Goal: Task Accomplishment & Management: Use online tool/utility

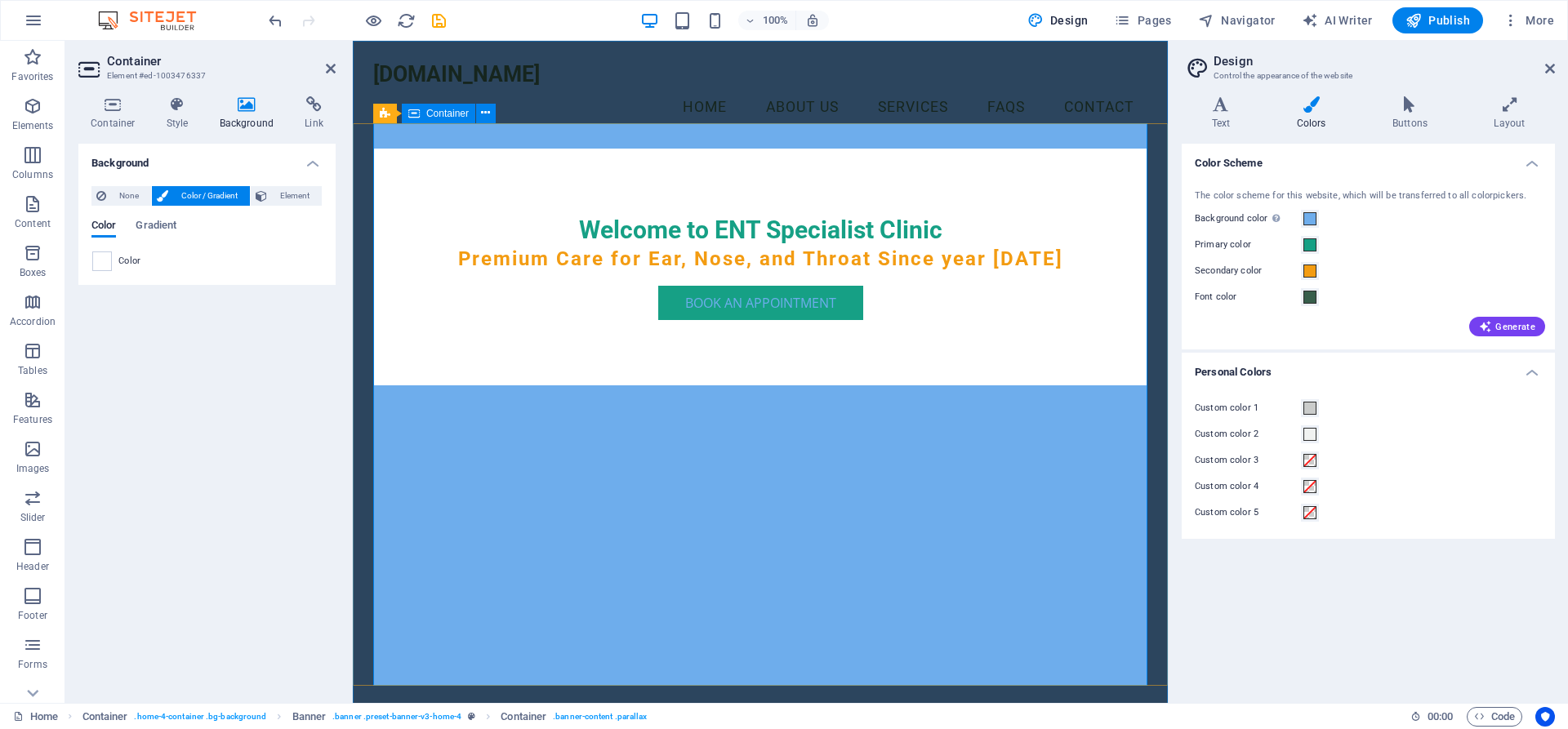
click at [1015, 386] on div "Welcome to ENT Specialist Clinic Premium Care for Ear, Nose, and Throat Since y…" at bounding box center [759, 267] width 774 height 237
click at [870, 99] on nav "Home About Us Services FAQs Contact" at bounding box center [759, 108] width 774 height 41
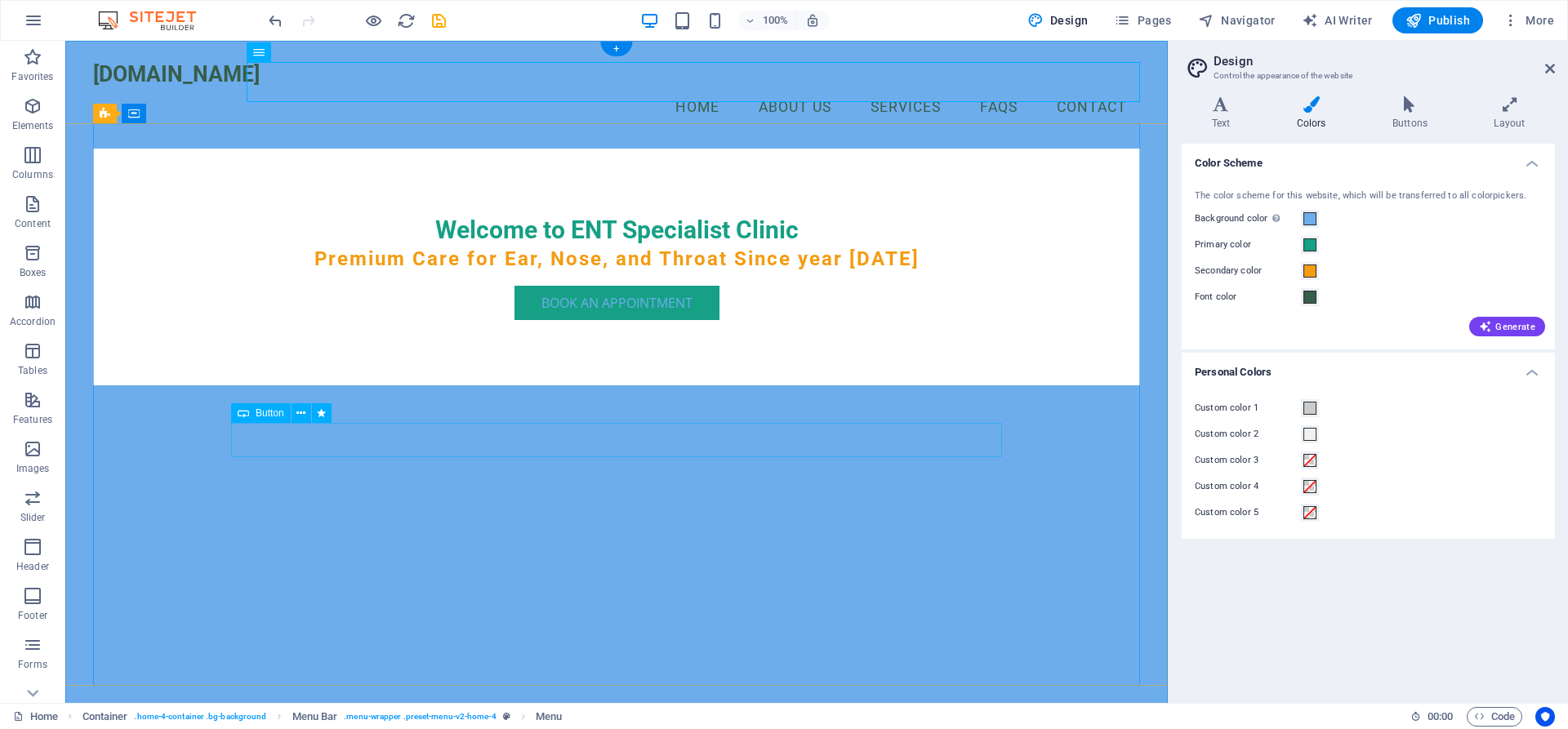
click at [625, 320] on div "Book an Appointment" at bounding box center [616, 302] width 770 height 34
click at [305, 411] on icon at bounding box center [301, 414] width 9 height 17
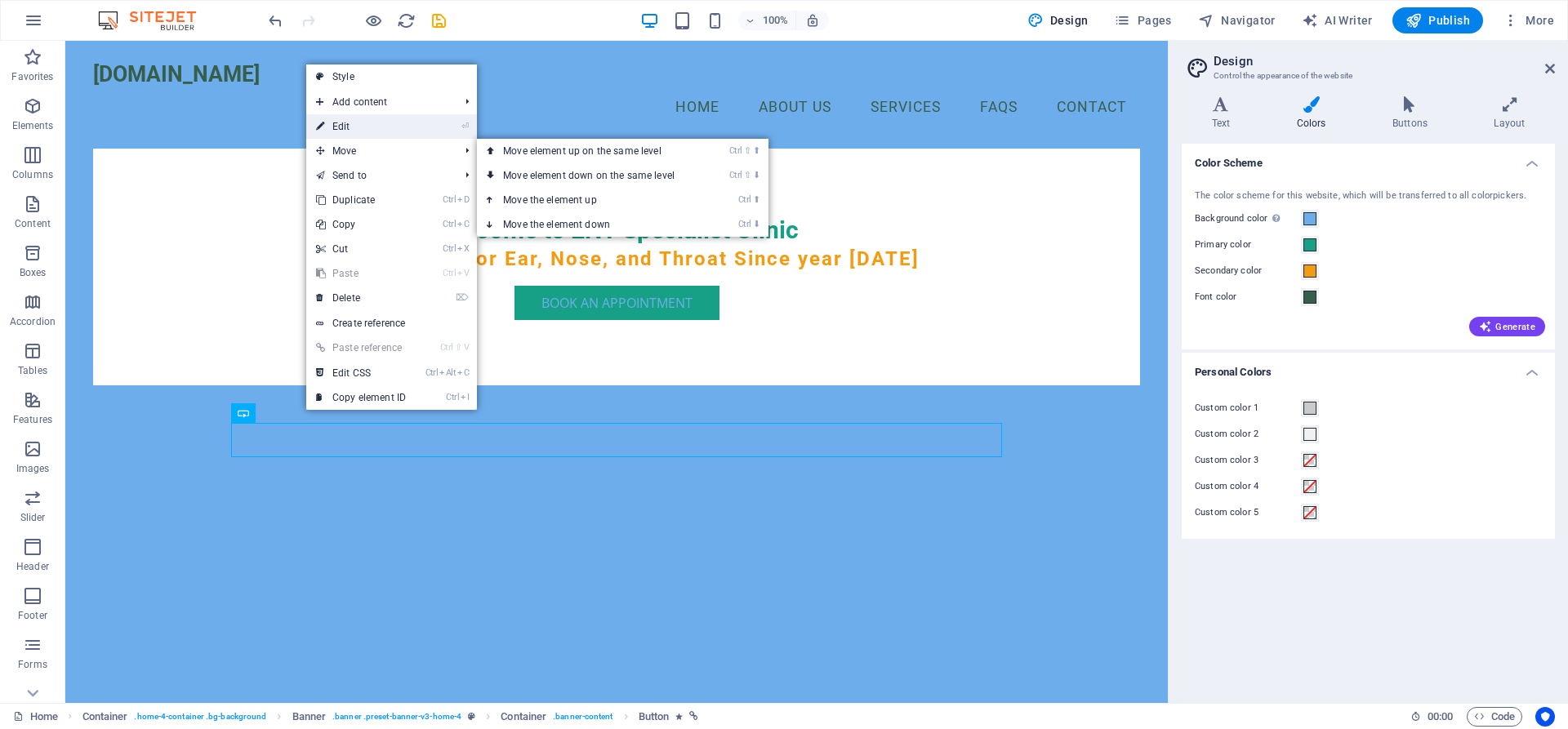
click at [363, 129] on link "⏎ Edit" at bounding box center [360, 127] width 110 height 25
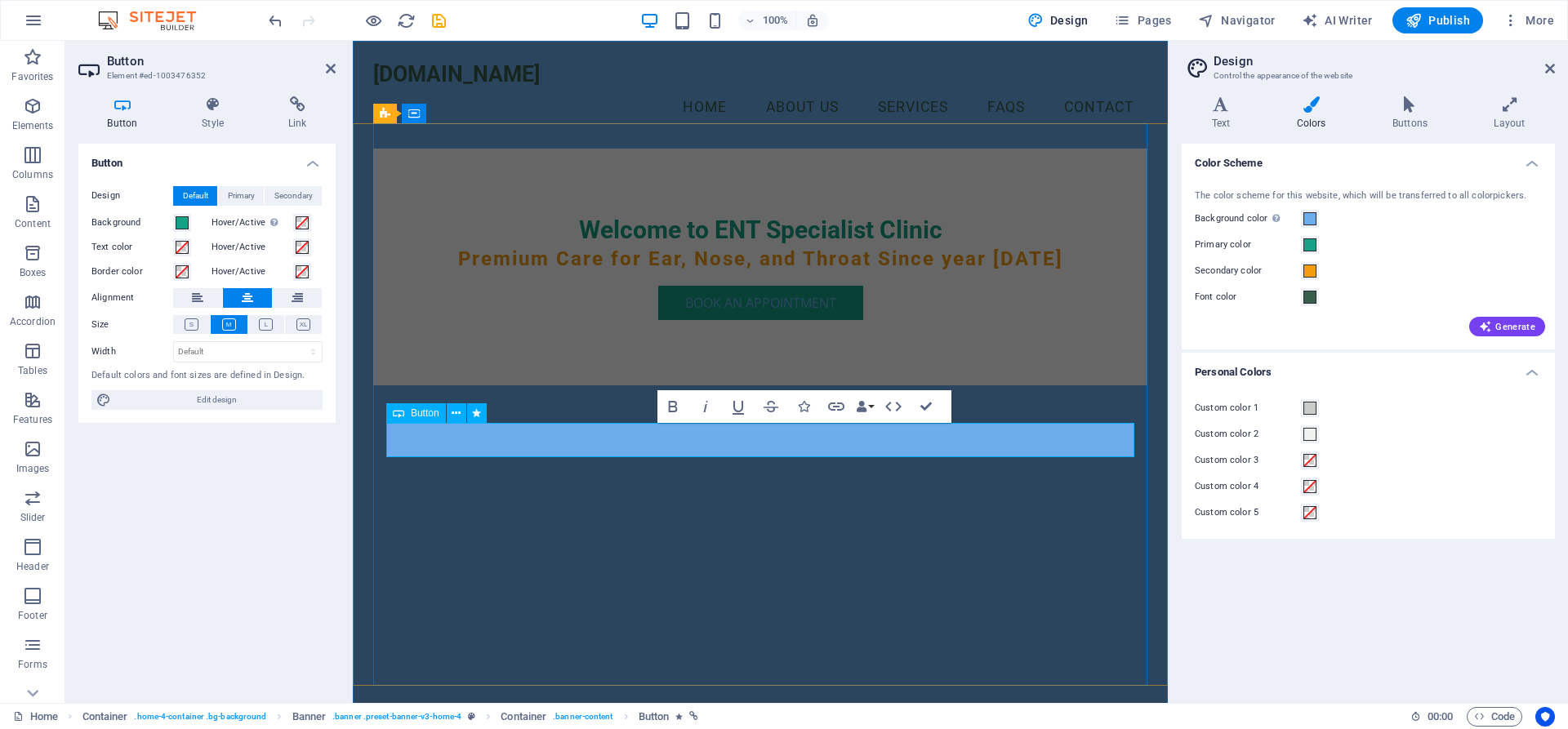
click at [671, 320] on link "Book an Appointment" at bounding box center [760, 302] width 205 height 34
click at [1303, 113] on h4 "Colors" at bounding box center [1314, 113] width 95 height 34
click at [1309, 268] on span at bounding box center [1309, 270] width 13 height 13
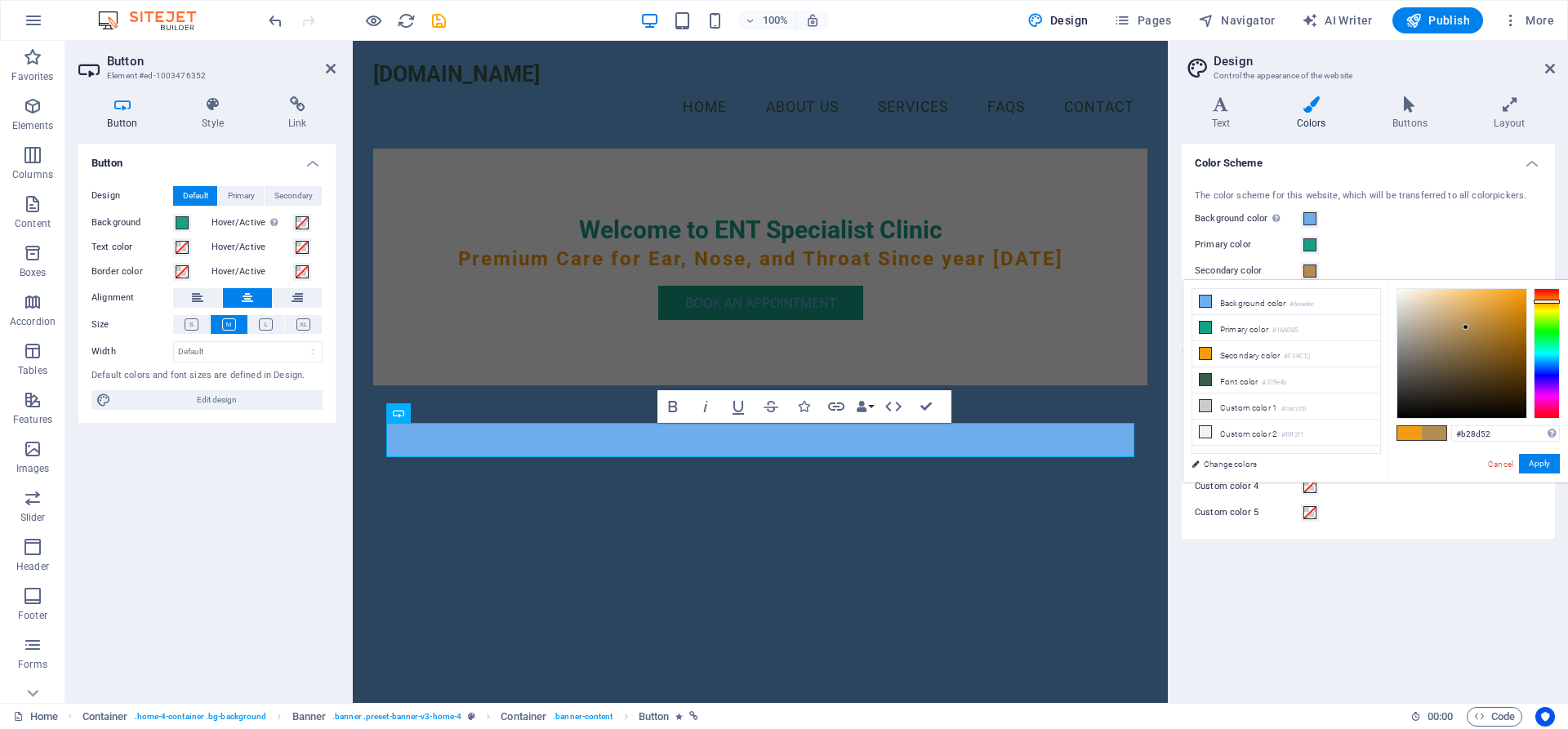
click at [1465, 327] on div at bounding box center [1462, 353] width 129 height 129
click at [1501, 337] on div at bounding box center [1462, 353] width 129 height 129
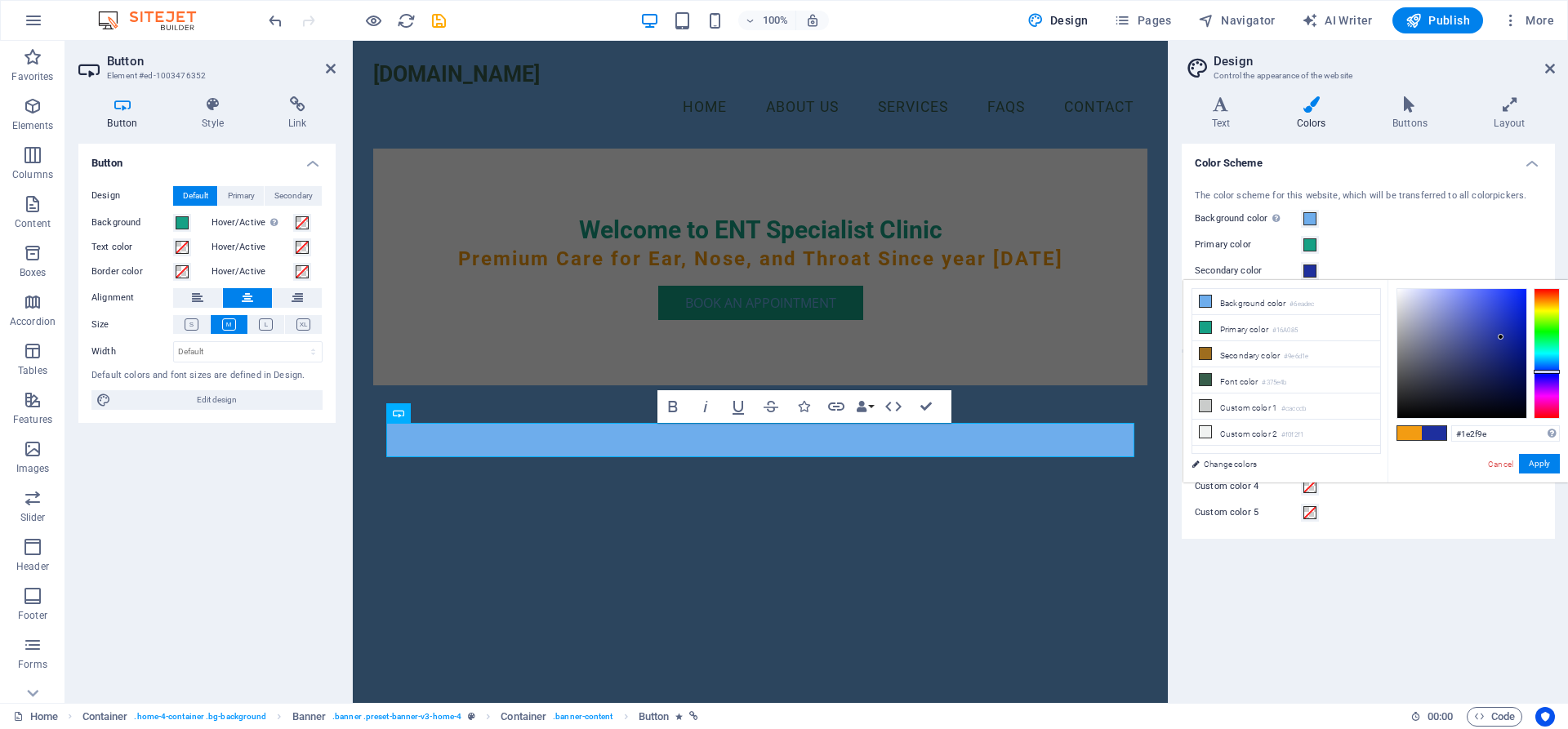
click at [1557, 371] on div at bounding box center [1546, 353] width 26 height 131
click at [1545, 403] on div at bounding box center [1546, 353] width 26 height 131
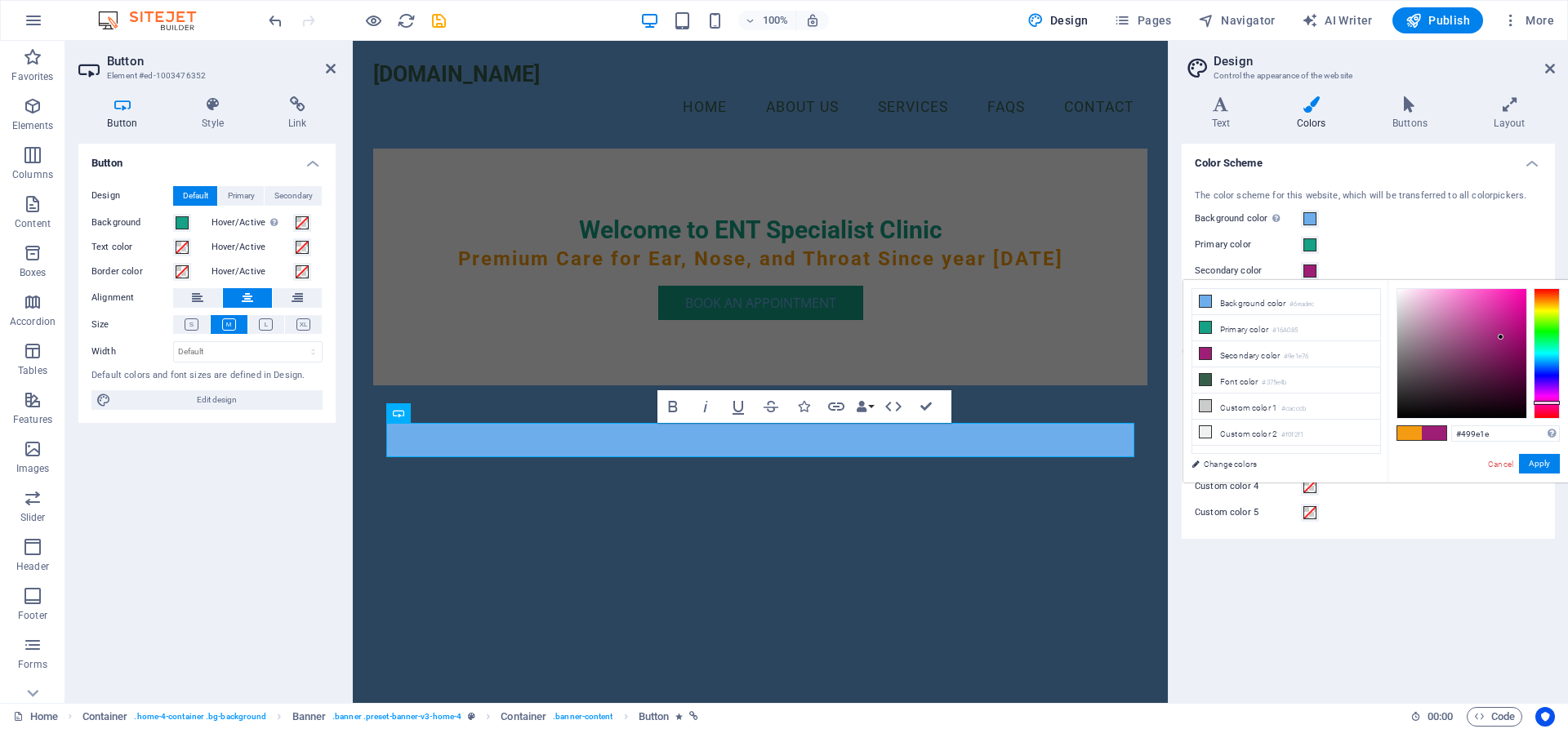
click at [1537, 325] on div at bounding box center [1546, 353] width 26 height 131
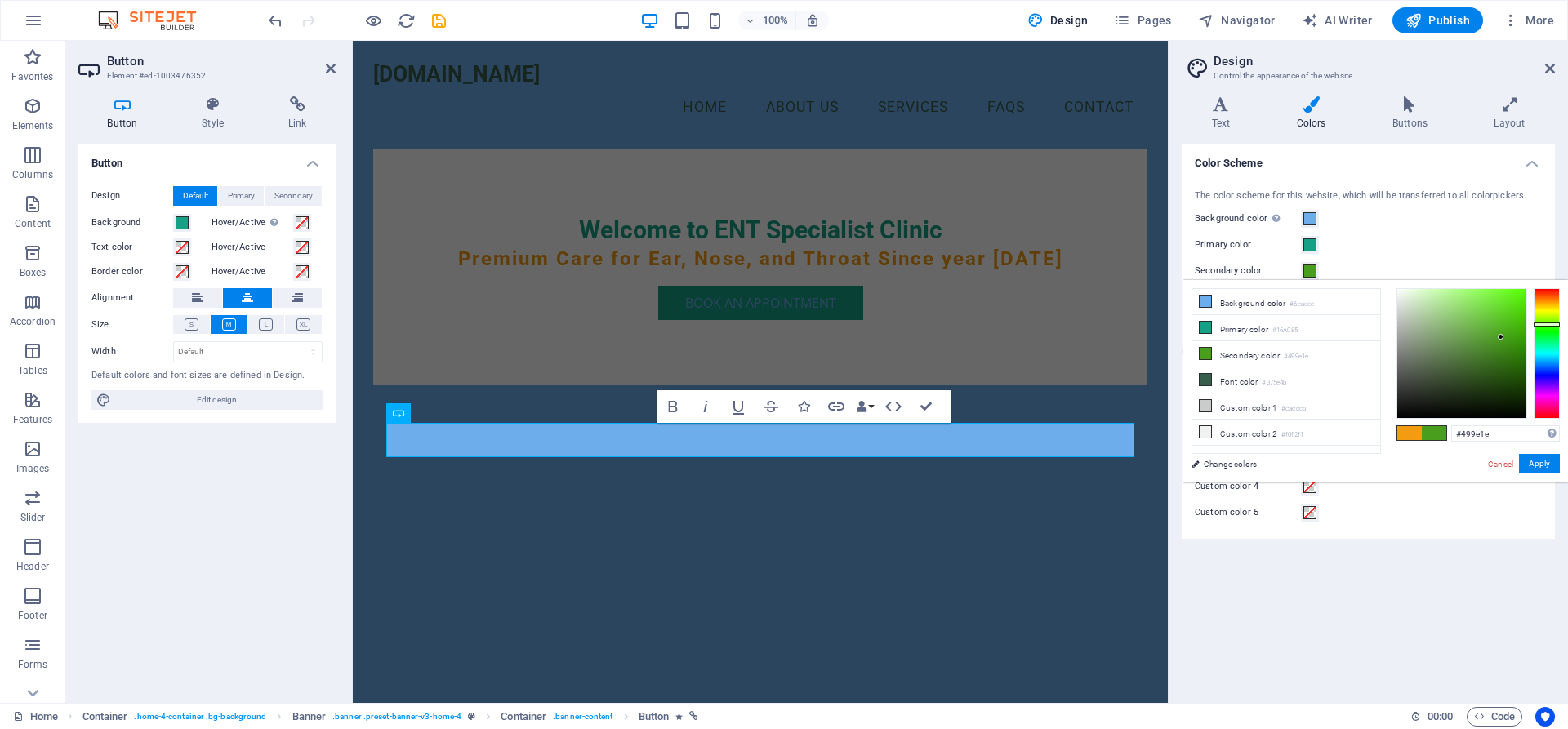
type input "#70d53e"
click at [1487, 309] on div at bounding box center [1462, 353] width 129 height 129
click at [1546, 461] on button "Apply" at bounding box center [1539, 463] width 41 height 20
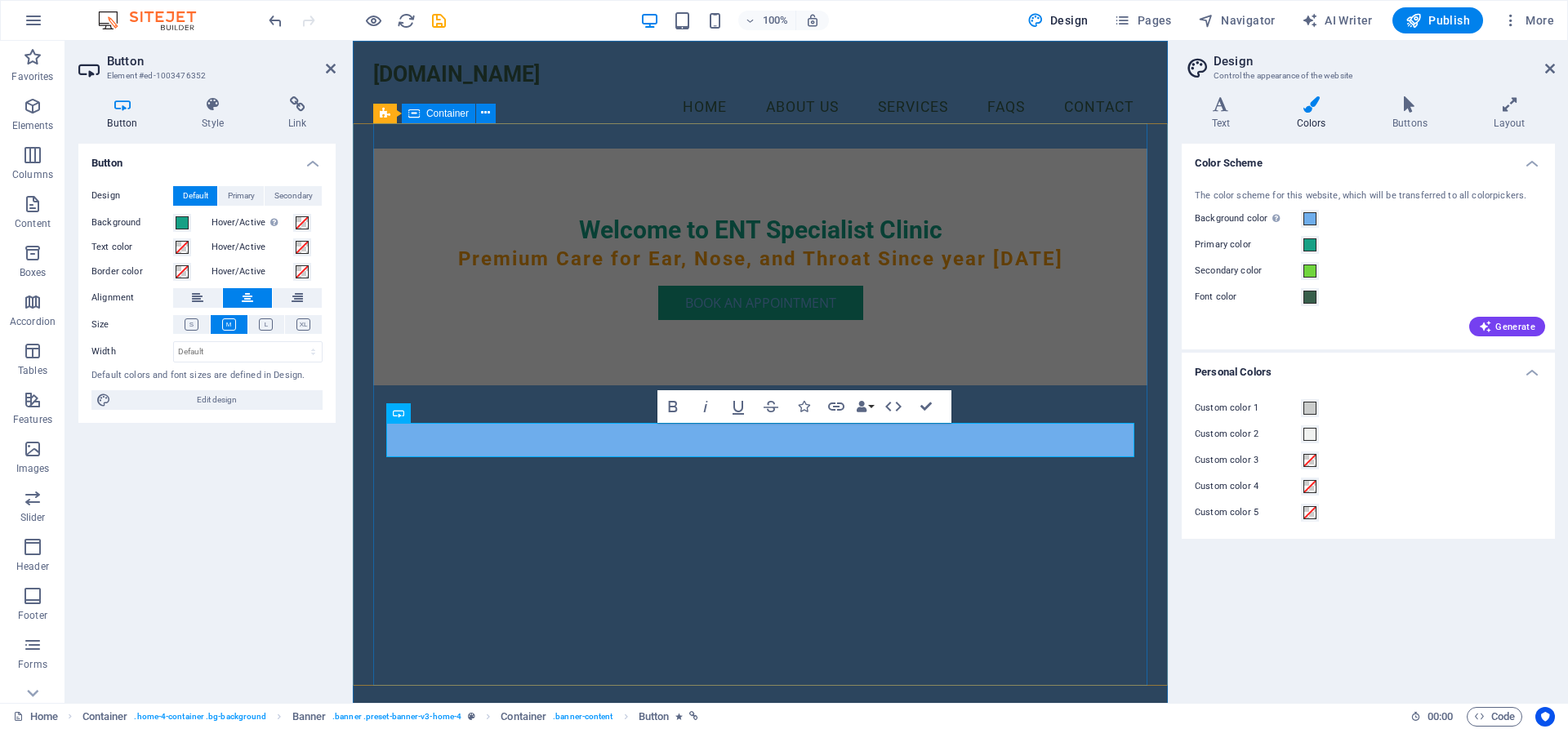
click at [968, 386] on div "Welcome to ENT Specialist Clinic Premium Care for Ear, Nose, and Throat Since y…" at bounding box center [759, 267] width 774 height 237
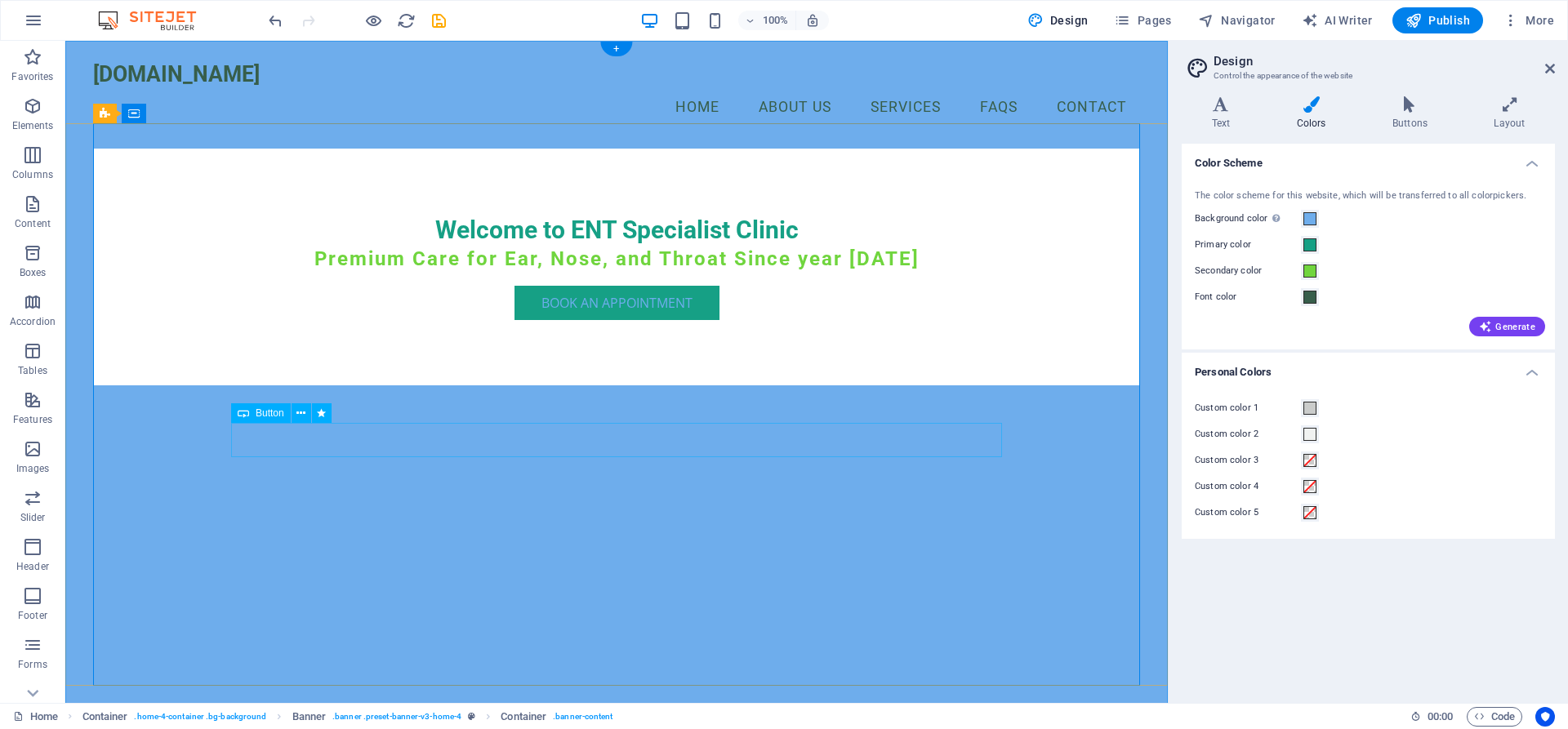
click at [641, 320] on div "Book an Appointment" at bounding box center [616, 302] width 770 height 34
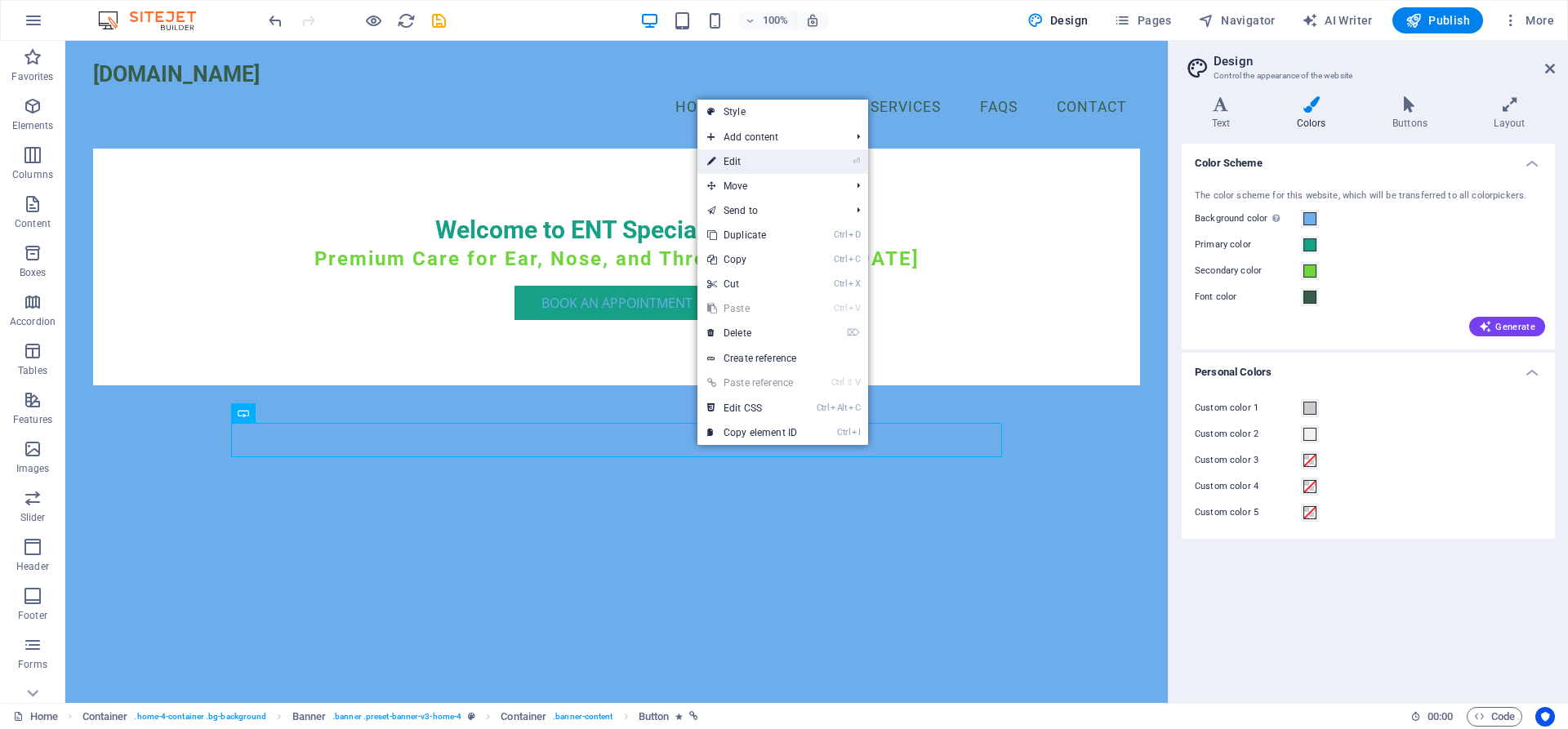
click at [736, 161] on link "⏎ Edit" at bounding box center [752, 161] width 110 height 25
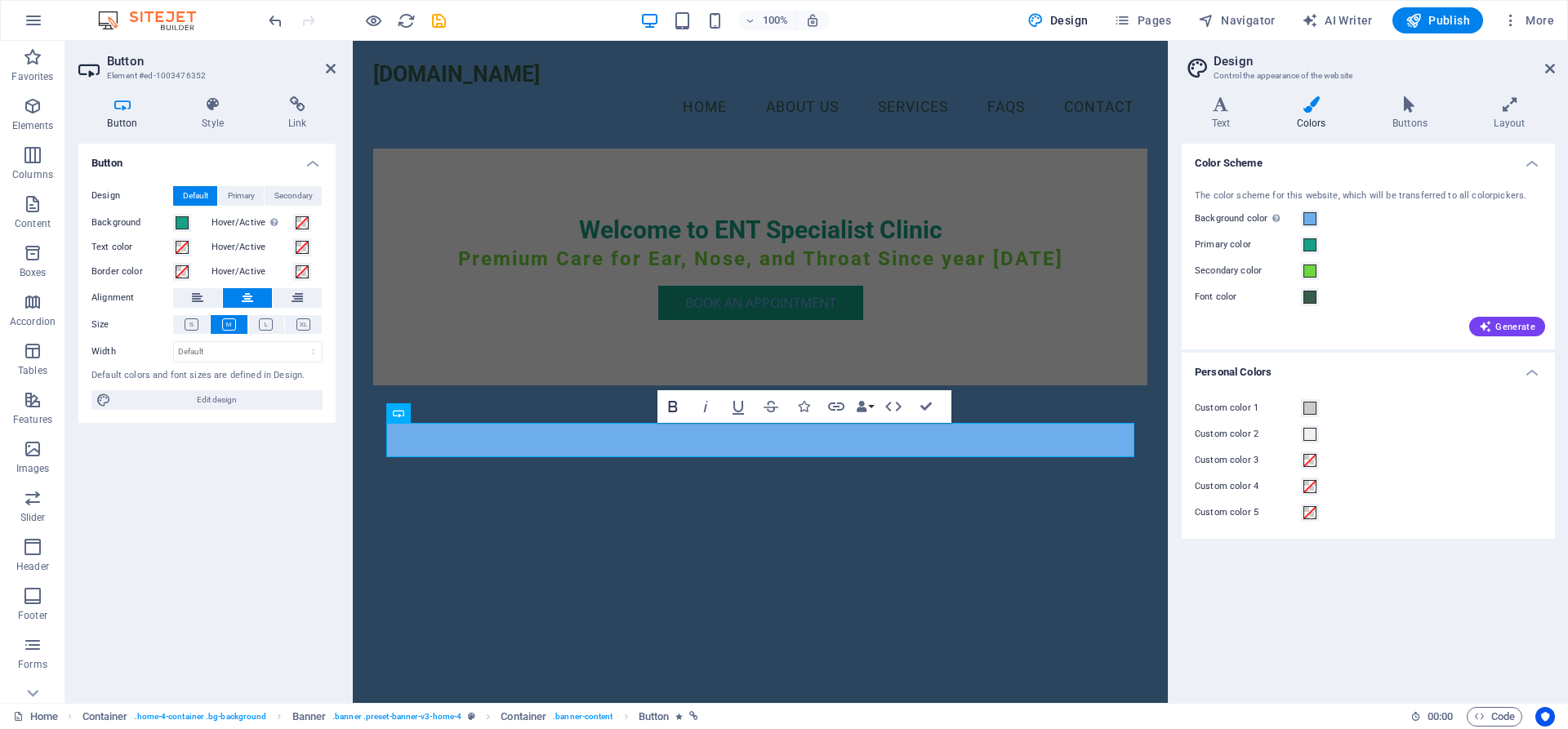
click at [679, 409] on icon "button" at bounding box center [673, 406] width 20 height 20
click at [1309, 299] on span at bounding box center [1309, 297] width 13 height 13
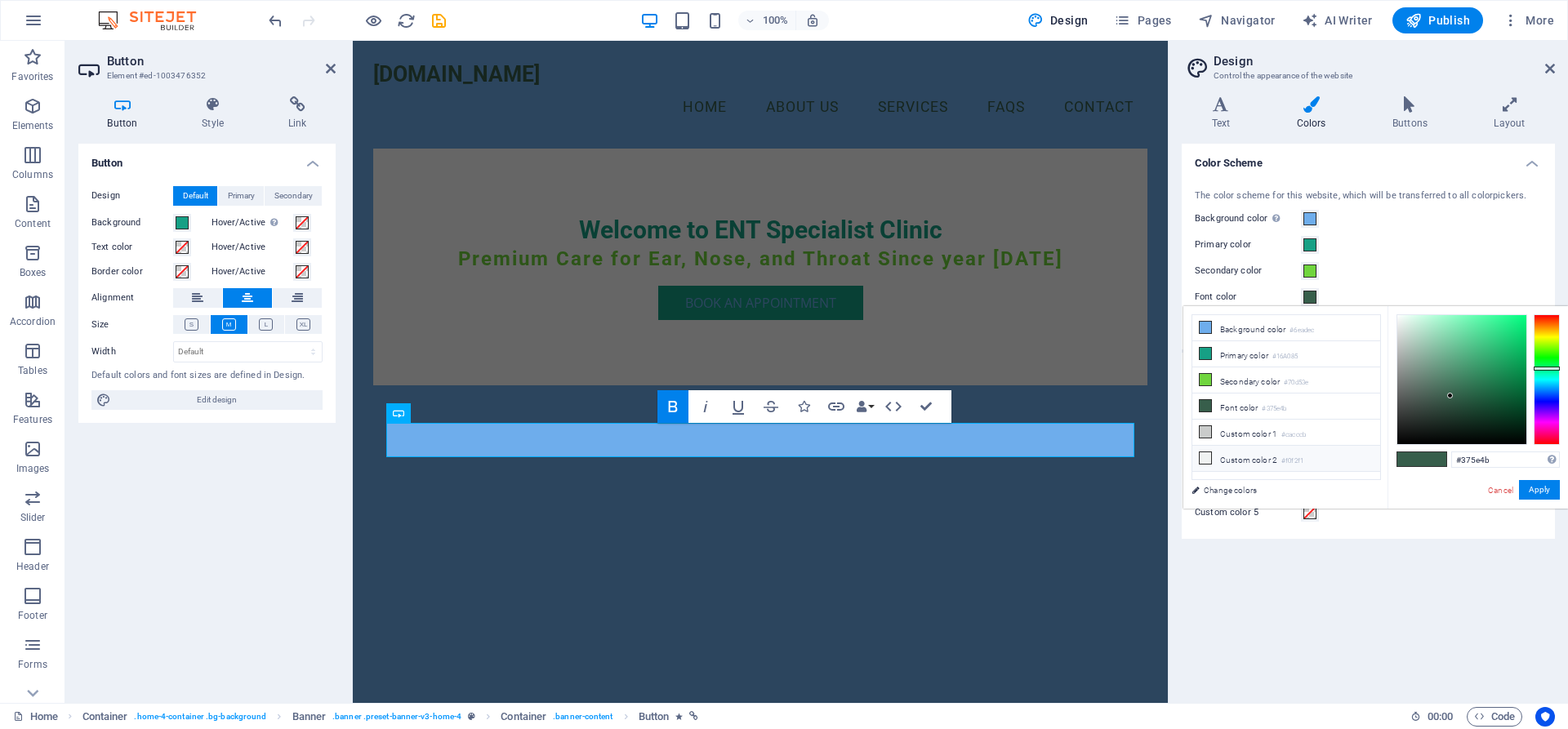
drag, startPoint x: 1209, startPoint y: 328, endPoint x: 1215, endPoint y: 458, distance: 130.1
click at [1217, 457] on ul "Background color #6eadec Primary color #16A085 Secondary color #70d53e Font col…" at bounding box center [1285, 397] width 189 height 166
click at [1211, 455] on li "Custom color 2 #f0f2f1" at bounding box center [1285, 459] width 188 height 26
click at [1405, 321] on div at bounding box center [1462, 380] width 129 height 129
type input "#e1f2ea"
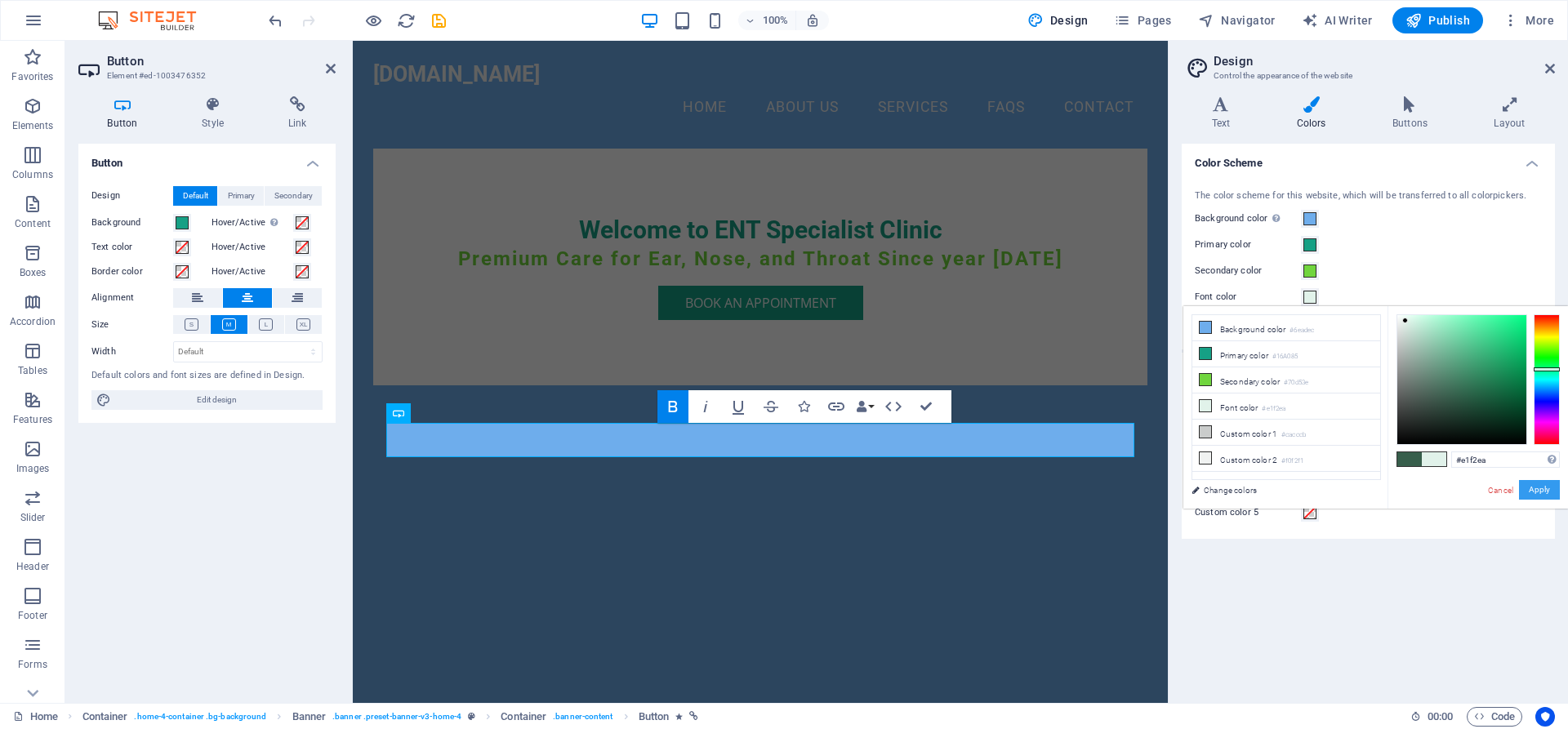
click at [1544, 494] on button "Apply" at bounding box center [1539, 489] width 41 height 20
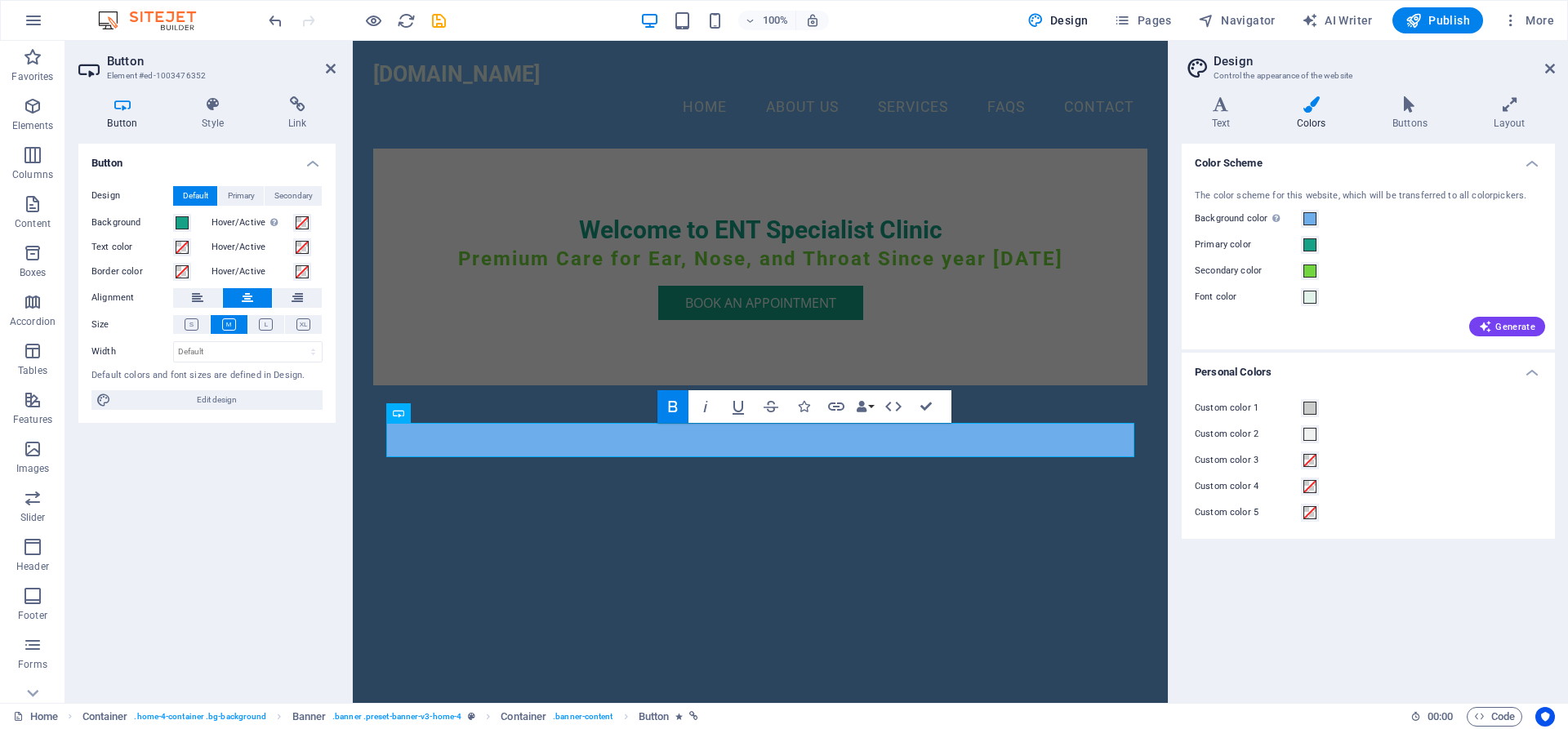
click at [1327, 606] on div "Color Scheme The color scheme for this website, which will be transferred to al…" at bounding box center [1368, 416] width 373 height 546
click at [1018, 386] on div "Welcome to ENT Specialist Clinic Premium Care for Ear, Nose, and Throat Since y…" at bounding box center [759, 267] width 774 height 237
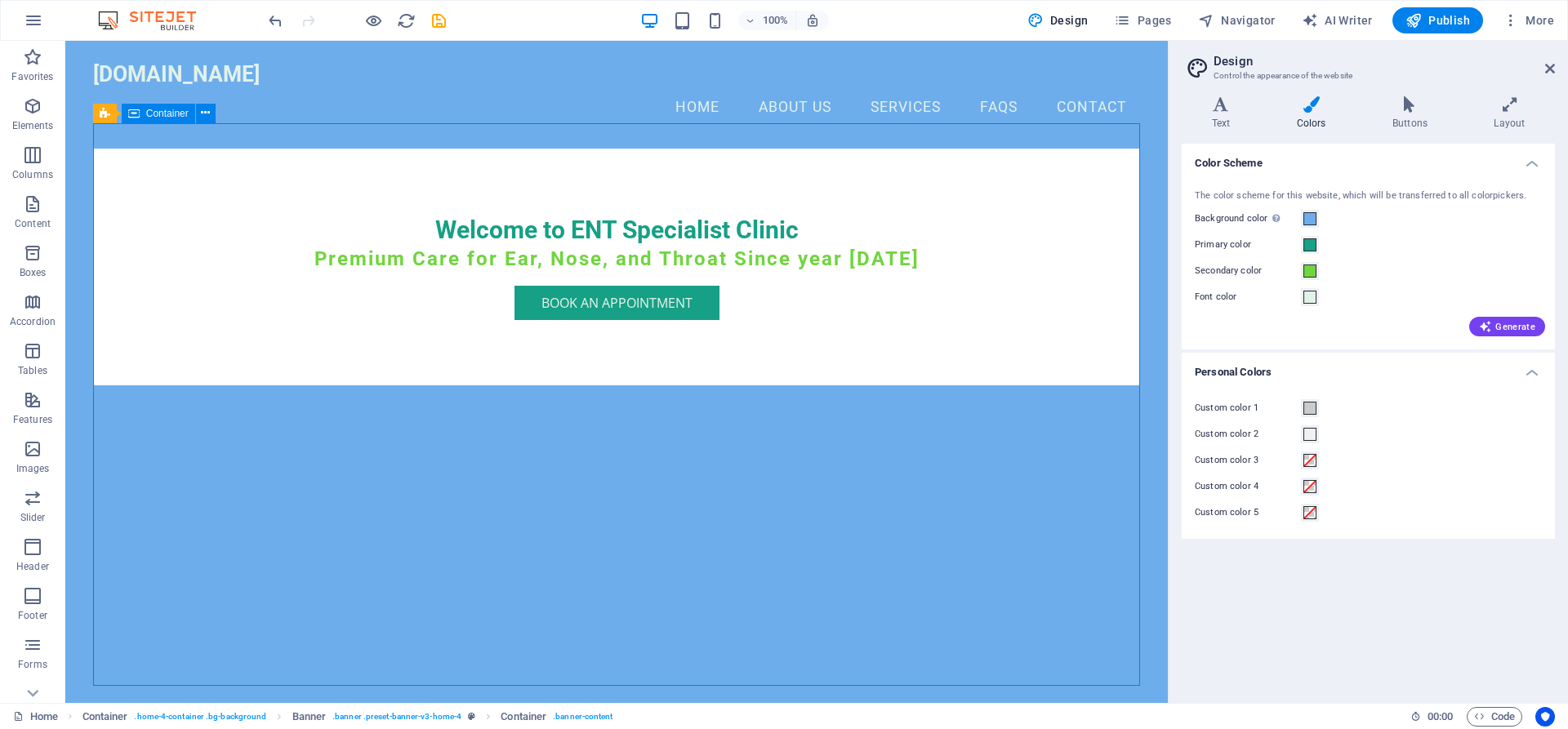
click at [974, 386] on div "Welcome to ENT Specialist Clinic Premium Care for Ear, Nose, and Throat Since y…" at bounding box center [617, 267] width 1047 height 237
click at [695, 88] on nav "Home About Us Services FAQs Contact" at bounding box center [617, 108] width 1047 height 41
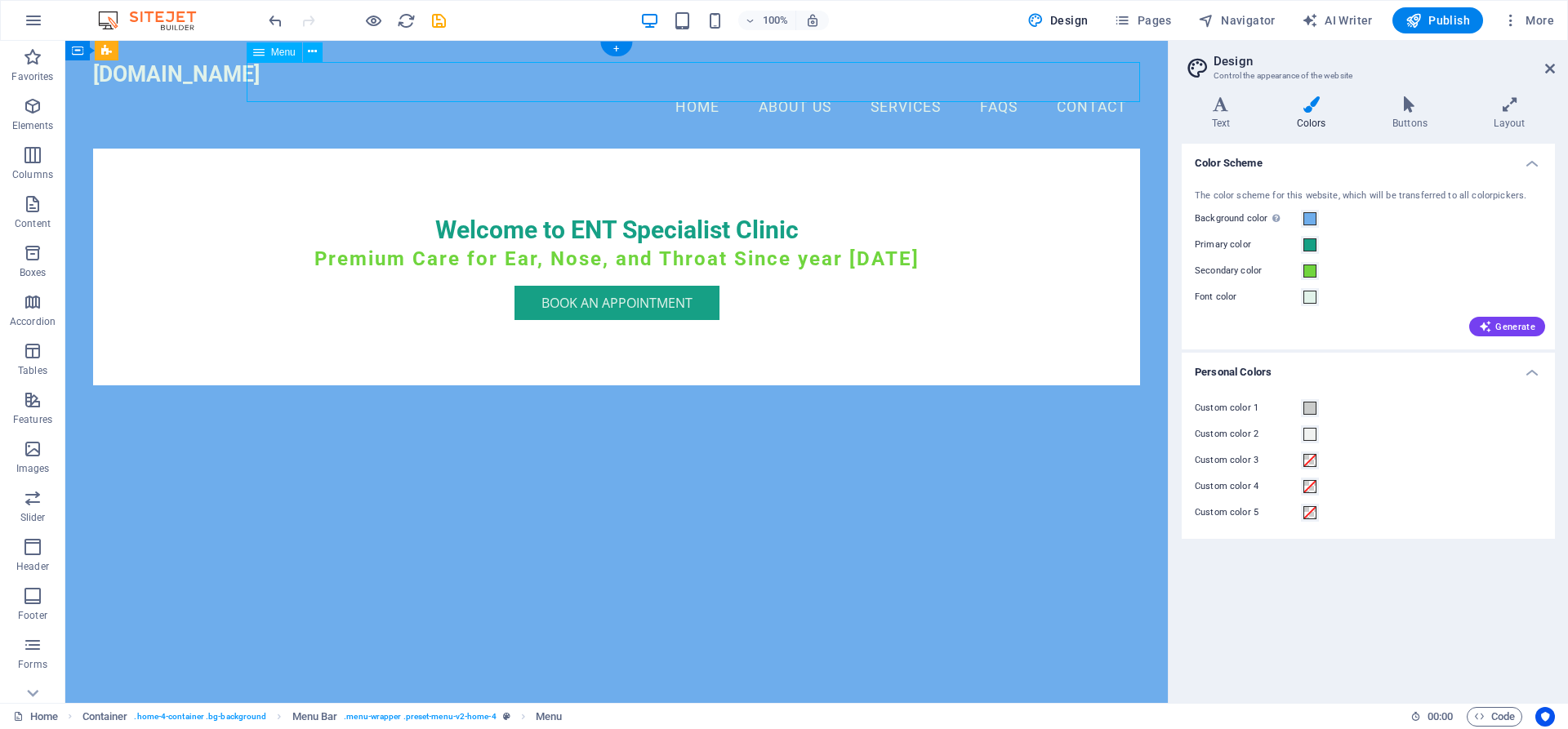
click at [774, 88] on nav "Home About Us Services FAQs Contact" at bounding box center [617, 108] width 1047 height 41
click at [917, 88] on nav "Home About Us Services FAQs Contact" at bounding box center [617, 108] width 1047 height 41
click at [1084, 88] on nav "Home About Us Services FAQs Contact" at bounding box center [617, 108] width 1047 height 41
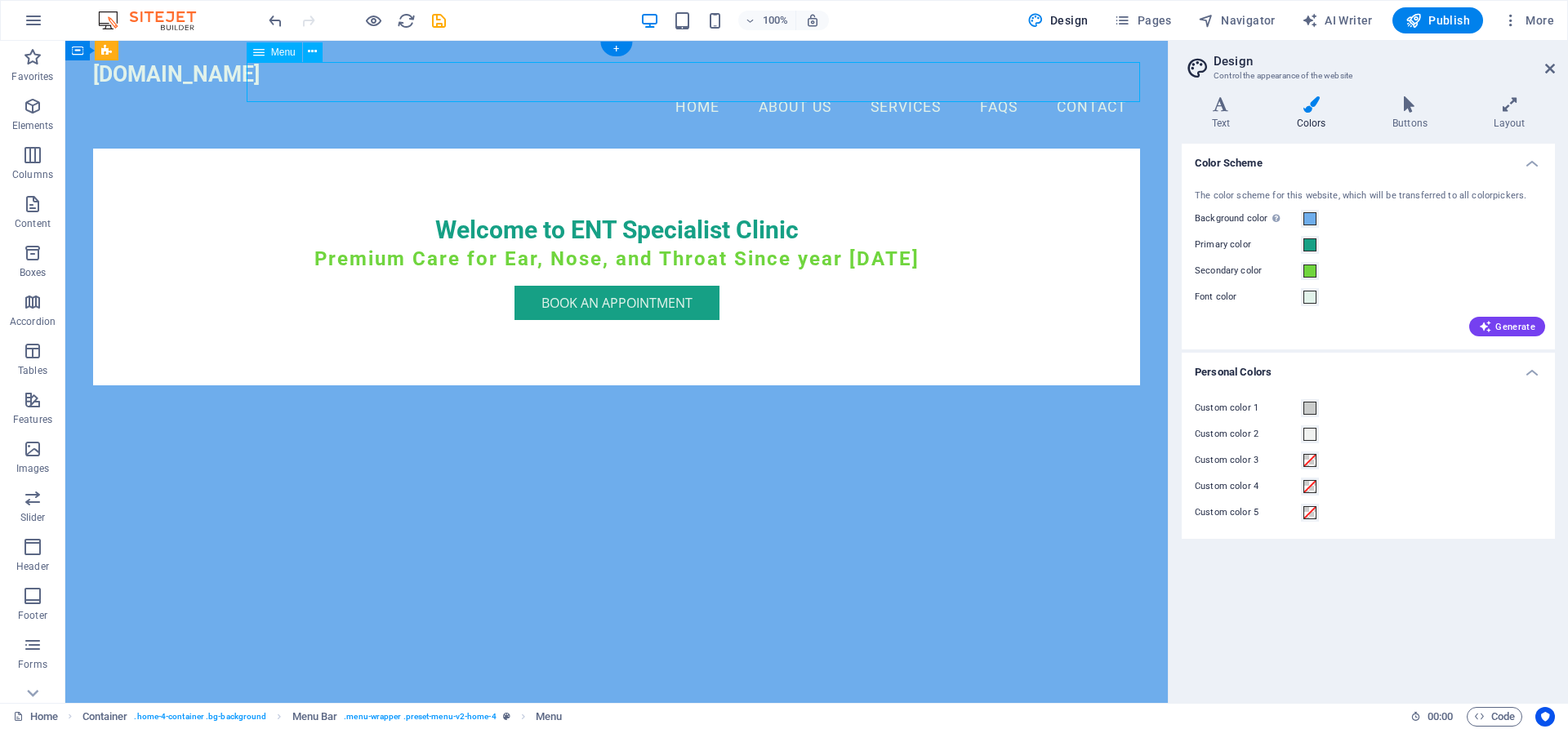
select select
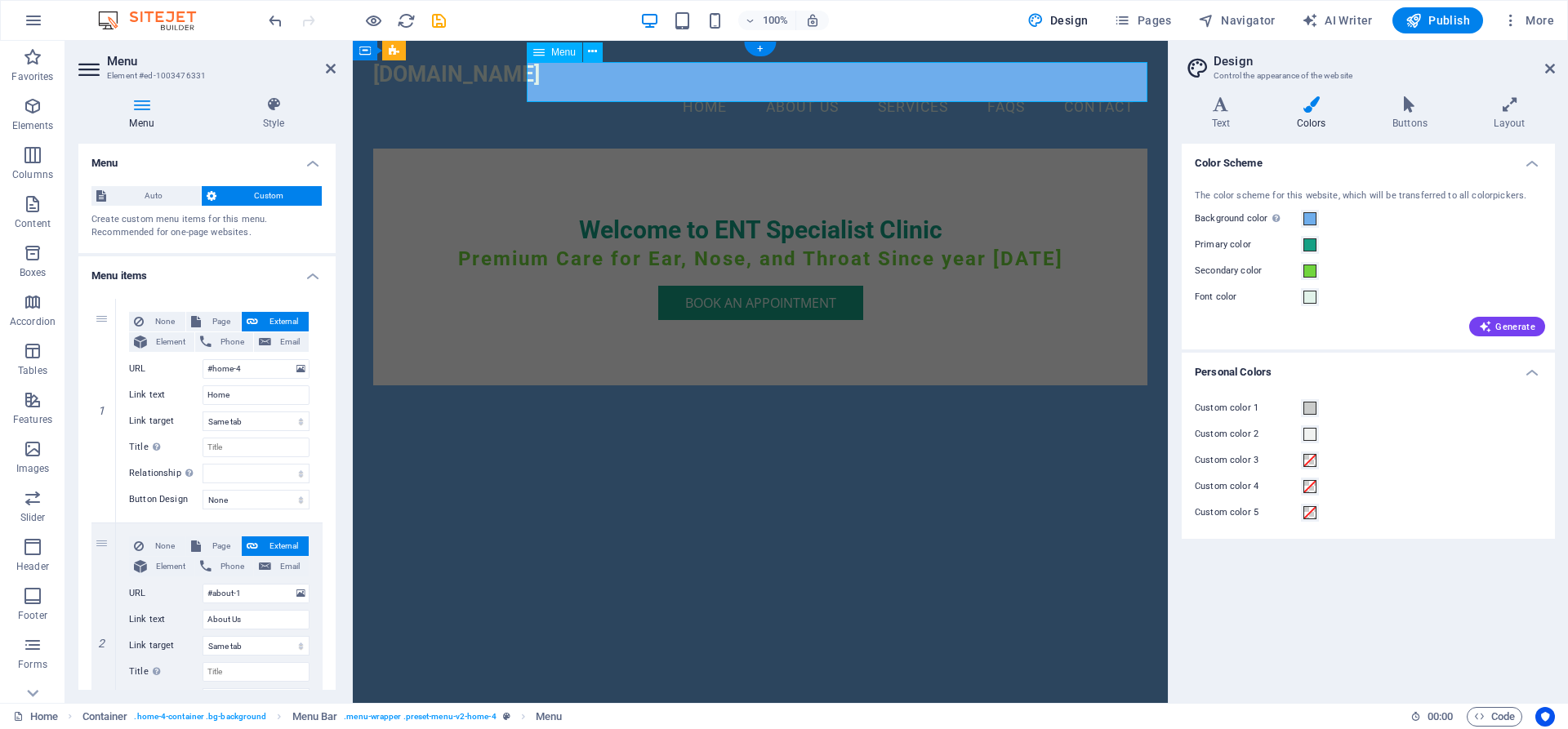
click at [1084, 88] on nav "Home About Us Services FAQs Contact" at bounding box center [759, 108] width 774 height 41
click at [804, 91] on nav "Home About Us Services FAQs Contact" at bounding box center [759, 108] width 774 height 41
click at [1394, 619] on div "Color Scheme The color scheme for this website, which will be transferred to al…" at bounding box center [1368, 416] width 373 height 546
click at [1337, 615] on div "Color Scheme The color scheme for this website, which will be transferred to al…" at bounding box center [1368, 416] width 373 height 546
drag, startPoint x: 601, startPoint y: 167, endPoint x: 518, endPoint y: 150, distance: 84.7
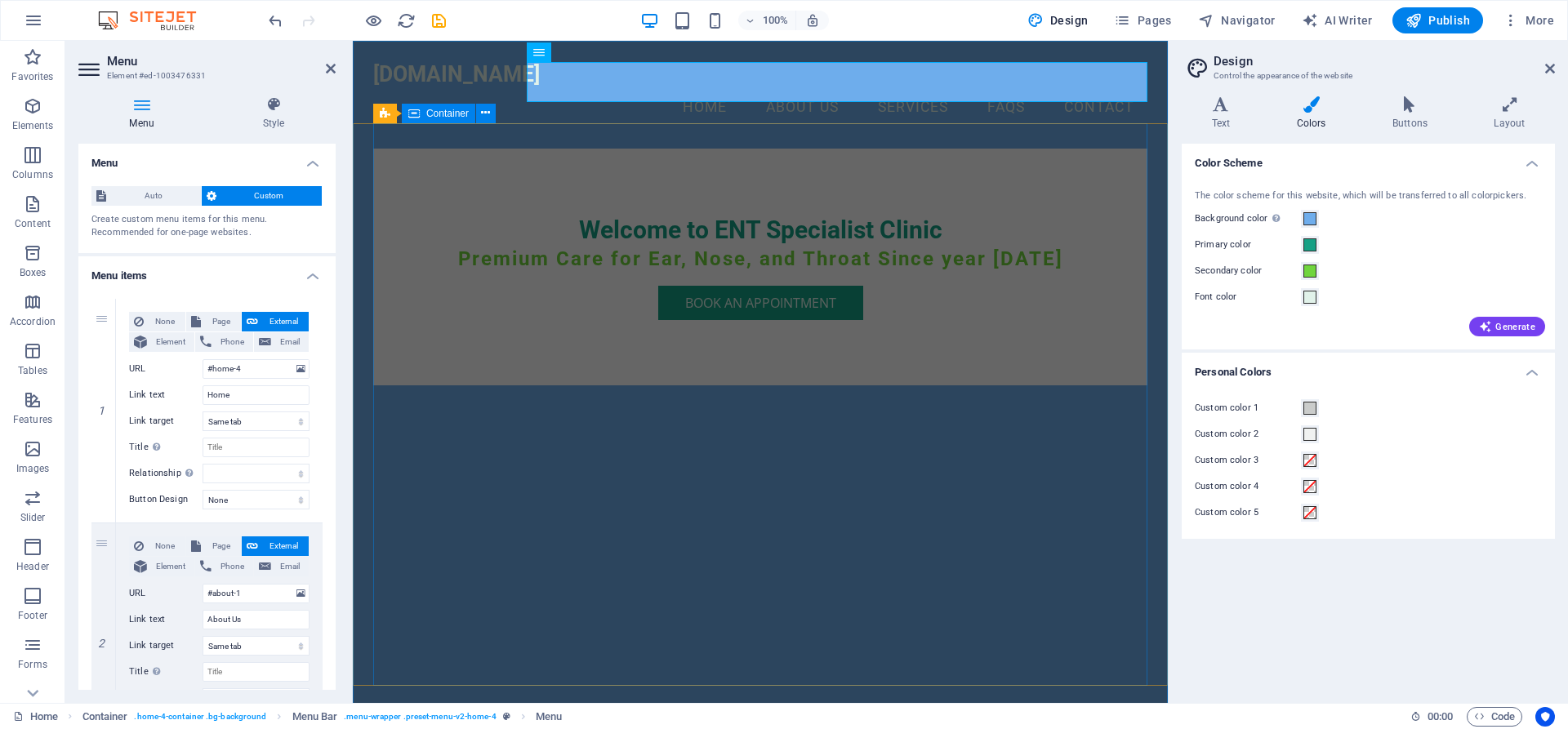
click at [601, 168] on div "Welcome to ENT Specialist Clinic Premium Care for Ear, Nose, and Throat Since y…" at bounding box center [759, 267] width 774 height 237
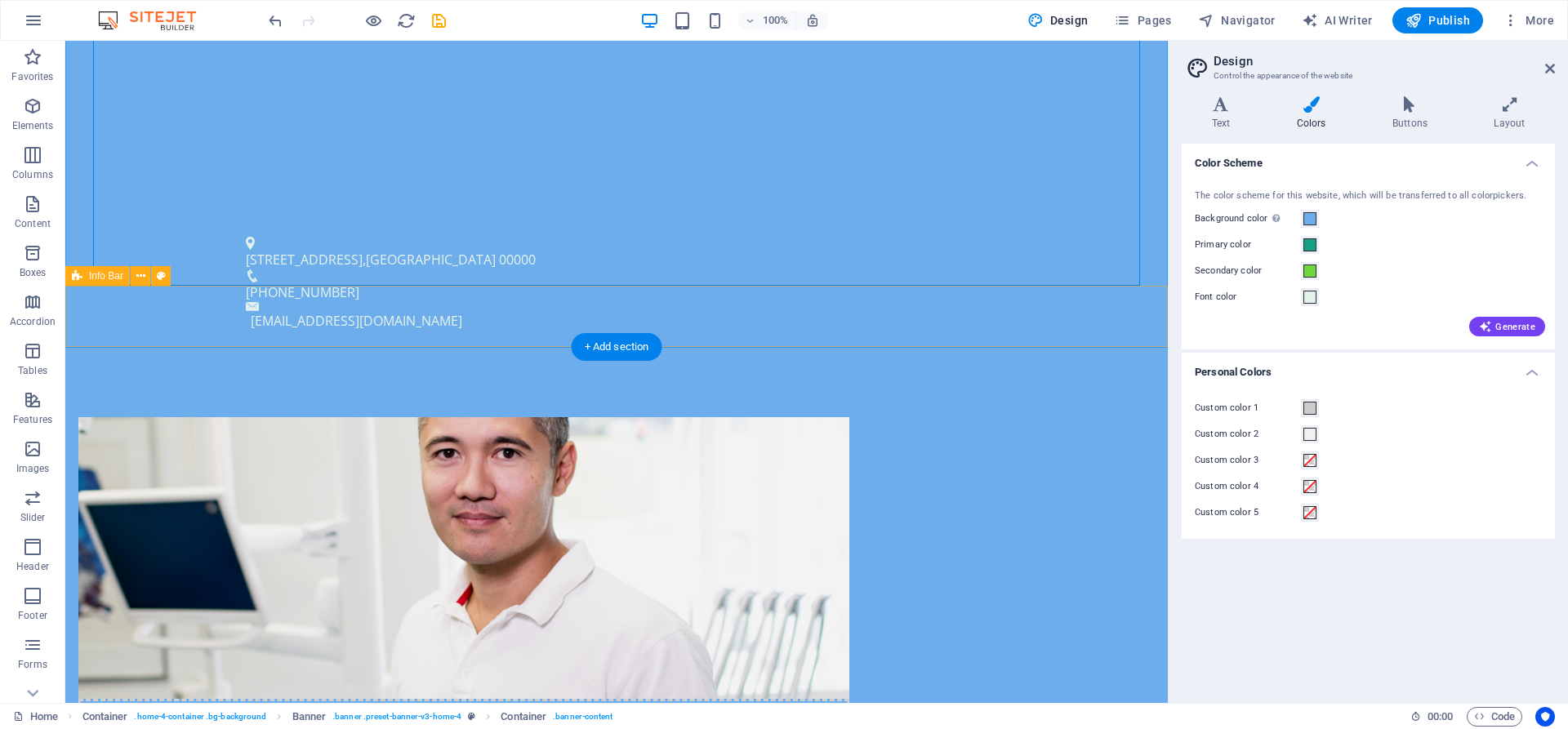
scroll to position [500, 0]
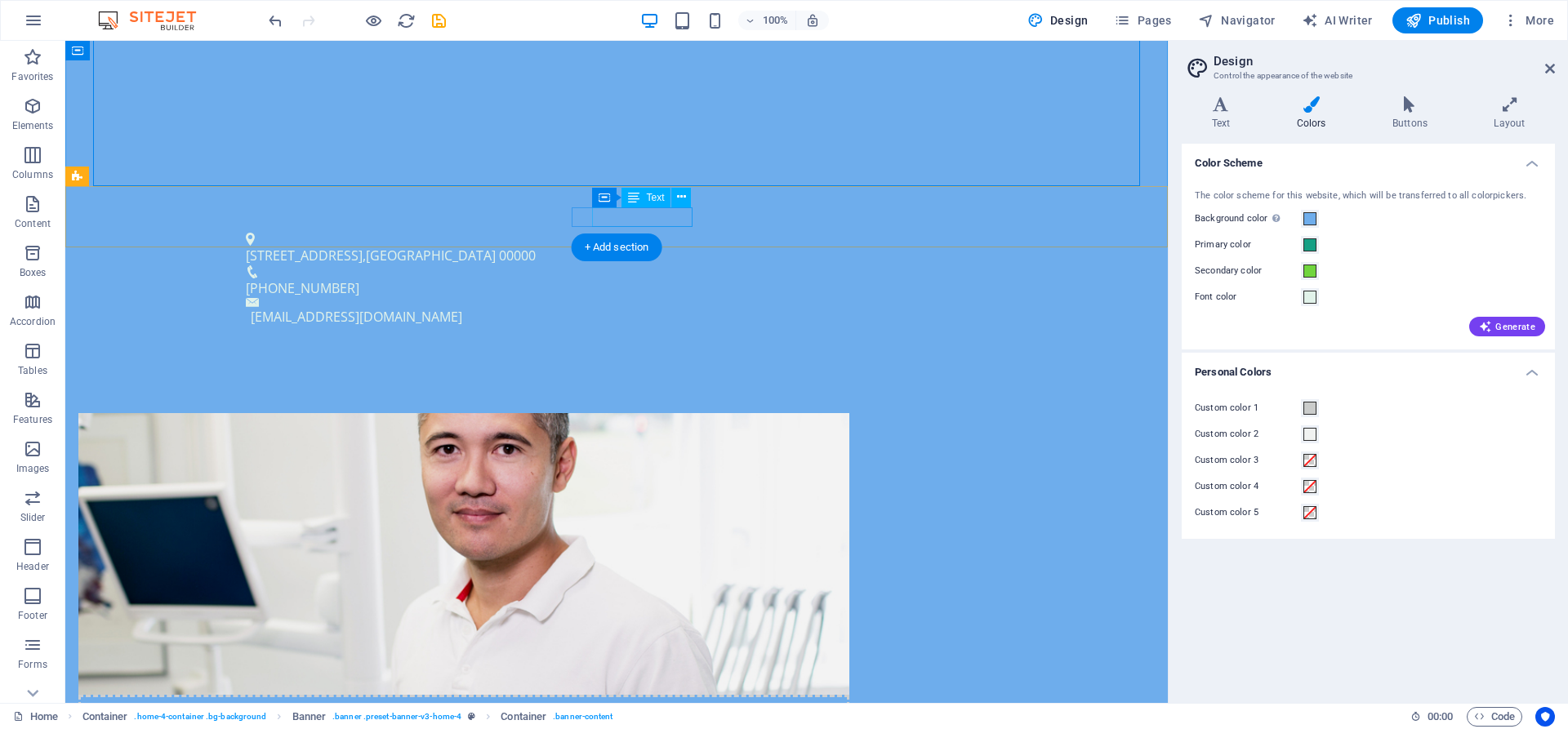
click at [359, 280] on span "[PHONE_NUMBER]" at bounding box center [302, 288] width 114 height 18
click at [681, 199] on icon at bounding box center [681, 197] width 9 height 17
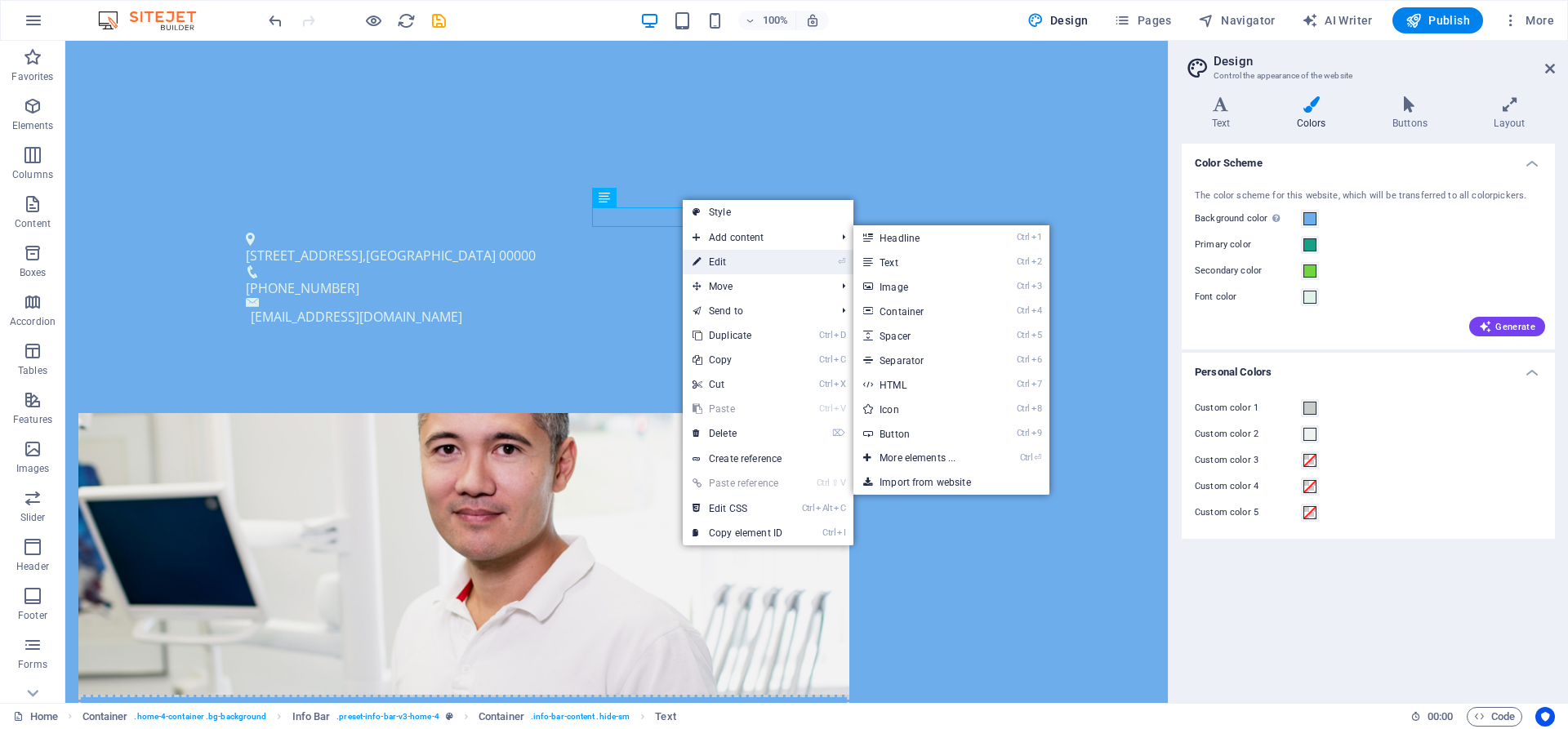
click at [737, 254] on link "⏎ Edit" at bounding box center [737, 262] width 110 height 25
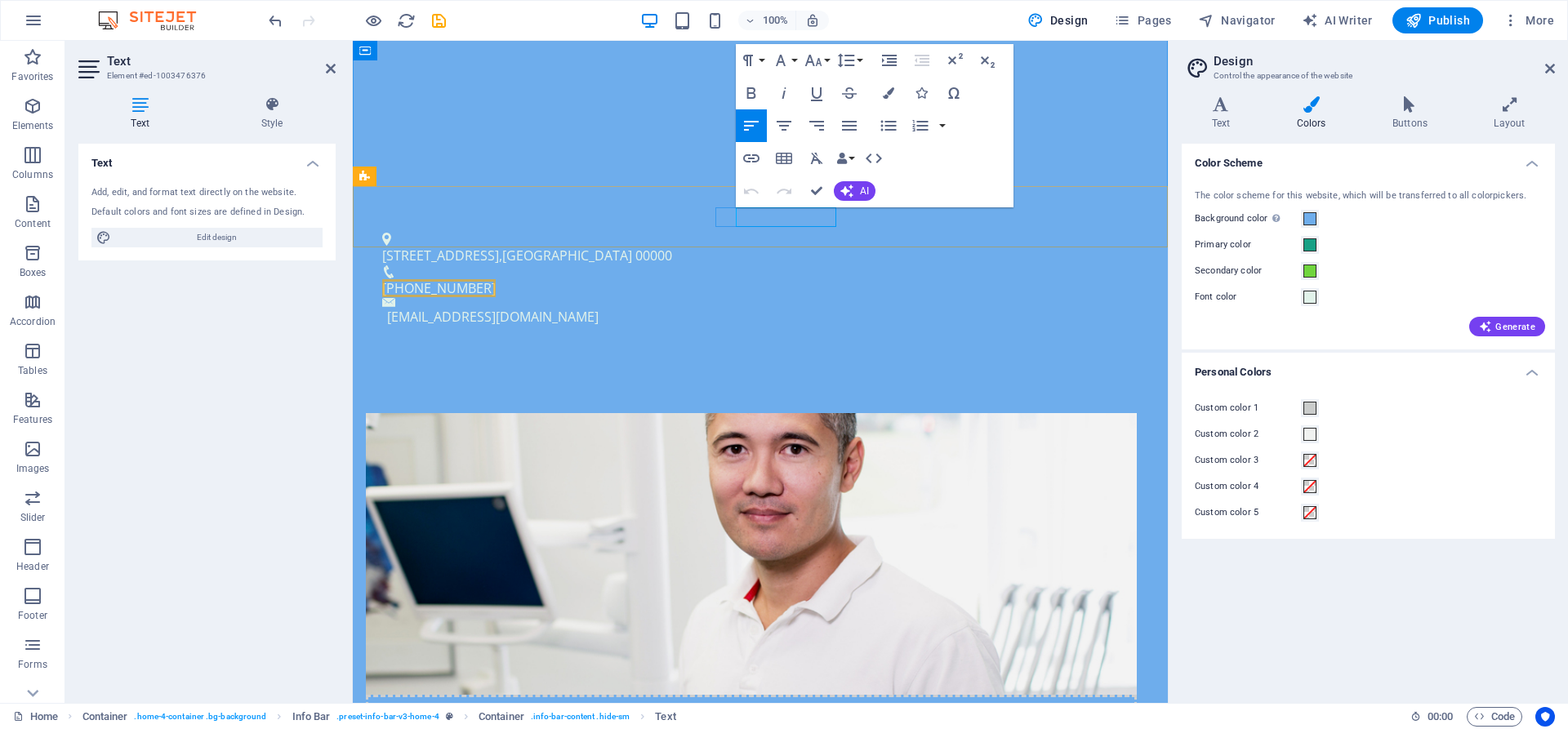
click at [495, 280] on span "[PHONE_NUMBER]" at bounding box center [439, 288] width 114 height 18
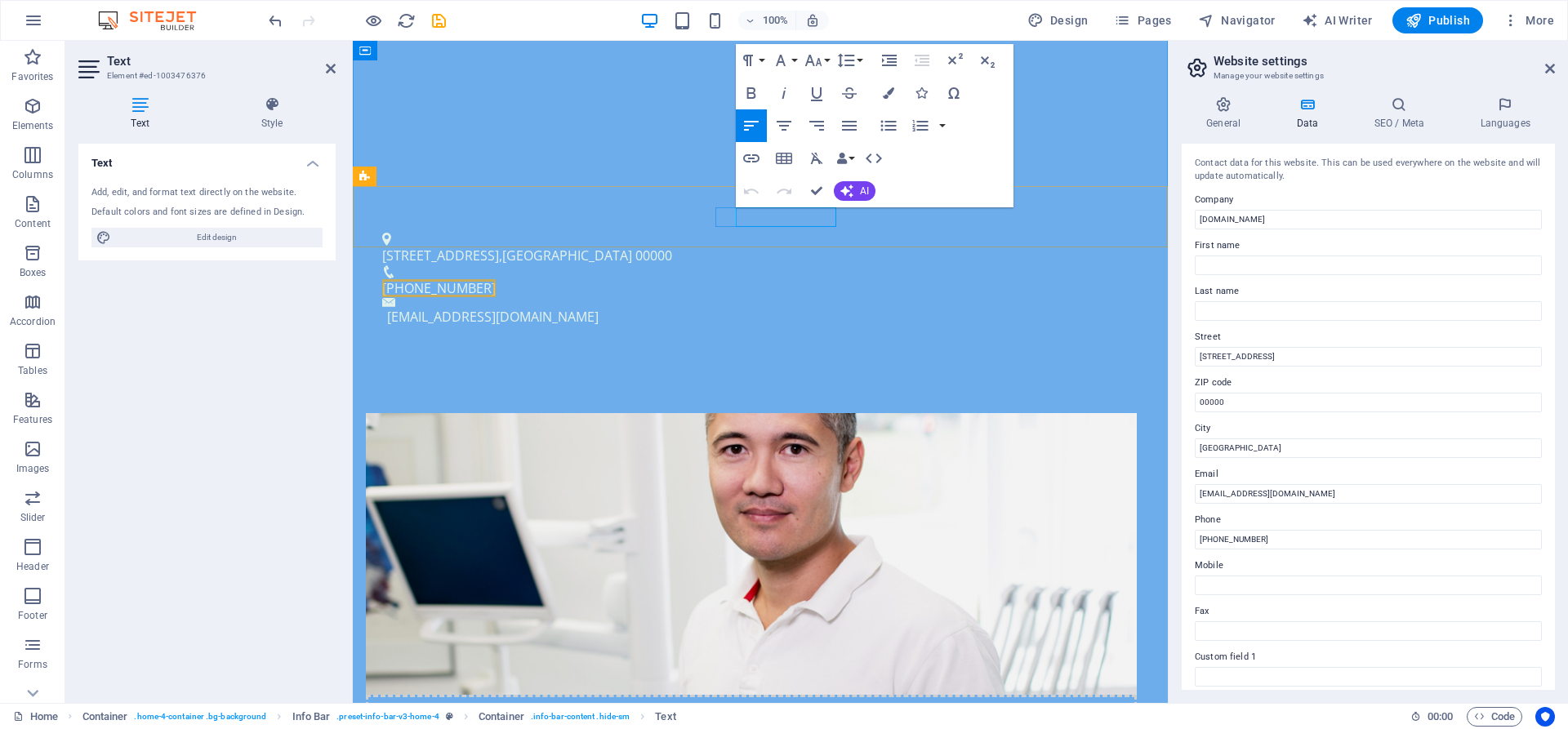
click at [495, 280] on span "[PHONE_NUMBER]" at bounding box center [439, 288] width 114 height 18
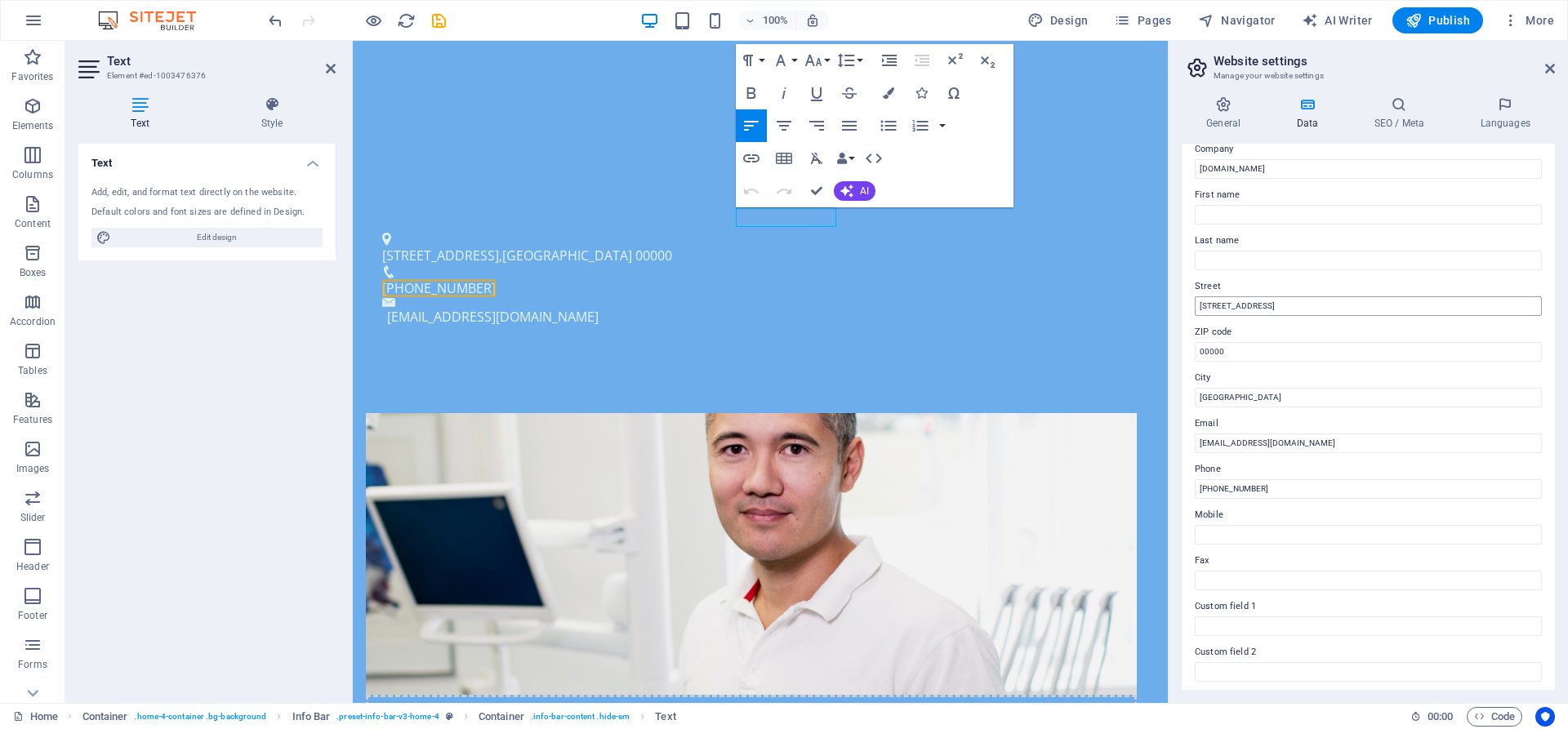
scroll to position [74, 0]
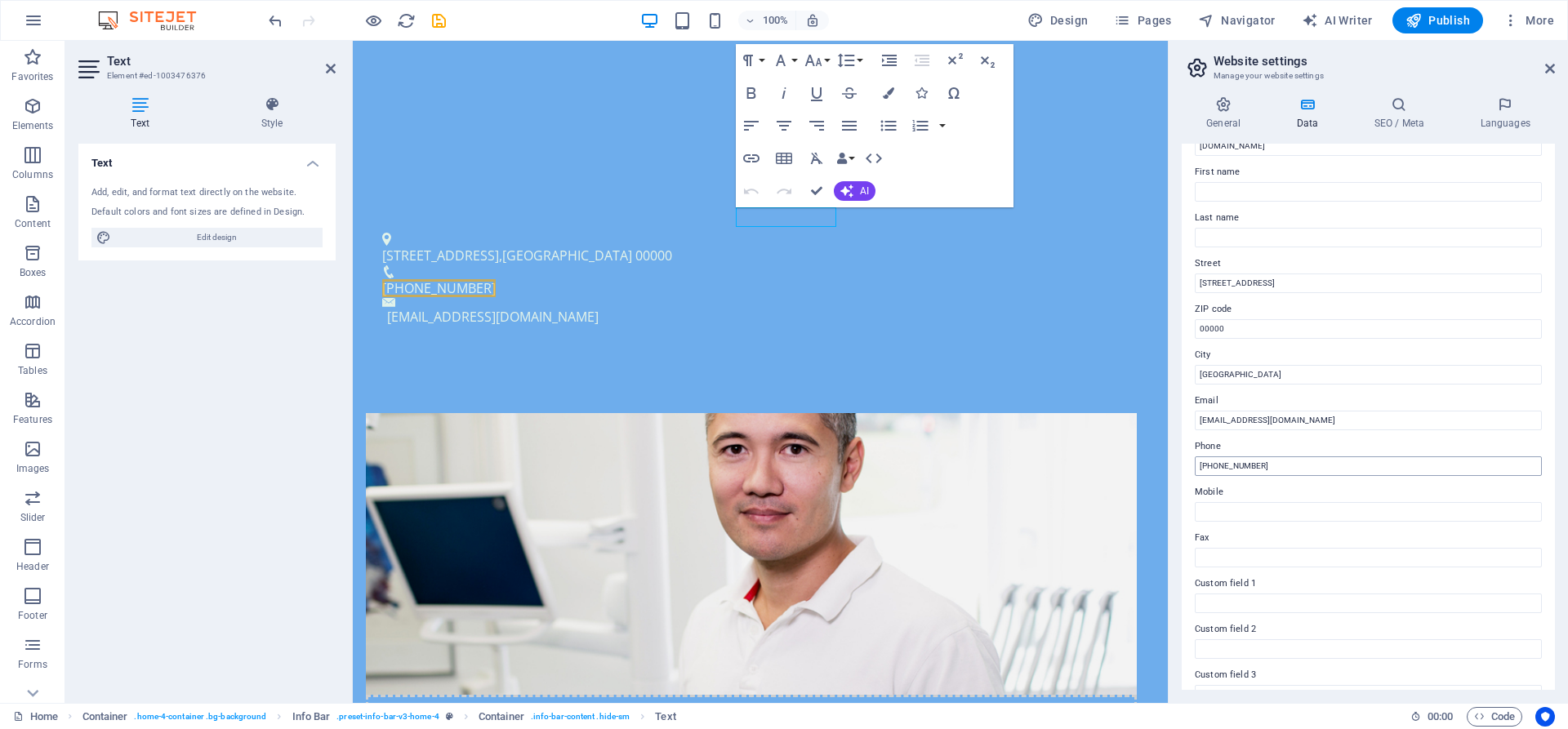
drag, startPoint x: 1221, startPoint y: 472, endPoint x: 1272, endPoint y: 469, distance: 51.1
click at [1272, 469] on input "[PHONE_NUMBER]" at bounding box center [1368, 466] width 347 height 20
drag, startPoint x: 1266, startPoint y: 466, endPoint x: 1215, endPoint y: 466, distance: 51.0
click at [1215, 466] on input "[PHONE_NUMBER]" at bounding box center [1368, 466] width 347 height 20
type input "[PHONE_NUMBER]"
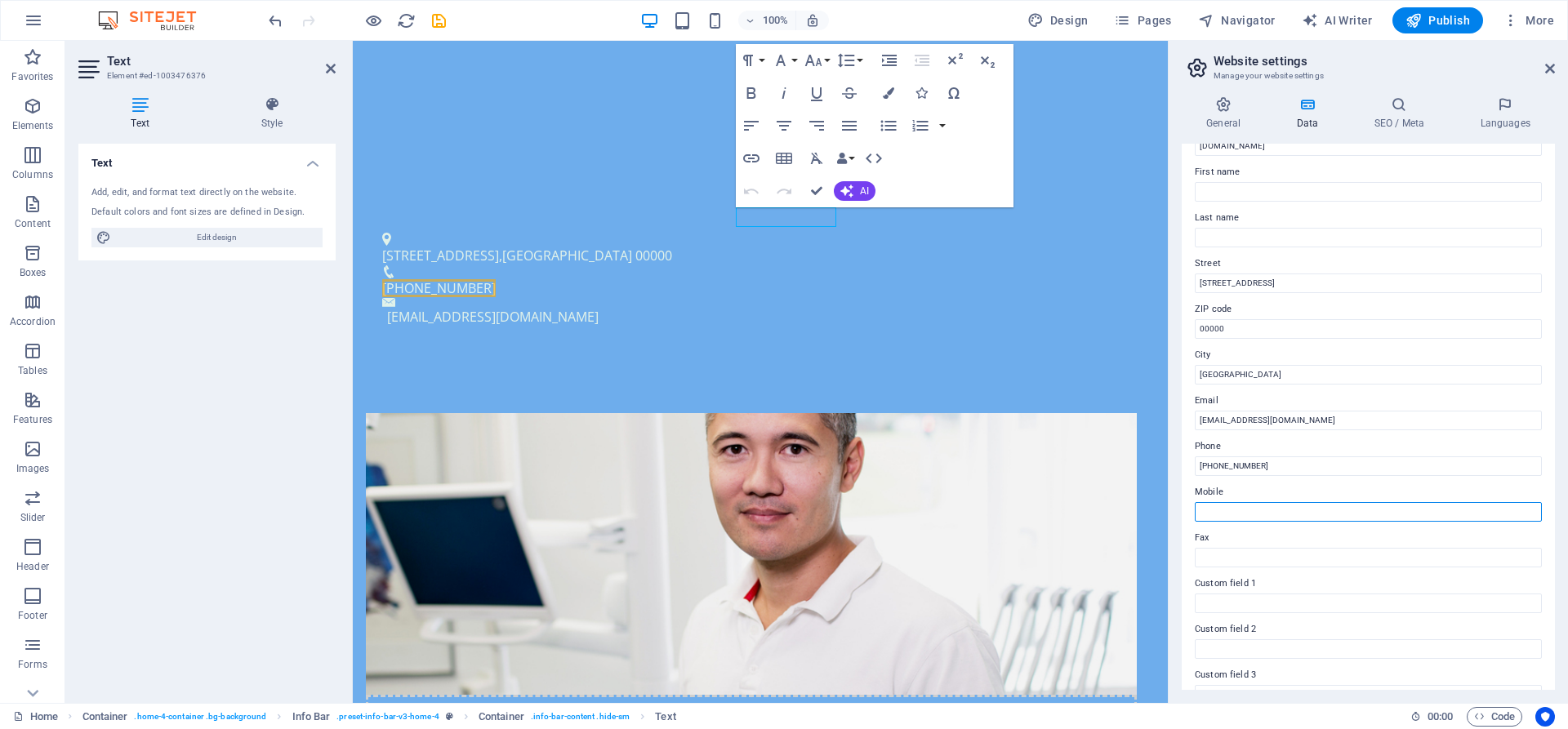
click at [1289, 516] on input "Mobile" at bounding box center [1368, 511] width 347 height 20
drag, startPoint x: 1253, startPoint y: 281, endPoint x: 1192, endPoint y: 285, distance: 61.1
click at [1194, 285] on input "[STREET_ADDRESS]" at bounding box center [1368, 283] width 347 height 20
type input "ROLLA"
drag, startPoint x: 1227, startPoint y: 376, endPoint x: 1189, endPoint y: 377, distance: 38.0
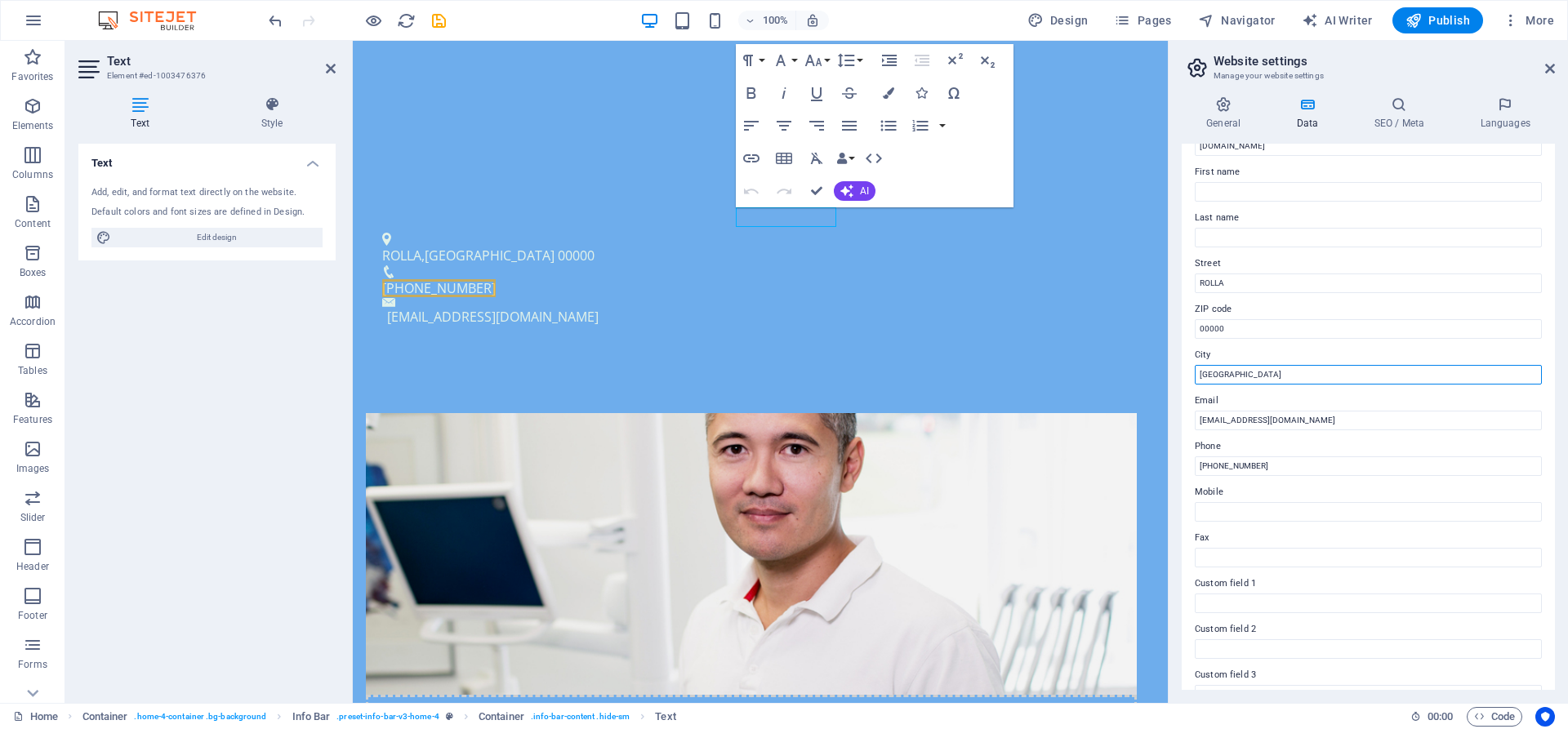
click at [1194, 377] on input "[GEOGRAPHIC_DATA]" at bounding box center [1368, 375] width 347 height 20
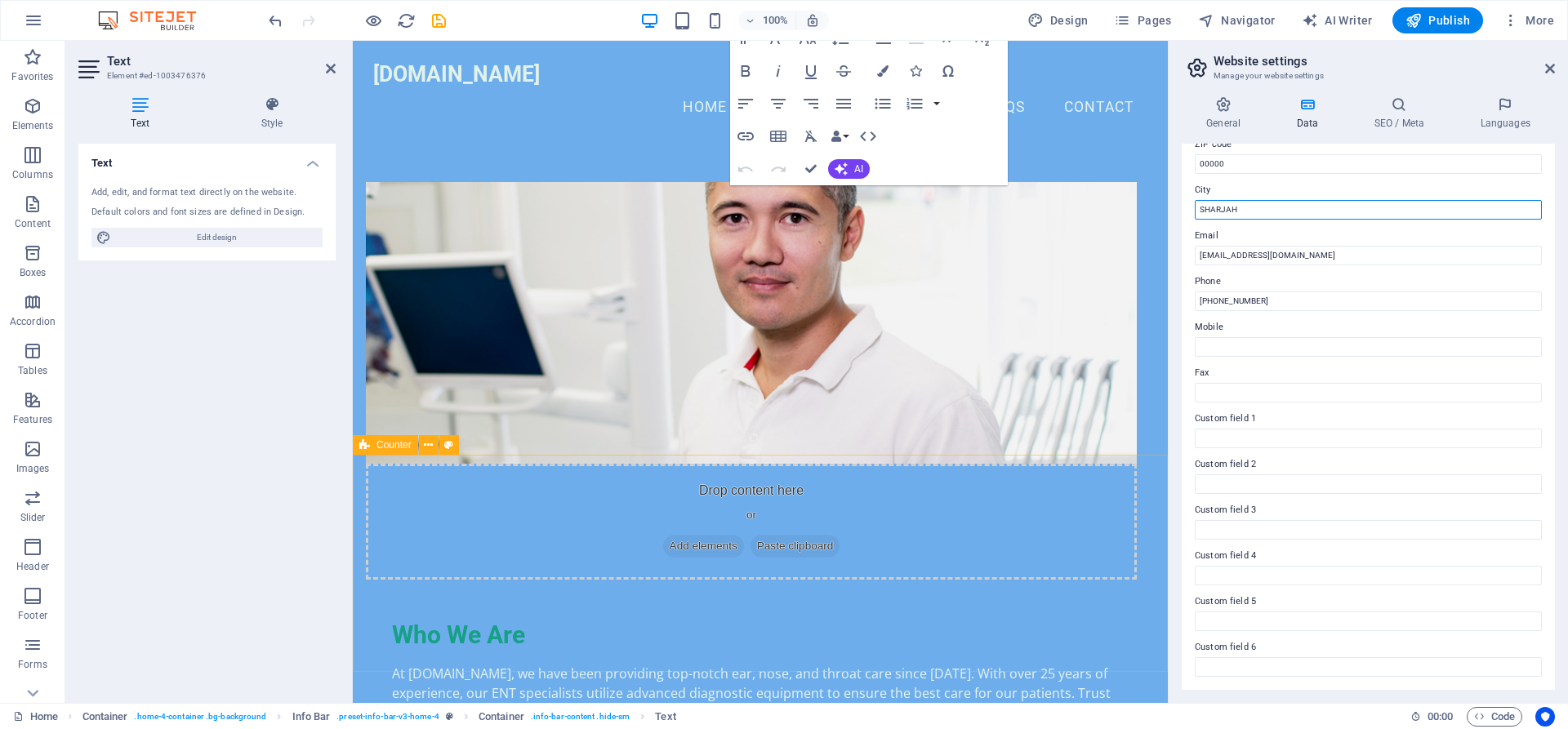
scroll to position [500, 0]
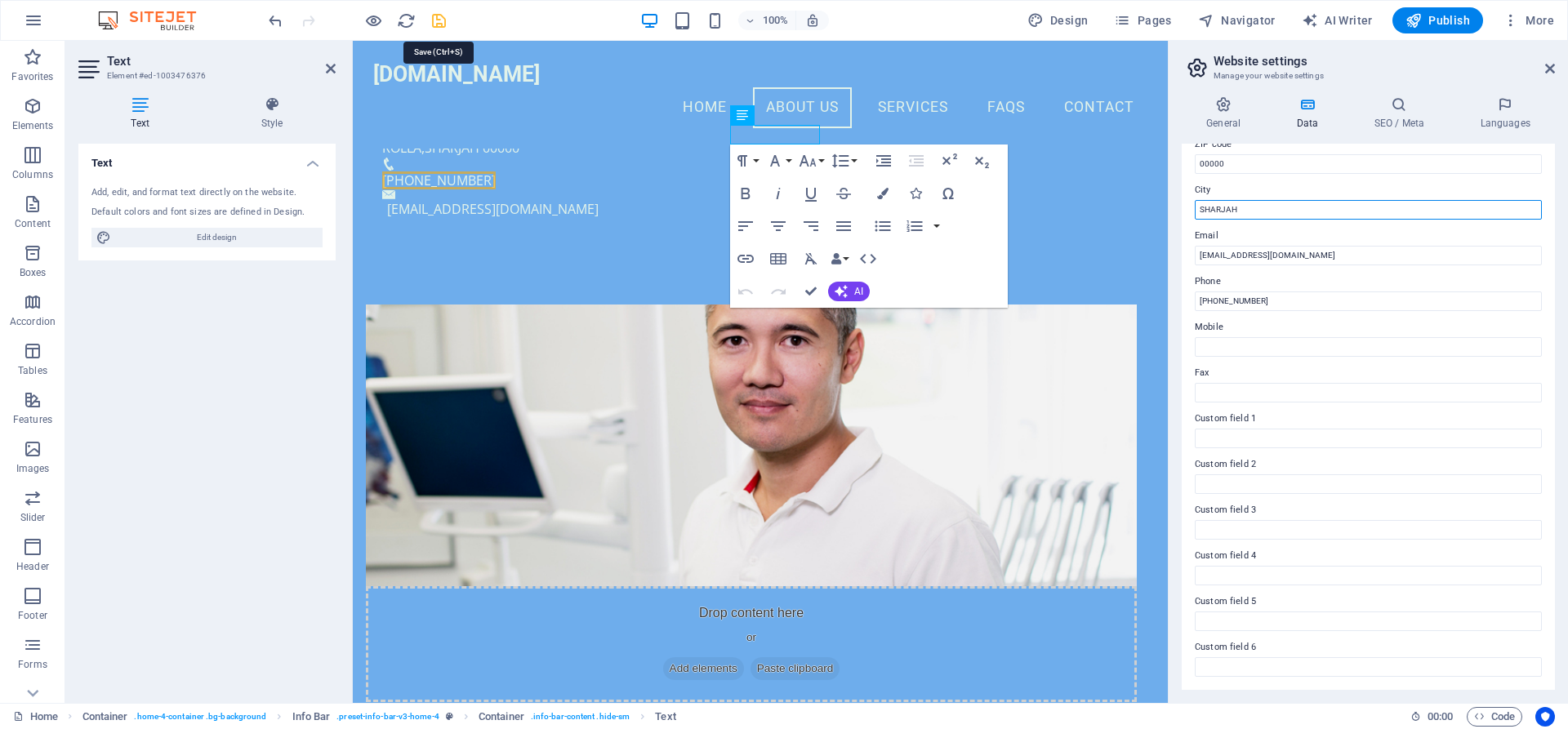
type input "SHARJAH"
click at [432, 27] on icon "save" at bounding box center [439, 20] width 19 height 19
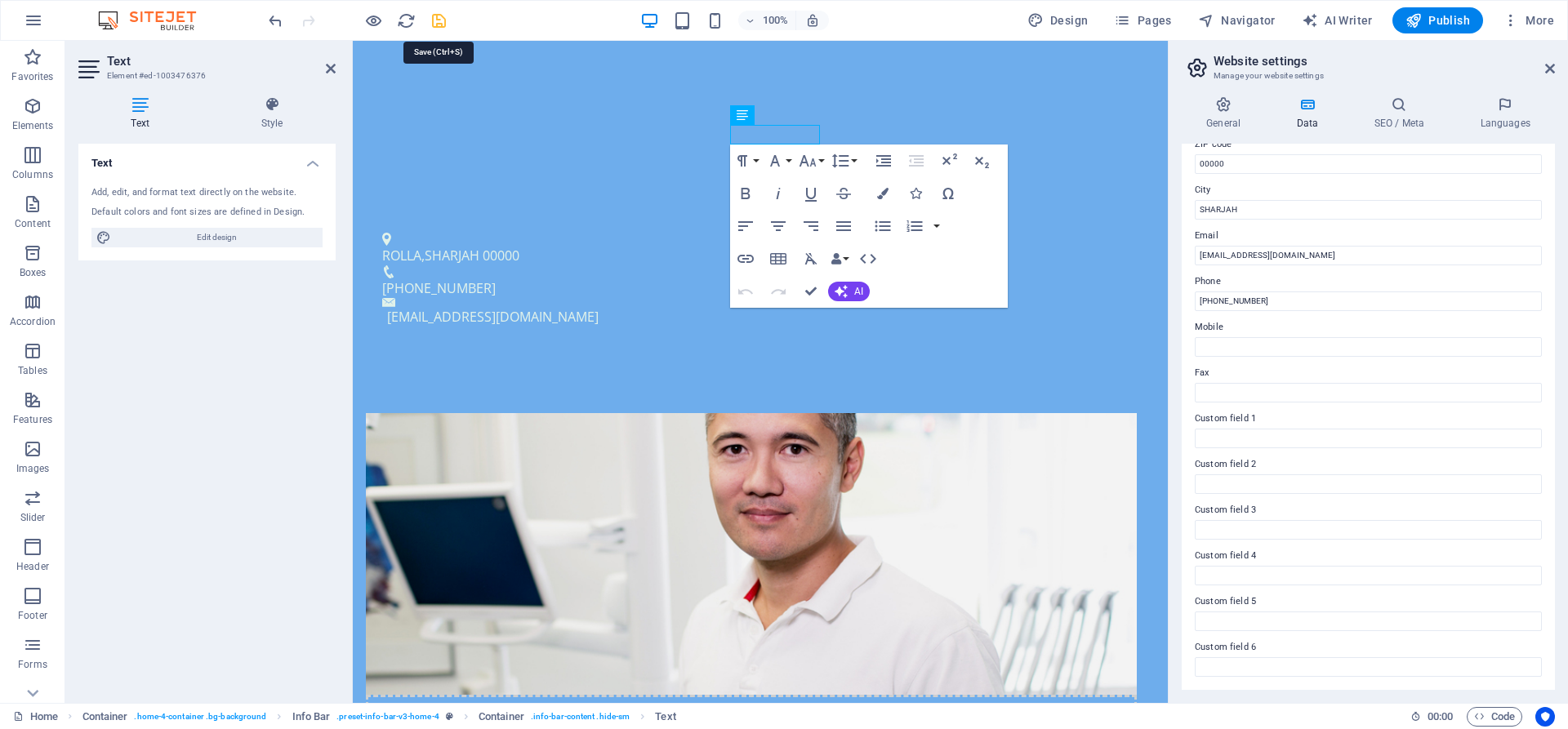
checkbox input "false"
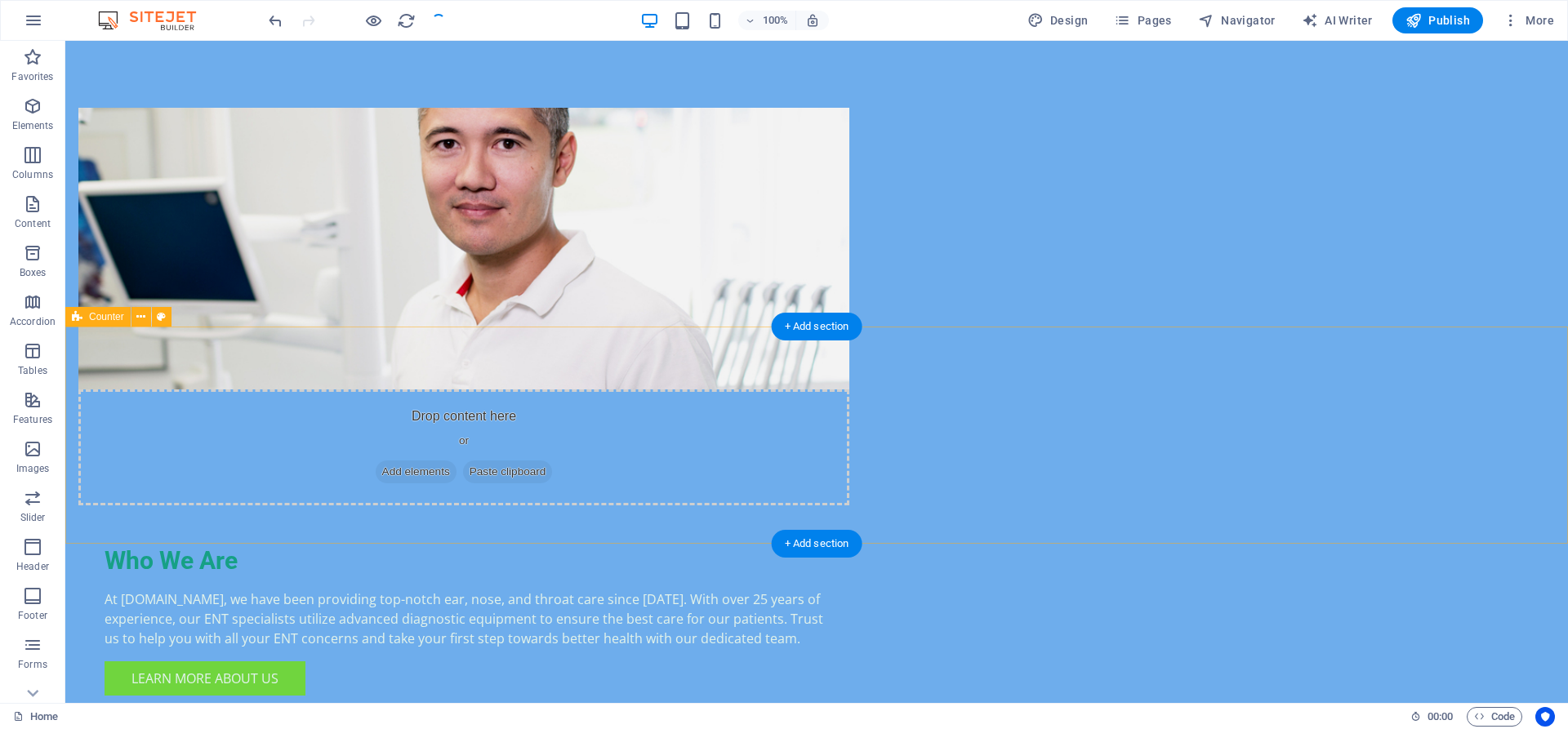
scroll to position [833, 0]
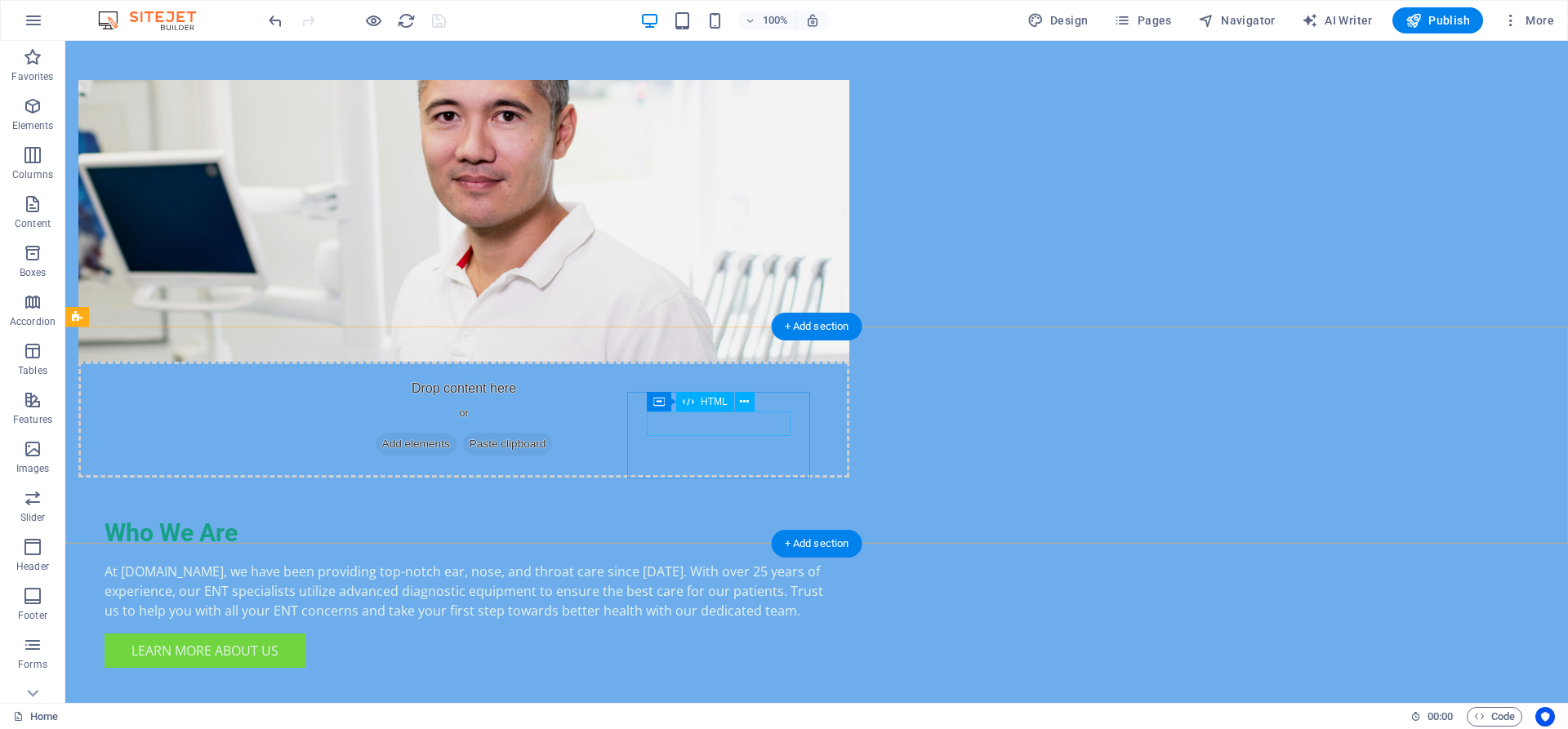
click at [743, 401] on icon at bounding box center [744, 402] width 9 height 17
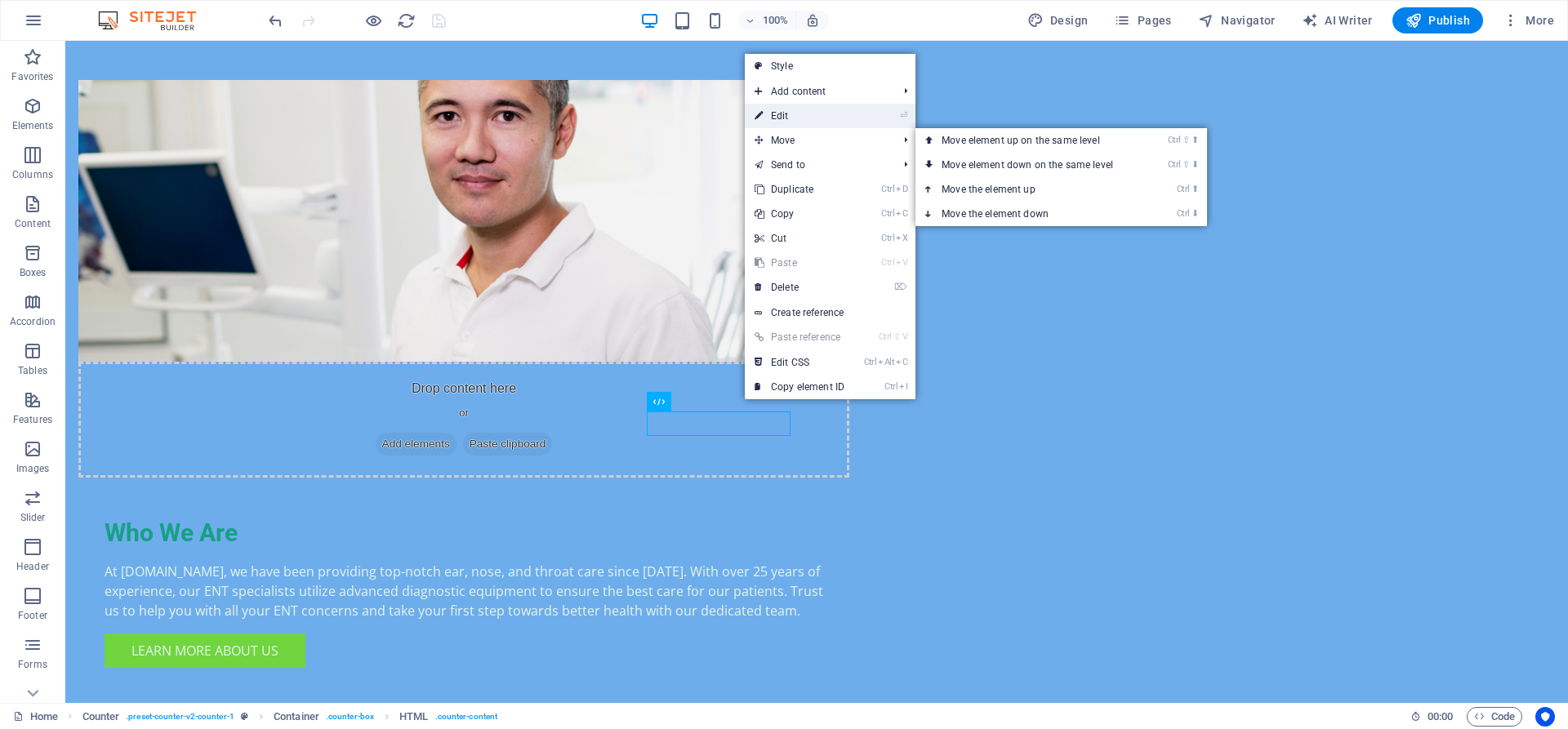
drag, startPoint x: 792, startPoint y: 114, endPoint x: 440, endPoint y: 116, distance: 352.0
click at [792, 114] on link "⏎ Edit" at bounding box center [799, 116] width 110 height 25
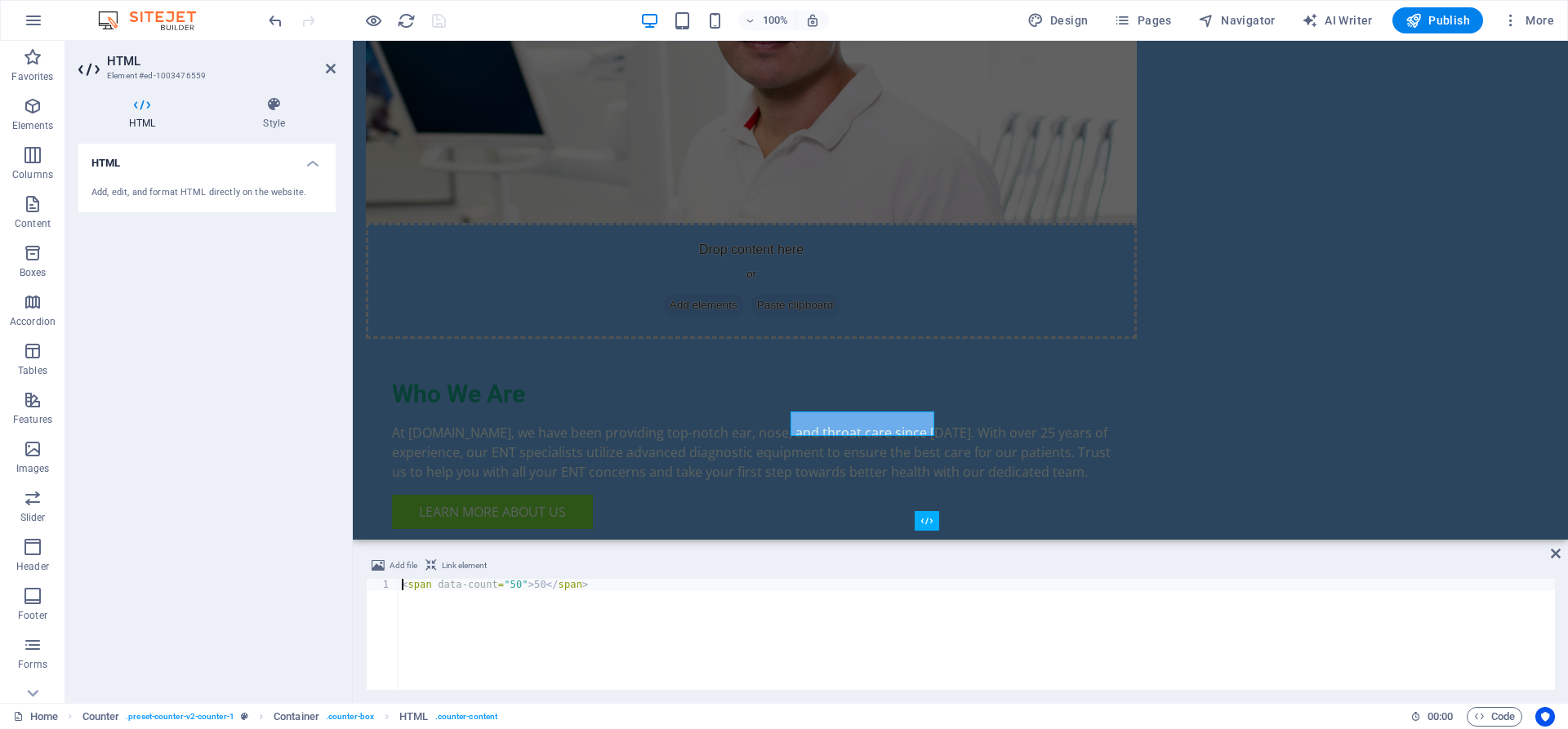
scroll to position [694, 0]
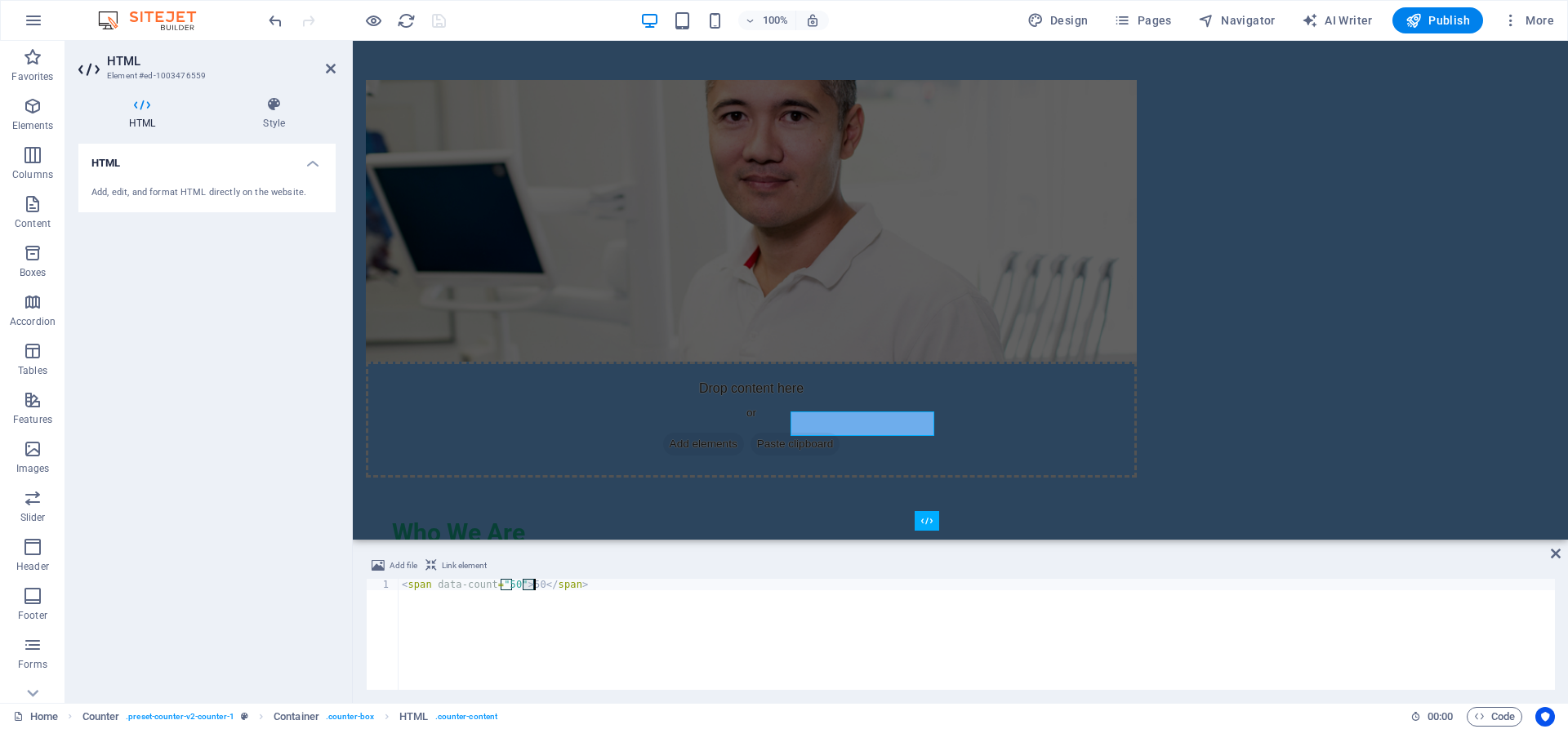
drag, startPoint x: 522, startPoint y: 583, endPoint x: 531, endPoint y: 582, distance: 9.1
click at [531, 582] on div "< span data-count = "50" > 50 </ span >" at bounding box center [976, 647] width 1156 height 134
click at [1038, 639] on div "< span data-count = "50" > 26000 </ span >" at bounding box center [976, 647] width 1156 height 134
type textarea "<span data-count="50">26000</span>"
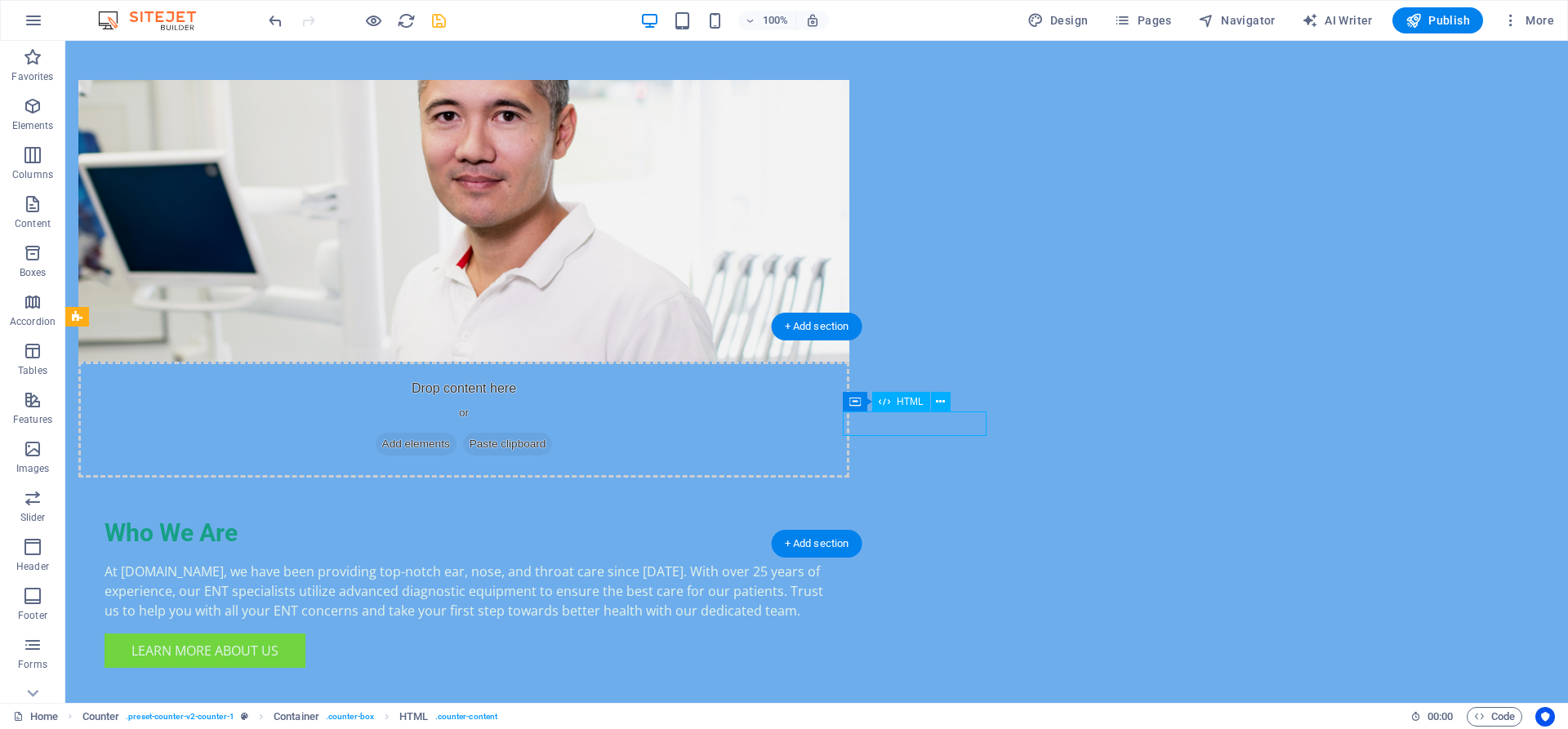
click at [938, 400] on icon at bounding box center [940, 402] width 9 height 17
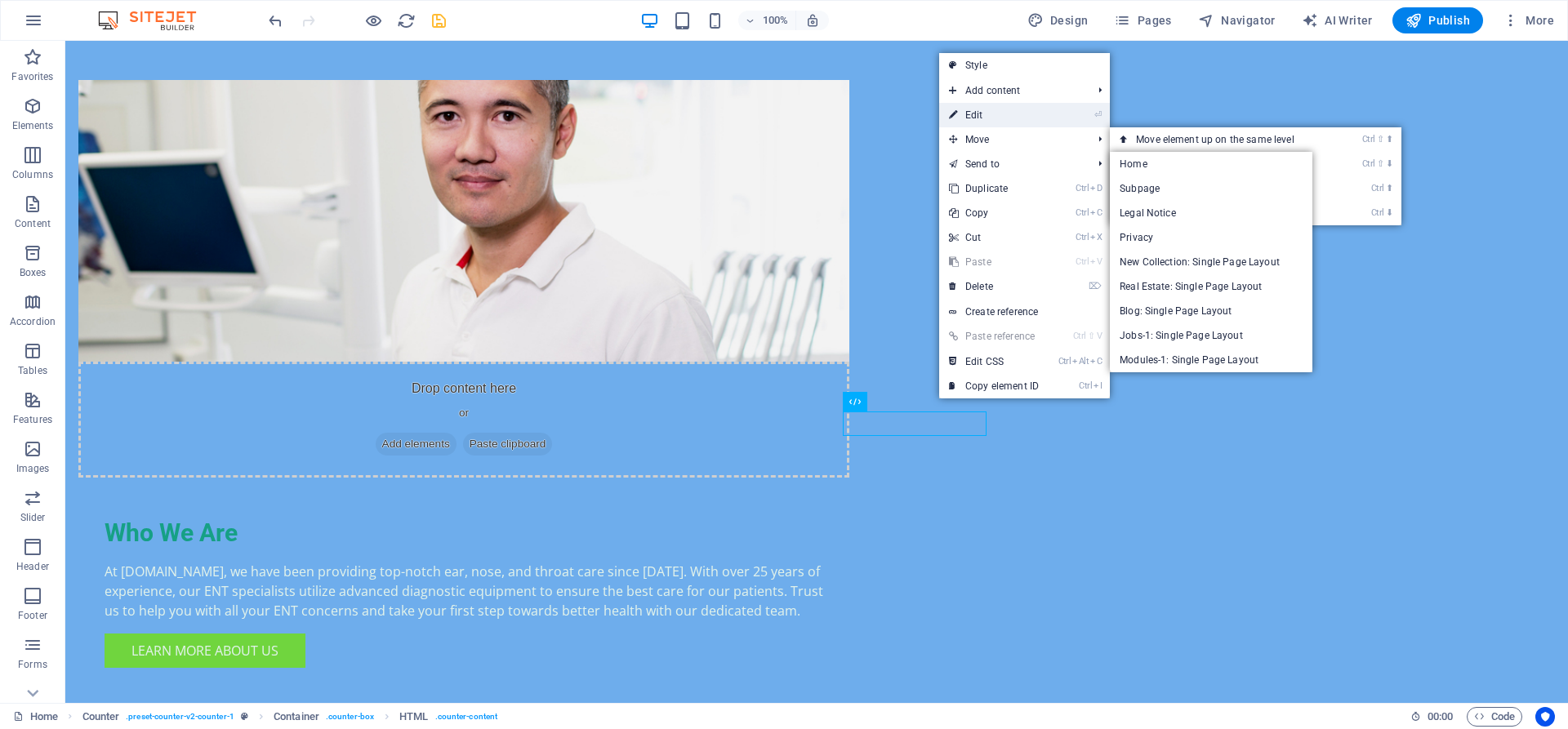
click at [979, 115] on link "⏎ Edit" at bounding box center [993, 115] width 110 height 25
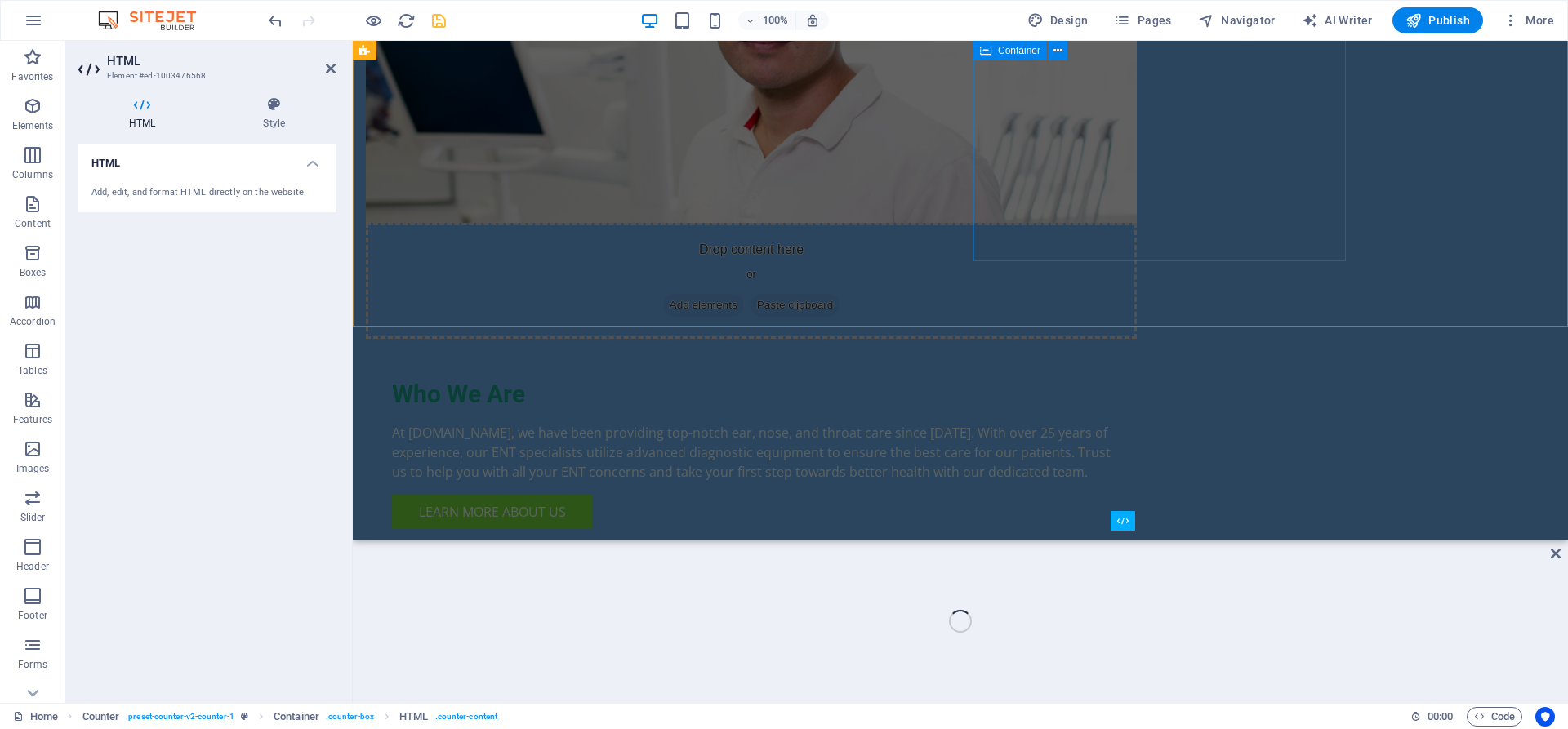
scroll to position [694, 0]
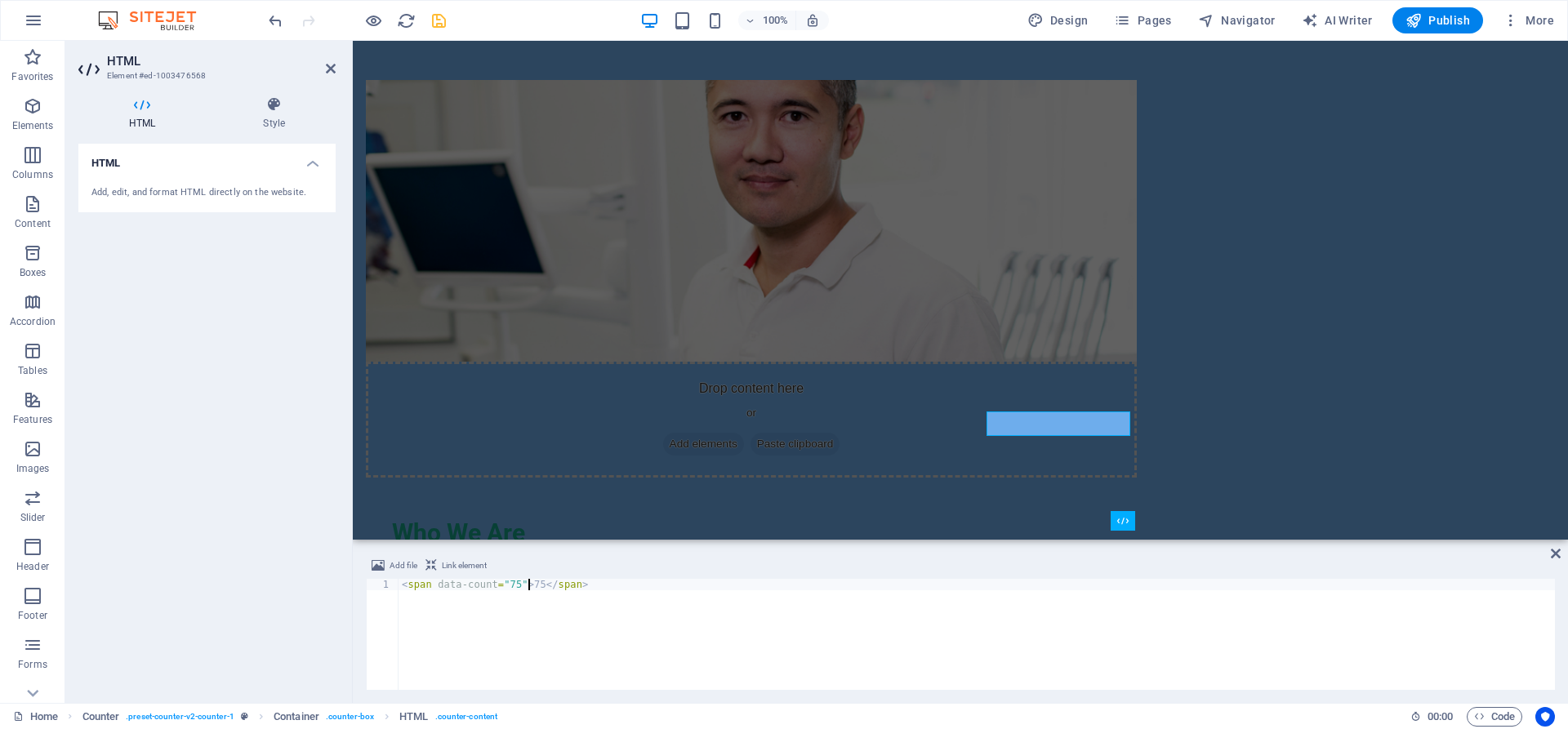
click at [526, 582] on div "< span data-count = "75" > 75 </ span >" at bounding box center [976, 647] width 1156 height 134
click at [532, 584] on div "< span data-count = "75" > 75 </ span >" at bounding box center [976, 647] width 1156 height 134
click at [532, 584] on div "< span data-count = "75" > 75 </ span >" at bounding box center [976, 635] width 1156 height 111
click at [530, 584] on div "< span data-count = "75" > 75 </ span >" at bounding box center [976, 647] width 1156 height 134
click at [526, 587] on div "< span data-count = "75" > 75 </ span >" at bounding box center [976, 635] width 1156 height 111
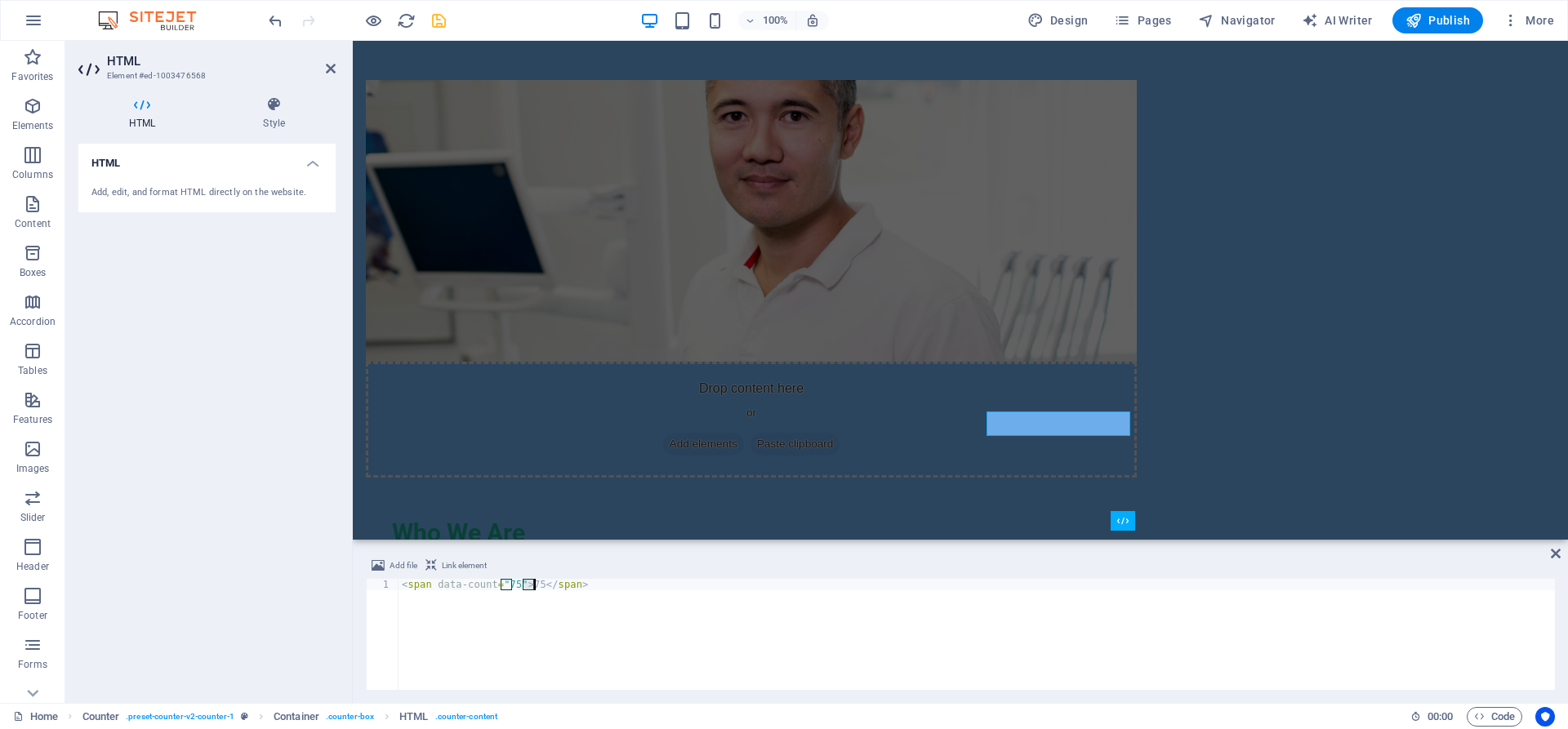
click at [531, 585] on div "< span data-count = "75" > 75 </ span >" at bounding box center [976, 647] width 1156 height 134
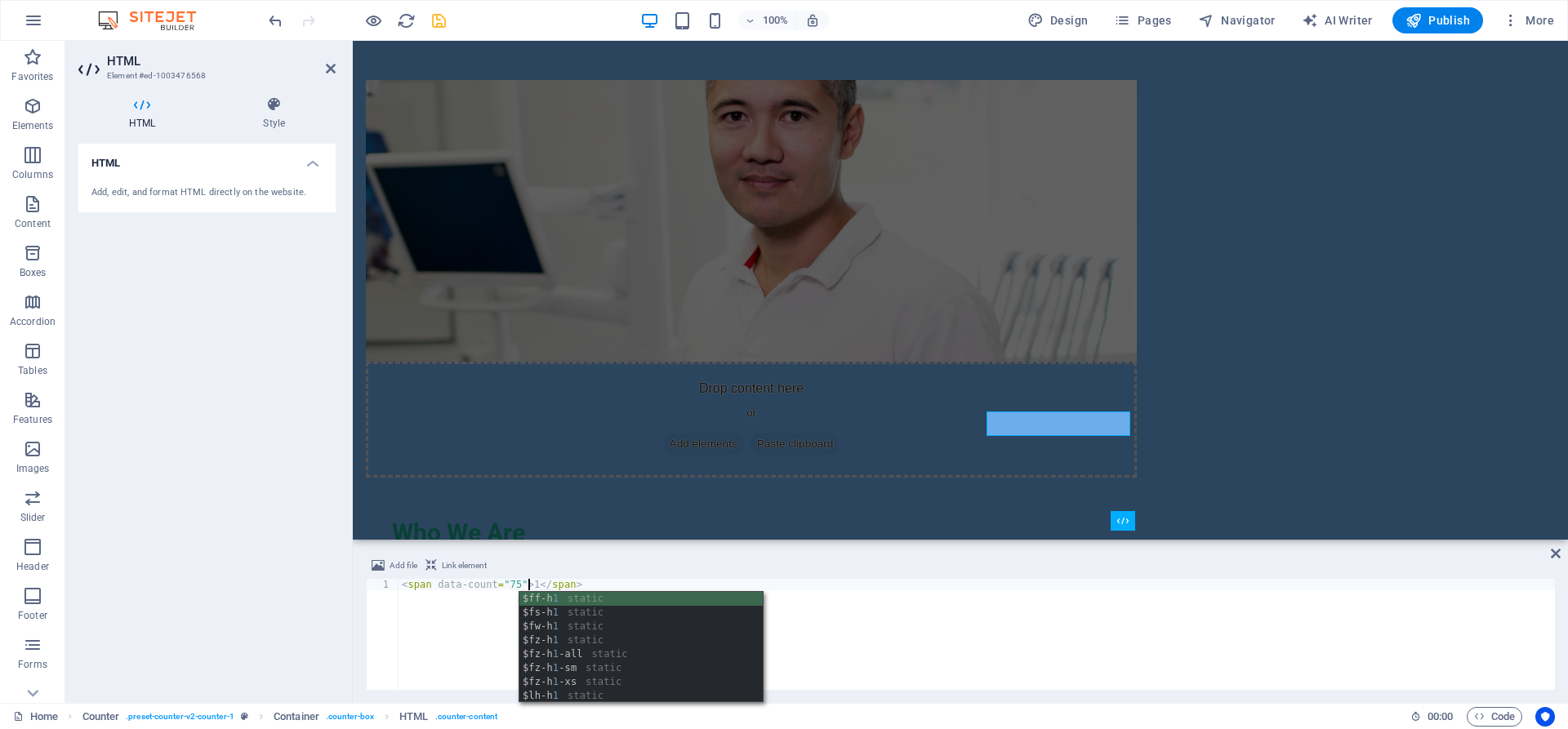
scroll to position [0, 10]
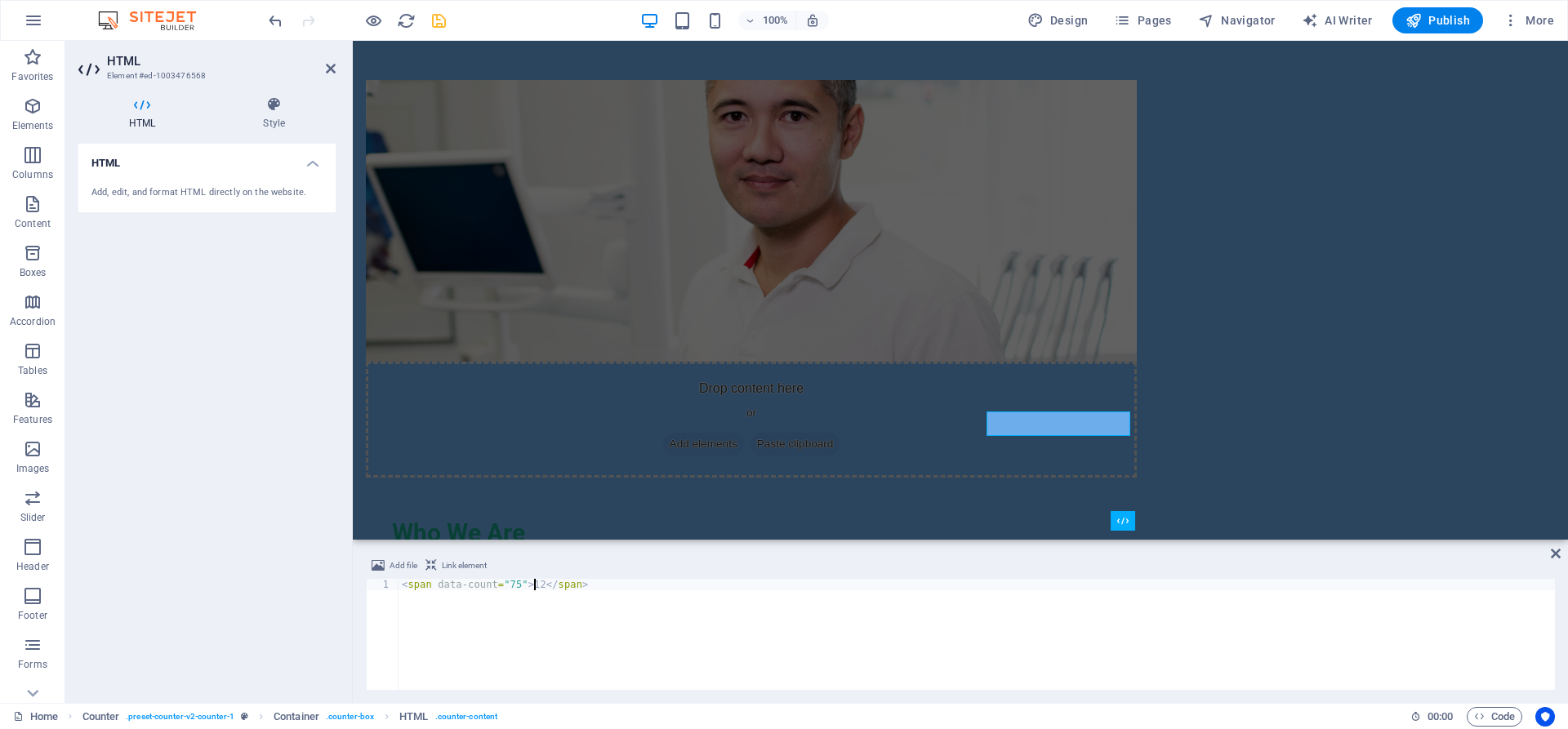
click at [1029, 651] on div "< span data-count = "75" > 12 </ span >" at bounding box center [976, 647] width 1156 height 134
type textarea "<span data-count="75">12</span>"
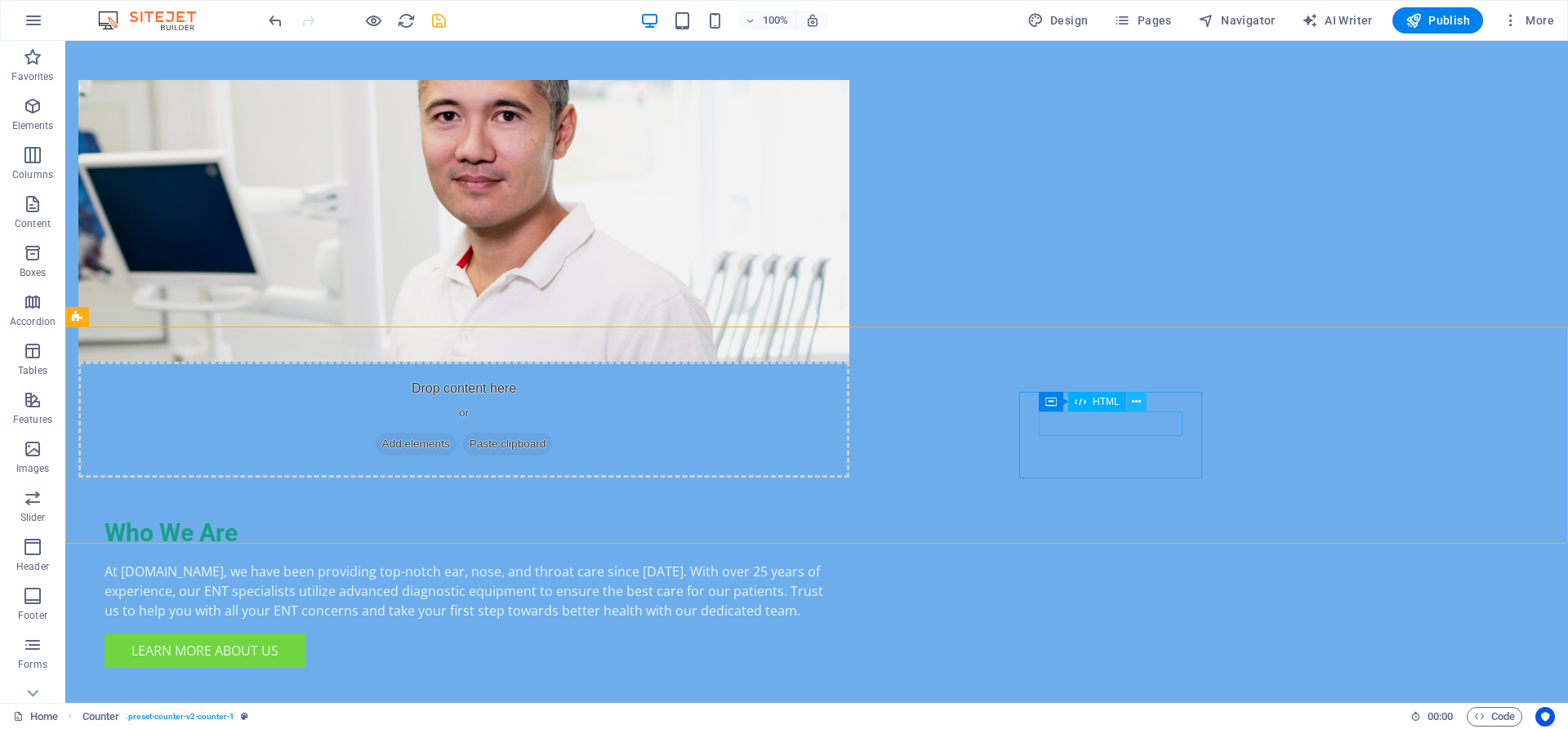
click at [1134, 400] on icon at bounding box center [1136, 402] width 9 height 17
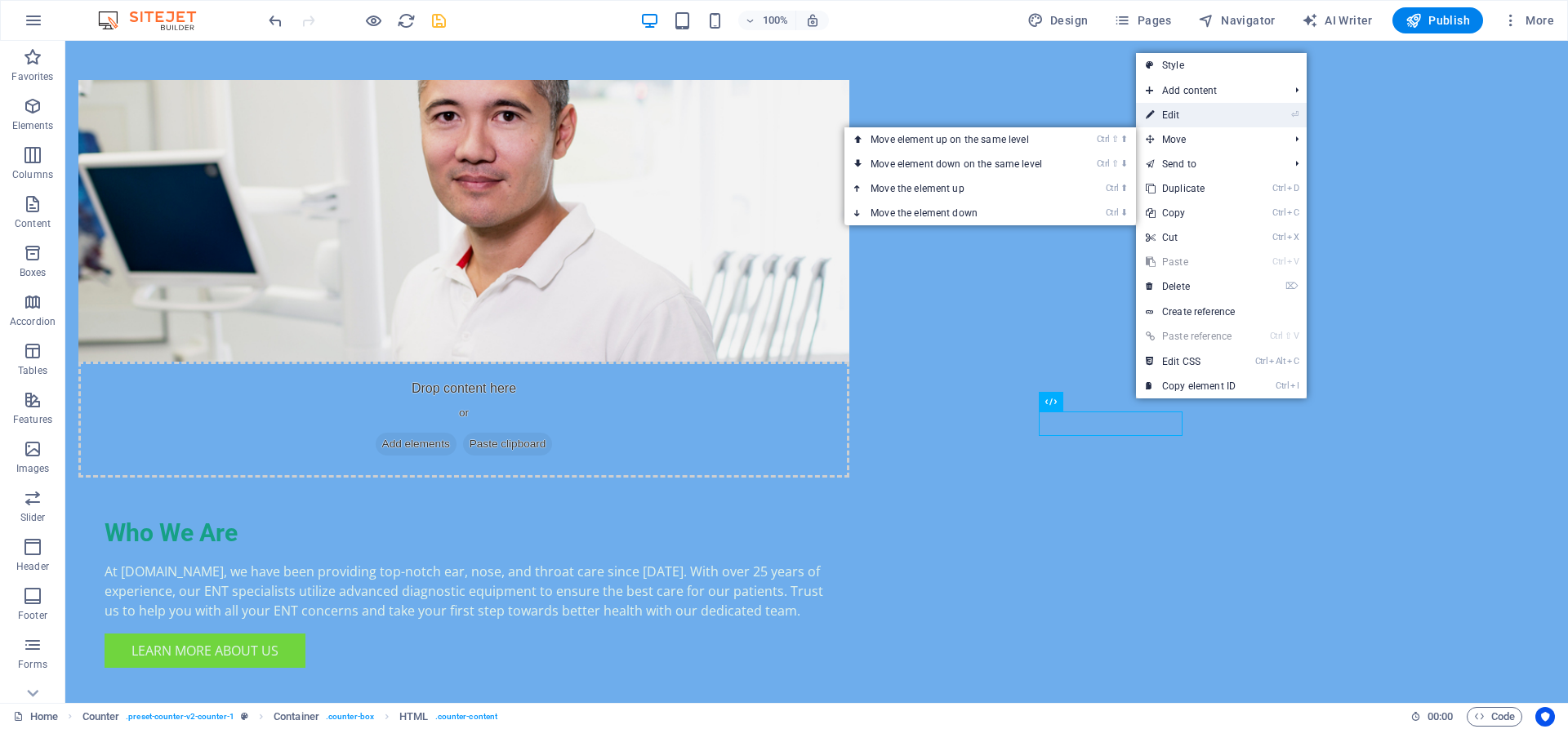
click at [1172, 114] on link "⏎ Edit" at bounding box center [1190, 115] width 110 height 25
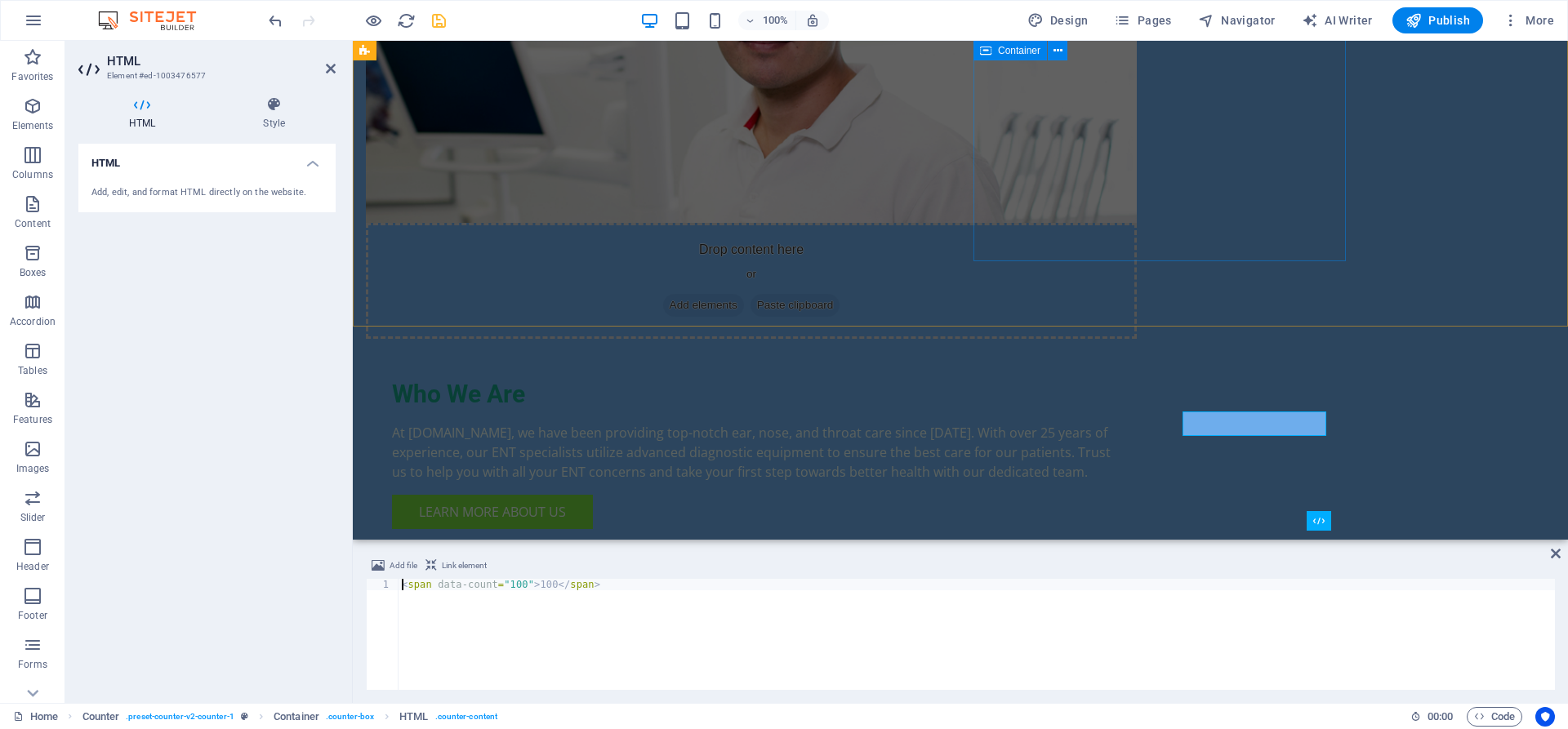
scroll to position [694, 0]
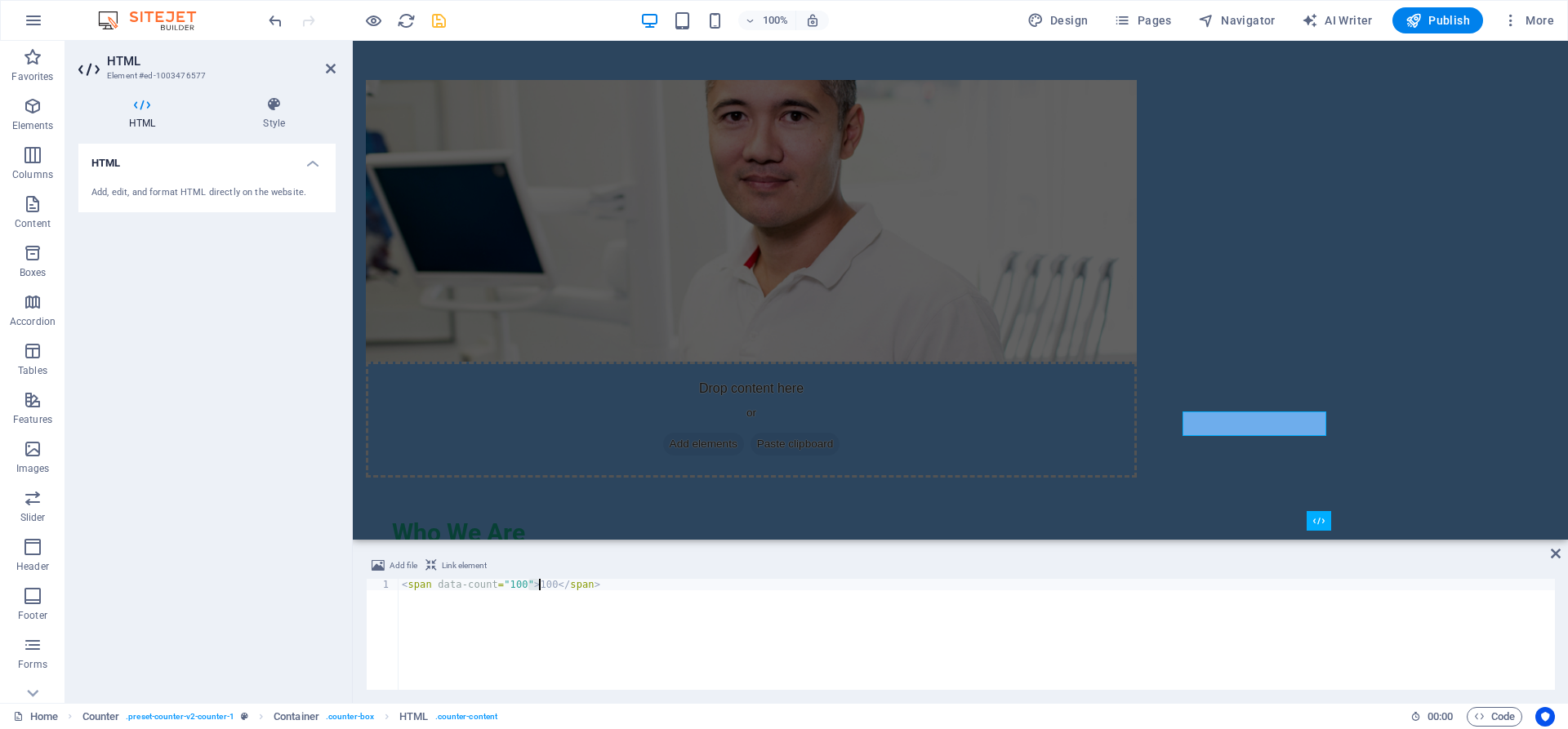
drag, startPoint x: 527, startPoint y: 585, endPoint x: 538, endPoint y: 585, distance: 11.0
click at [538, 585] on div "< span data-count = "100" > 100 </ span >" at bounding box center [976, 647] width 1156 height 134
click at [528, 585] on div "< span data-count = "100" > 100 </ span >" at bounding box center [976, 635] width 1156 height 111
drag, startPoint x: 528, startPoint y: 585, endPoint x: 539, endPoint y: 585, distance: 11.0
click at [539, 585] on div "< span data-count = "100" > 100 </ span >" at bounding box center [976, 647] width 1156 height 134
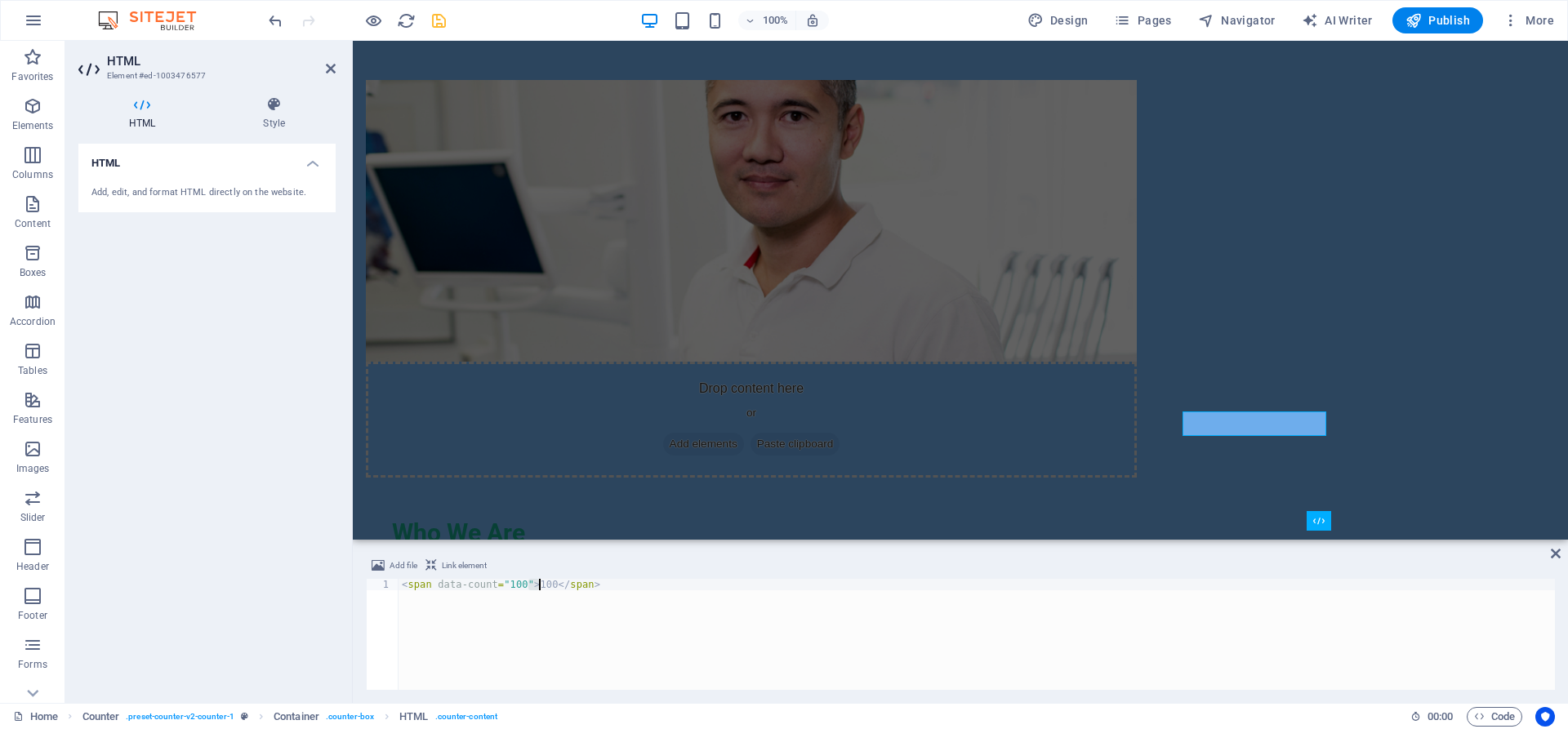
click at [529, 585] on div "< span data-count = "100" > 100 </ span >" at bounding box center [976, 635] width 1156 height 111
drag, startPoint x: 529, startPoint y: 584, endPoint x: 542, endPoint y: 584, distance: 13.0
click at [542, 584] on div "< span data-count = "100" > 100 </ span >" at bounding box center [976, 647] width 1156 height 134
click at [1181, 619] on div "< span data-count = "100" > 1 </ span >" at bounding box center [976, 647] width 1156 height 134
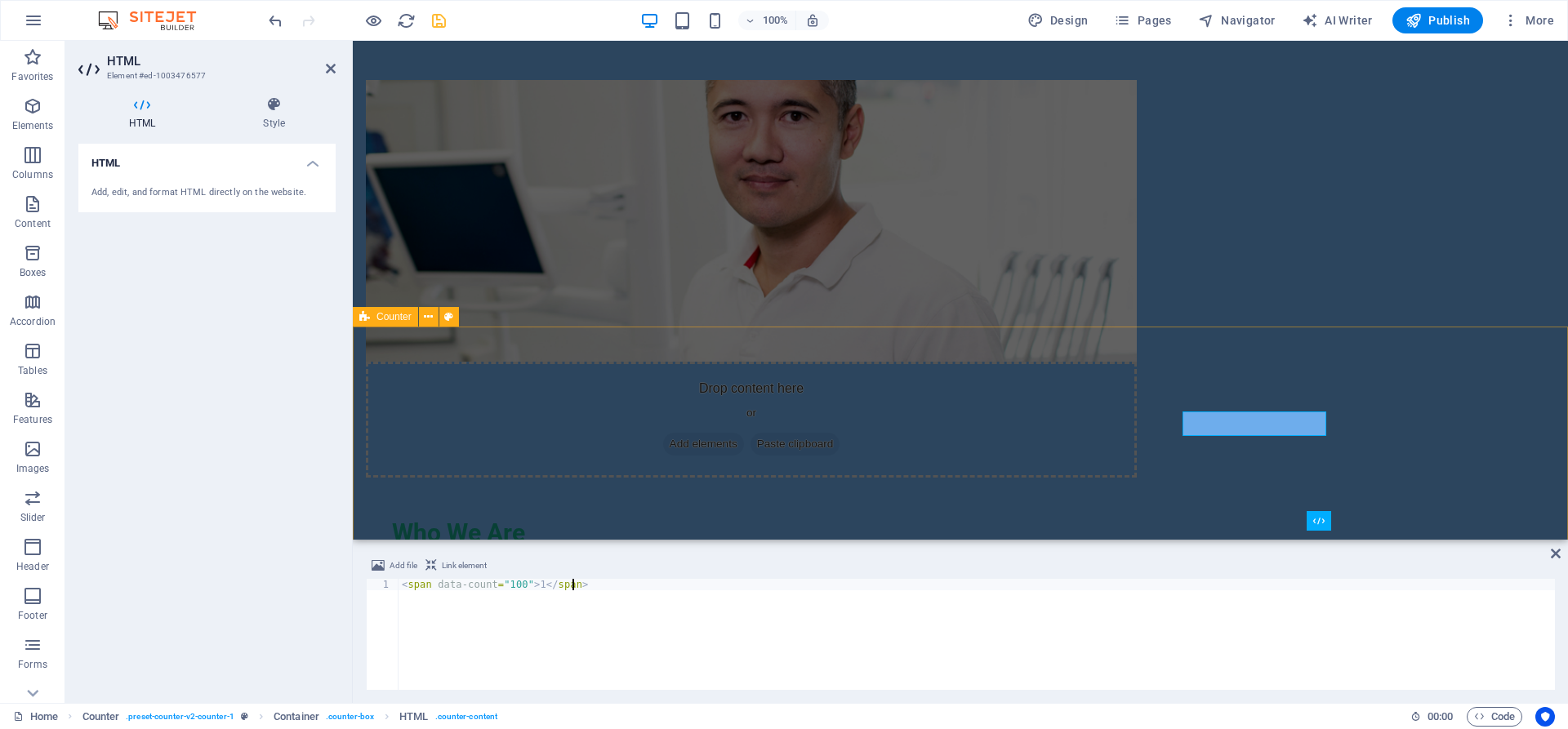
type textarea "<span data-count="100">1</span>"
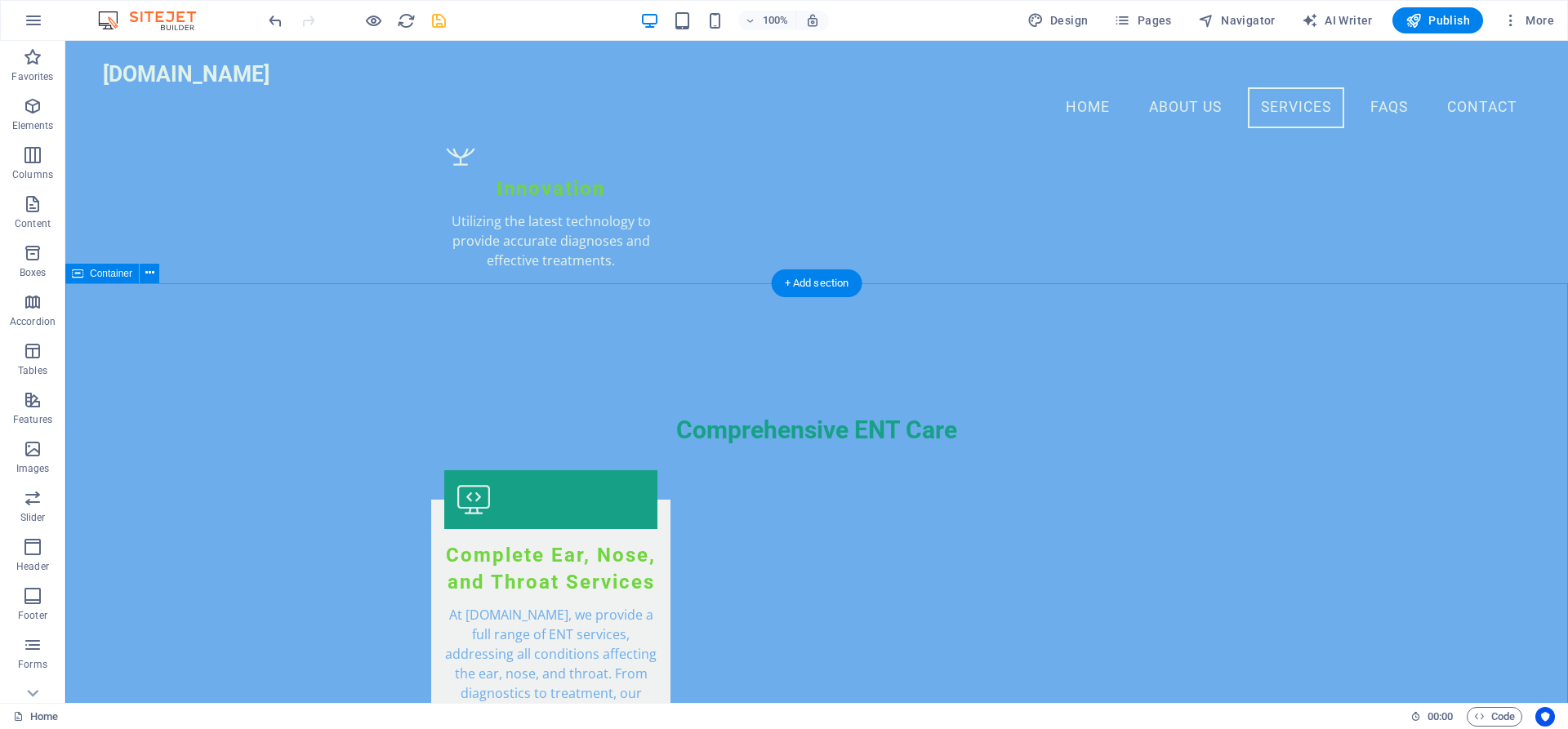
scroll to position [2249, 0]
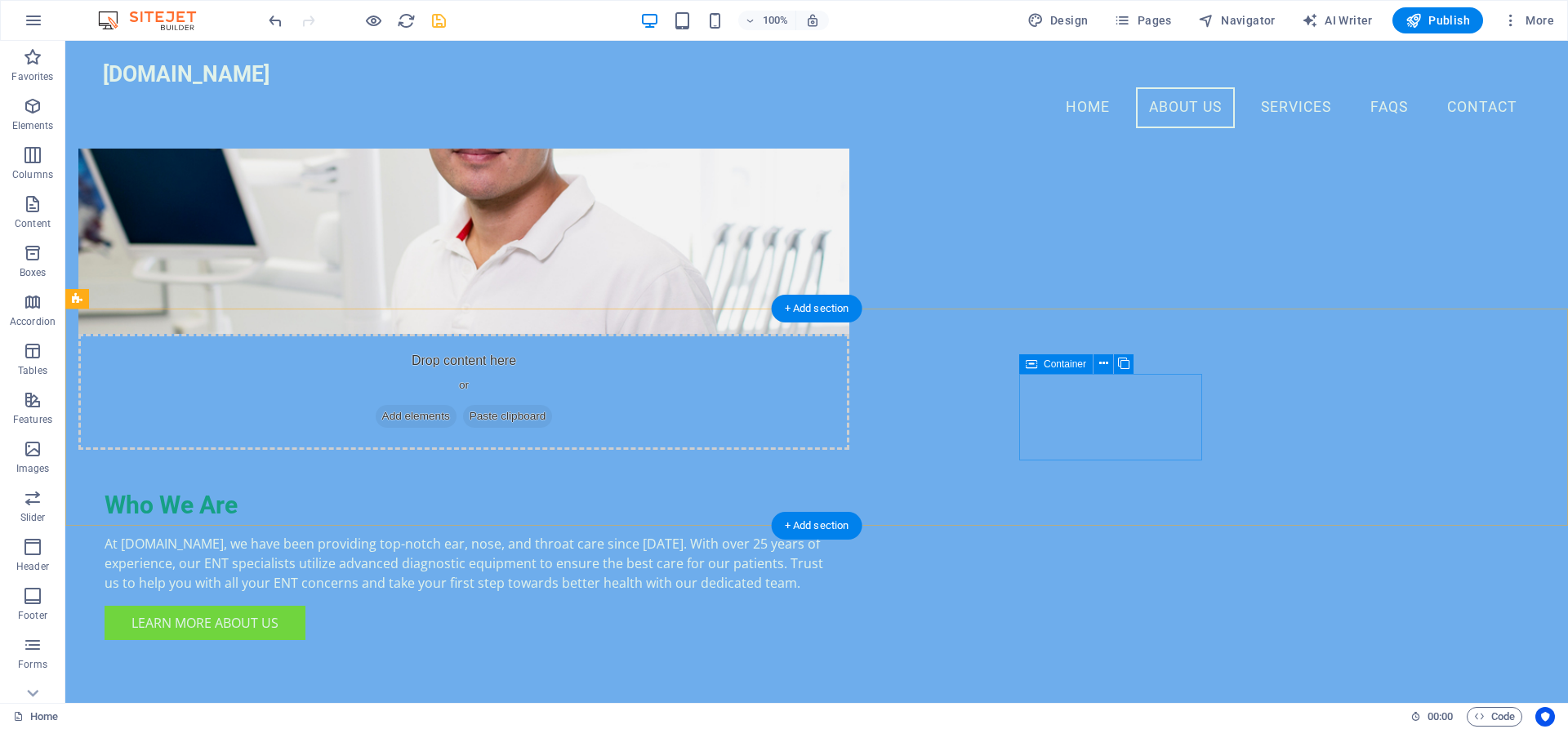
scroll to position [749, 0]
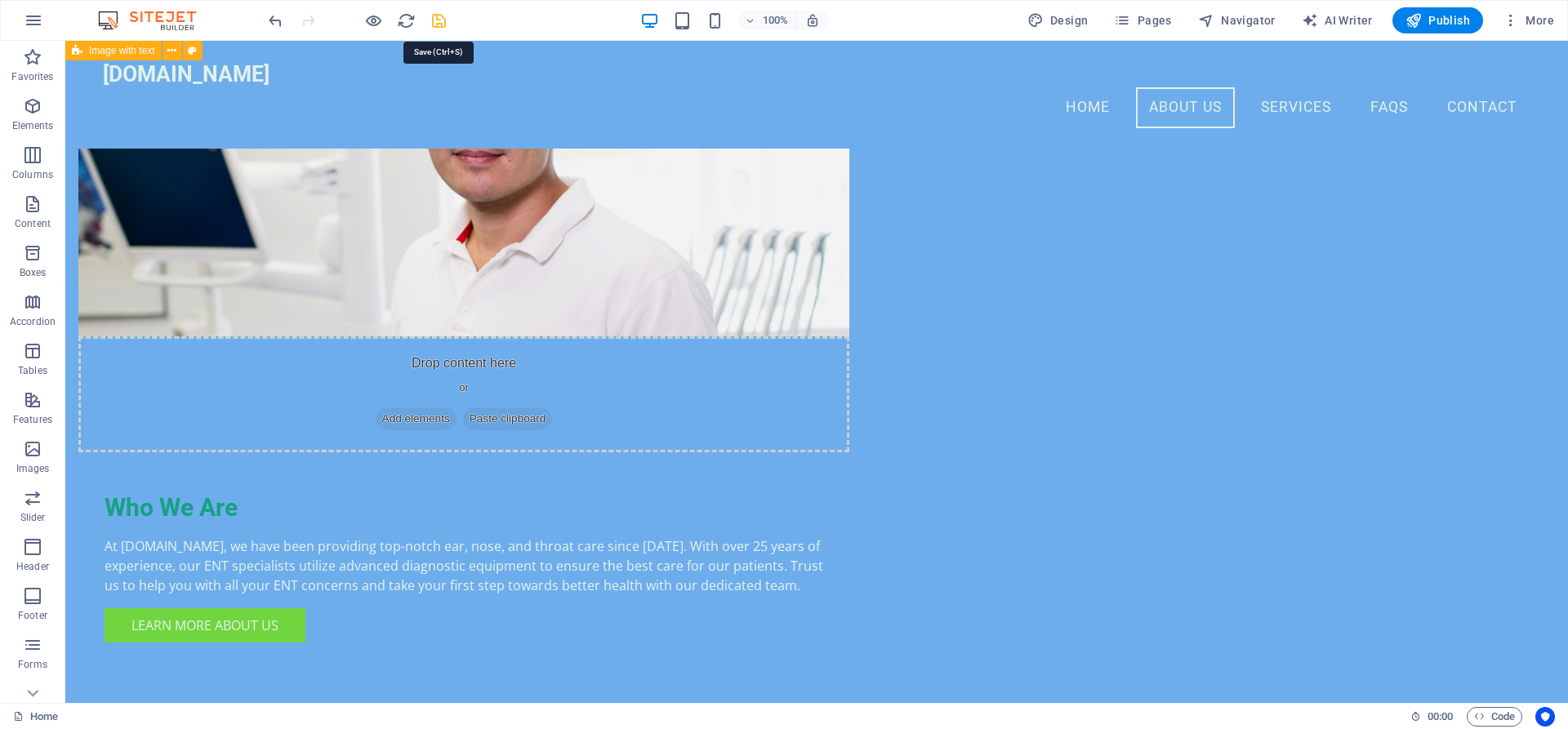
click at [443, 23] on icon "save" at bounding box center [439, 20] width 19 height 19
checkbox input "false"
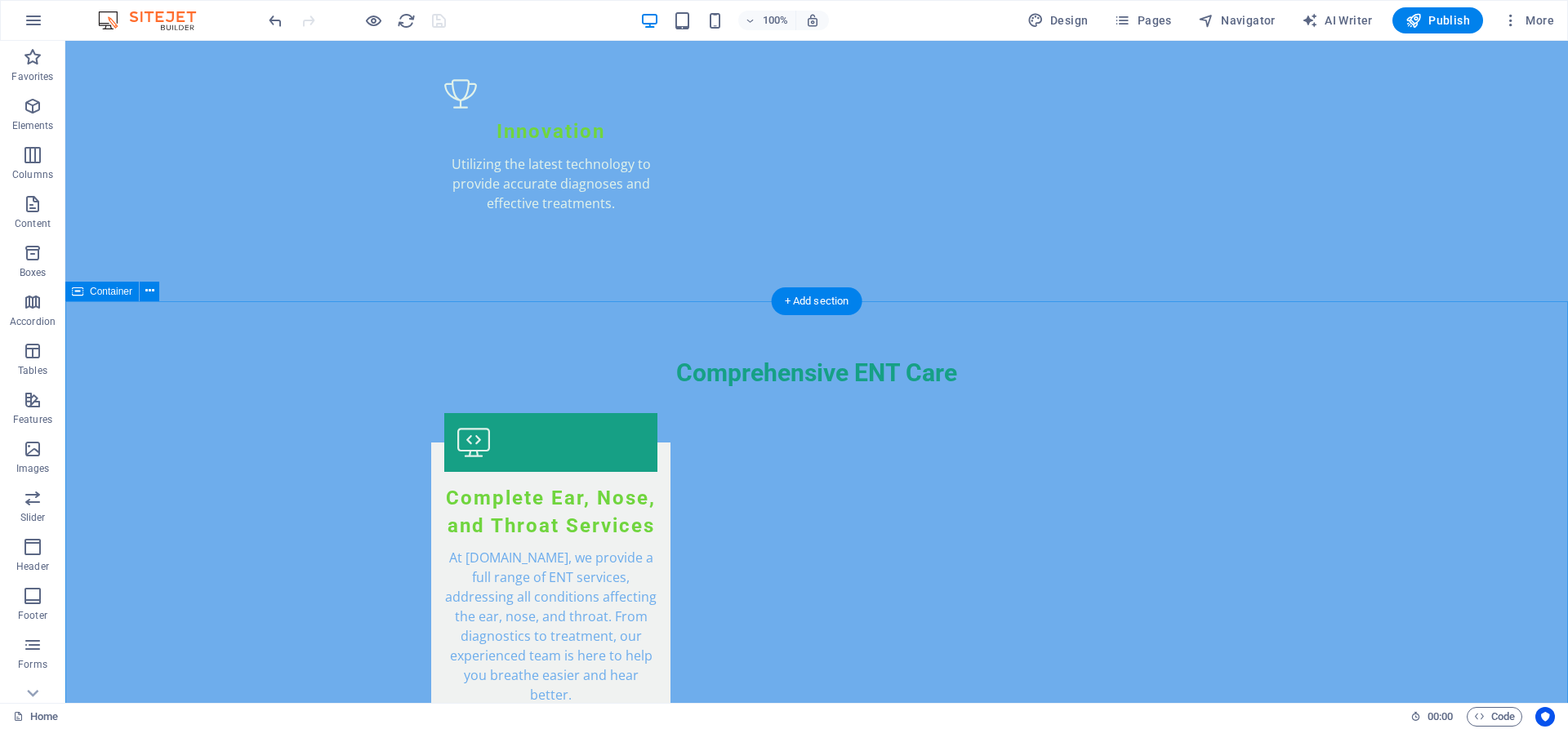
scroll to position [2666, 0]
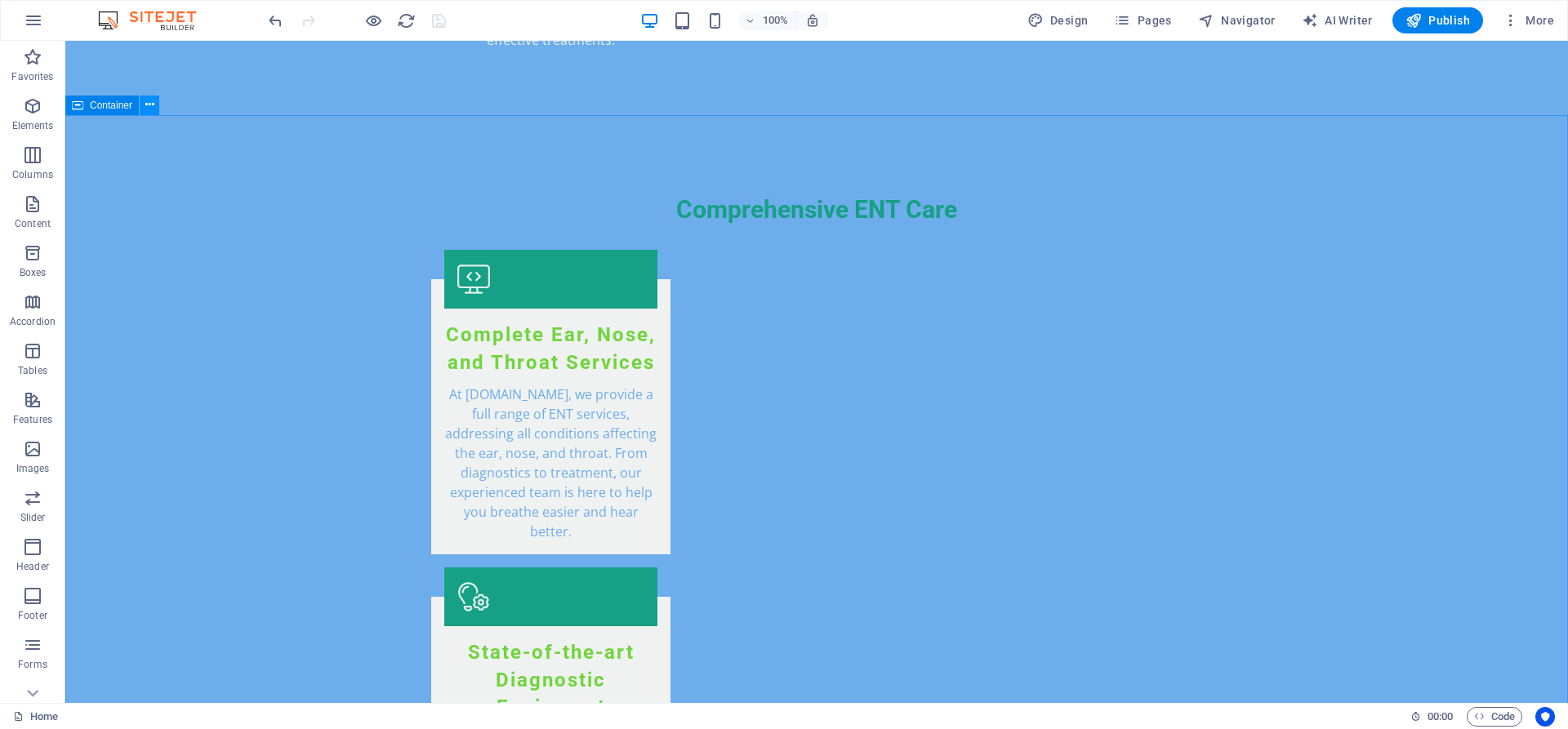
click at [153, 107] on icon at bounding box center [149, 105] width 9 height 17
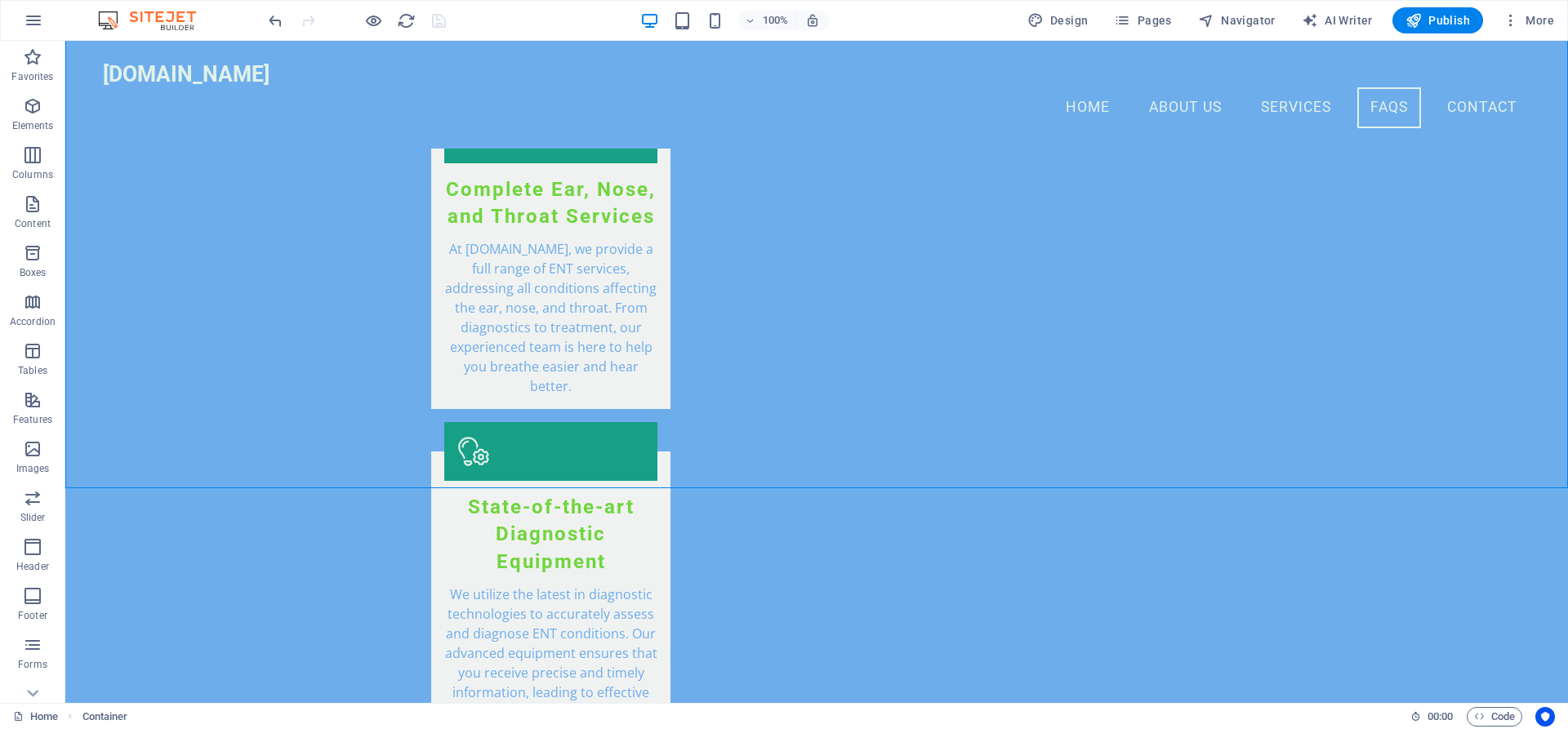
scroll to position [2614, 0]
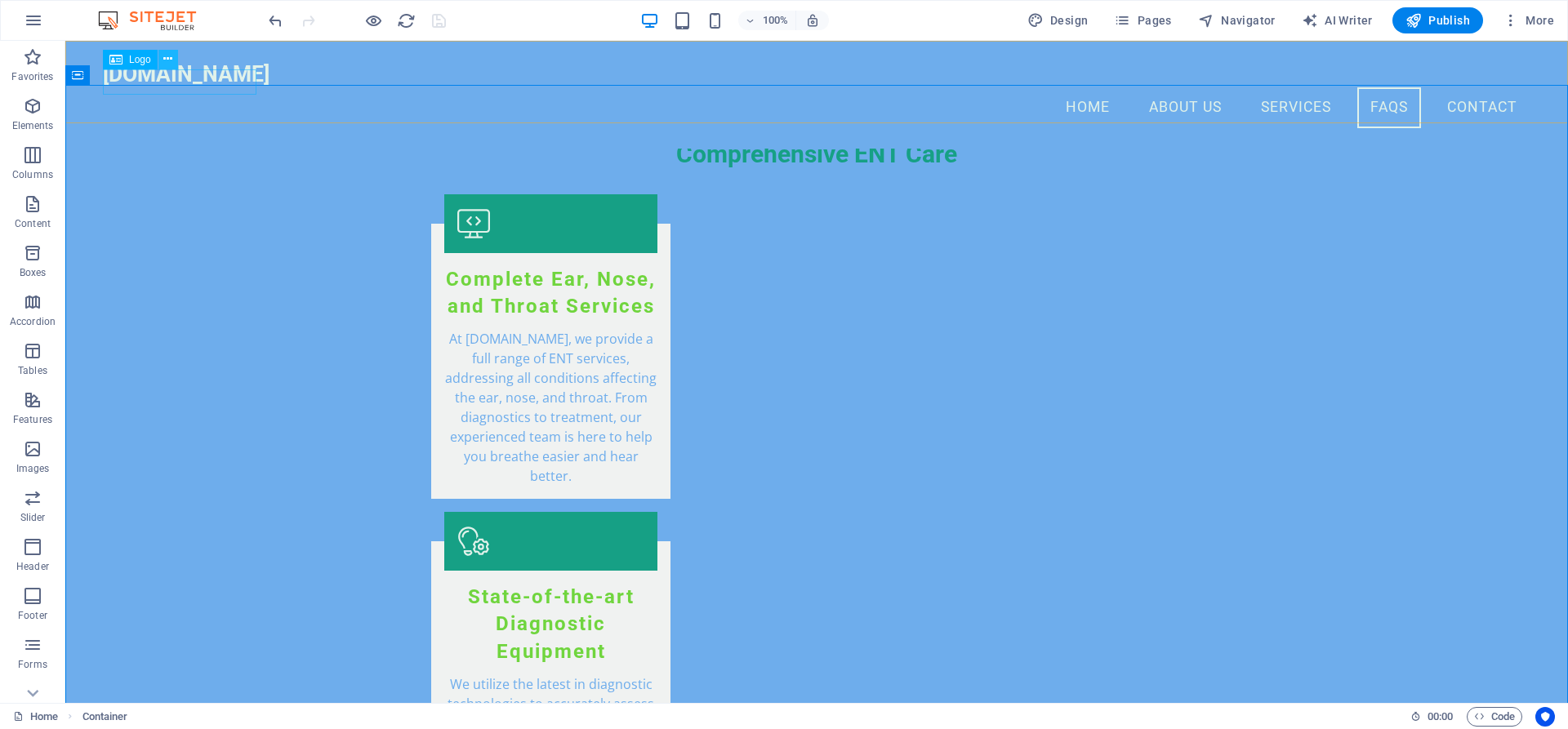
click at [162, 59] on button at bounding box center [167, 59] width 20 height 20
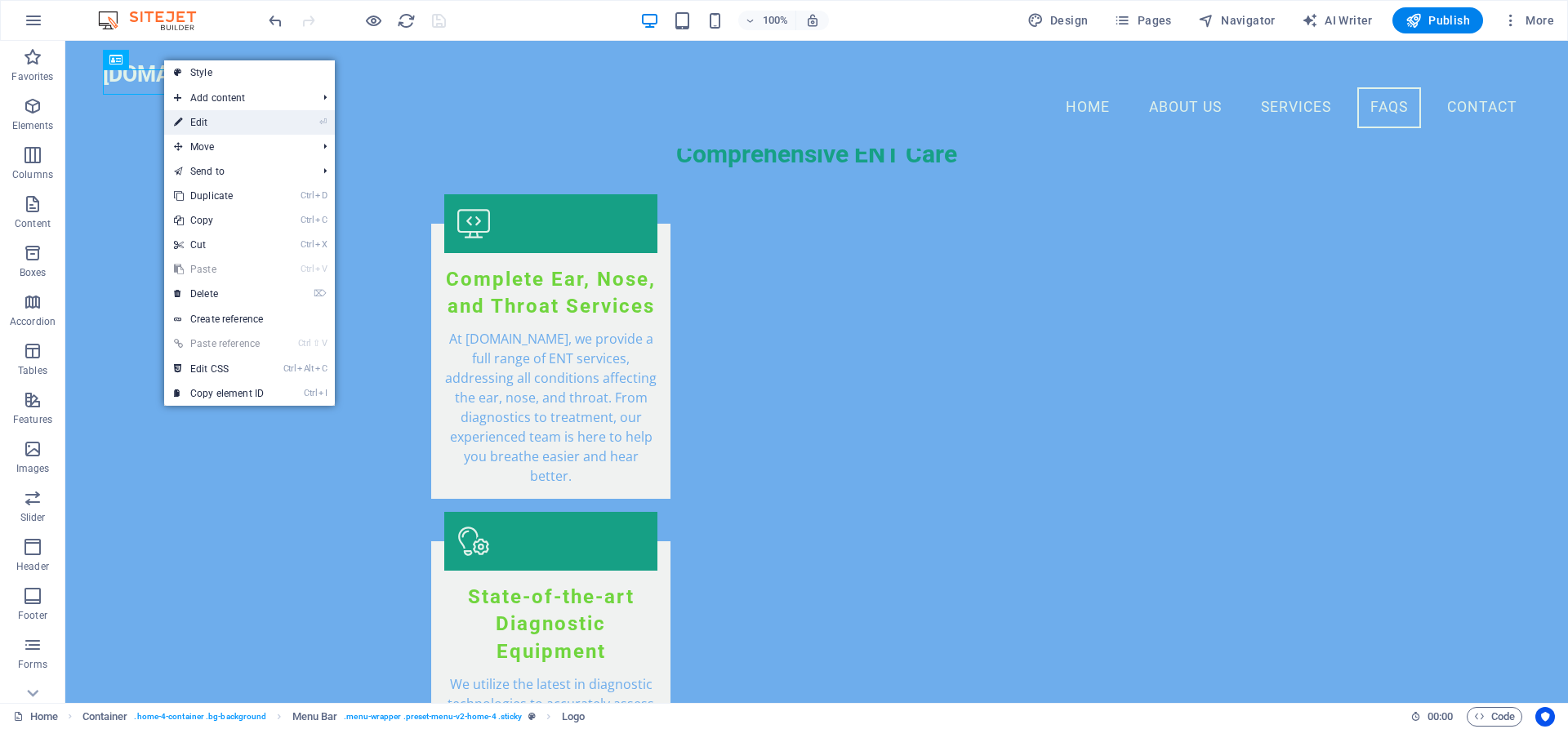
click at [205, 117] on link "⏎ Edit" at bounding box center [218, 122] width 110 height 25
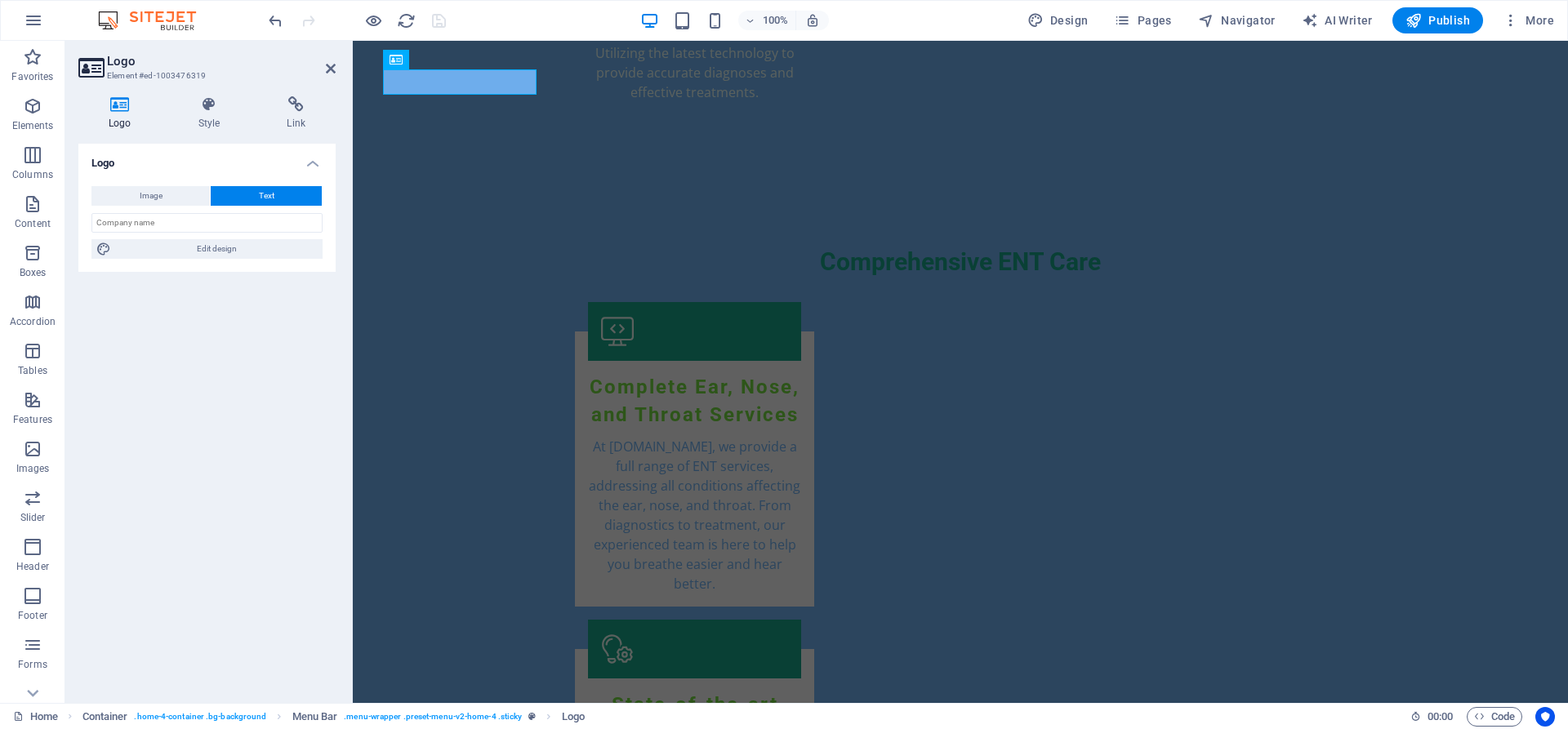
scroll to position [0, 0]
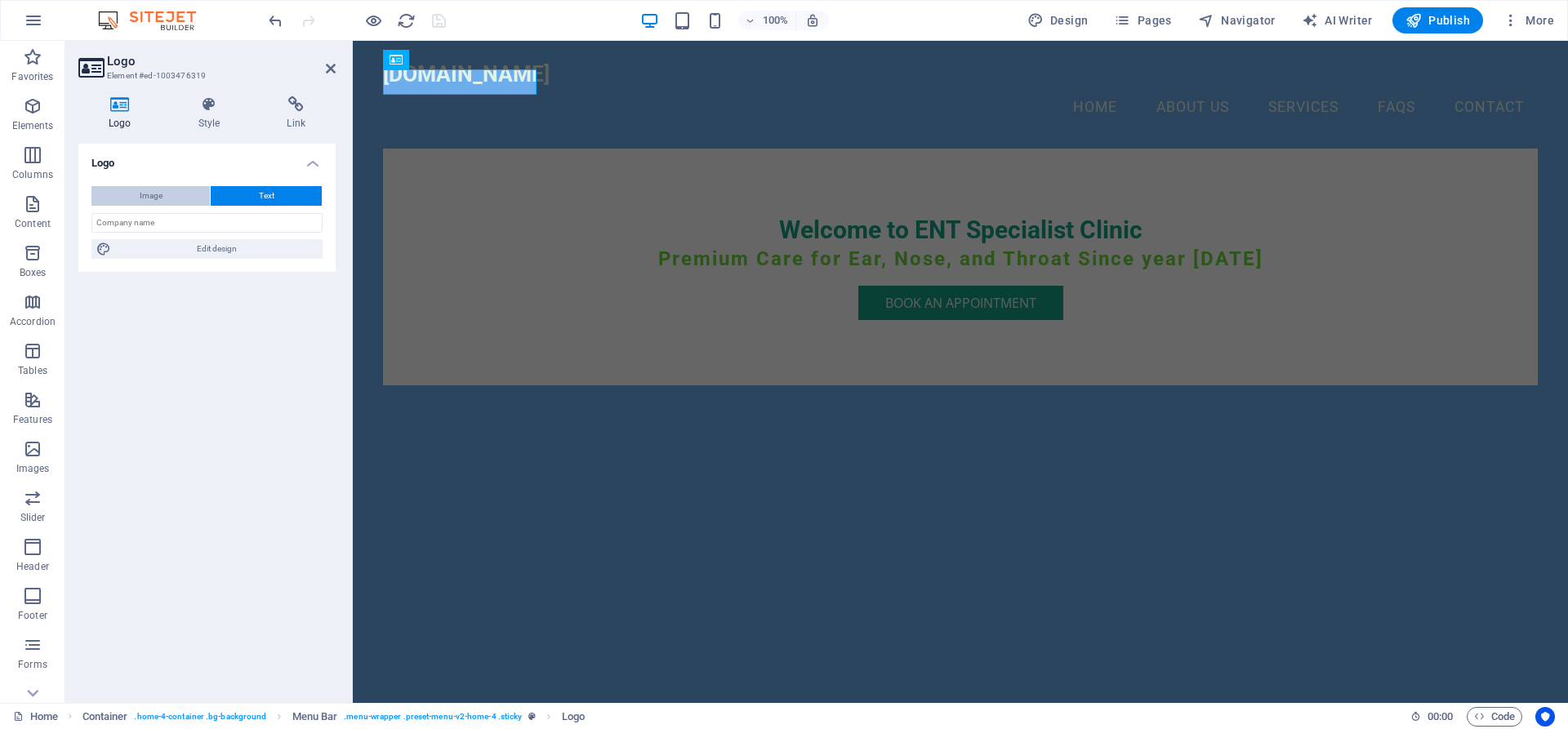
click at [169, 196] on button "Image" at bounding box center [150, 195] width 118 height 20
select select "DISABLED_OPTION_VALUE"
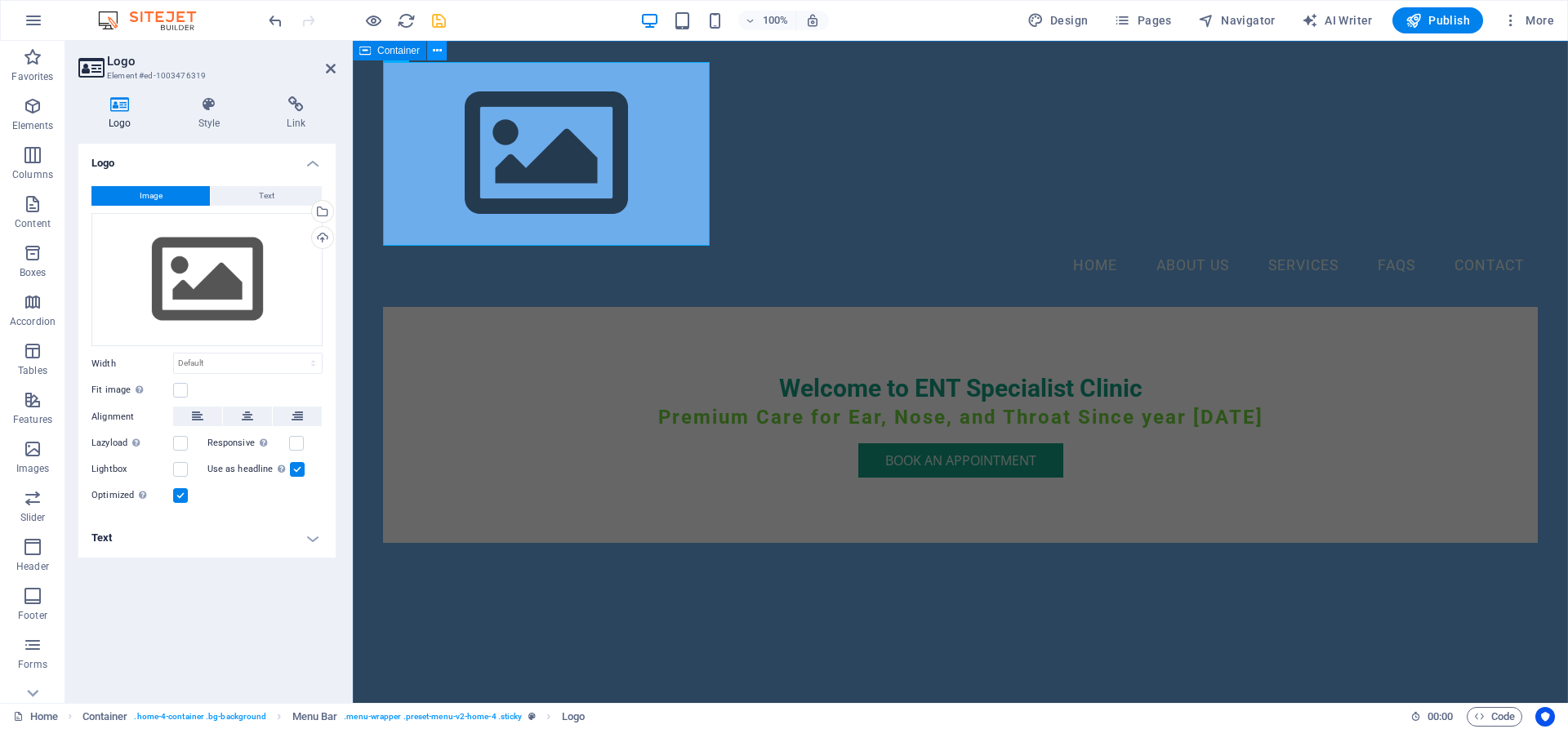
click at [436, 54] on icon at bounding box center [437, 51] width 9 height 17
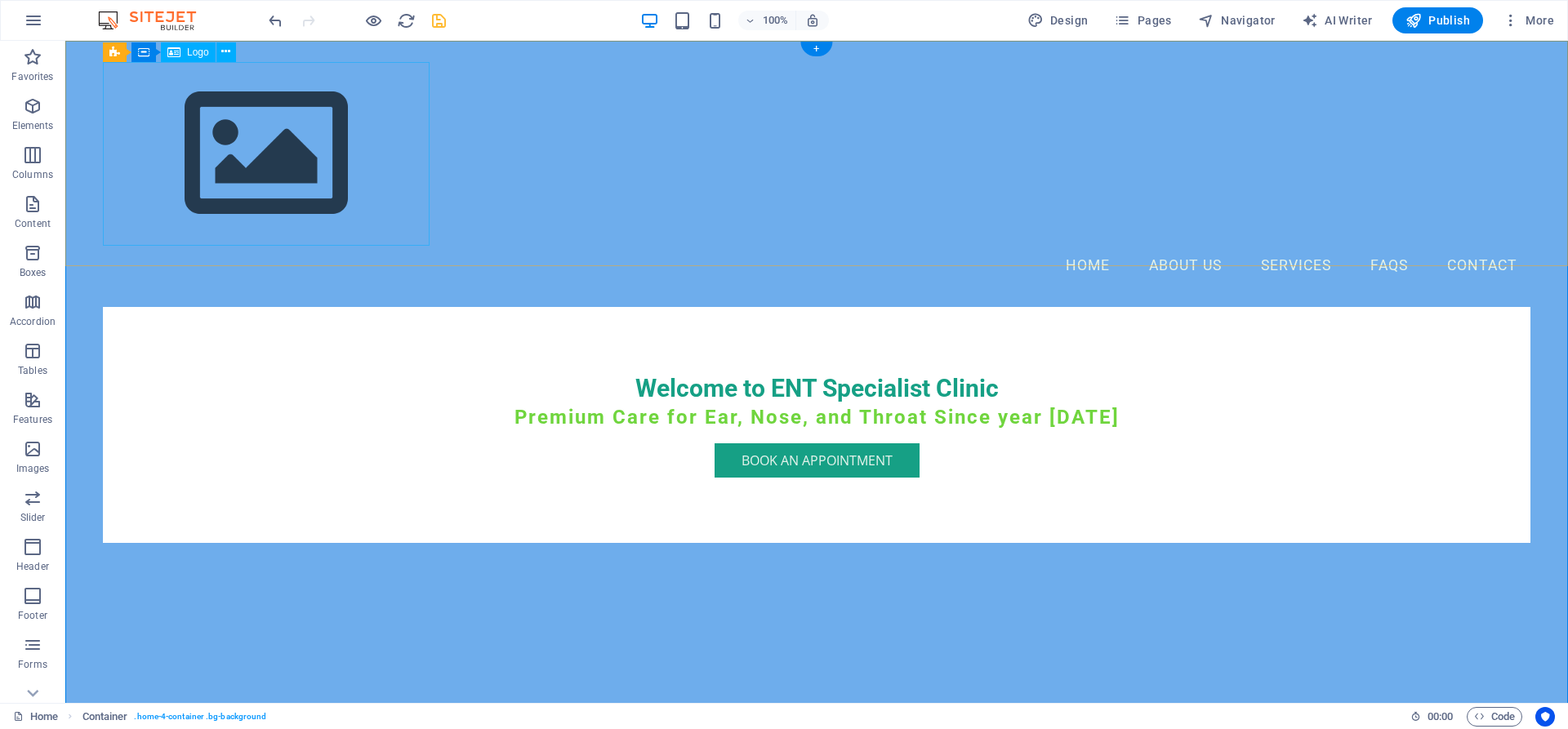
click at [304, 137] on div at bounding box center [816, 154] width 1427 height 184
click at [274, 127] on div at bounding box center [816, 154] width 1427 height 184
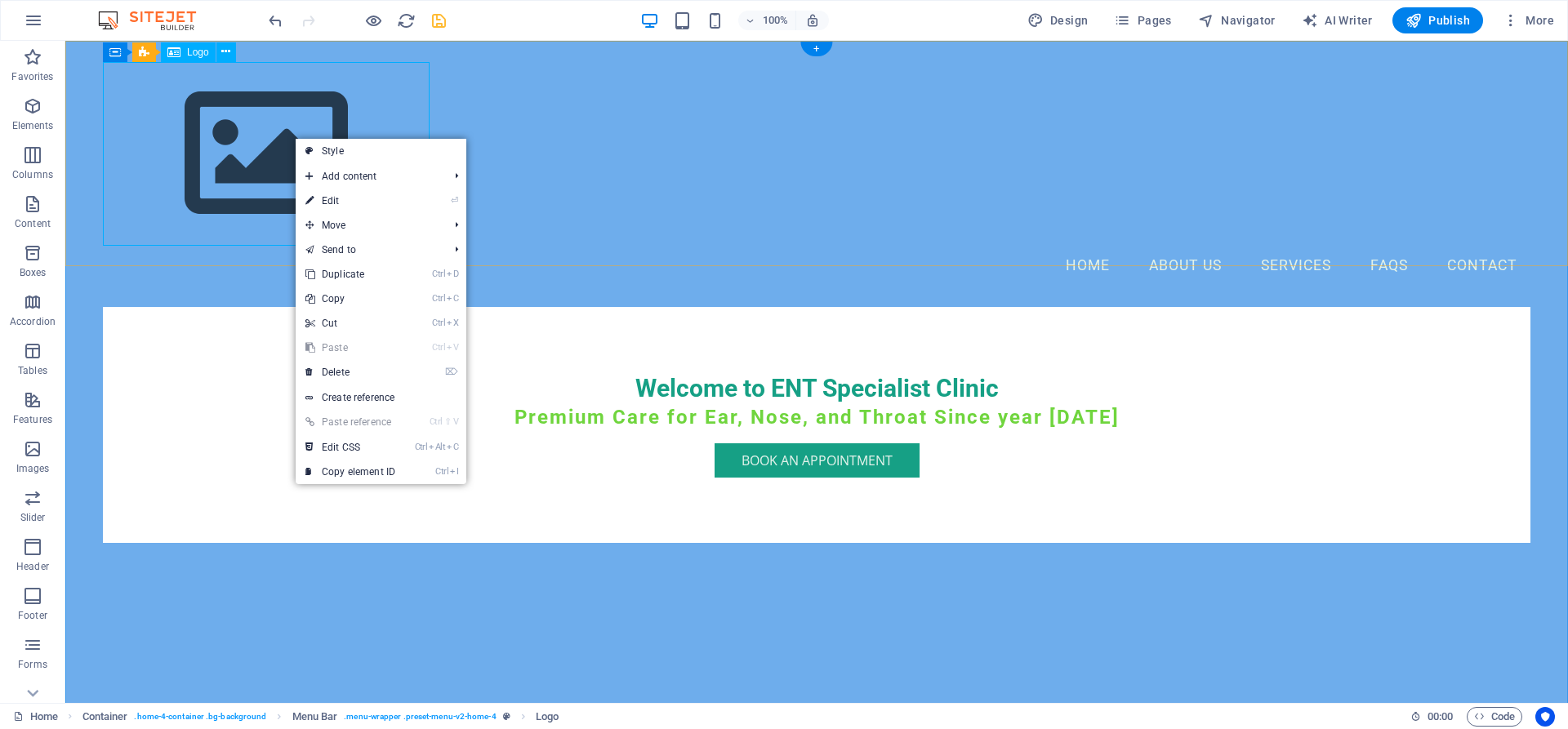
click at [286, 129] on div at bounding box center [816, 154] width 1427 height 184
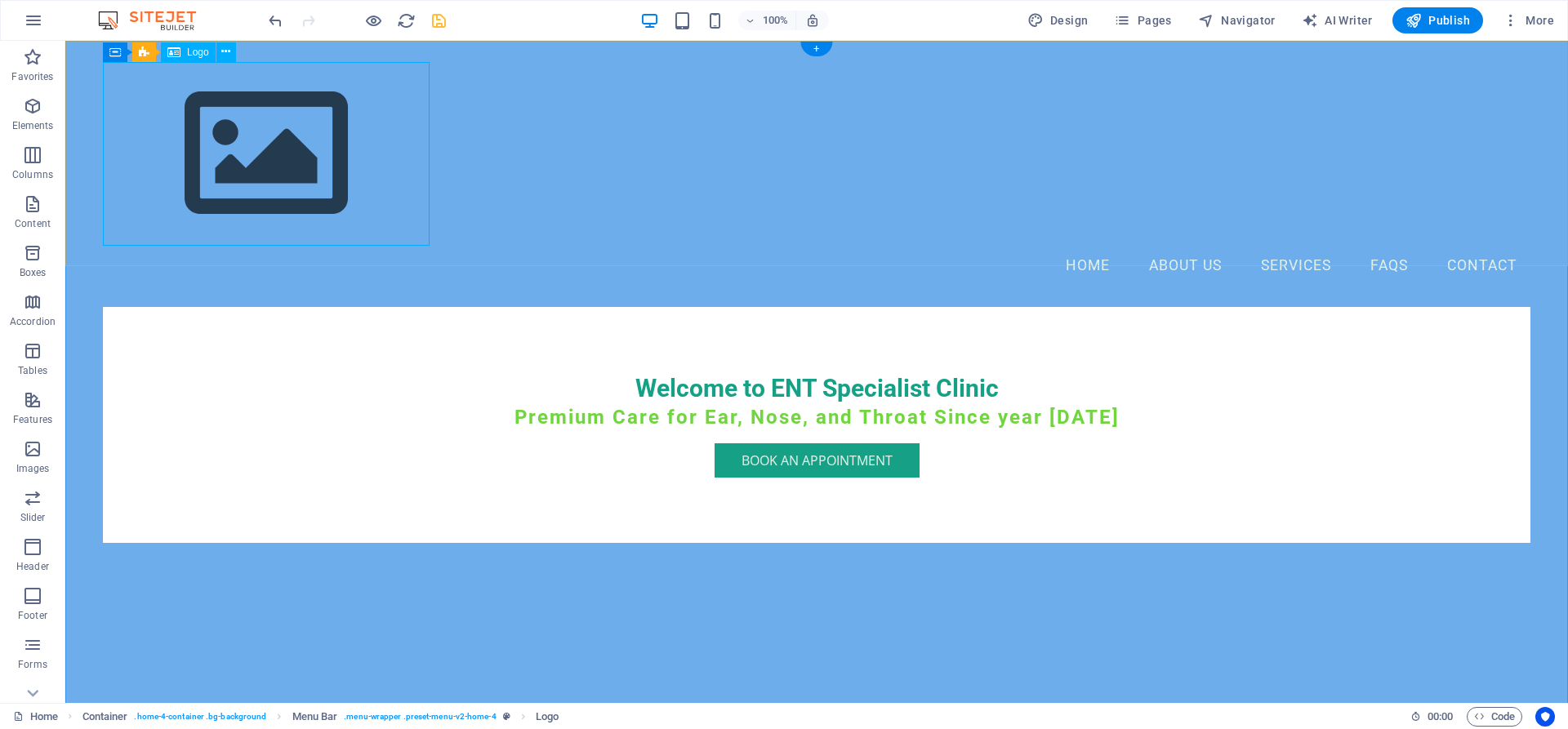
click at [286, 129] on div at bounding box center [816, 154] width 1427 height 184
click at [263, 133] on div at bounding box center [816, 154] width 1427 height 184
click at [221, 54] on button at bounding box center [226, 52] width 20 height 20
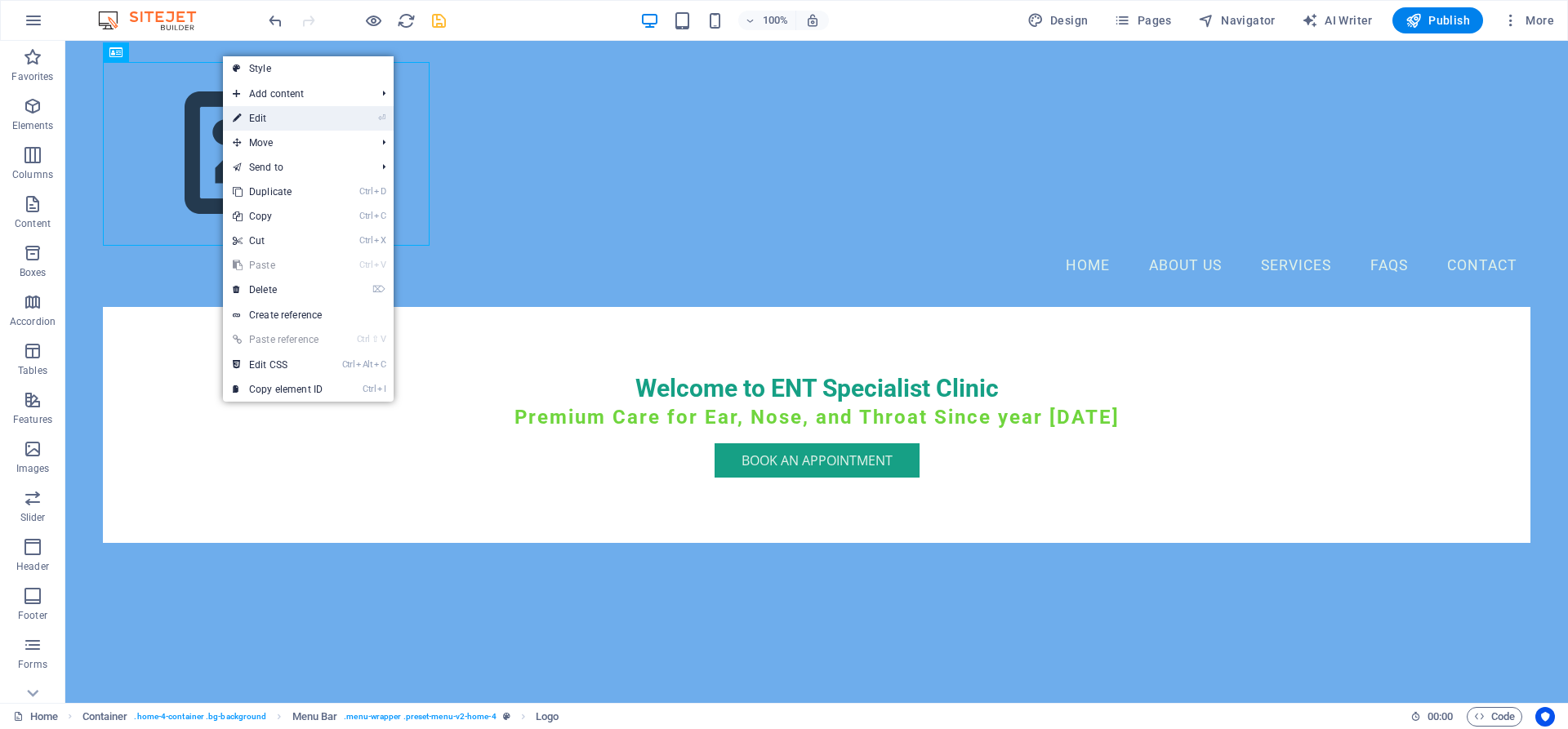
click at [238, 116] on icon at bounding box center [237, 118] width 8 height 25
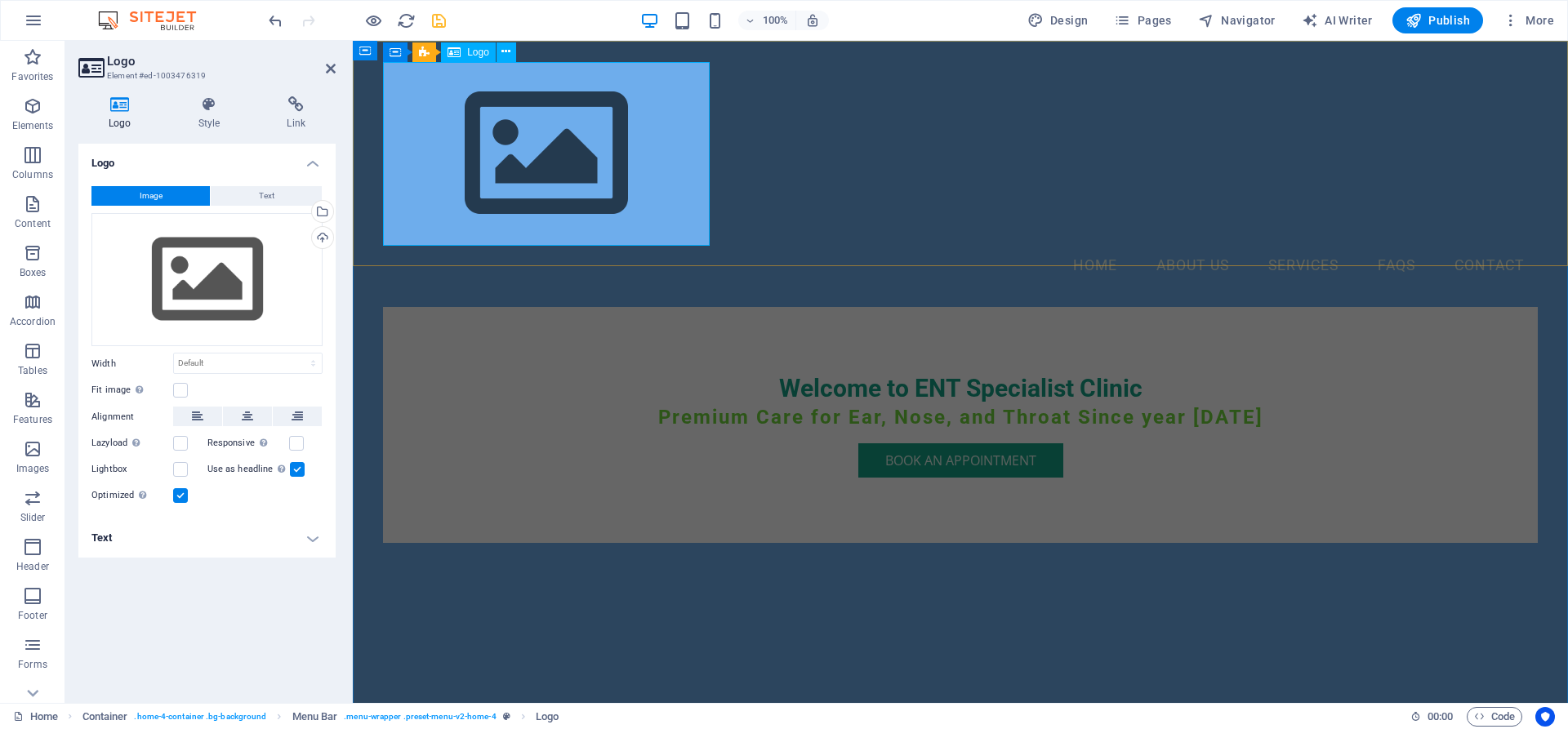
click at [461, 167] on div at bounding box center [960, 154] width 1154 height 184
click at [319, 242] on div "Upload" at bounding box center [320, 239] width 25 height 25
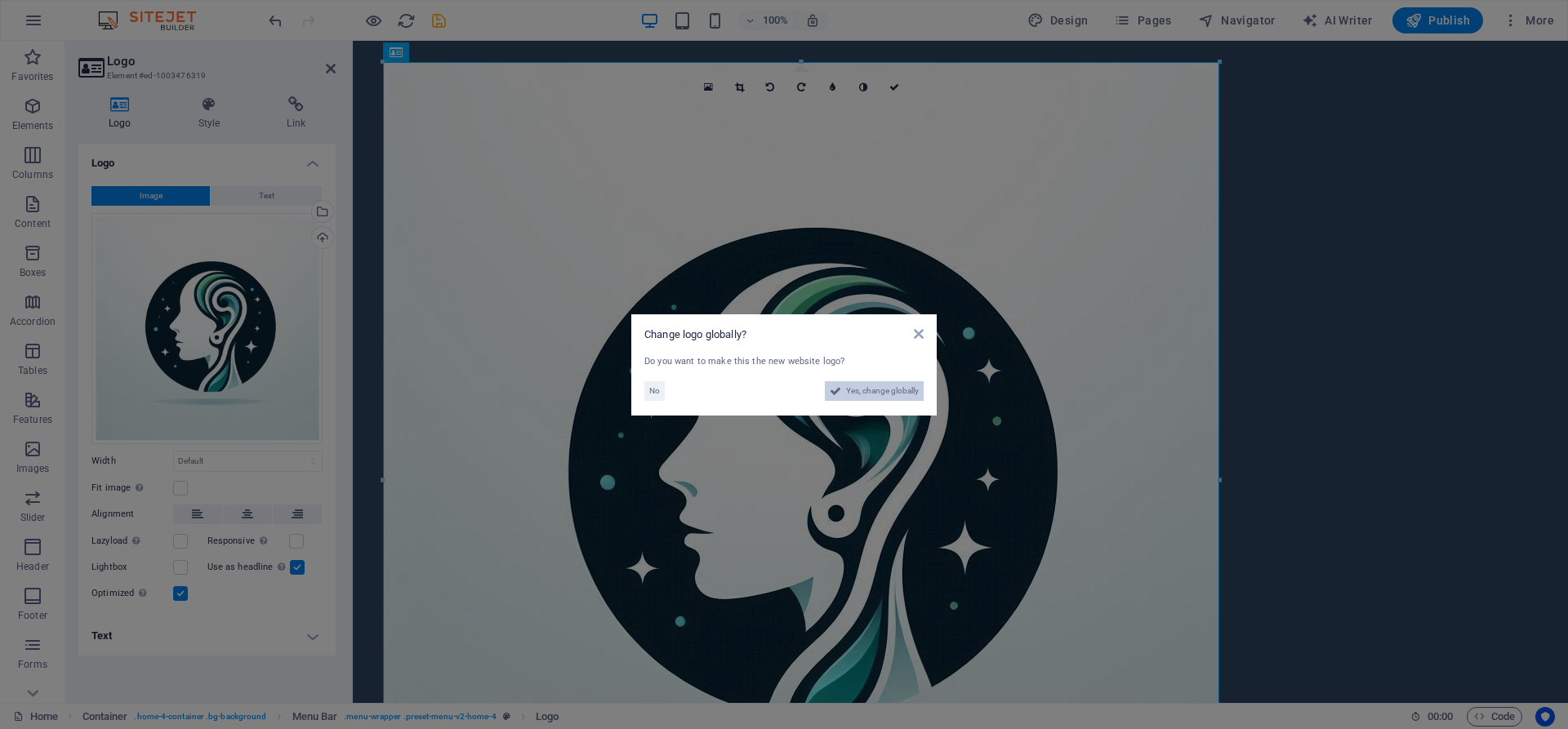
click at [858, 399] on span "Yes, change globally" at bounding box center [883, 391] width 73 height 20
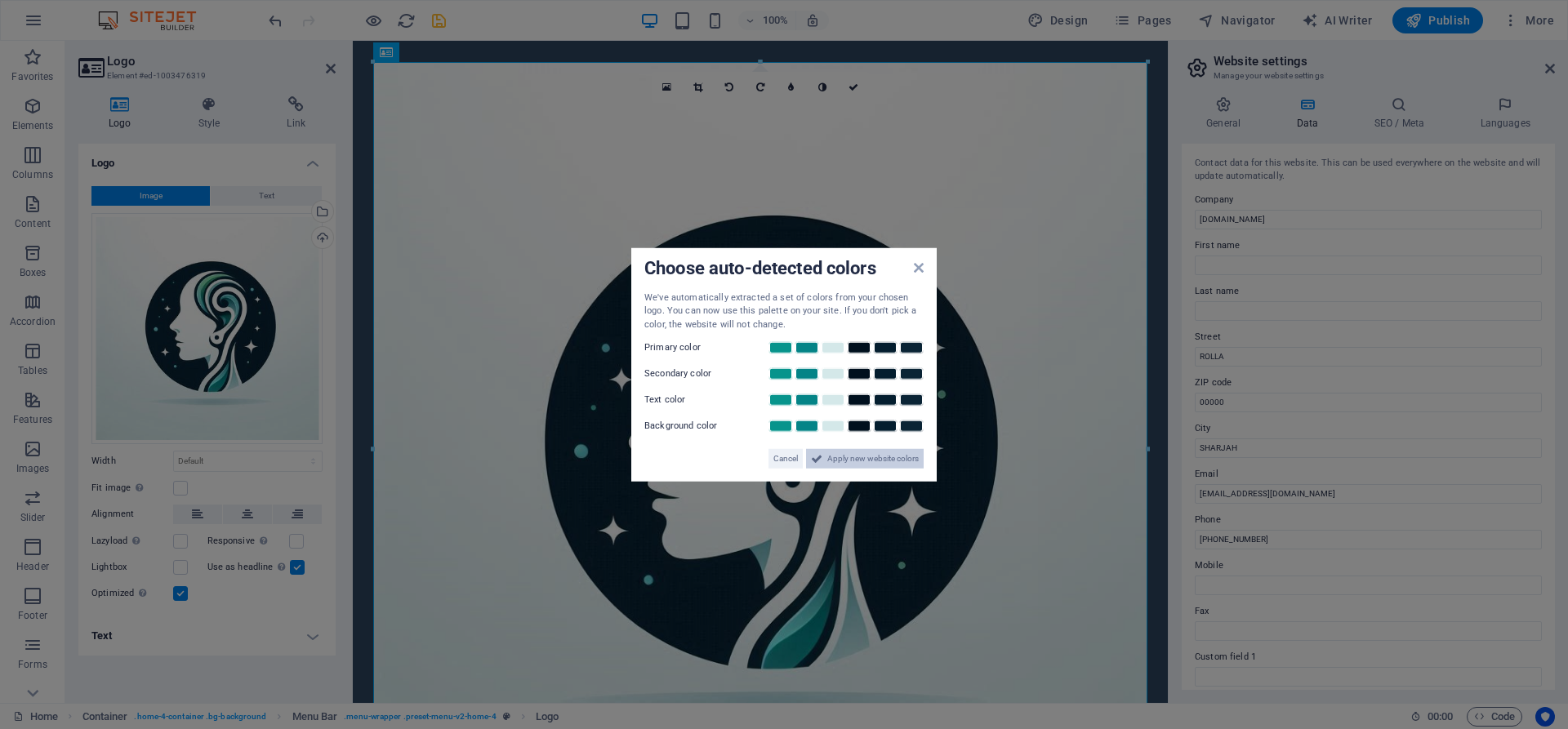
click at [857, 460] on span "Apply new website colors" at bounding box center [873, 459] width 92 height 20
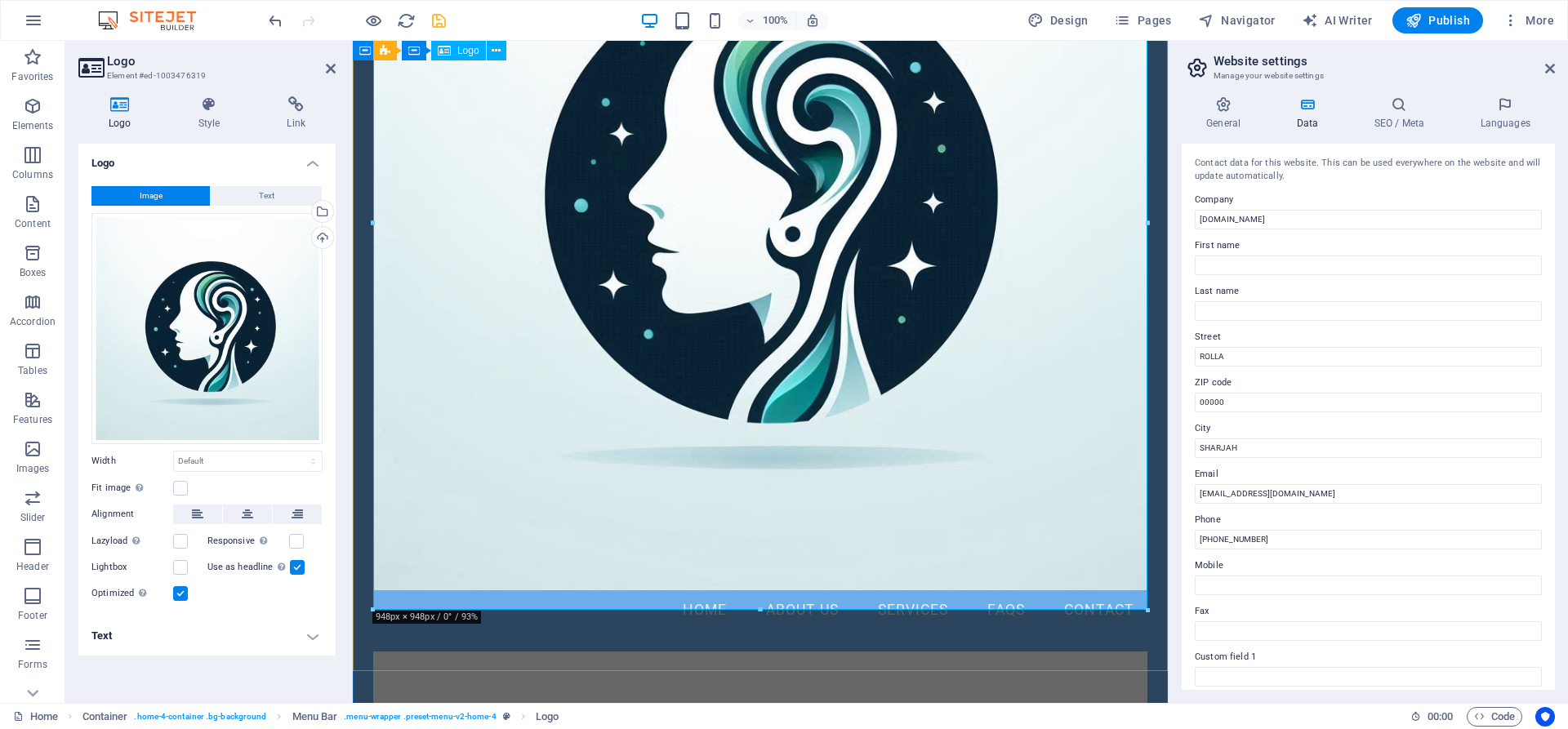
scroll to position [250, 0]
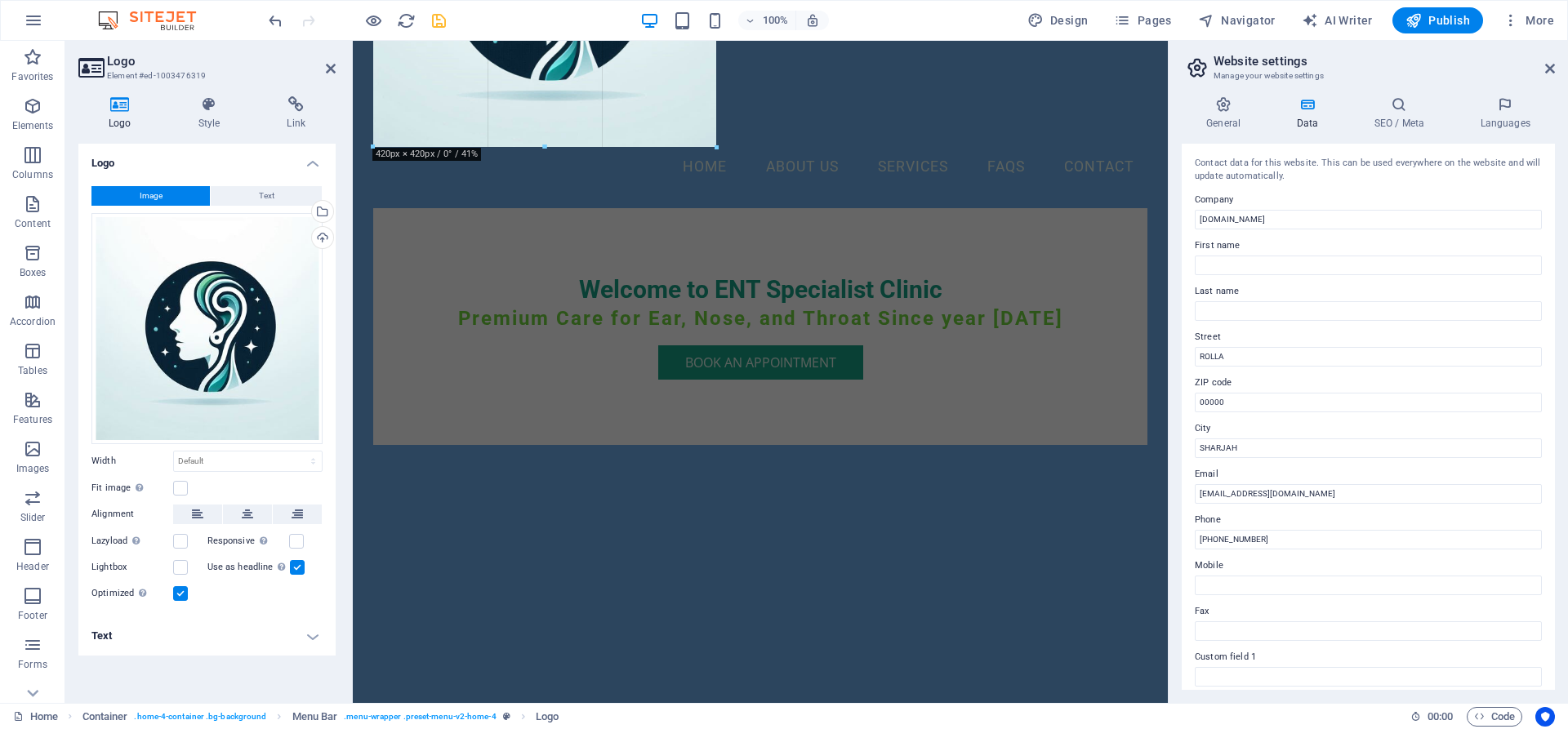
drag, startPoint x: 374, startPoint y: 582, endPoint x: 813, endPoint y: 89, distance: 660.1
click at [813, 89] on div "Drag here to replace the existing content. Press “Ctrl” if you want to create a…" at bounding box center [759, 247] width 815 height 913
type input "410"
select select "px"
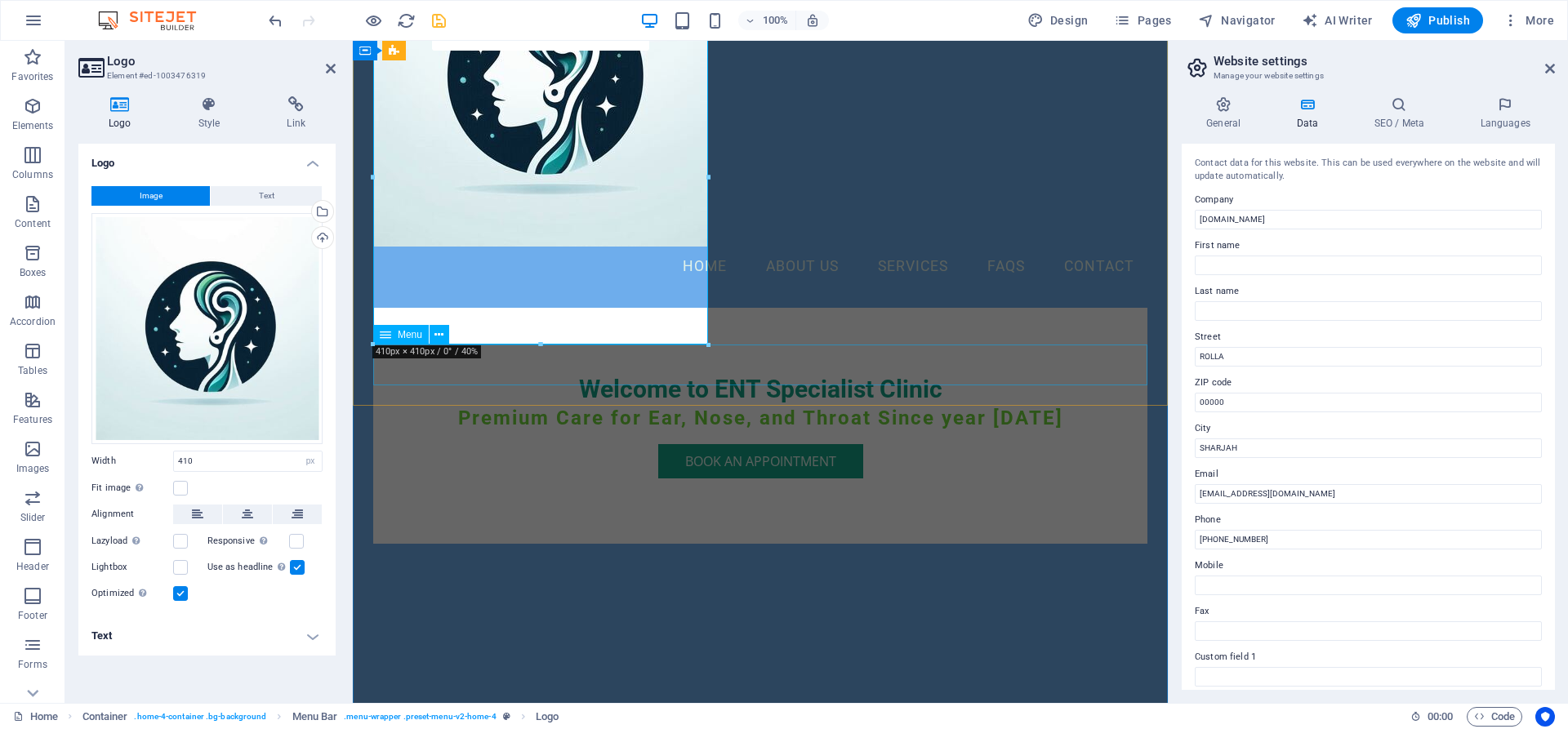
scroll to position [0, 0]
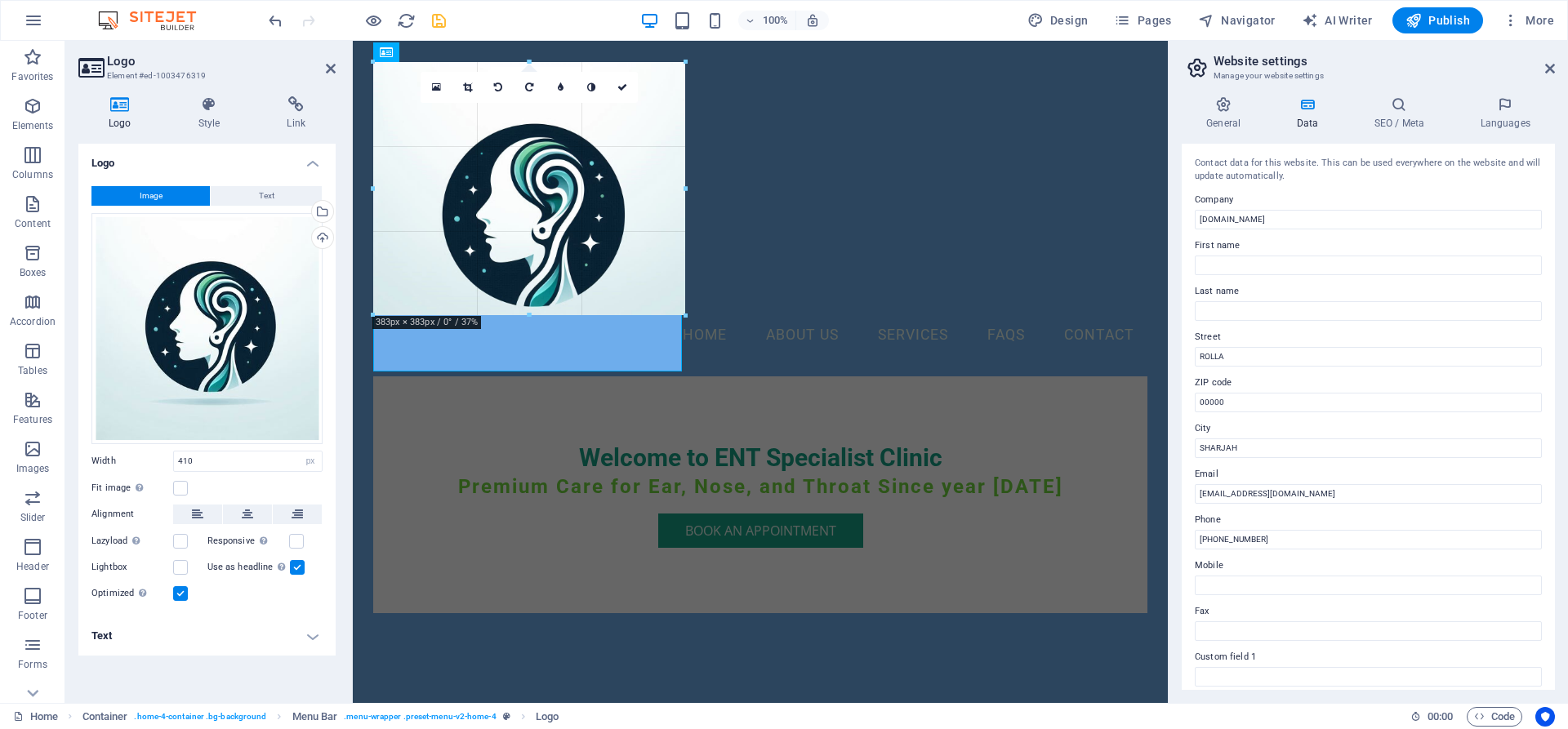
drag, startPoint x: 709, startPoint y: 398, endPoint x: 628, endPoint y: 302, distance: 125.6
type input "311"
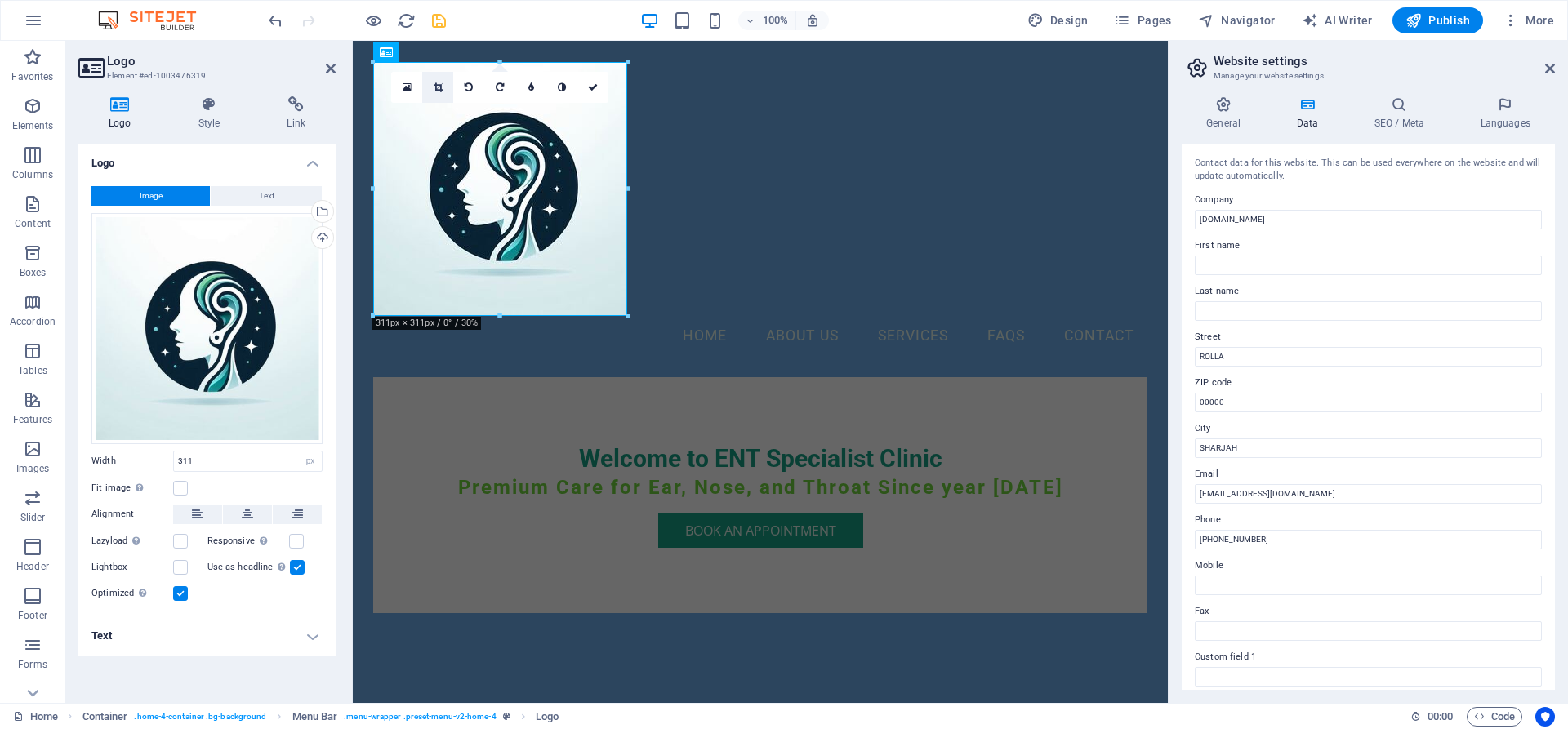
click at [441, 83] on icon at bounding box center [437, 88] width 9 height 10
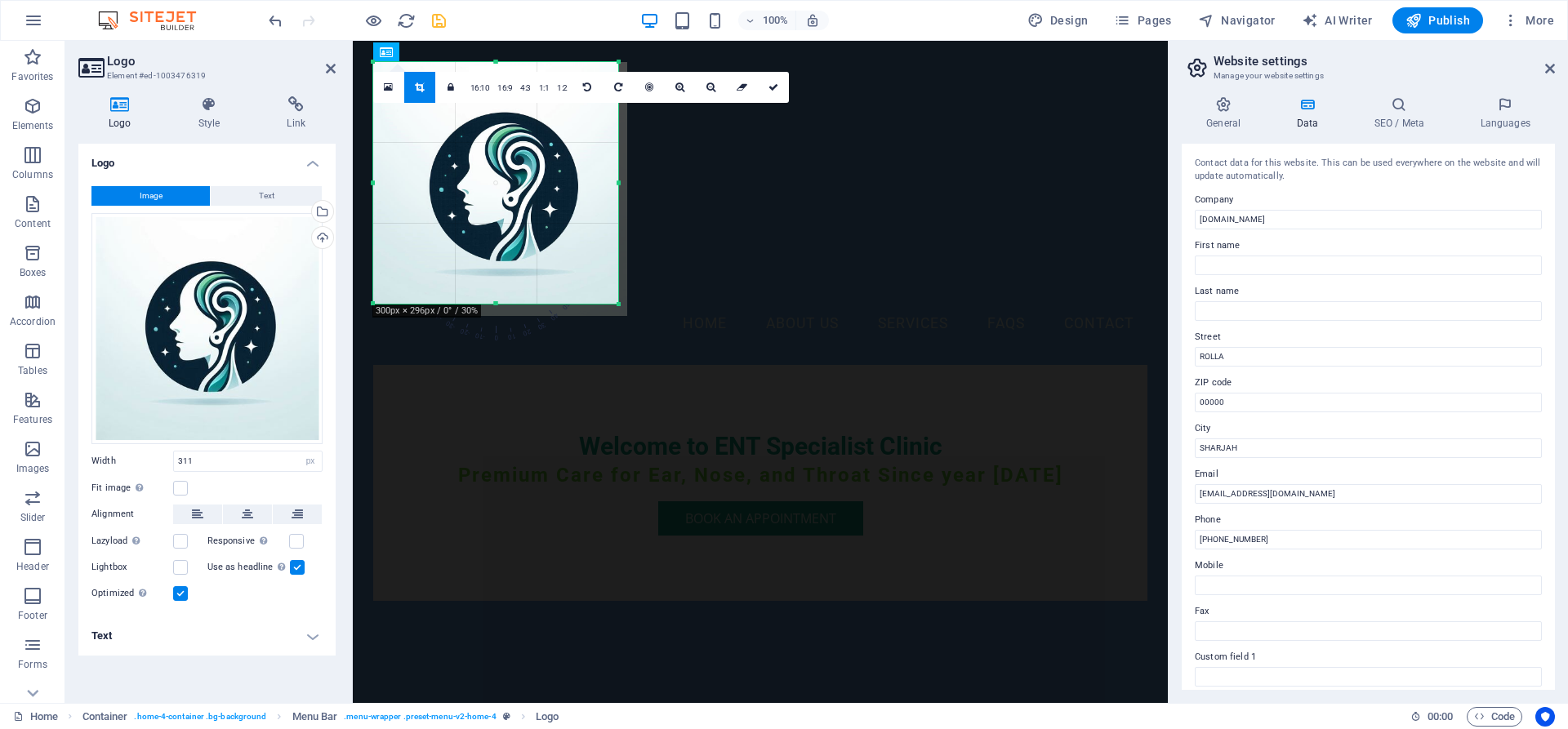
drag, startPoint x: 627, startPoint y: 320, endPoint x: 618, endPoint y: 308, distance: 15.0
click at [618, 308] on div at bounding box center [619, 305] width 10 height 10
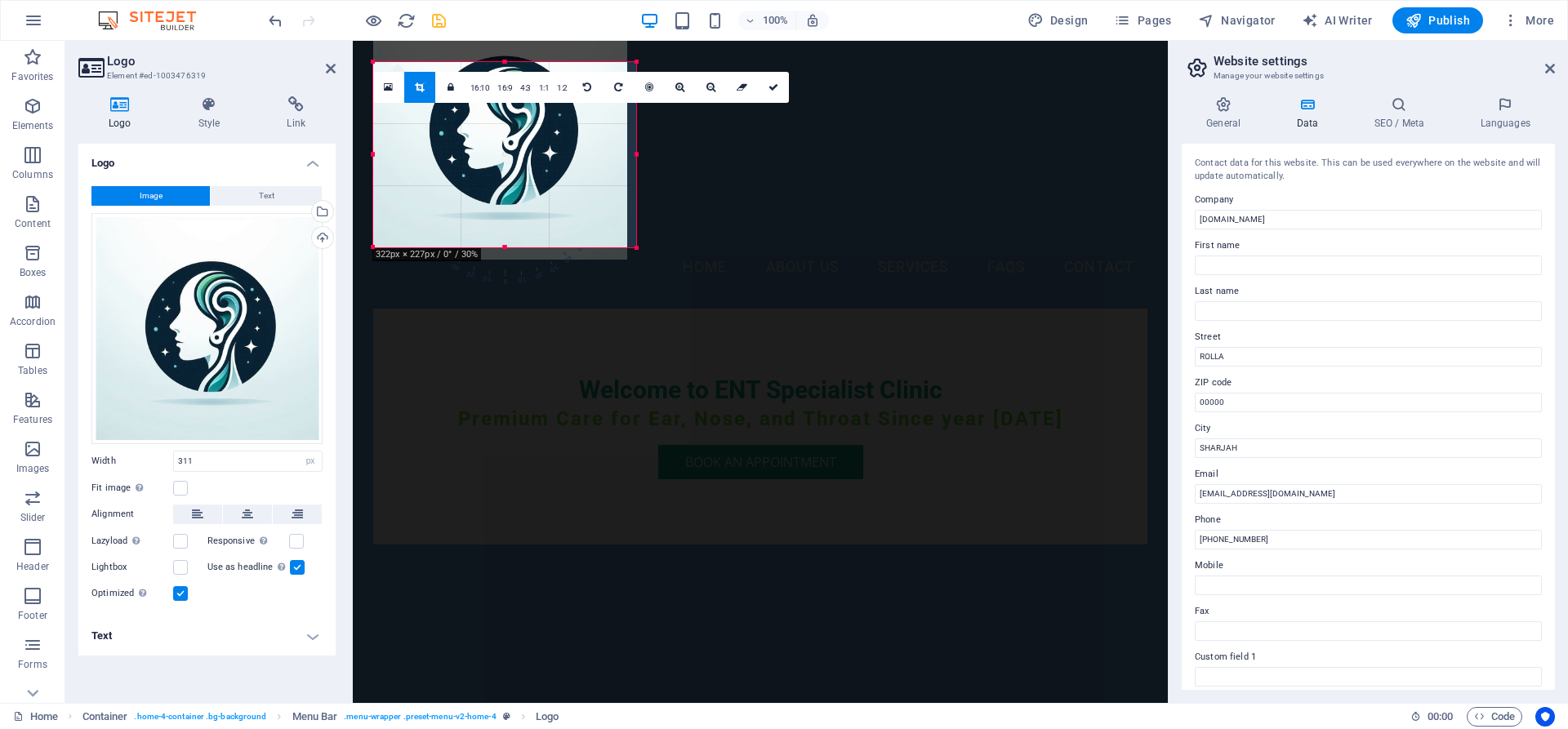
drag, startPoint x: 619, startPoint y: 63, endPoint x: 637, endPoint y: 119, distance: 58.8
click at [636, 119] on div "180 170 160 150 140 130 120 110 100 90 80 70 60 50 40 30 20 10 0 -10 -20 -30 -4…" at bounding box center [505, 155] width 263 height 185
click at [837, 201] on div "Menu Home About Us Services FAQs Contact" at bounding box center [759, 174] width 815 height 268
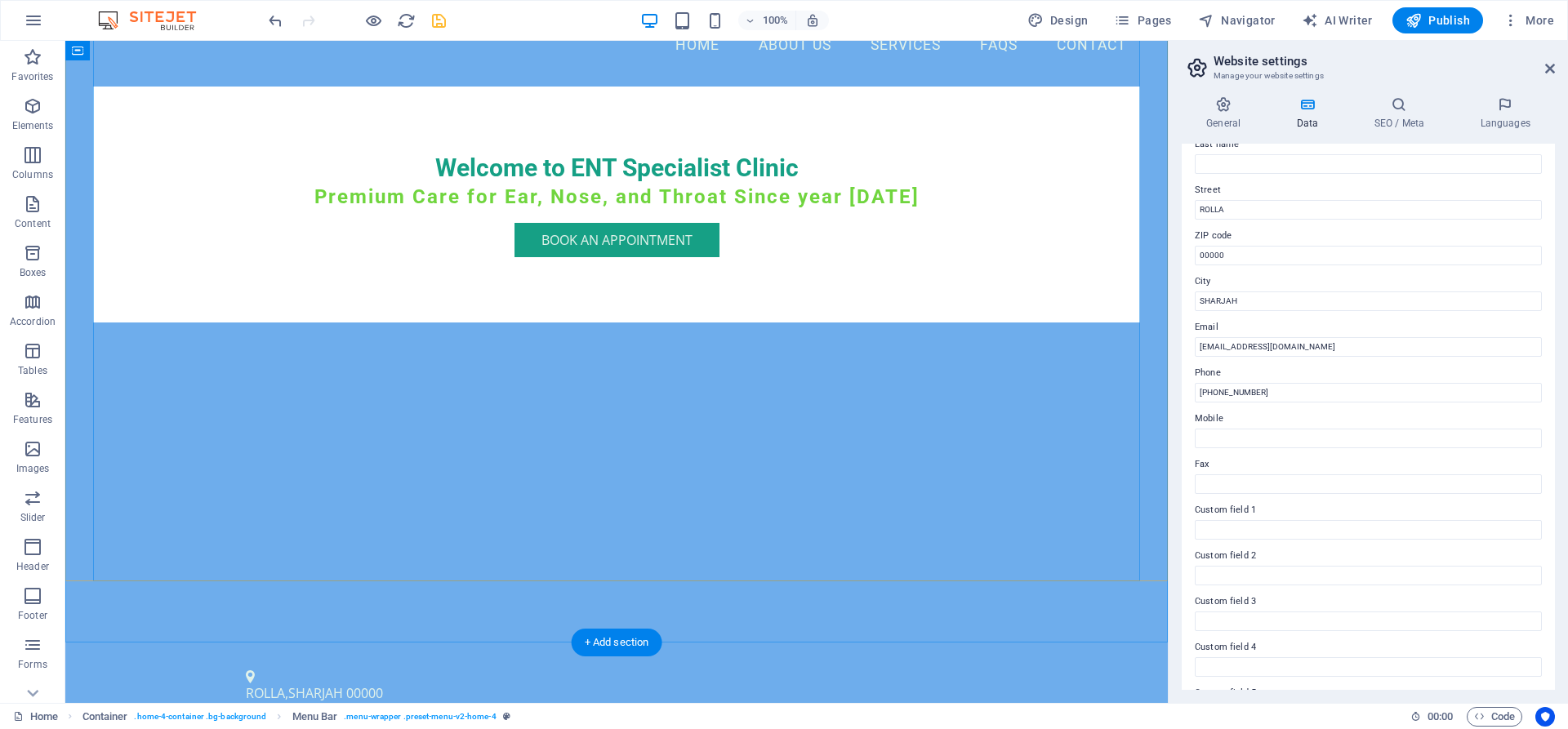
scroll to position [250, 0]
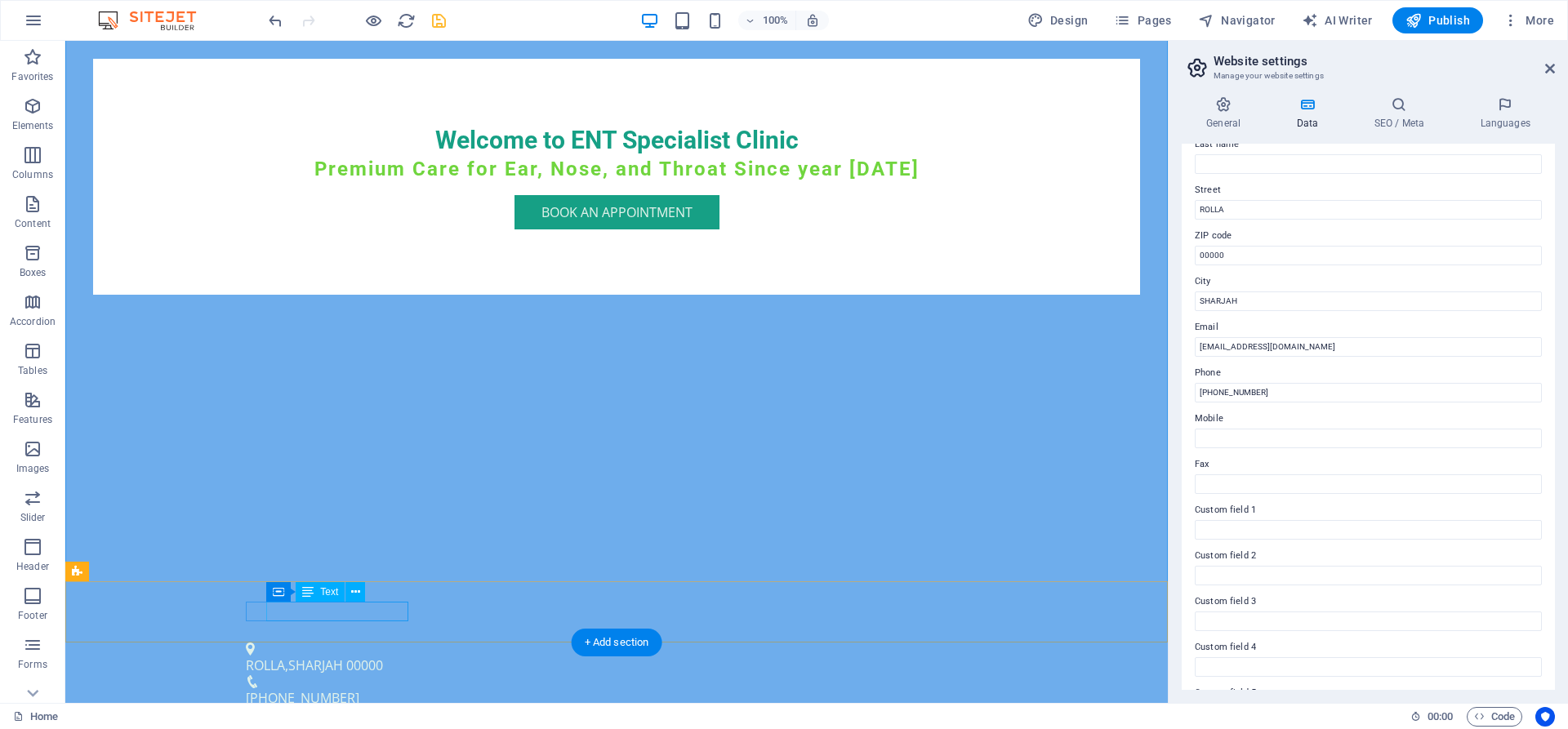
click at [383, 657] on span "00000" at bounding box center [364, 665] width 37 height 18
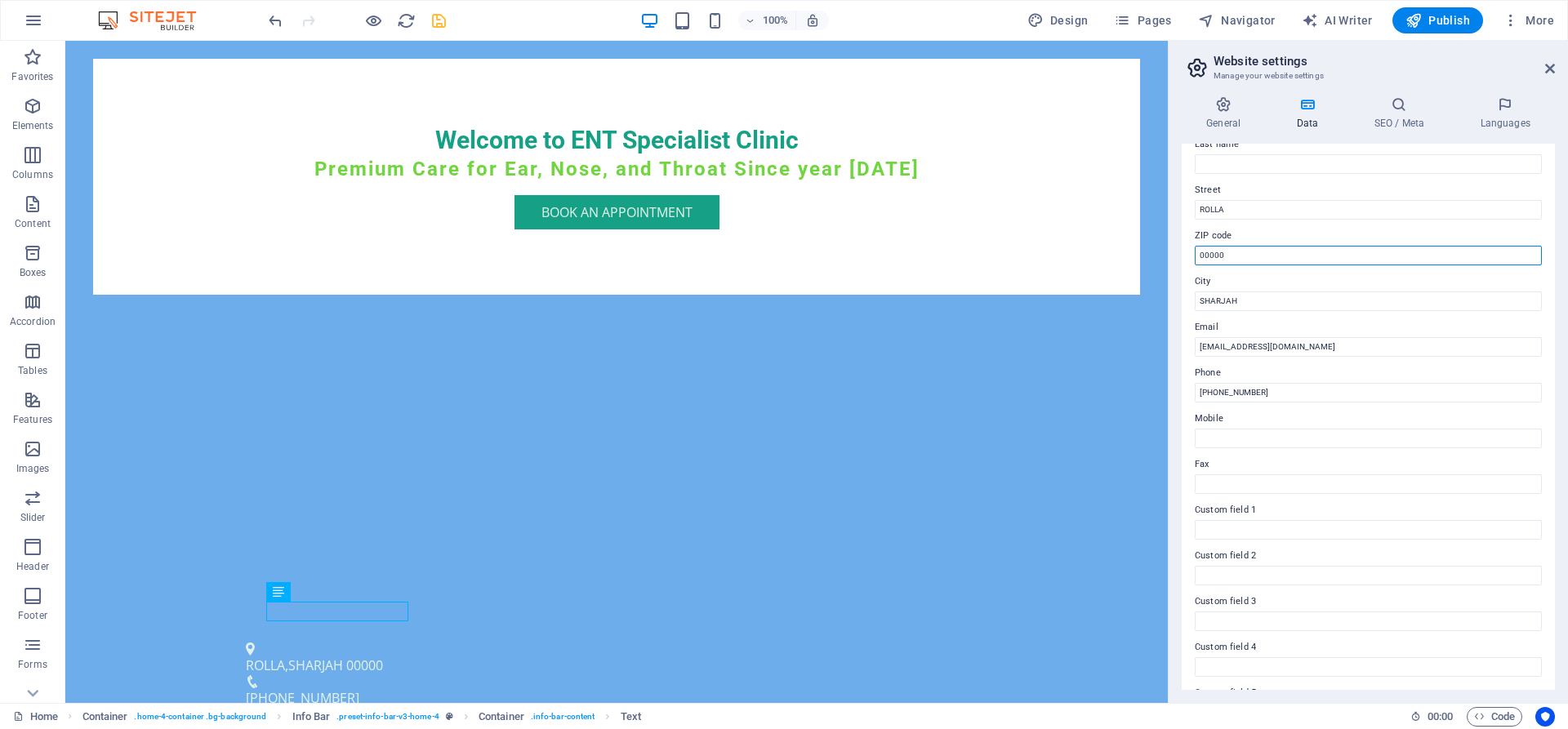
drag, startPoint x: 1235, startPoint y: 255, endPoint x: 1196, endPoint y: 260, distance: 39.3
click at [1196, 260] on input "00000" at bounding box center [1368, 255] width 347 height 20
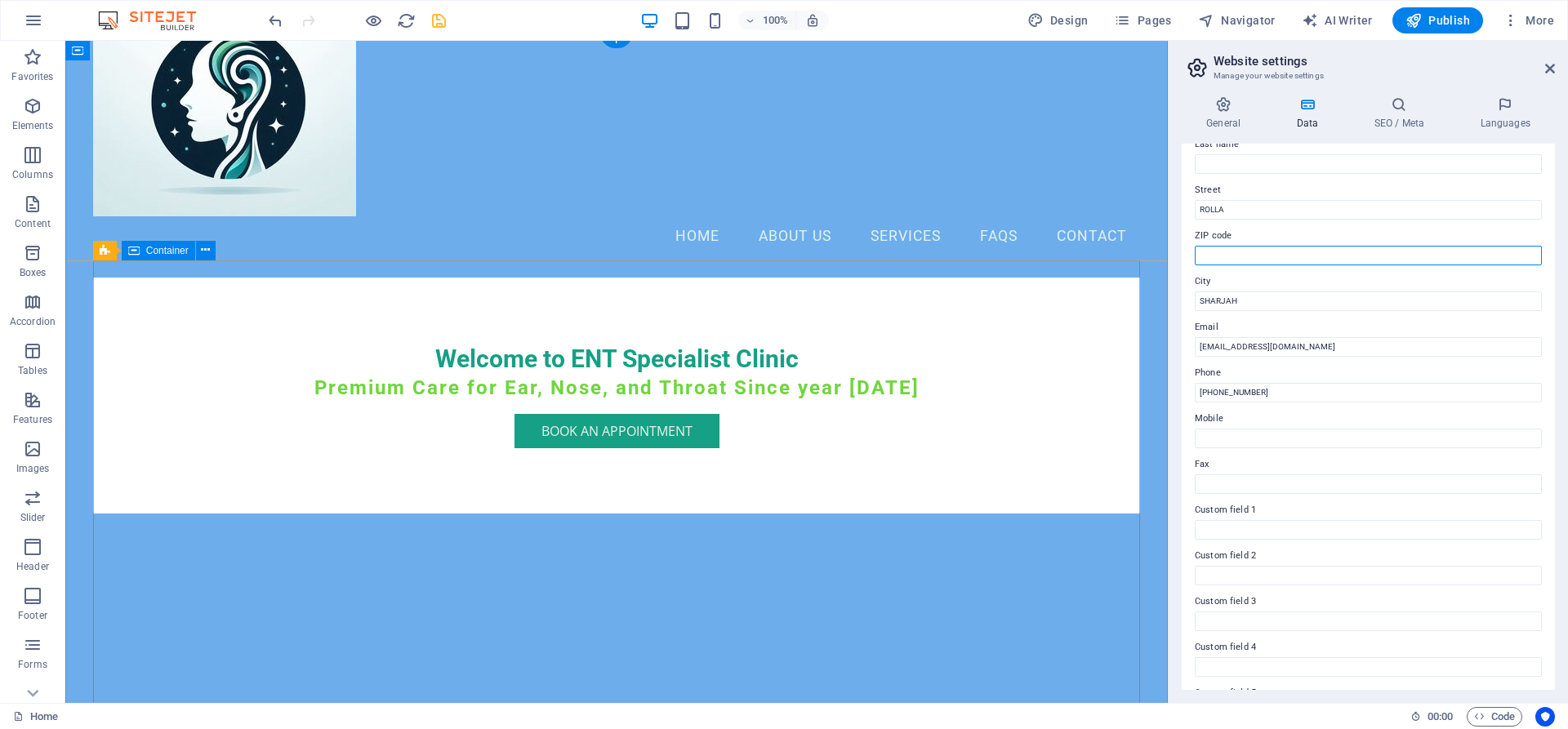
scroll to position [0, 0]
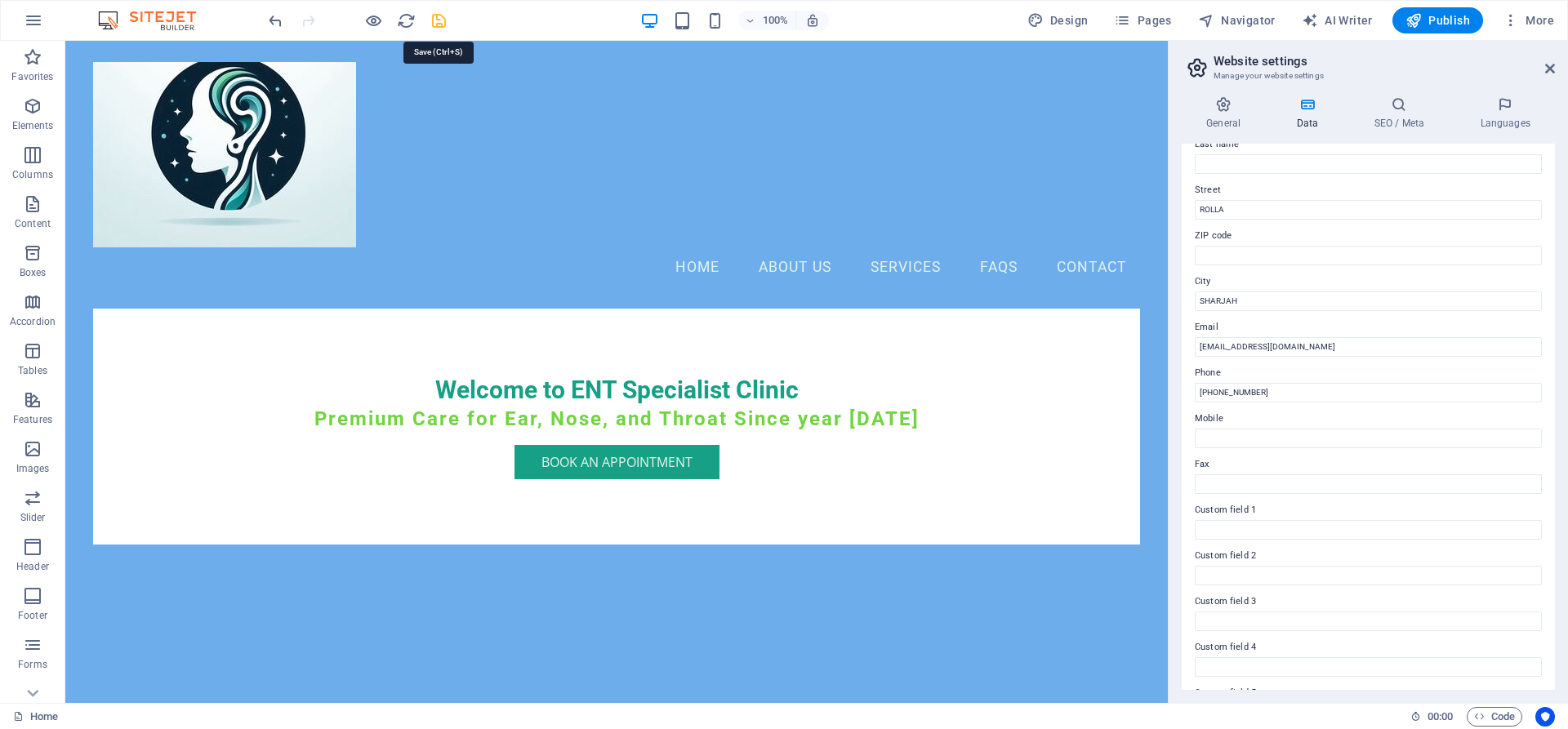
click at [433, 20] on icon "save" at bounding box center [439, 20] width 19 height 19
checkbox input "false"
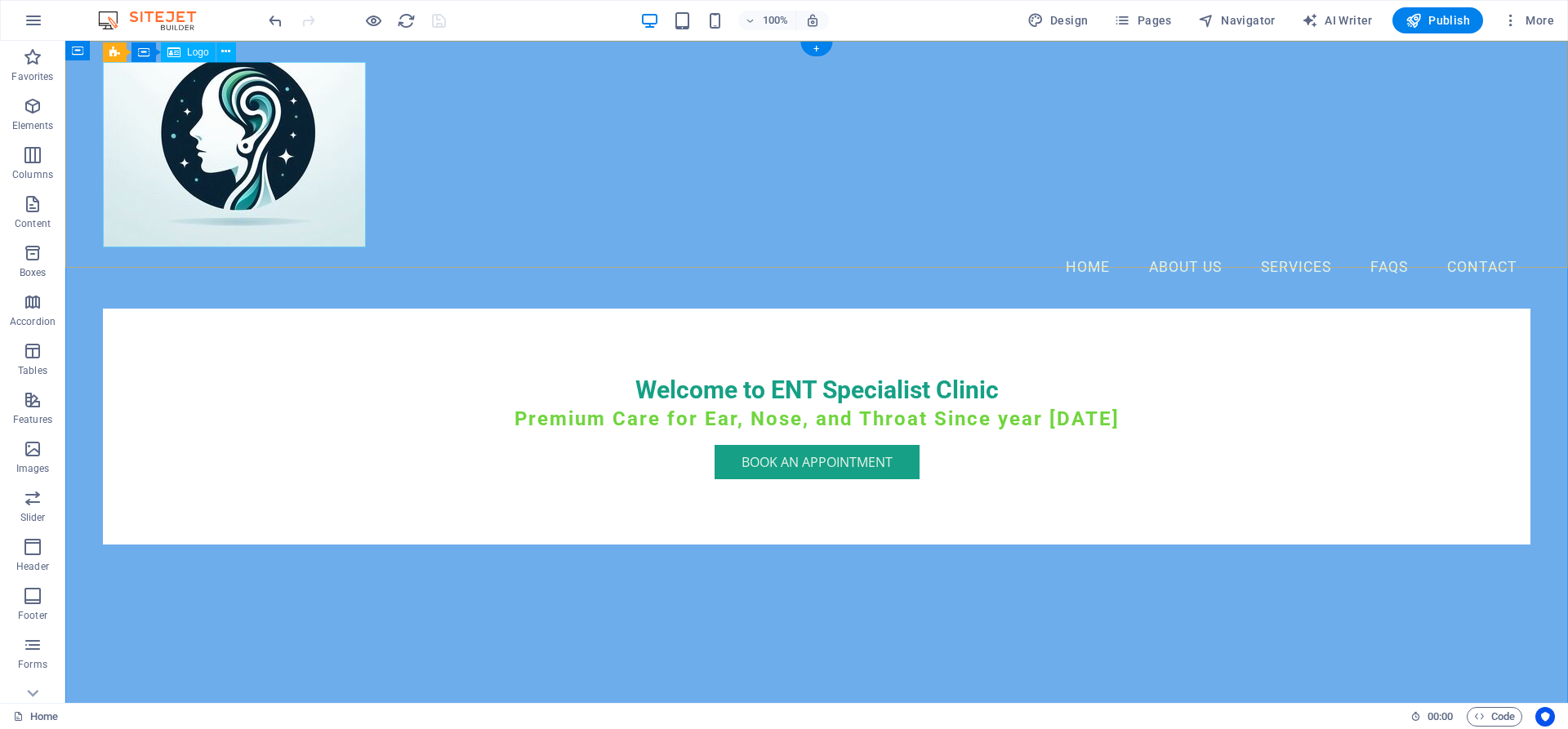
click at [341, 193] on div at bounding box center [816, 155] width 1427 height 185
click at [340, 229] on div at bounding box center [816, 155] width 1427 height 185
click at [255, 133] on div at bounding box center [816, 155] width 1427 height 185
click at [306, 196] on div at bounding box center [816, 155] width 1427 height 185
click at [307, 205] on div at bounding box center [816, 155] width 1427 height 185
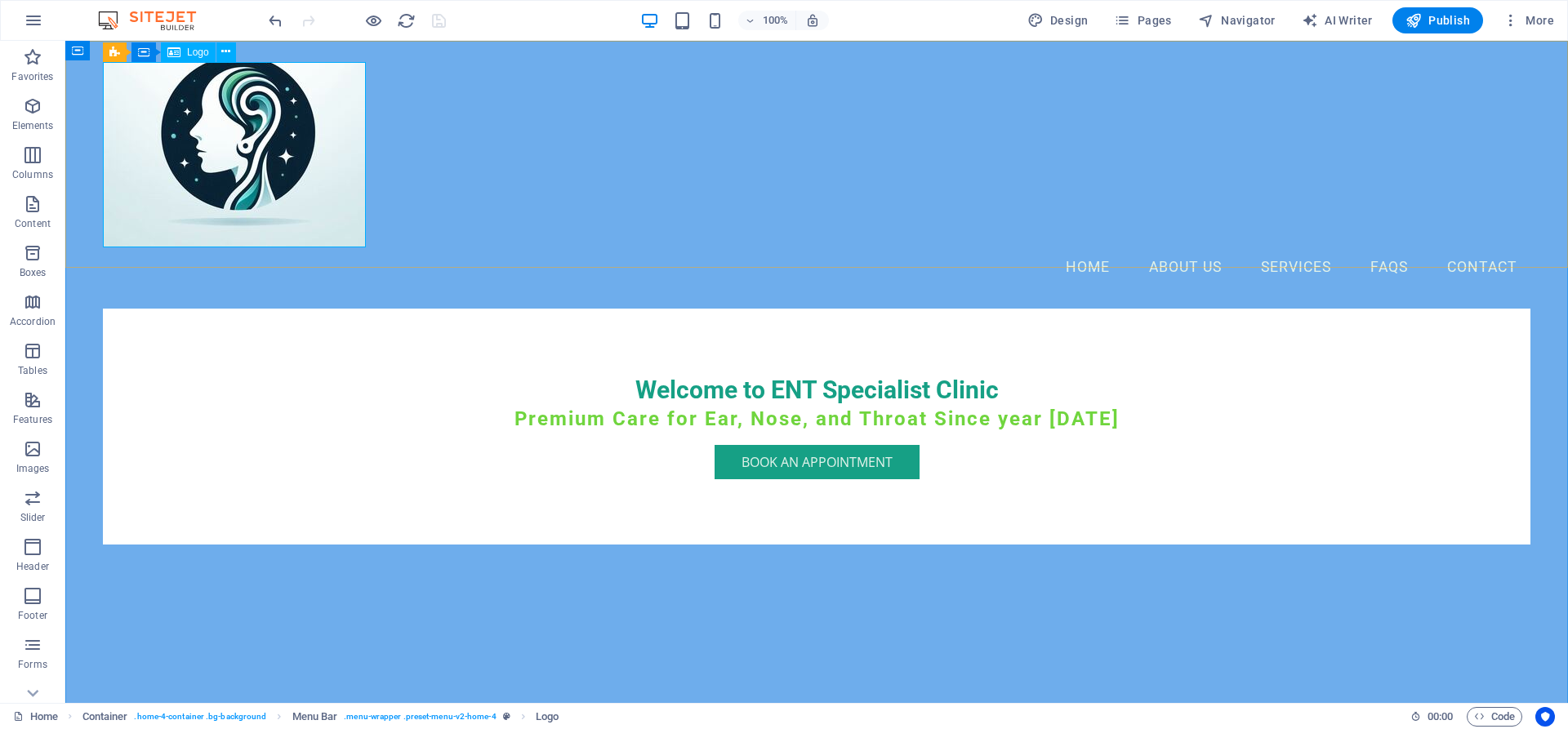
click at [194, 54] on span "Logo" at bounding box center [198, 53] width 22 height 10
click at [227, 51] on icon at bounding box center [225, 52] width 9 height 17
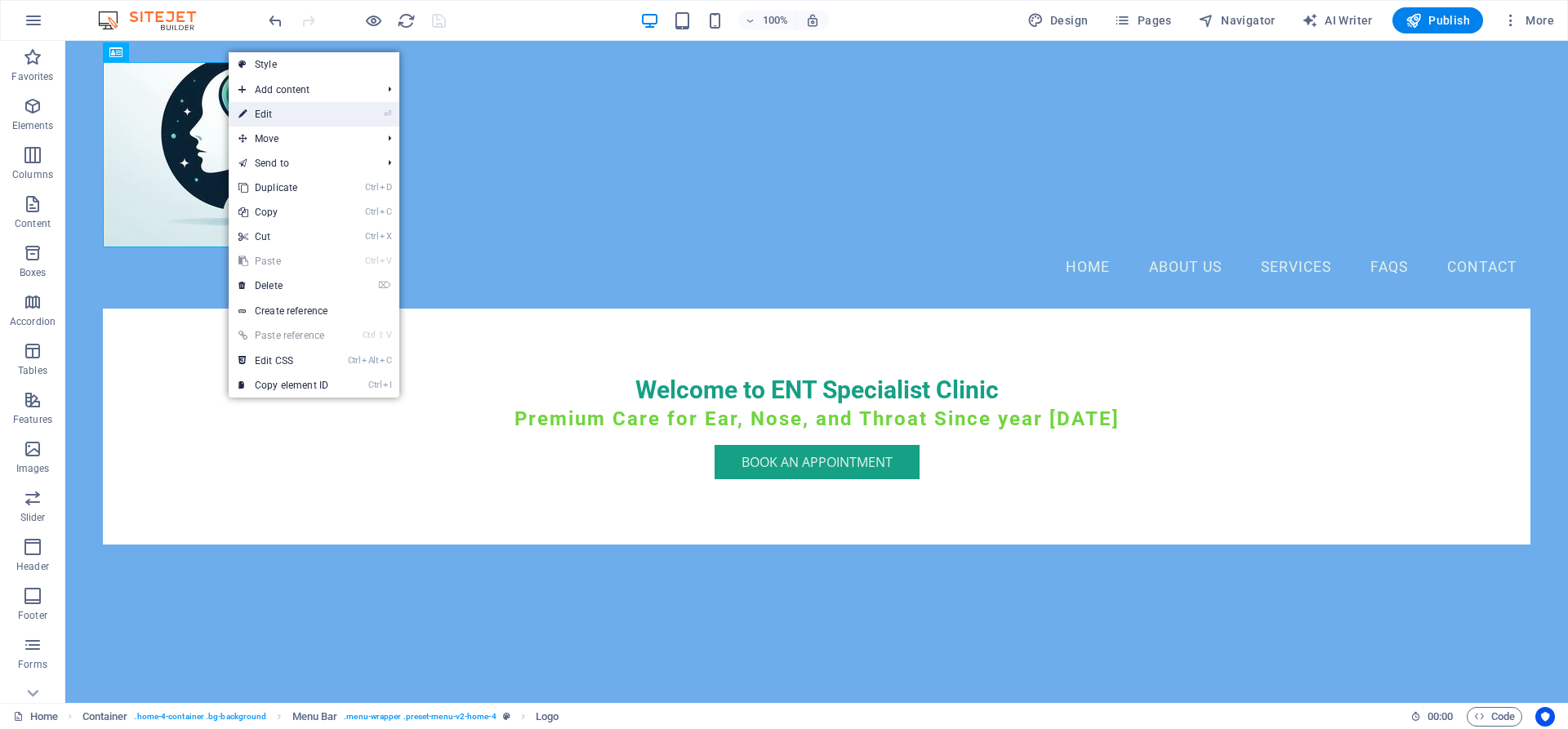
click at [266, 112] on link "⏎ Edit" at bounding box center [283, 114] width 110 height 25
select select "px"
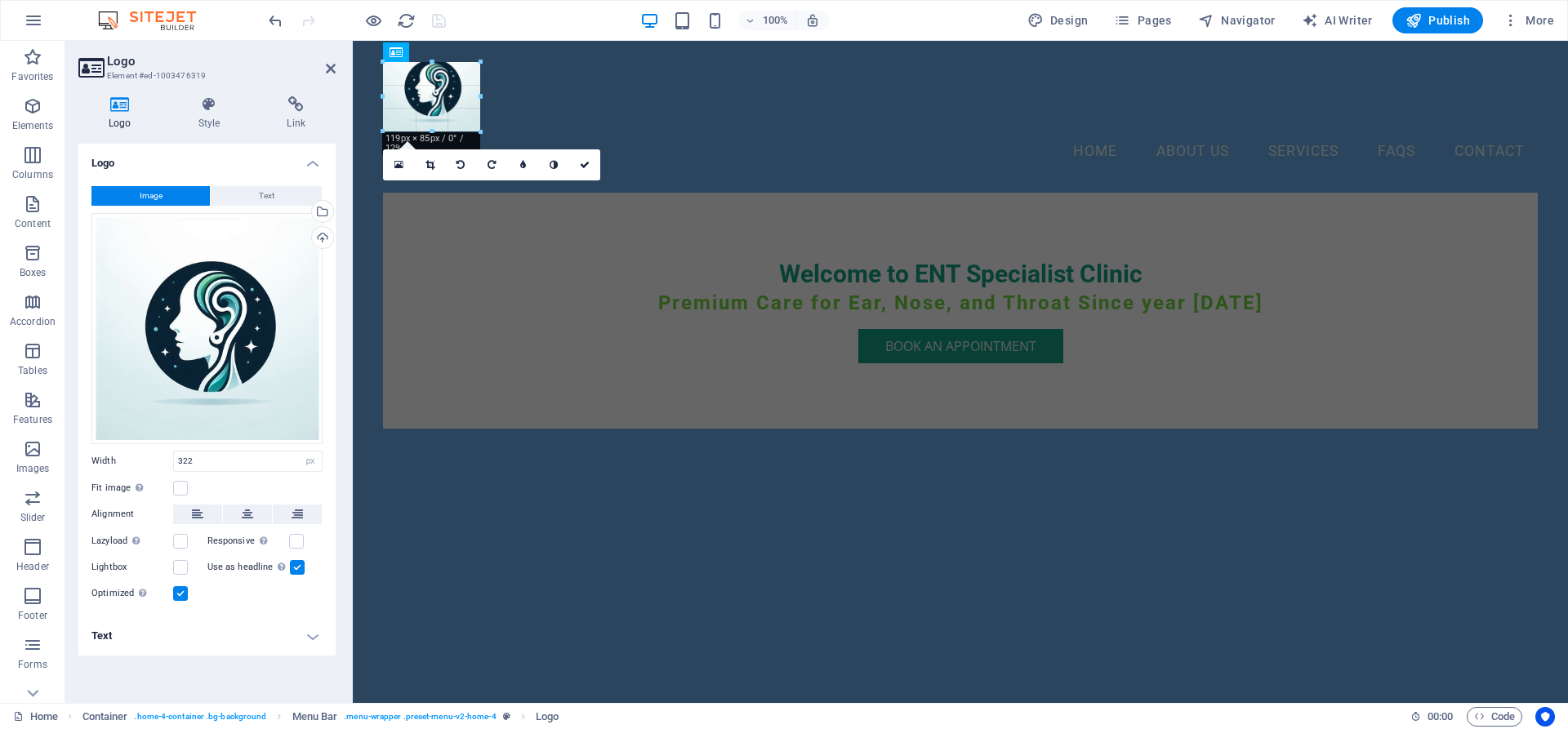
drag, startPoint x: 650, startPoint y: 246, endPoint x: 482, endPoint y: 113, distance: 214.3
type input "118"
click at [494, 405] on div "Welcome to ENT Specialist Clinic Premium Care for Ear, Nose, and Throat Since y…" at bounding box center [960, 309] width 1154 height 237
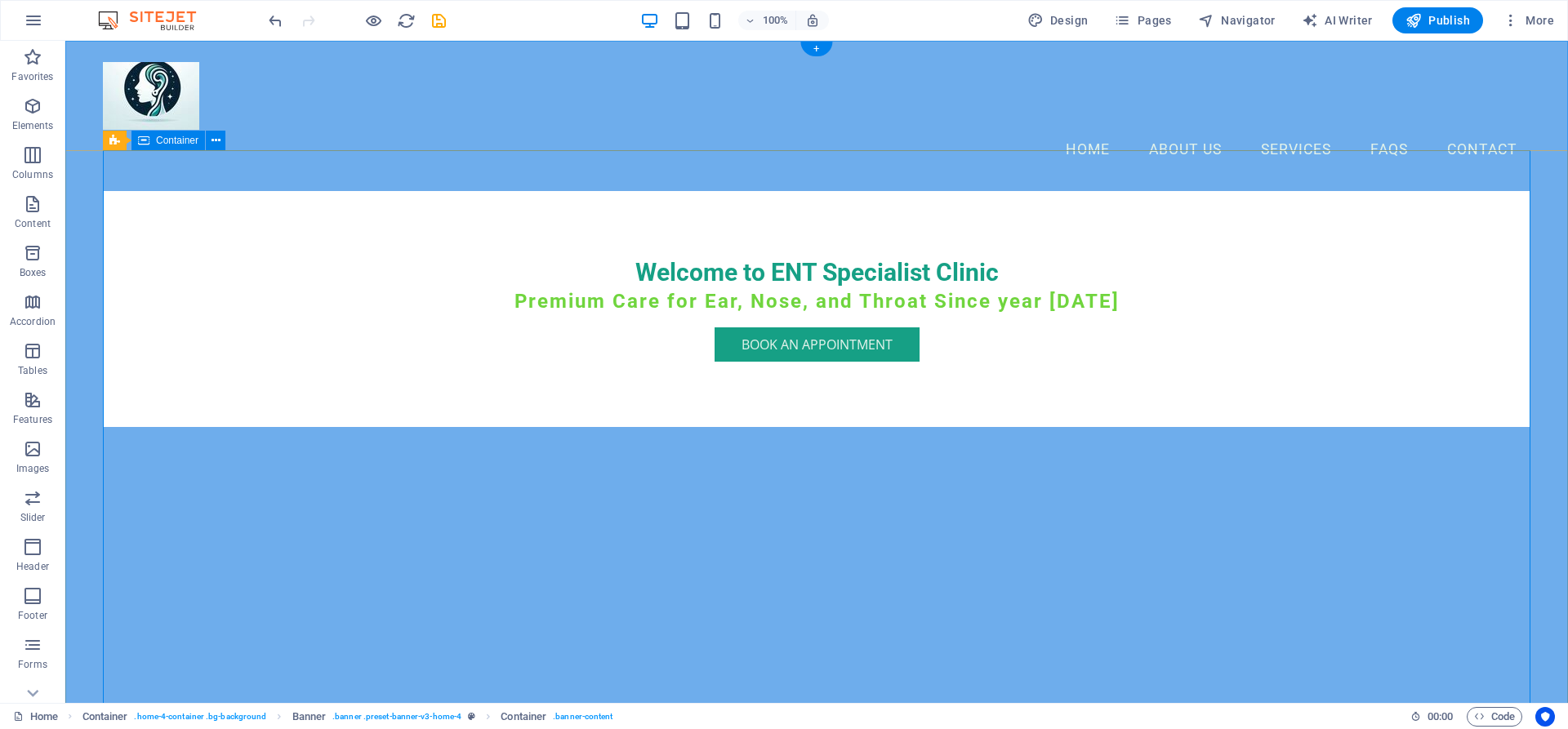
click at [1255, 428] on div "Welcome to ENT Specialist Clinic Premium Care for Ear, Nose, and Throat Since y…" at bounding box center [816, 309] width 1427 height 237
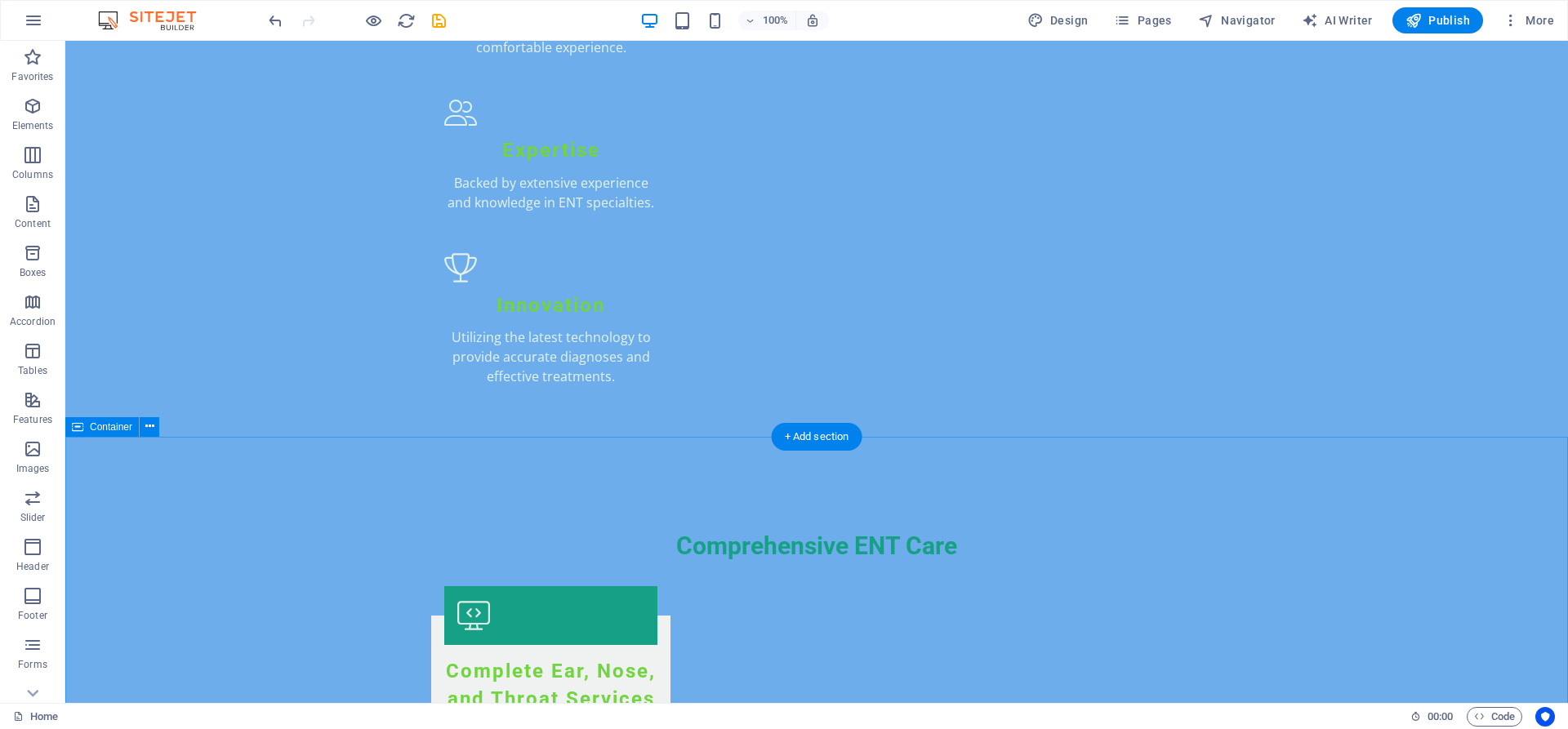
scroll to position [2499, 0]
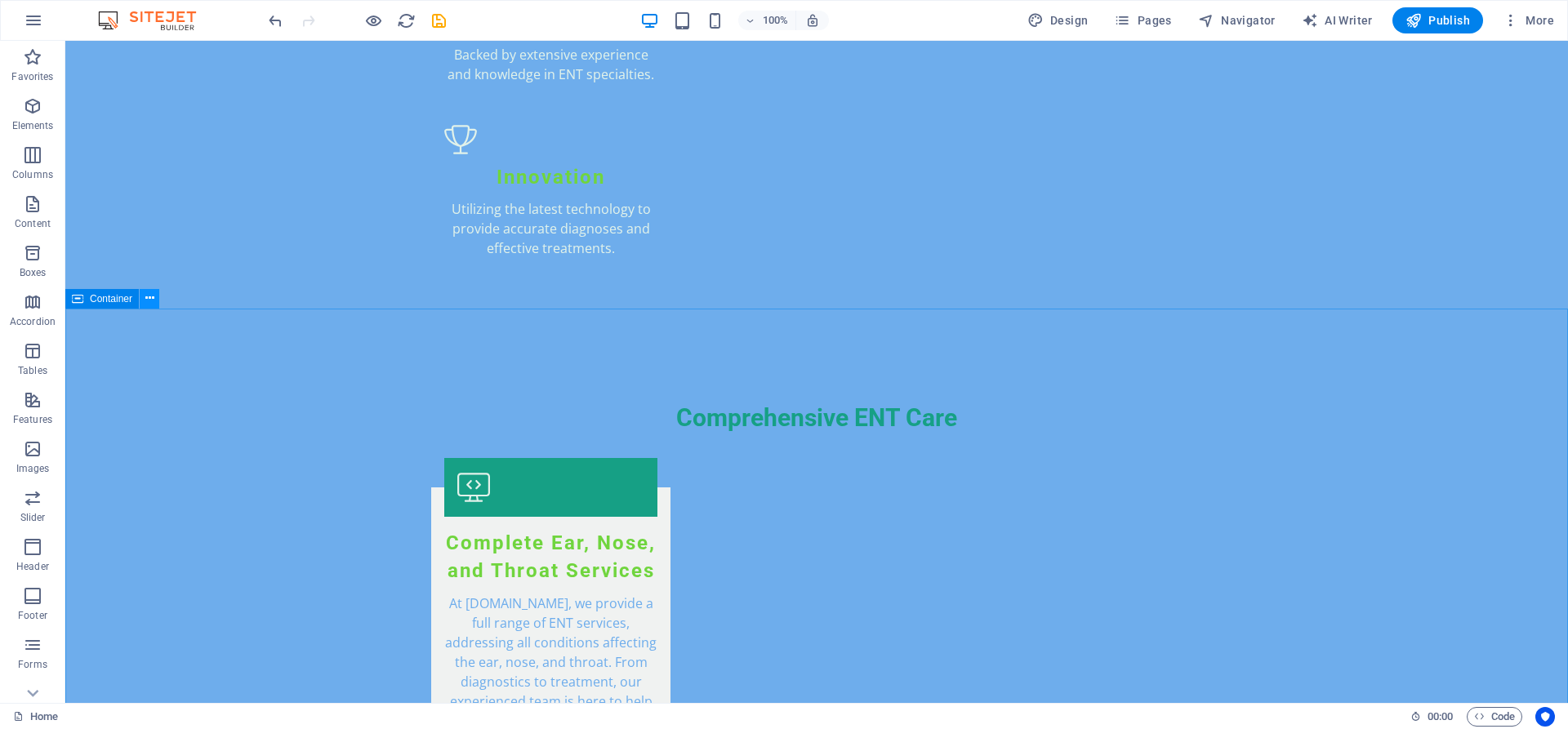
click at [144, 299] on button at bounding box center [149, 298] width 20 height 20
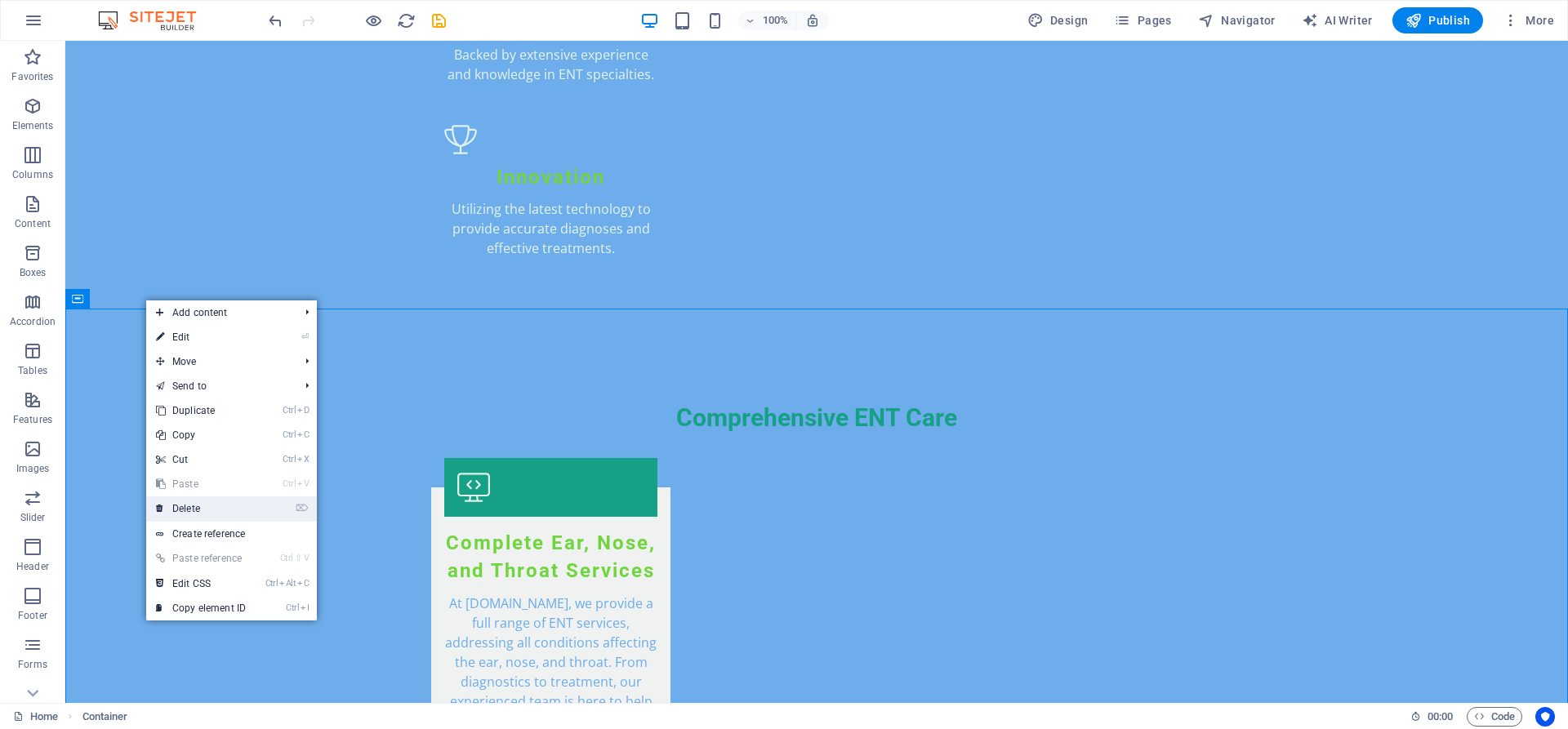
click at [185, 508] on link "⌦ Delete" at bounding box center [200, 508] width 110 height 25
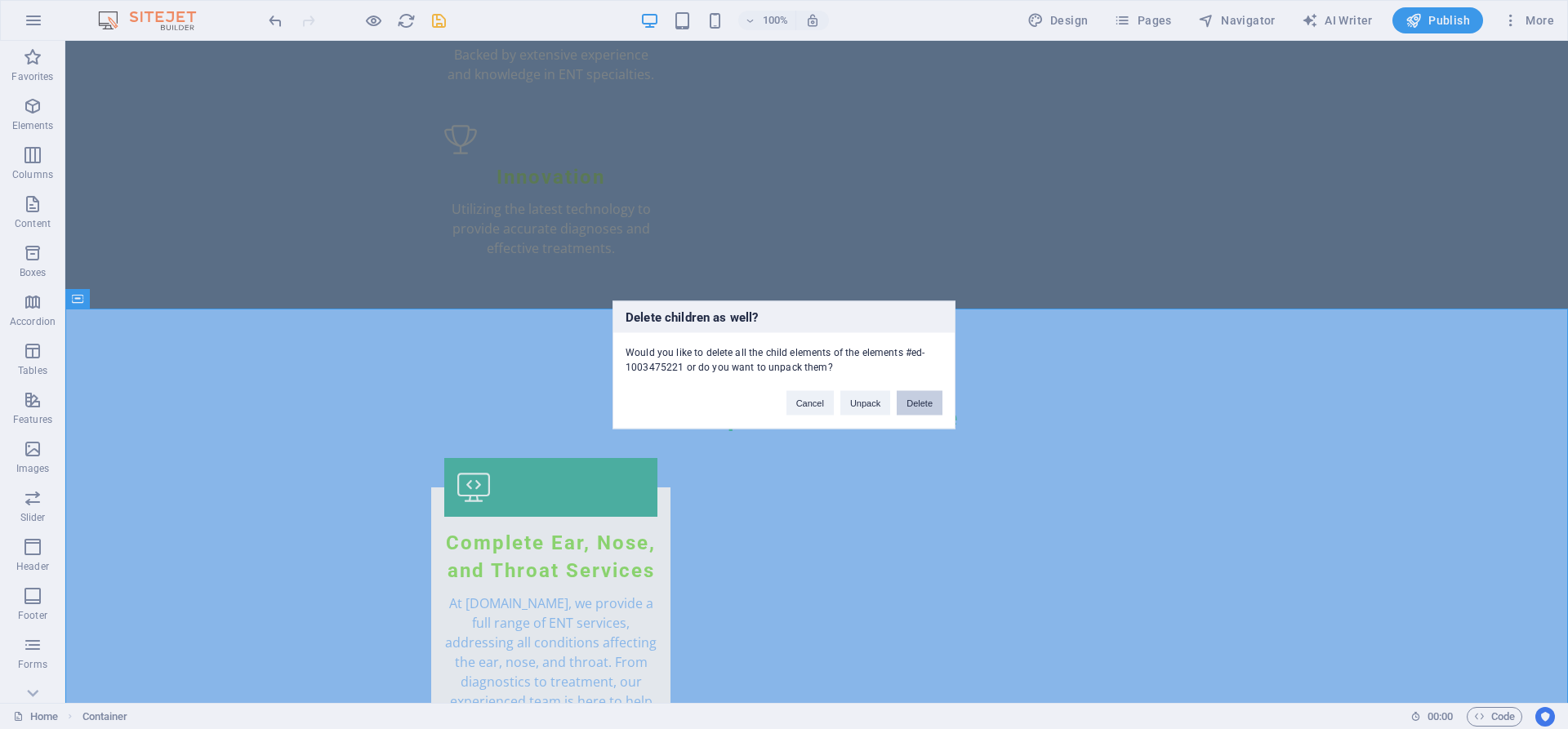
click at [930, 402] on button "Delete" at bounding box center [919, 402] width 46 height 25
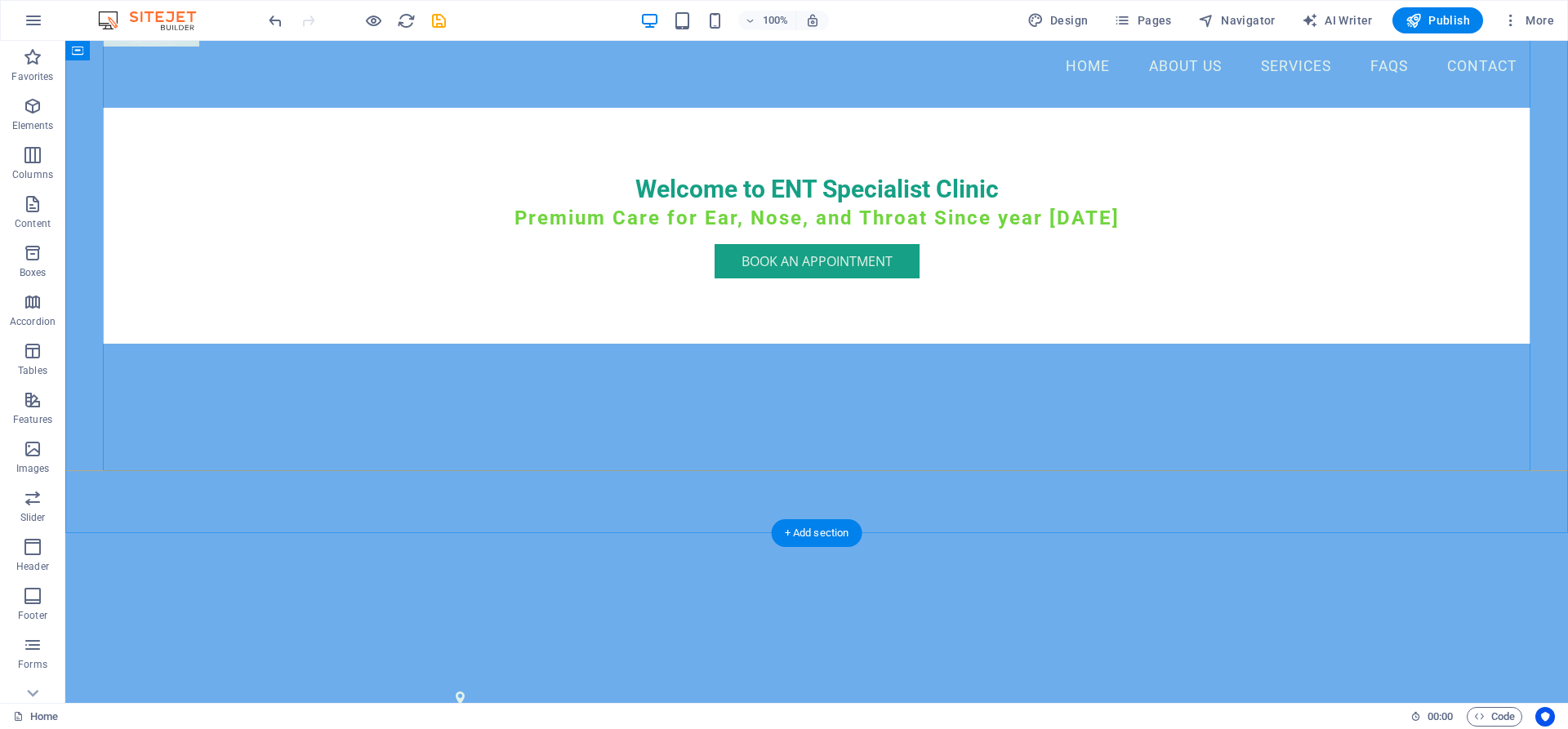
scroll to position [500, 0]
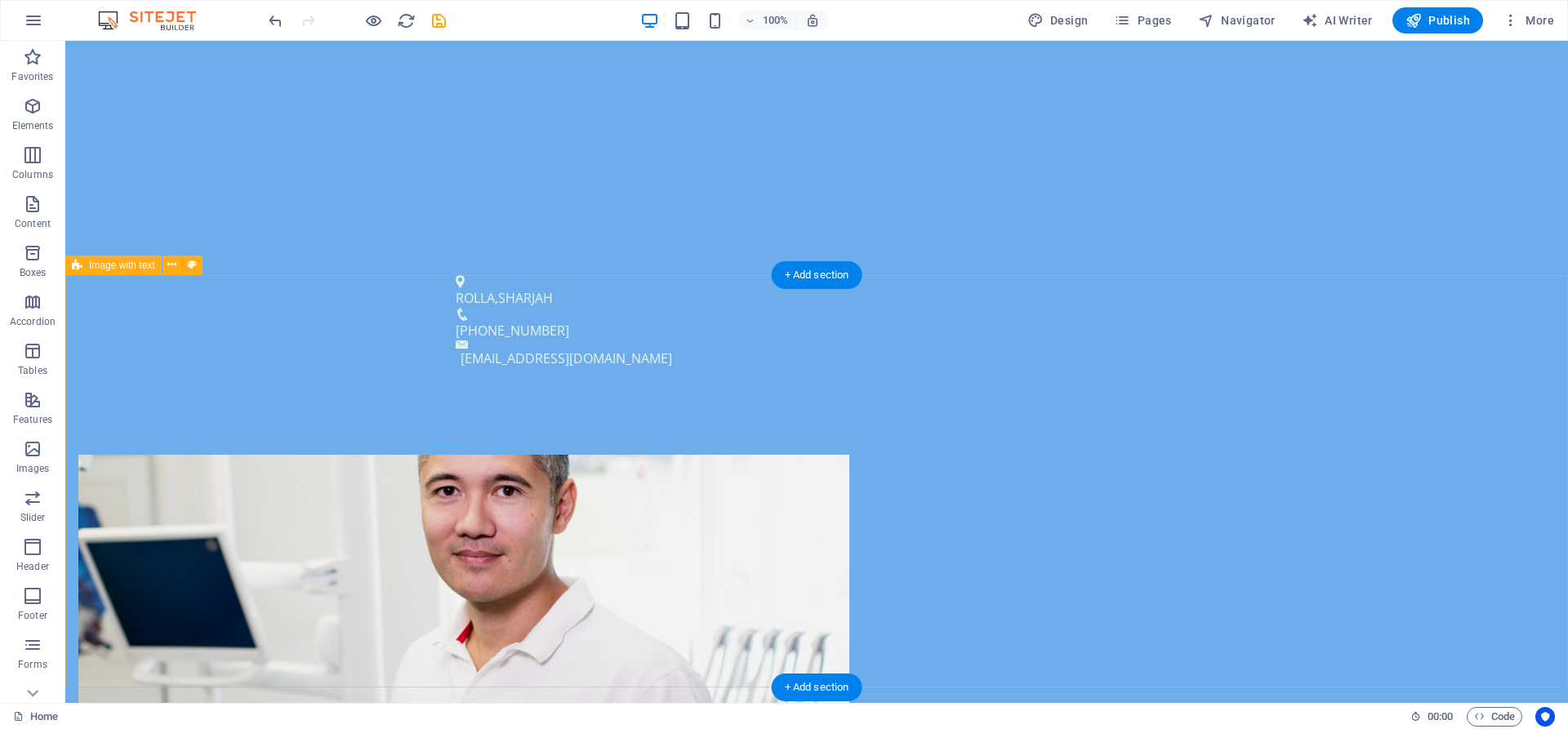
click at [743, 515] on figure at bounding box center [463, 596] width 770 height 282
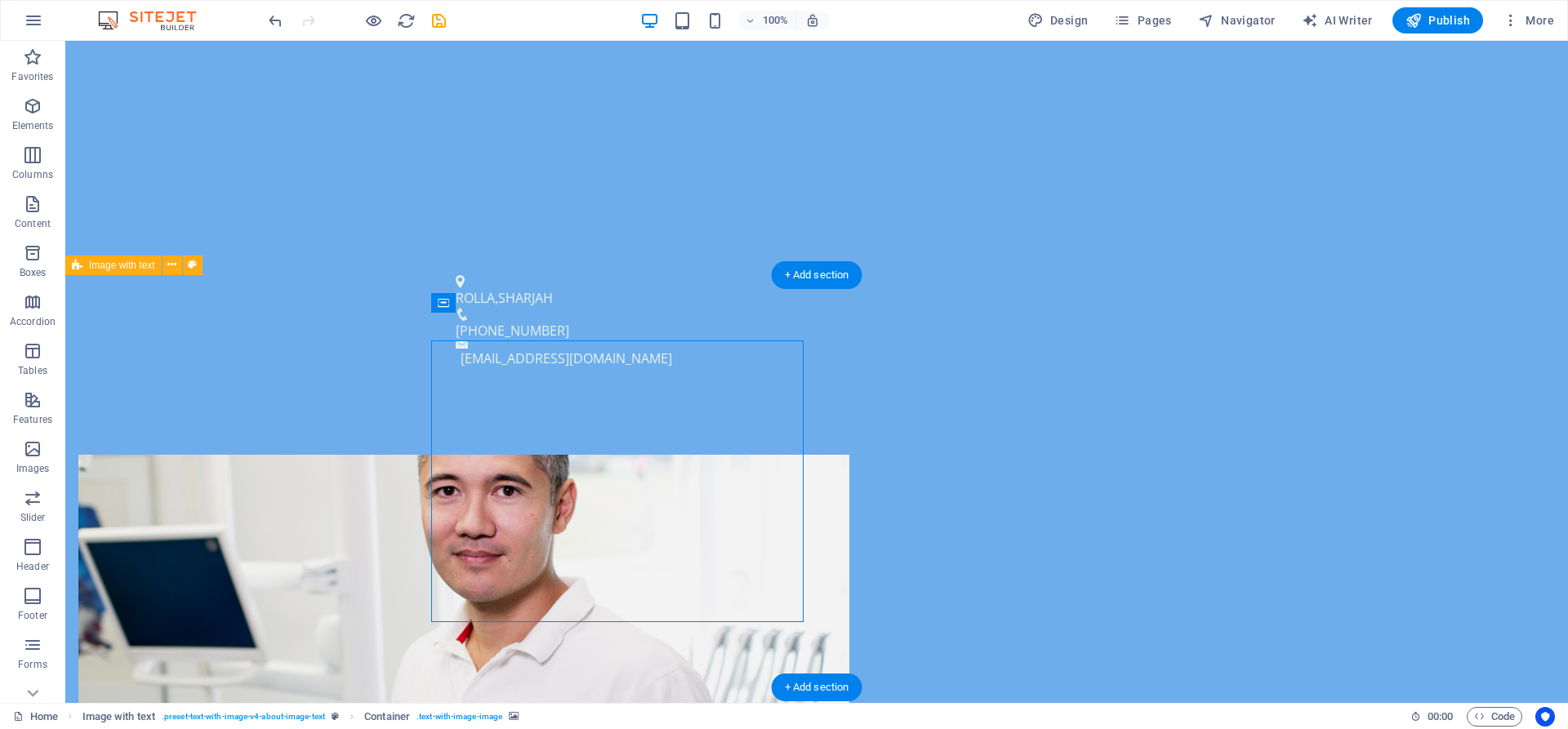
click at [743, 514] on figure at bounding box center [463, 596] width 770 height 282
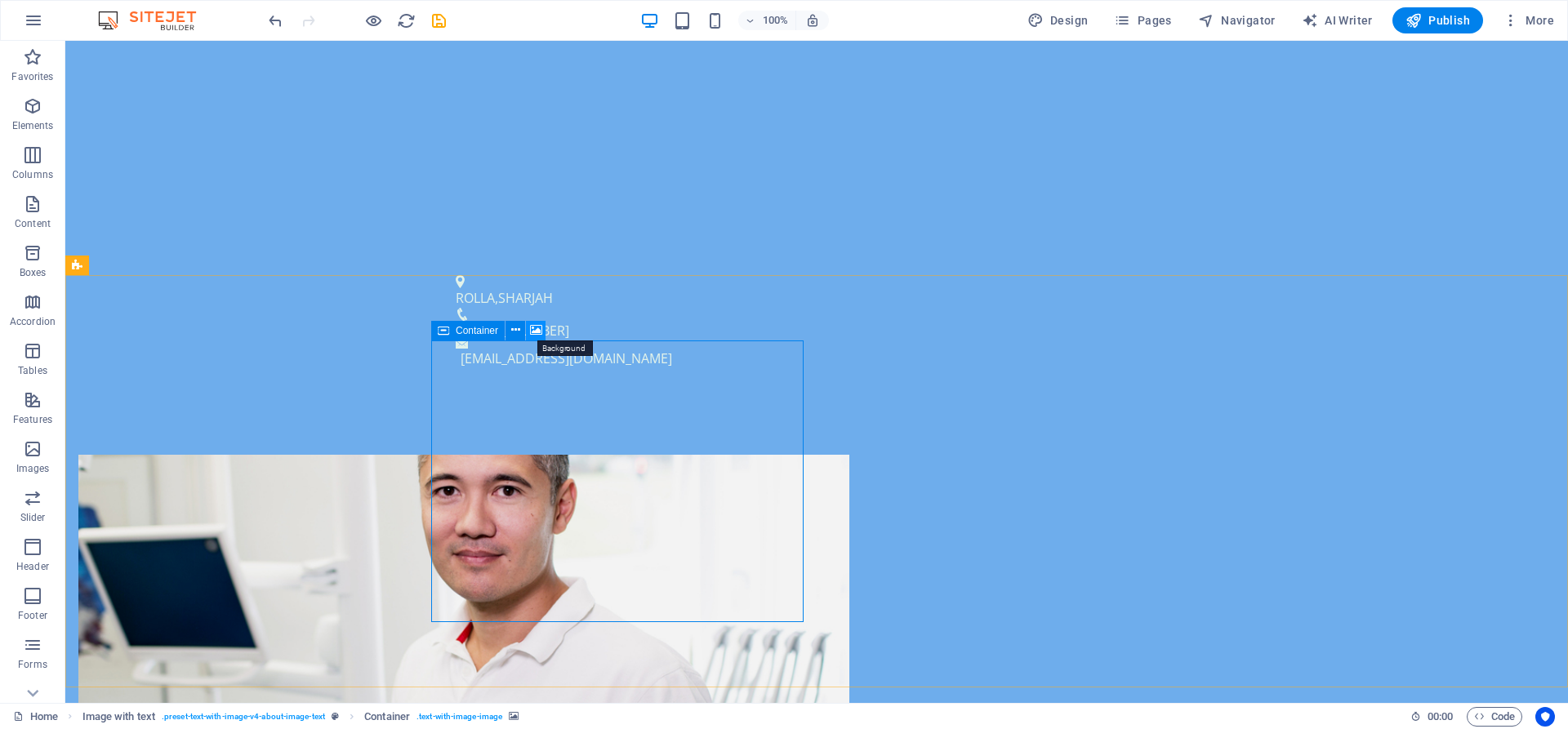
click at [527, 330] on button at bounding box center [535, 331] width 20 height 20
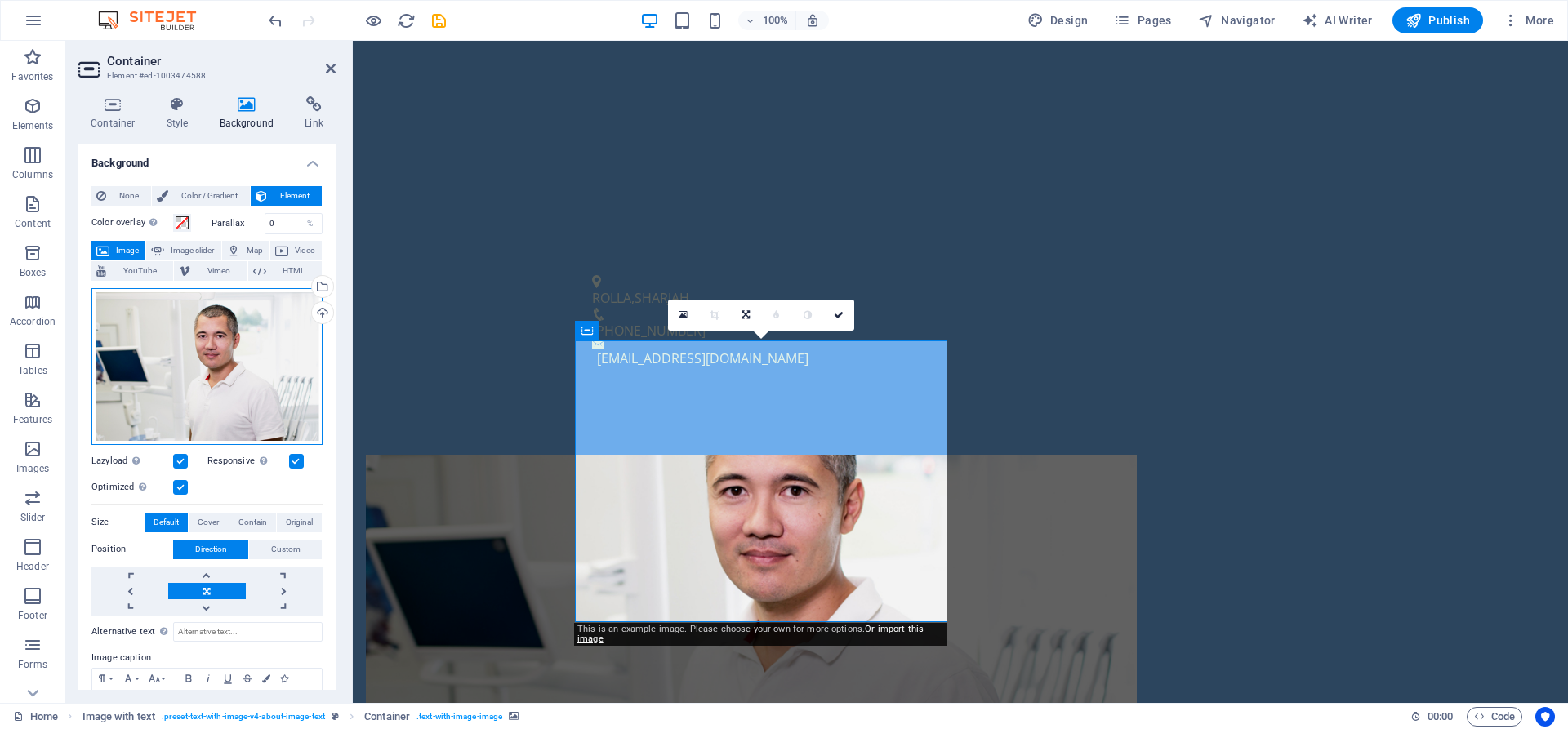
click at [263, 355] on div "Drag files here, click to choose files or select files from Files or our free s…" at bounding box center [207, 366] width 231 height 157
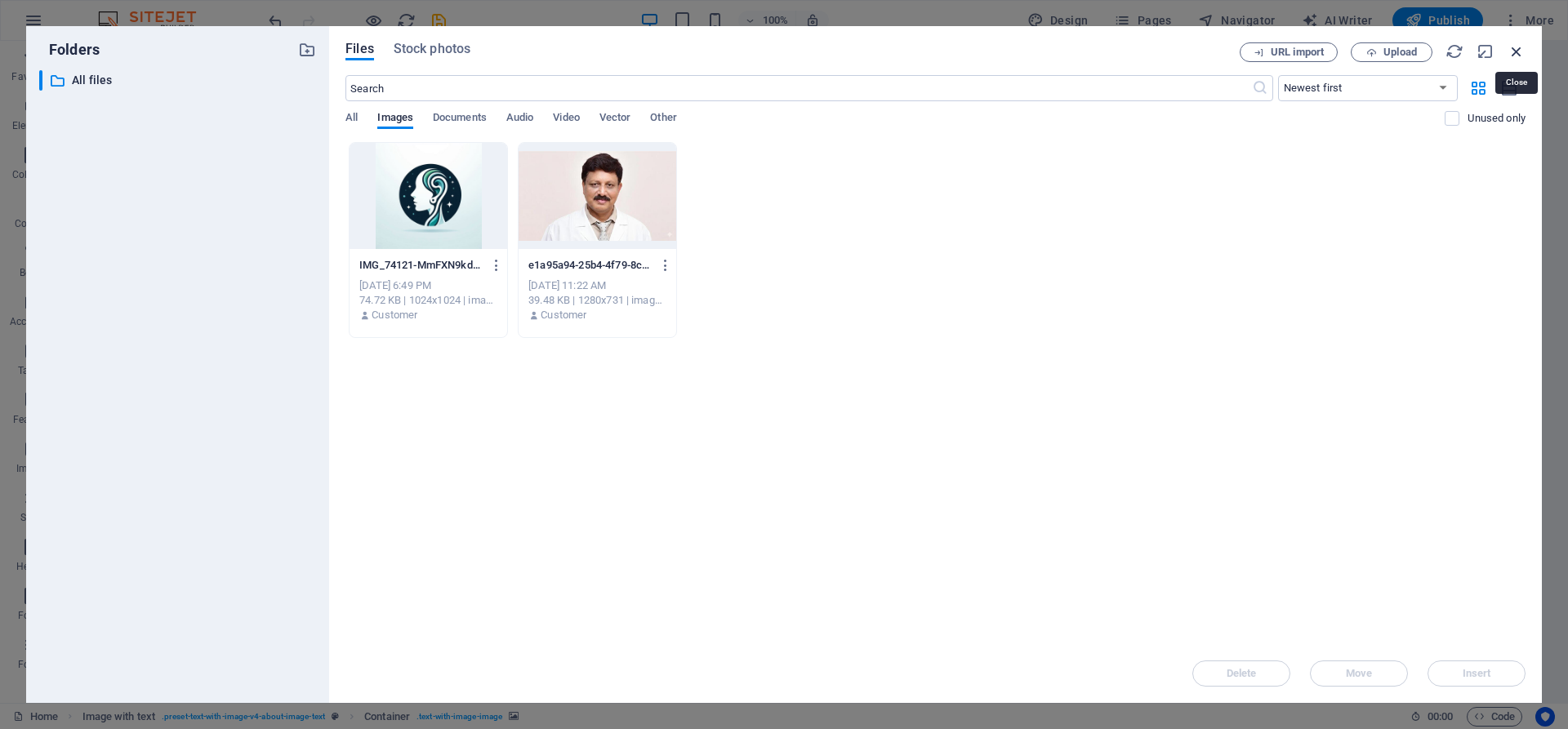
drag, startPoint x: 1511, startPoint y: 49, endPoint x: 1093, endPoint y: 34, distance: 418.3
click at [1511, 49] on icon "button" at bounding box center [1515, 51] width 18 height 18
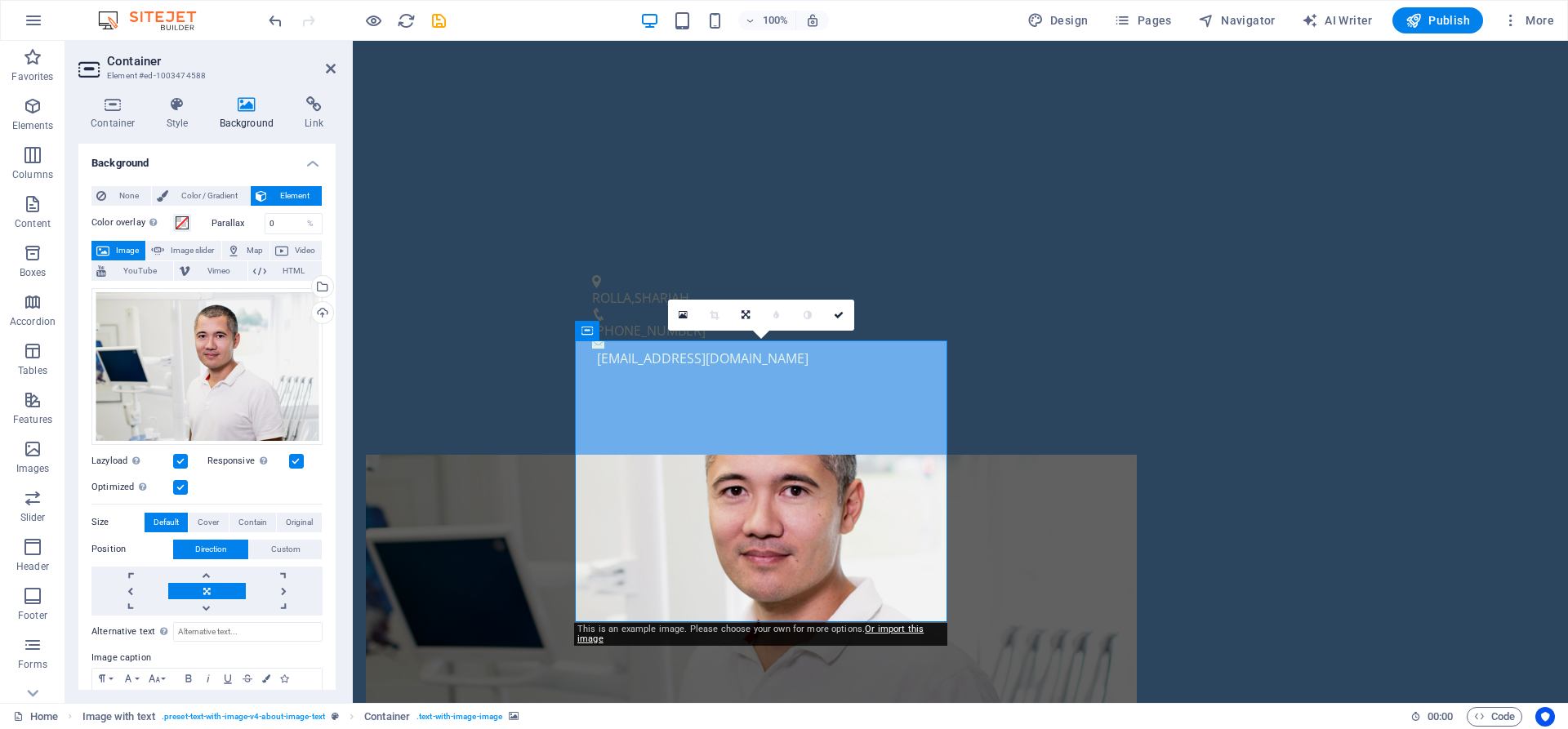
click at [115, 246] on span "Image" at bounding box center [127, 251] width 26 height 20
click at [319, 312] on div "Upload" at bounding box center [320, 314] width 25 height 25
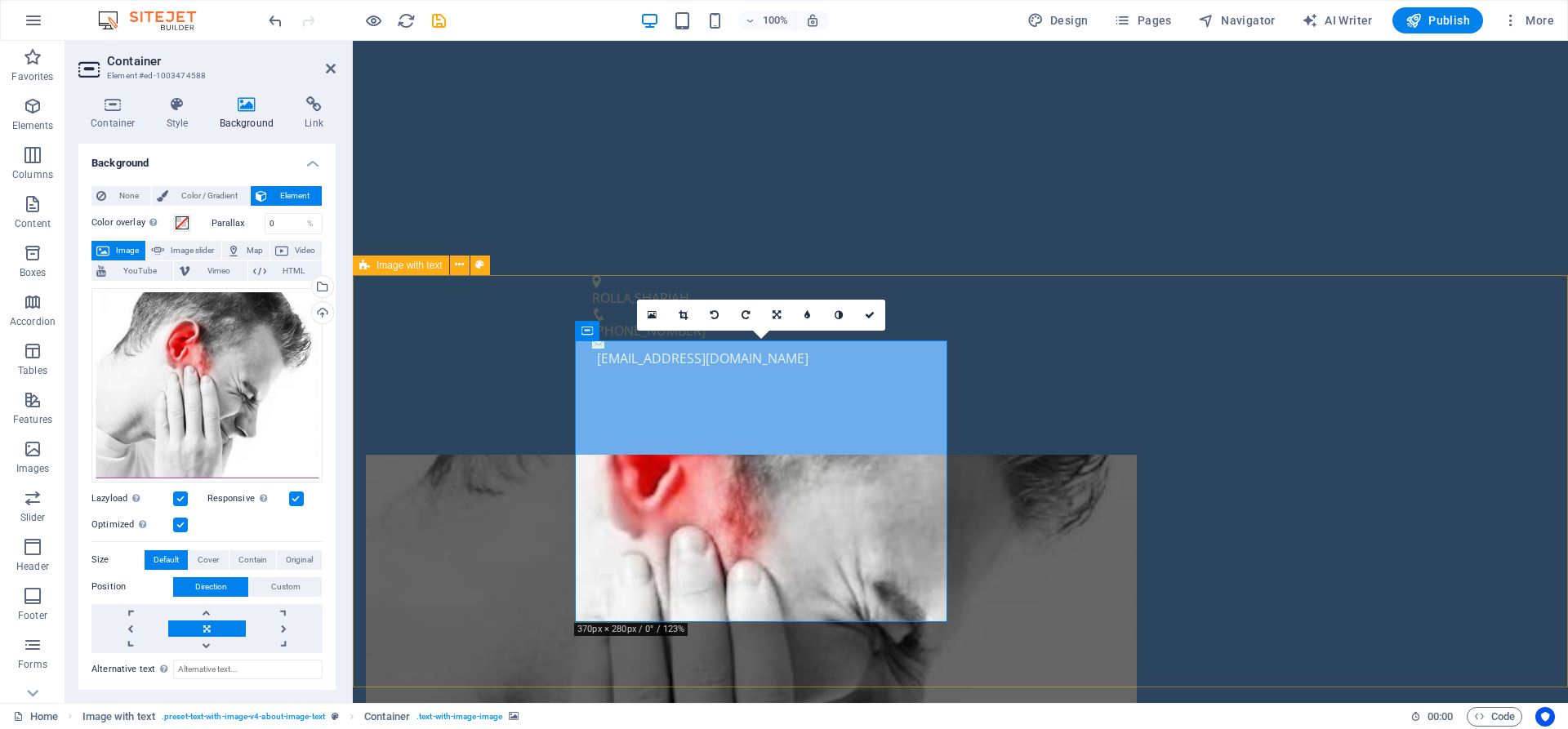
click at [879, 518] on figure at bounding box center [751, 596] width 770 height 282
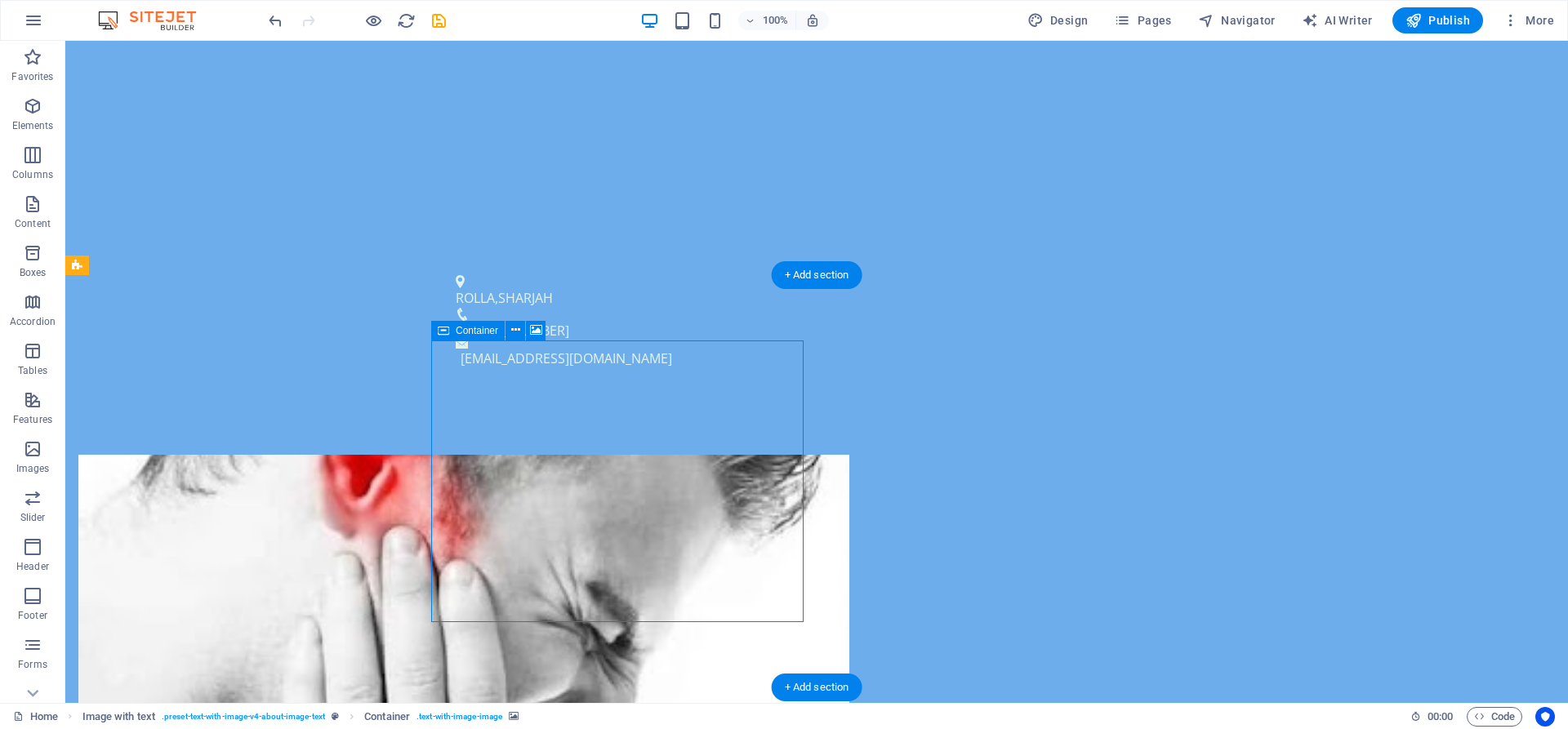
drag, startPoint x: 655, startPoint y: 415, endPoint x: 566, endPoint y: 411, distance: 89.1
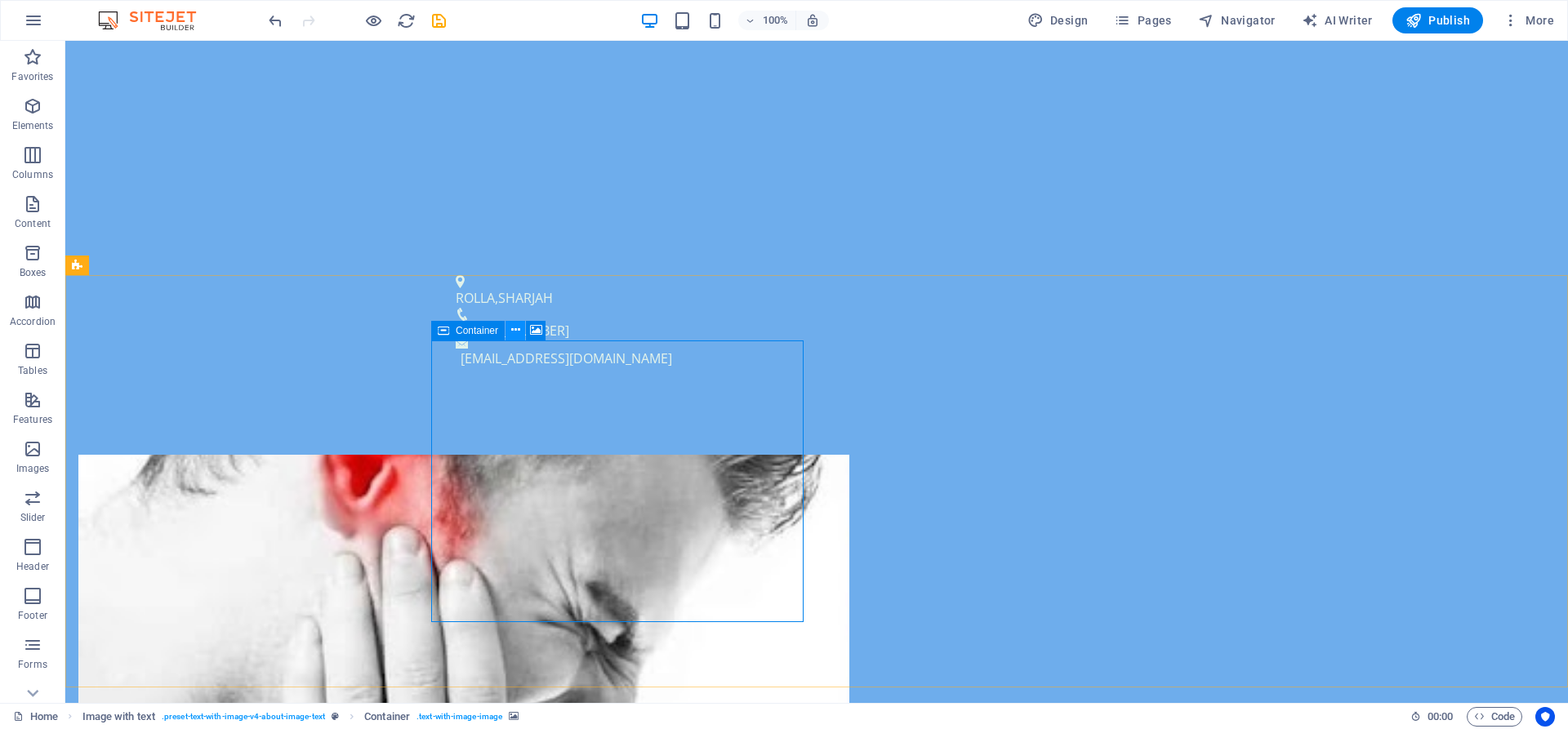
click at [521, 332] on button at bounding box center [515, 331] width 20 height 20
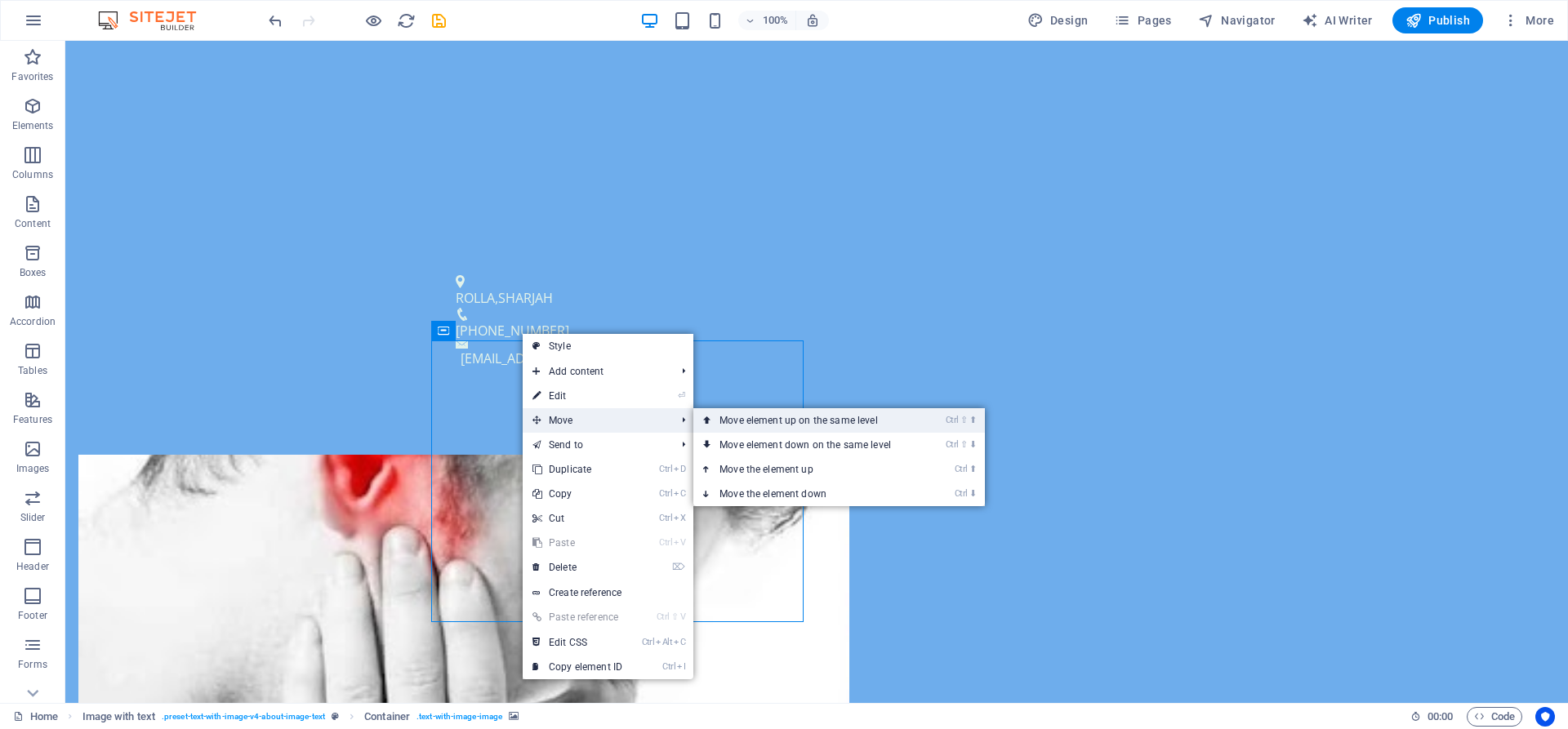
click at [747, 420] on link "Ctrl ⇧ ⬆ Move element up on the same level" at bounding box center [808, 421] width 230 height 25
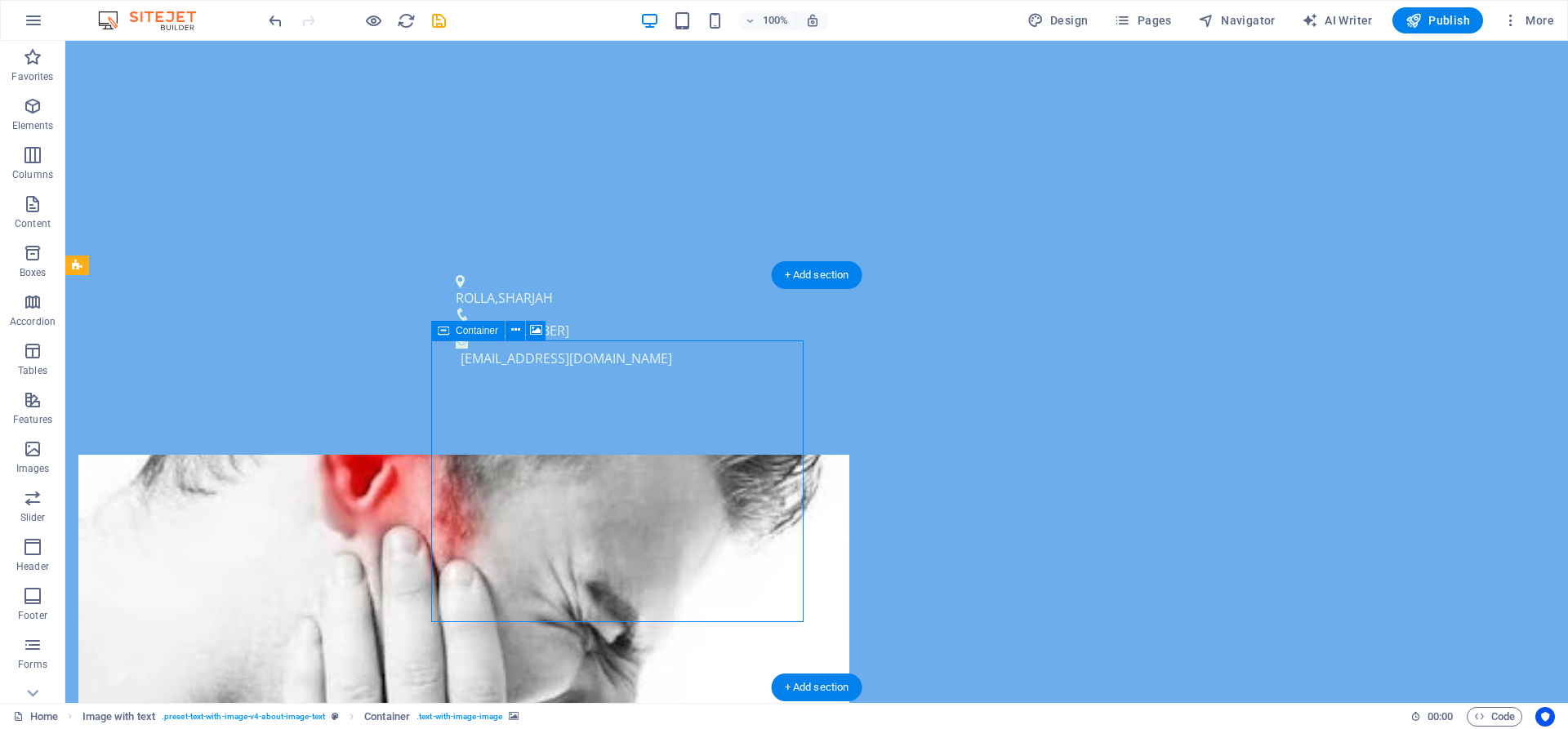
drag, startPoint x: 635, startPoint y: 415, endPoint x: 624, endPoint y: 393, distance: 24.6
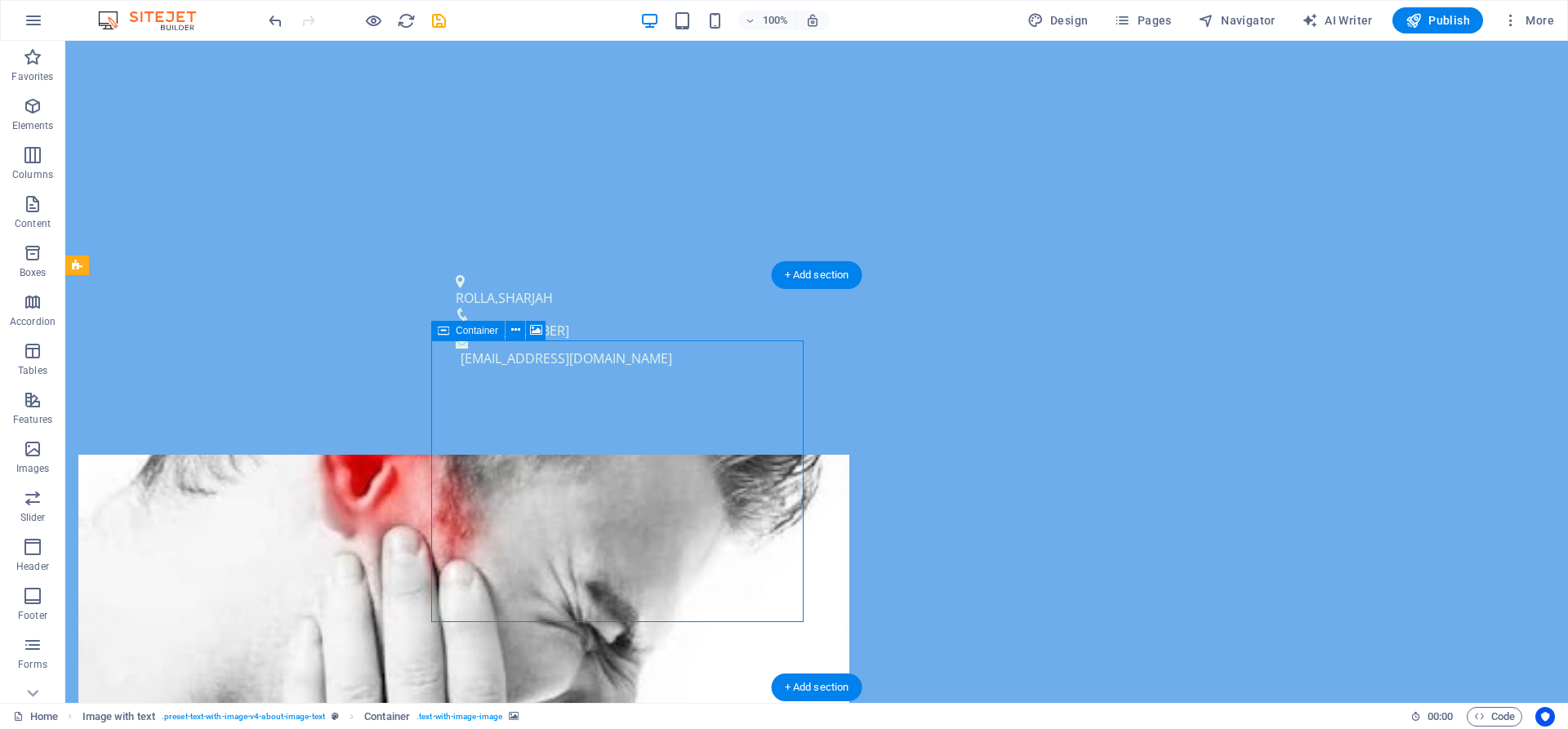
drag, startPoint x: 803, startPoint y: 376, endPoint x: 745, endPoint y: 388, distance: 59.2
drag, startPoint x: 662, startPoint y: 390, endPoint x: 640, endPoint y: 390, distance: 22.0
click at [36, 212] on icon "button" at bounding box center [32, 204] width 20 height 20
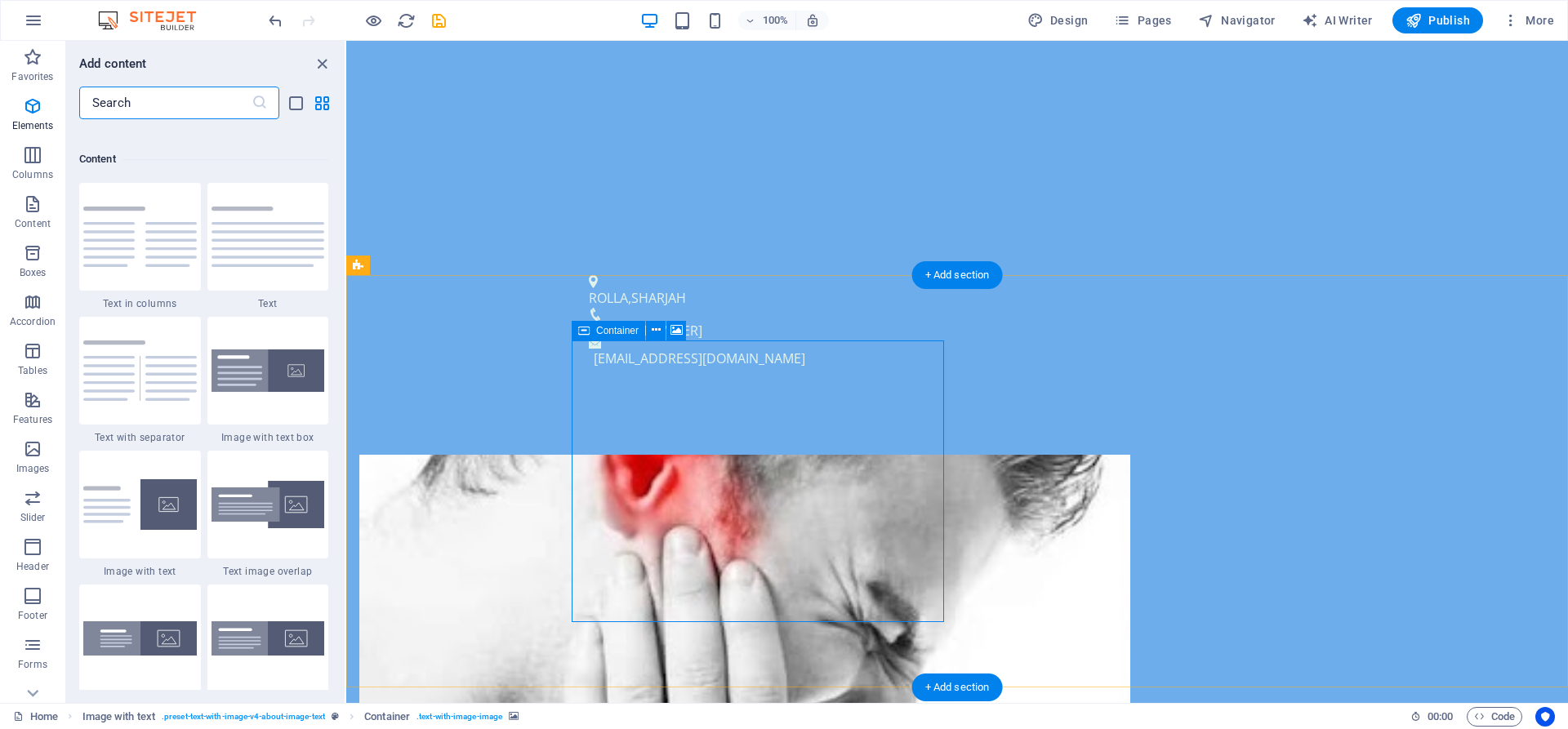
scroll to position [2857, 0]
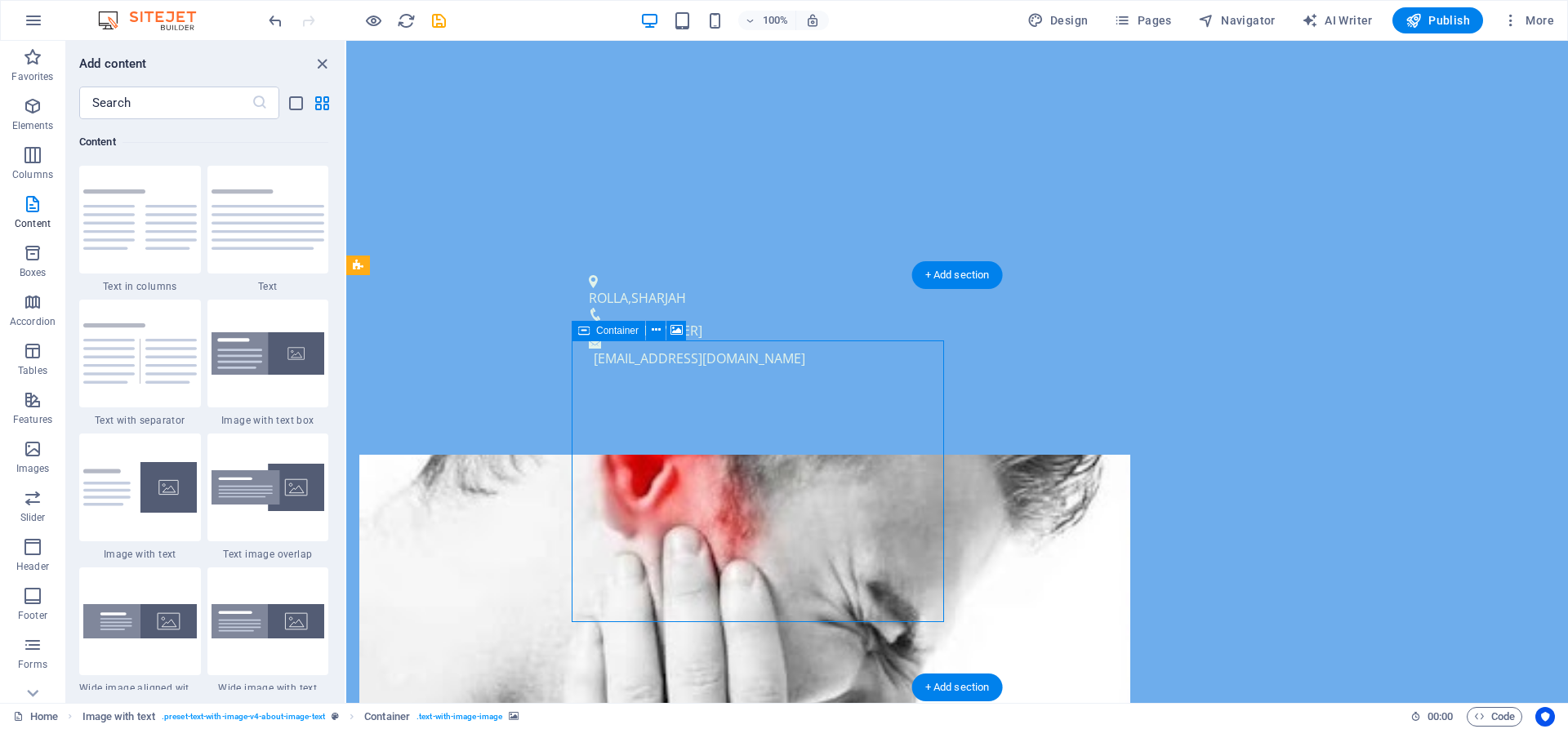
drag, startPoint x: 769, startPoint y: 411, endPoint x: 706, endPoint y: 399, distance: 64.1
click at [893, 506] on figure at bounding box center [744, 596] width 770 height 282
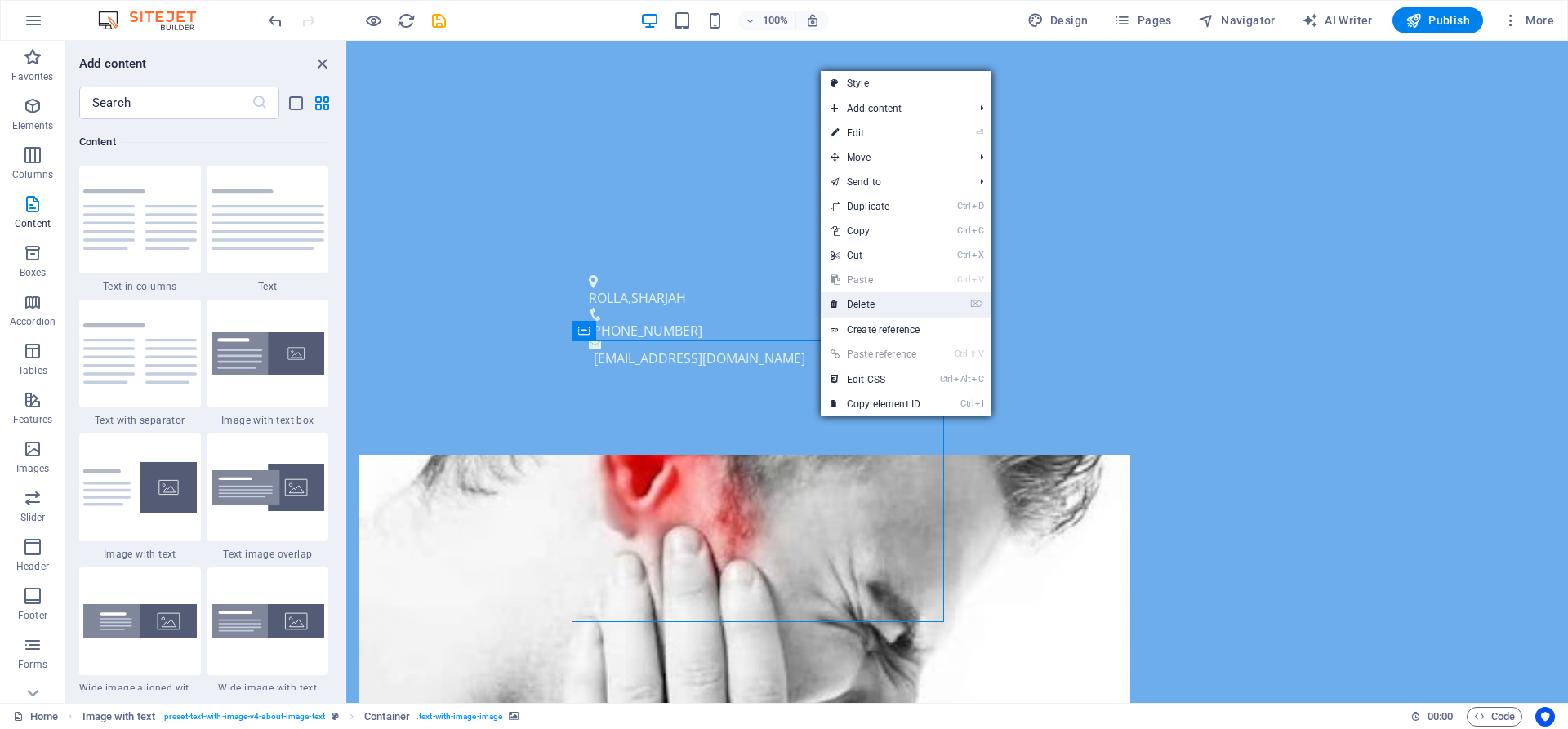
click at [866, 301] on link "⌦ Delete" at bounding box center [875, 304] width 110 height 25
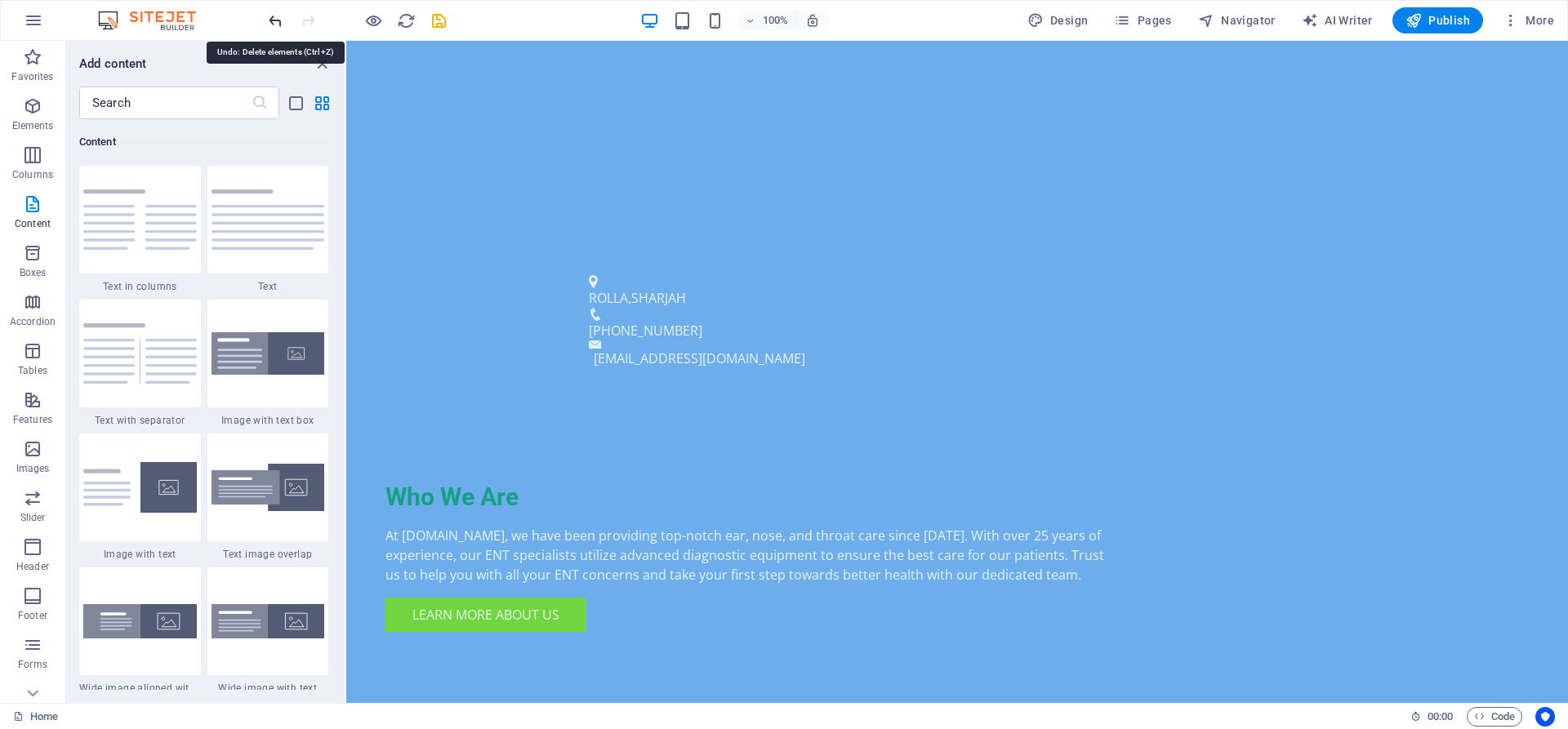
click at [274, 20] on icon "undo" at bounding box center [275, 20] width 19 height 19
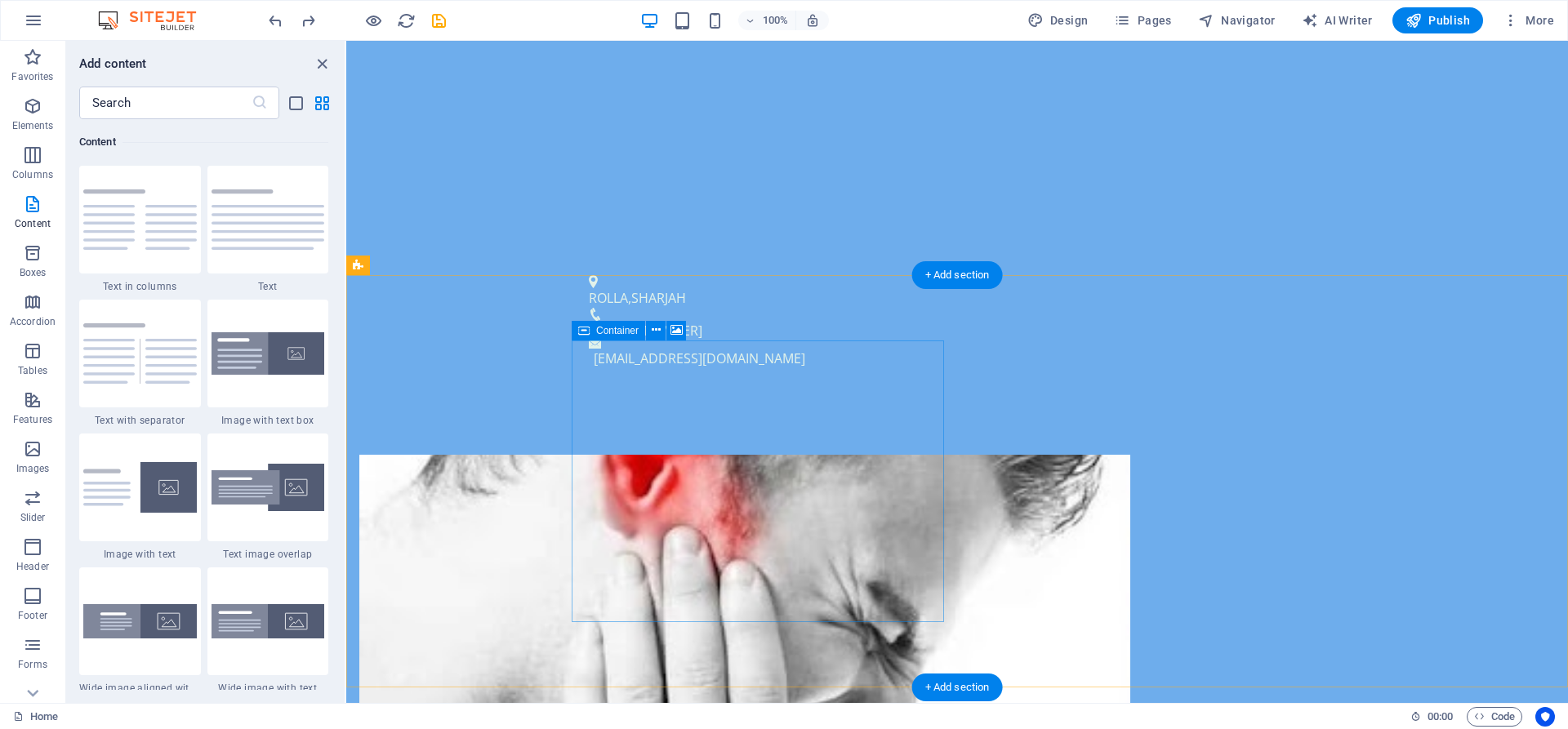
drag, startPoint x: 920, startPoint y: 412, endPoint x: 885, endPoint y: 412, distance: 35.0
drag, startPoint x: 850, startPoint y: 418, endPoint x: 846, endPoint y: 379, distance: 39.2
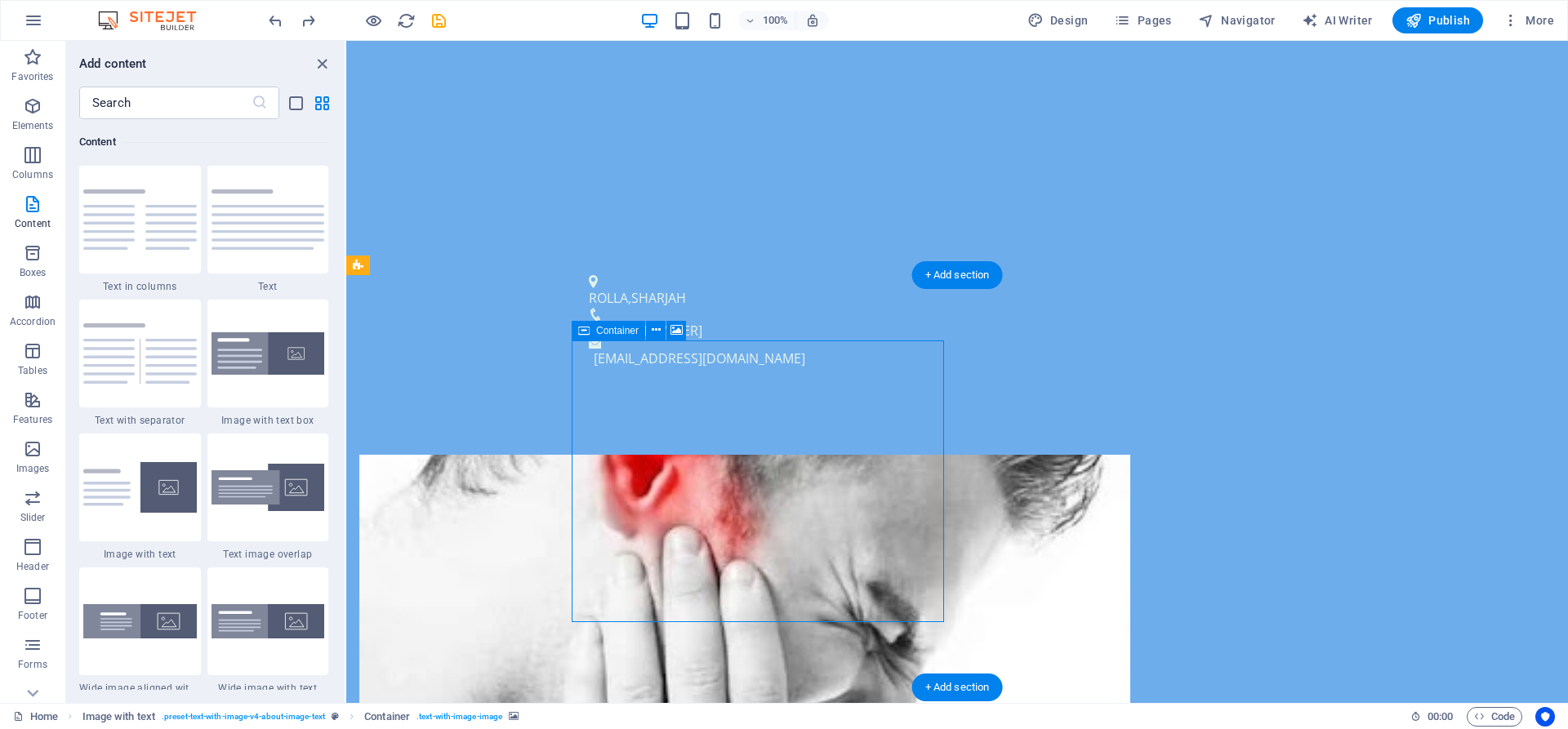
click at [43, 368] on p "Tables" at bounding box center [32, 370] width 30 height 13
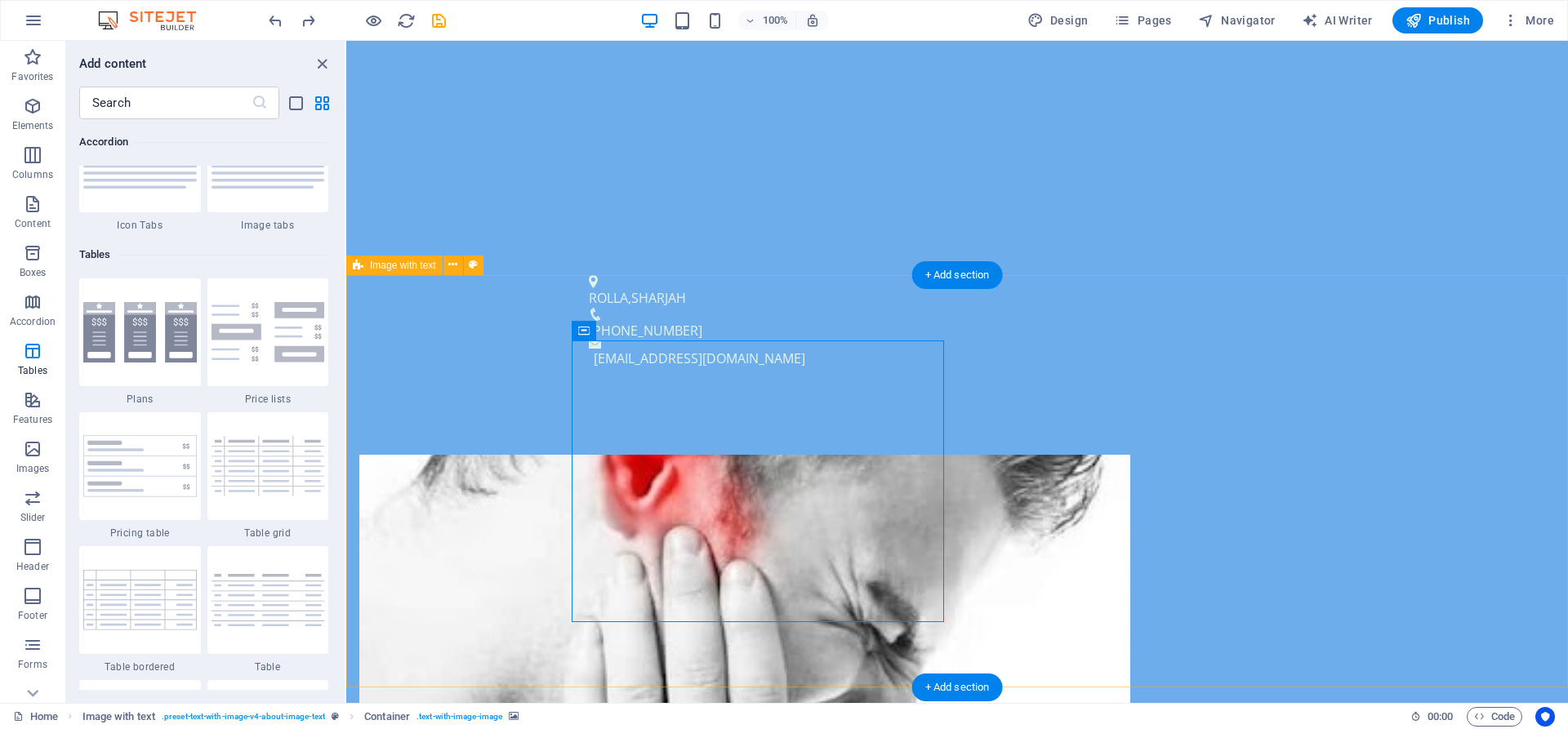
scroll to position [5657, 0]
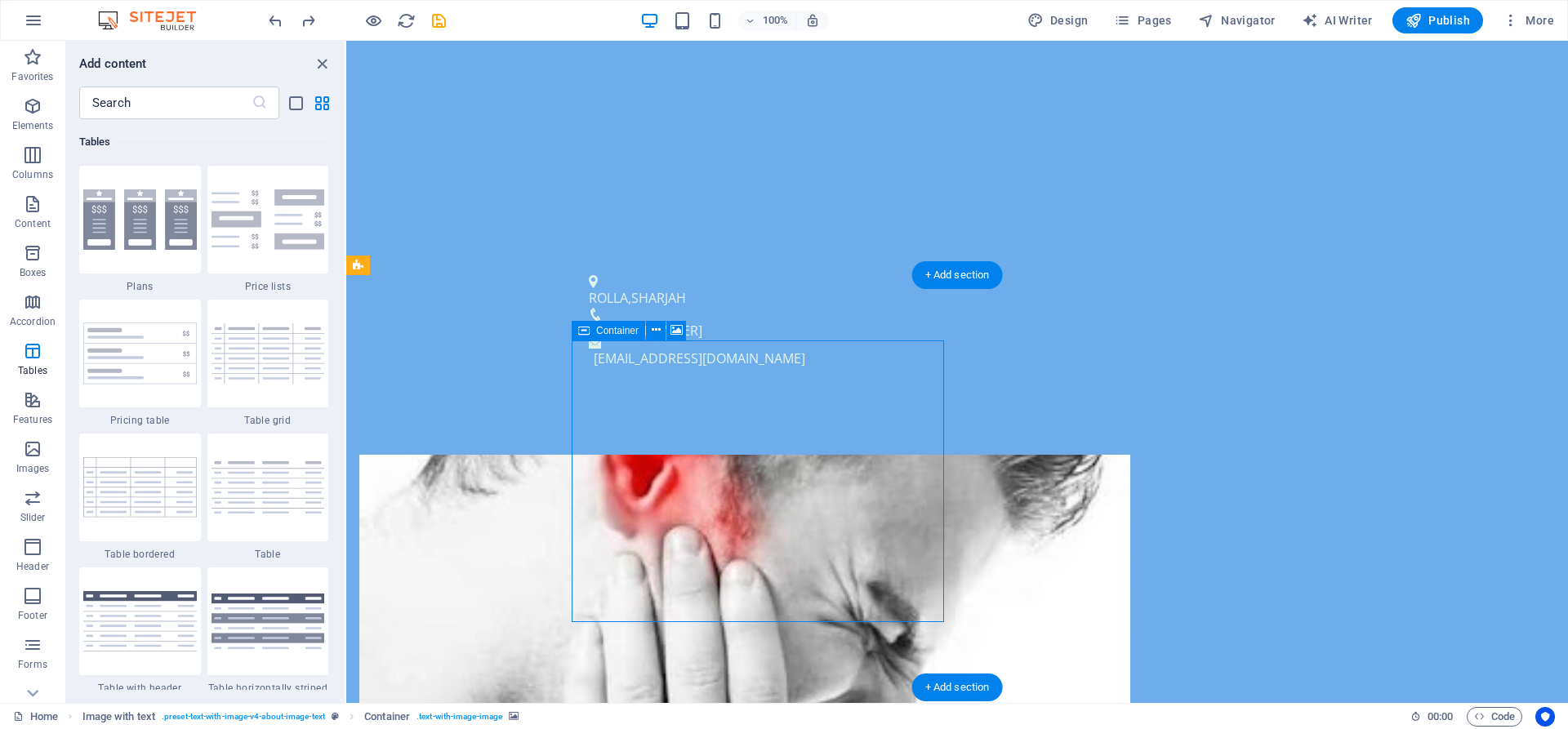
drag, startPoint x: 800, startPoint y: 414, endPoint x: 796, endPoint y: 399, distance: 15.5
click at [26, 111] on icon "button" at bounding box center [32, 105] width 20 height 20
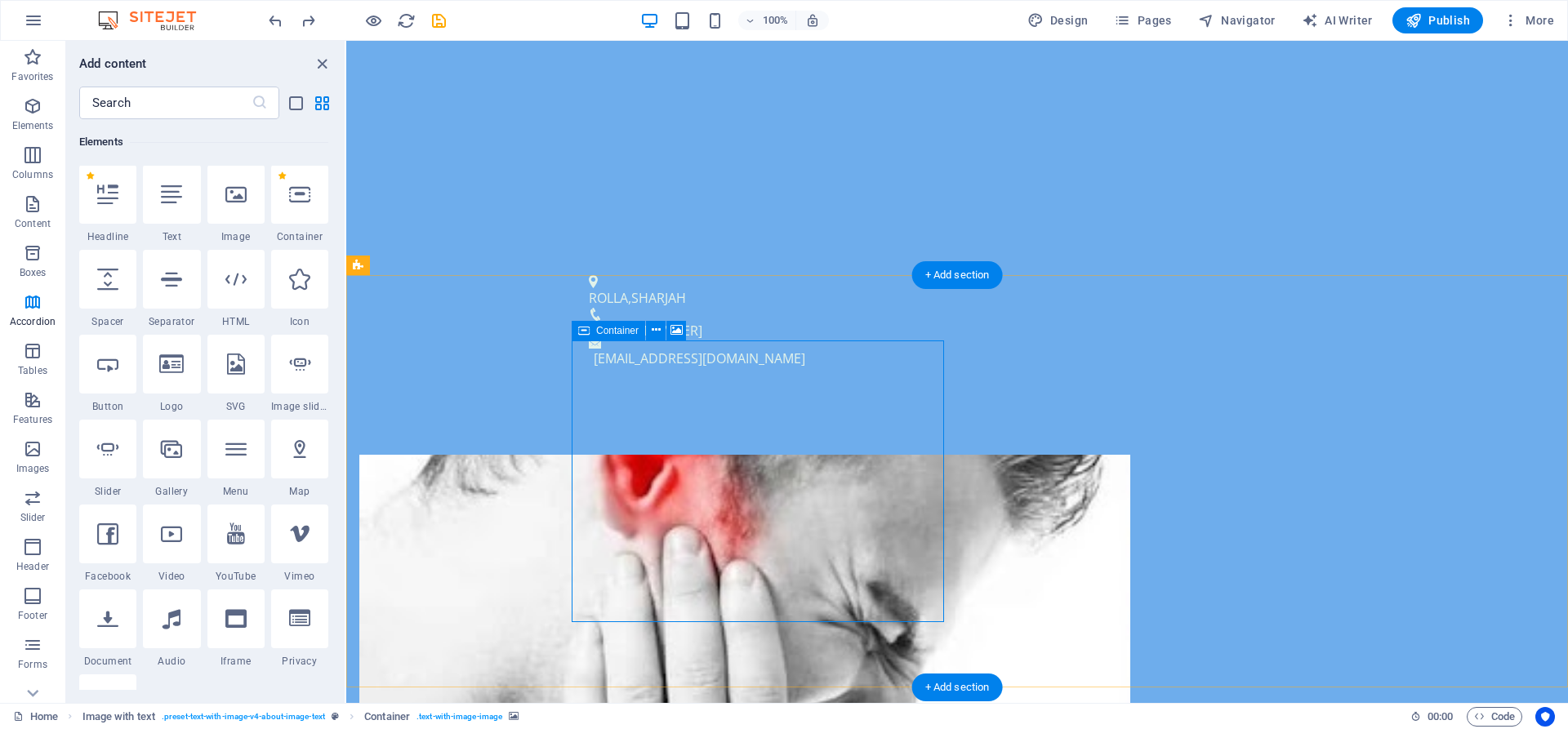
scroll to position [174, 0]
drag, startPoint x: 765, startPoint y: 383, endPoint x: 702, endPoint y: 381, distance: 63.0
click at [650, 327] on button at bounding box center [655, 331] width 20 height 20
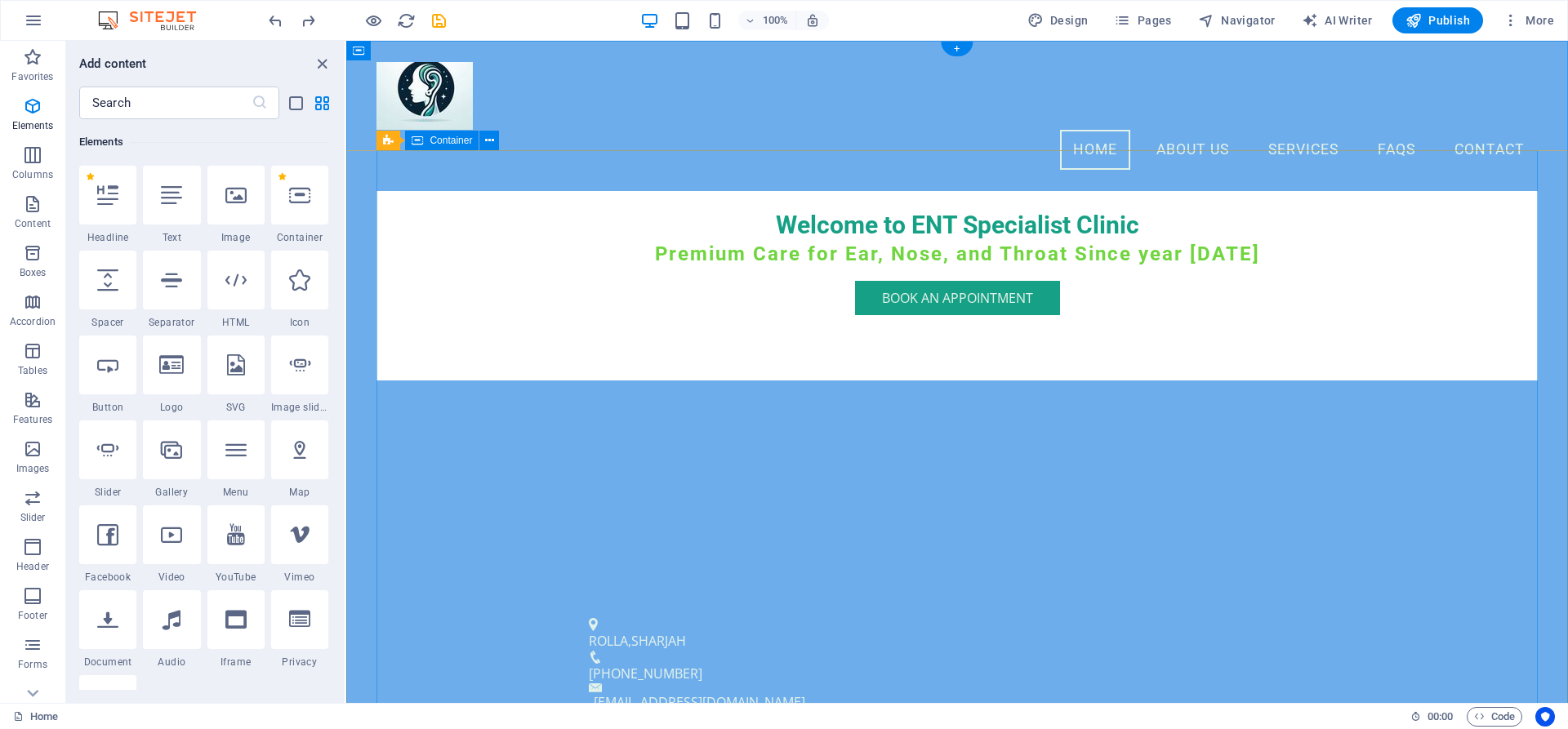
scroll to position [0, 0]
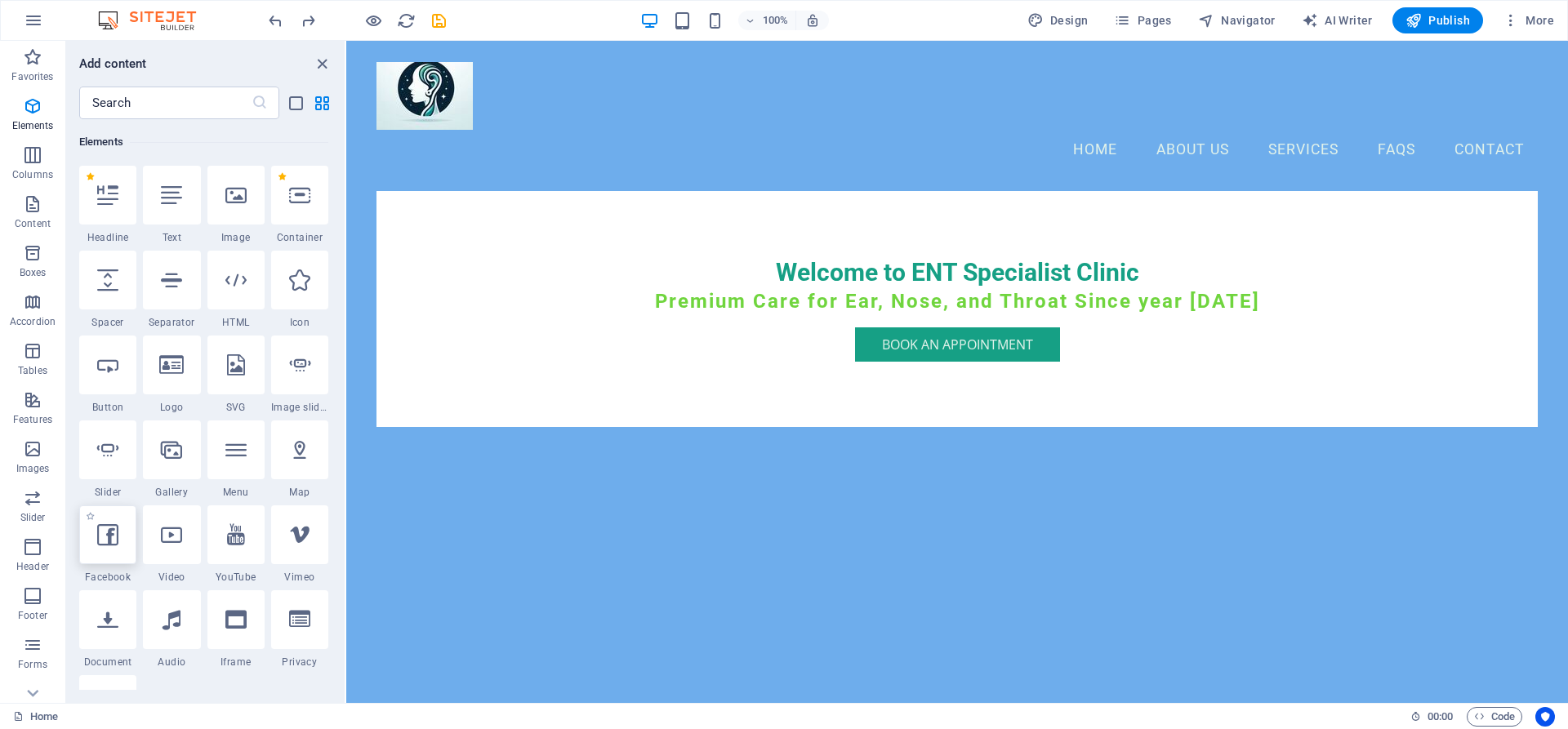
click at [118, 545] on icon at bounding box center [107, 534] width 21 height 21
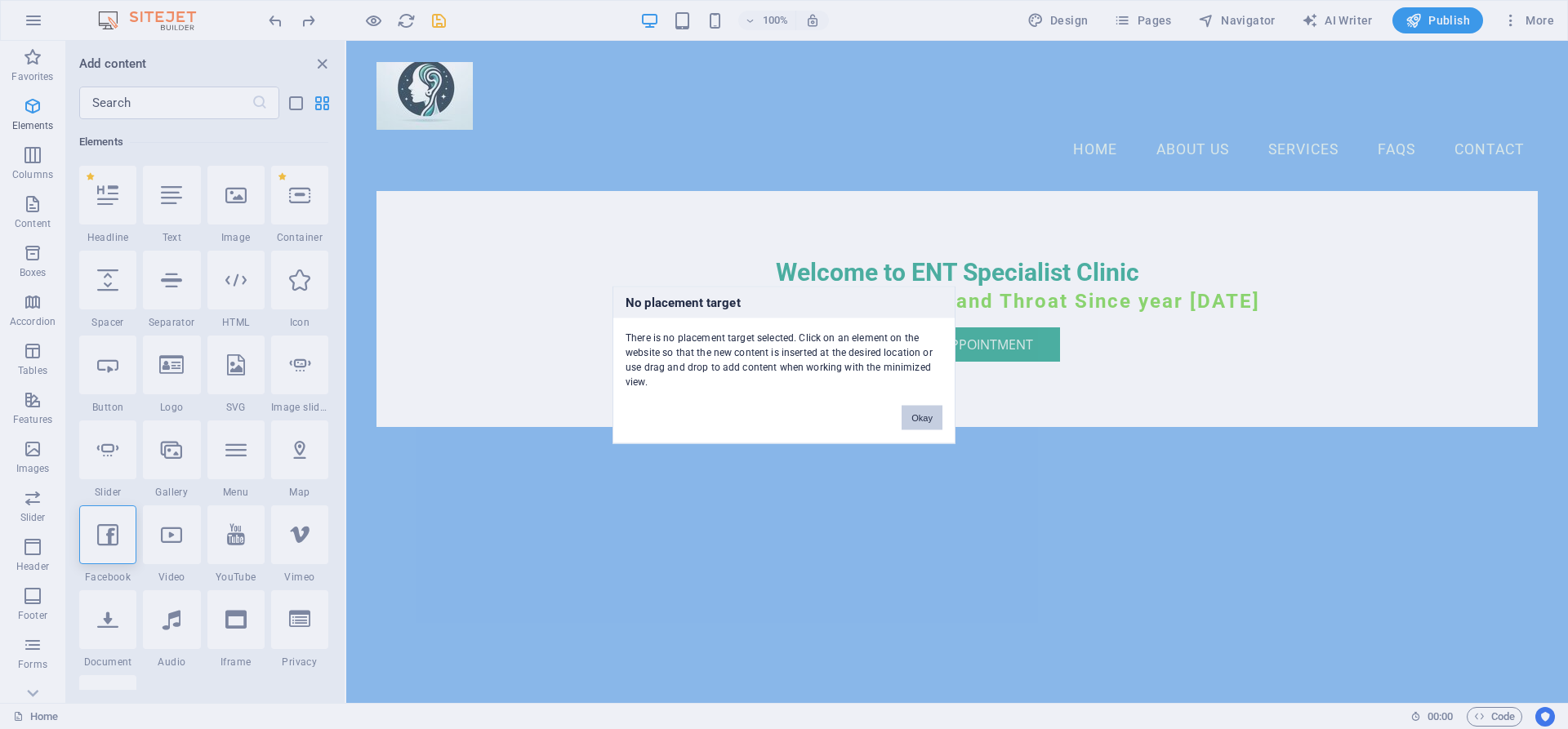
click at [916, 421] on button "Okay" at bounding box center [922, 417] width 41 height 25
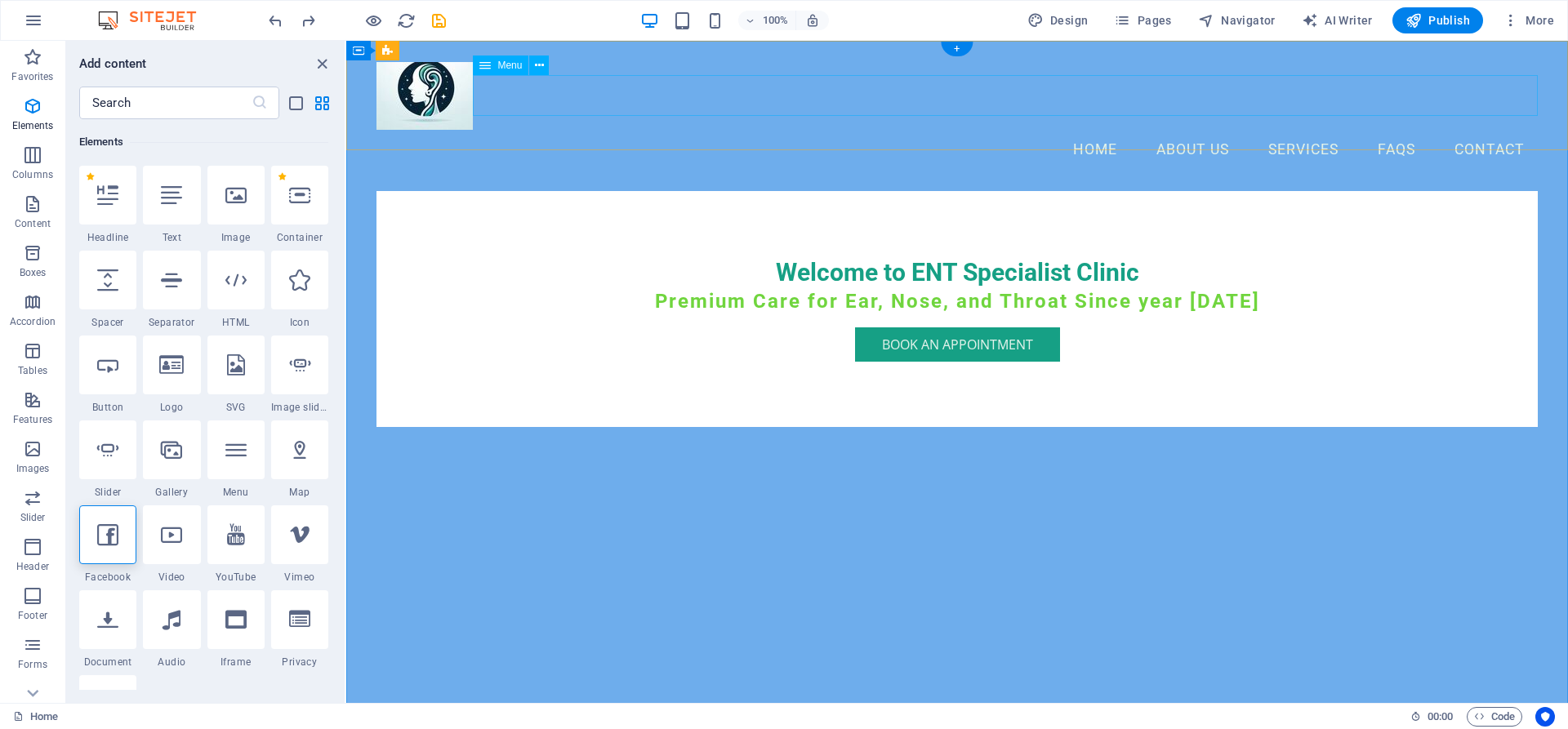
click at [905, 130] on nav "Home About Us Services FAQs Contact" at bounding box center [956, 150] width 1160 height 41
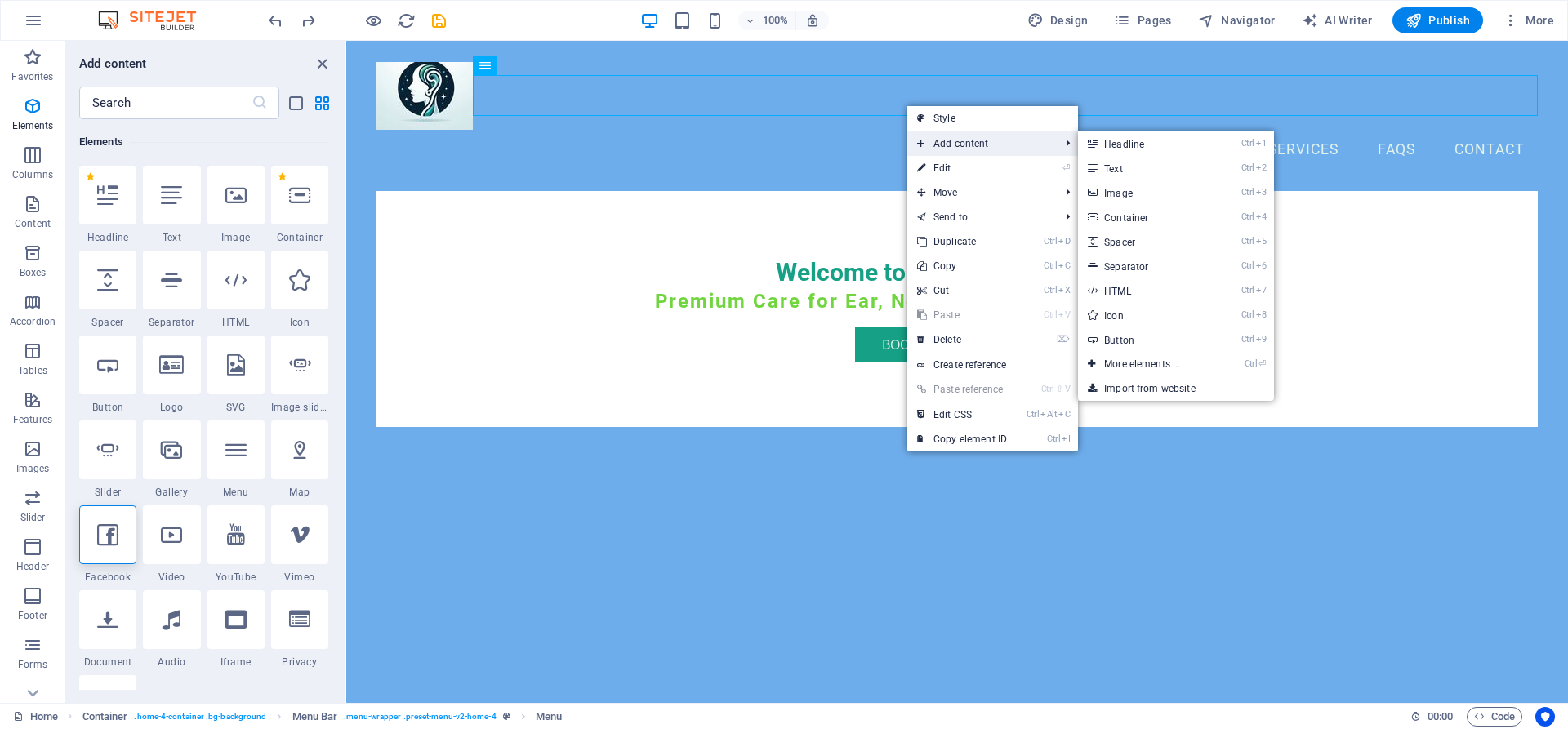
click at [949, 136] on span "Add content" at bounding box center [980, 144] width 146 height 25
click at [1118, 363] on link "Ctrl ⏎ More elements ..." at bounding box center [1145, 364] width 135 height 25
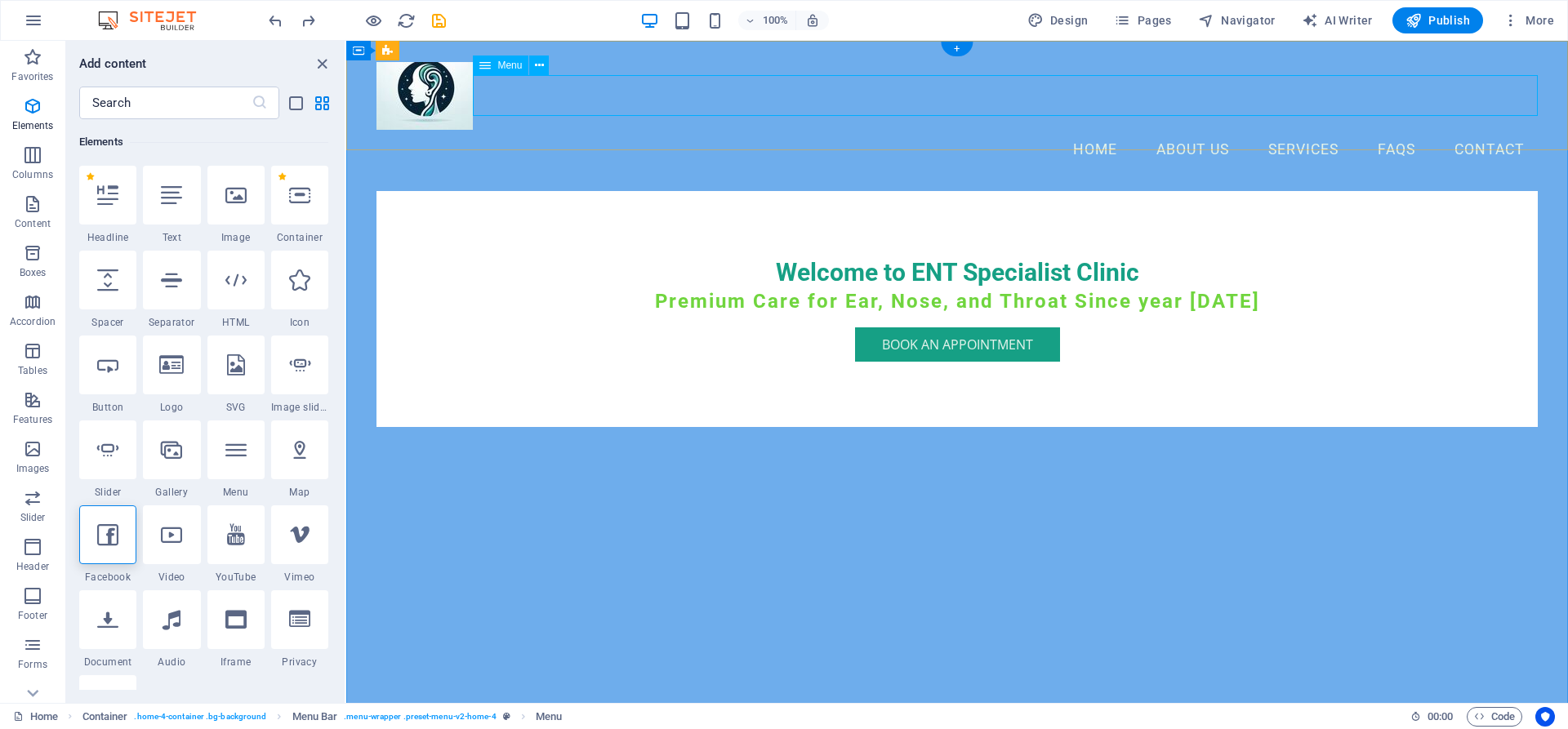
click at [742, 130] on nav "Home About Us Services FAQs Contact" at bounding box center [956, 150] width 1160 height 41
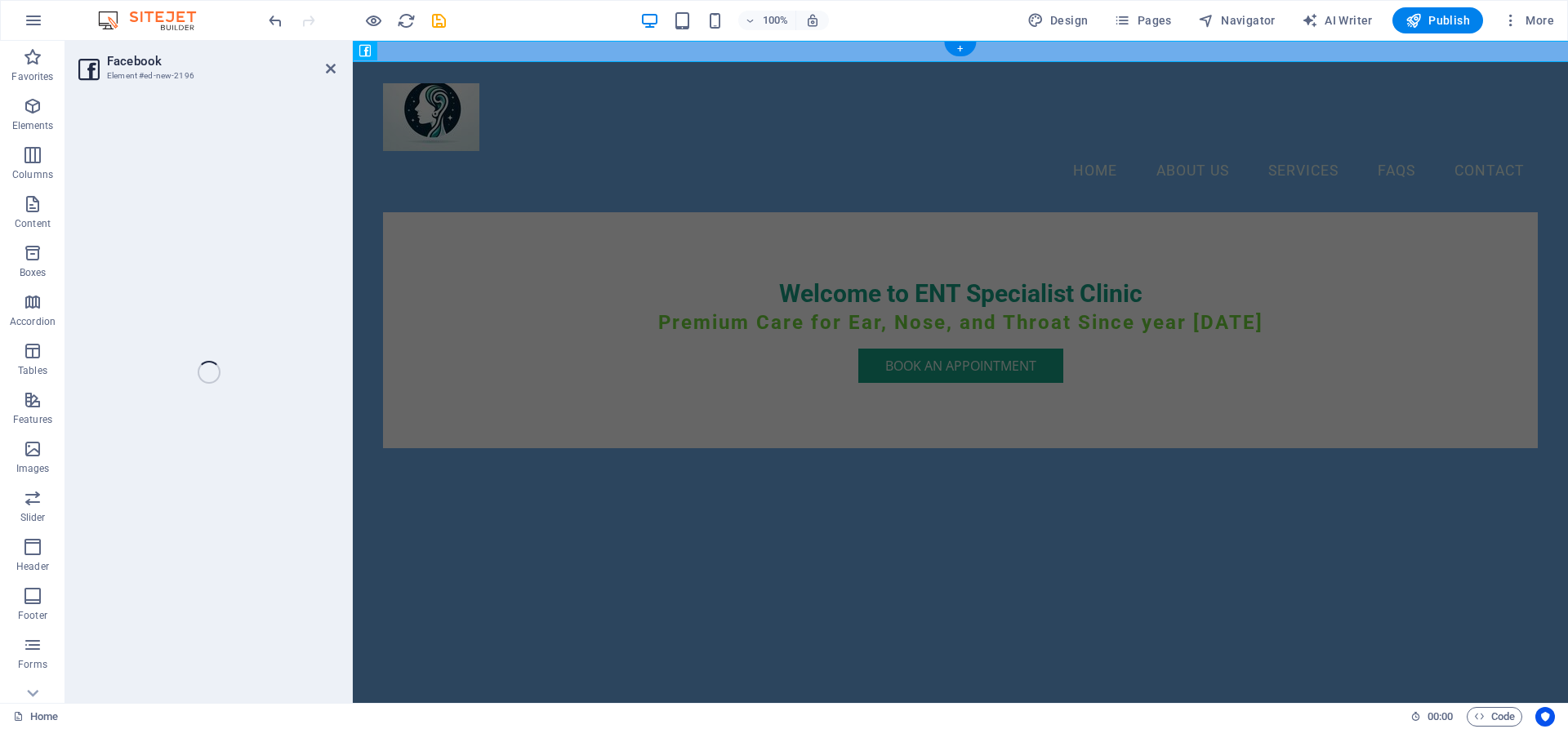
select select "%"
select select "px"
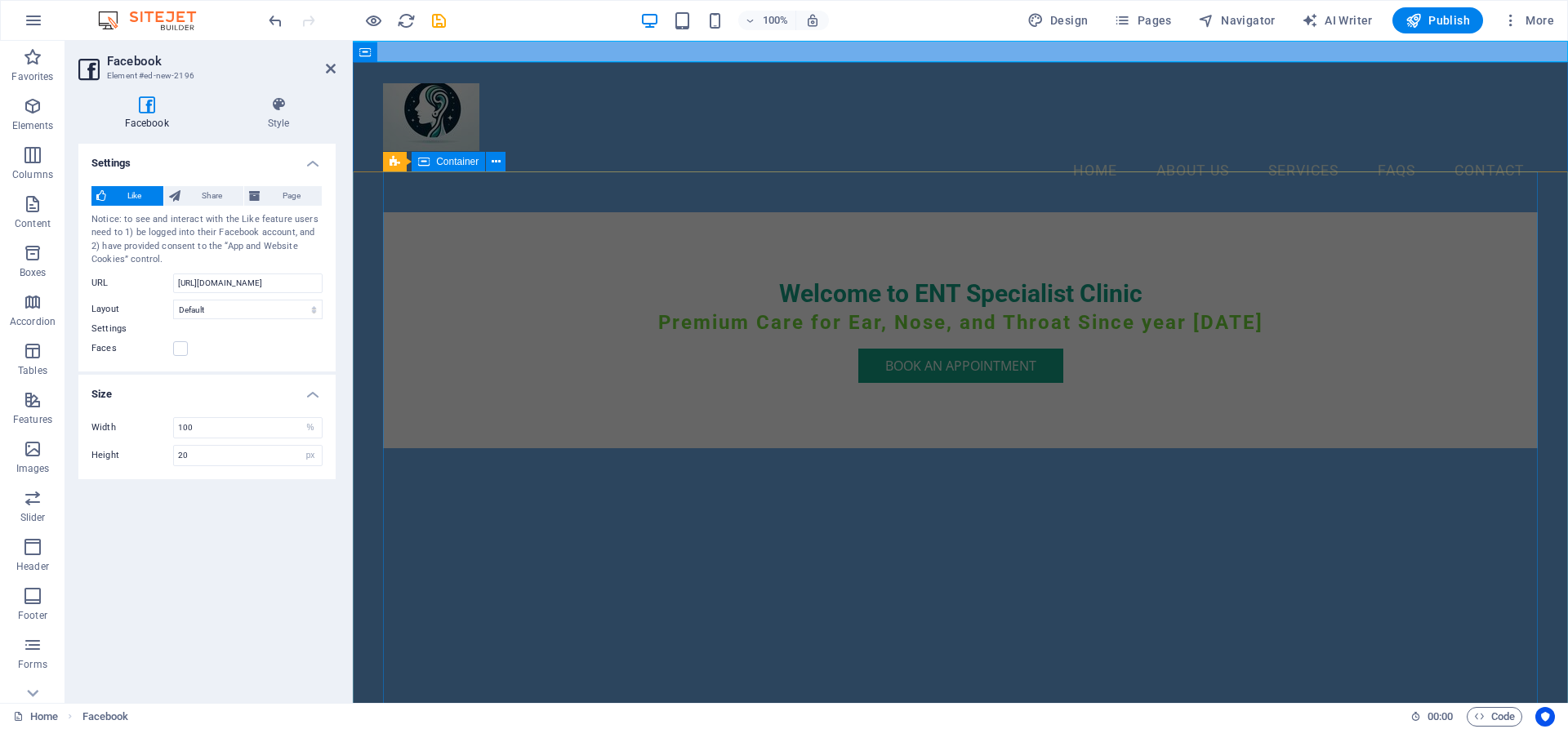
click at [1264, 223] on div "Welcome to ENT Specialist Clinic Premium Care for Ear, Nose, and Throat Since y…" at bounding box center [960, 331] width 1154 height 237
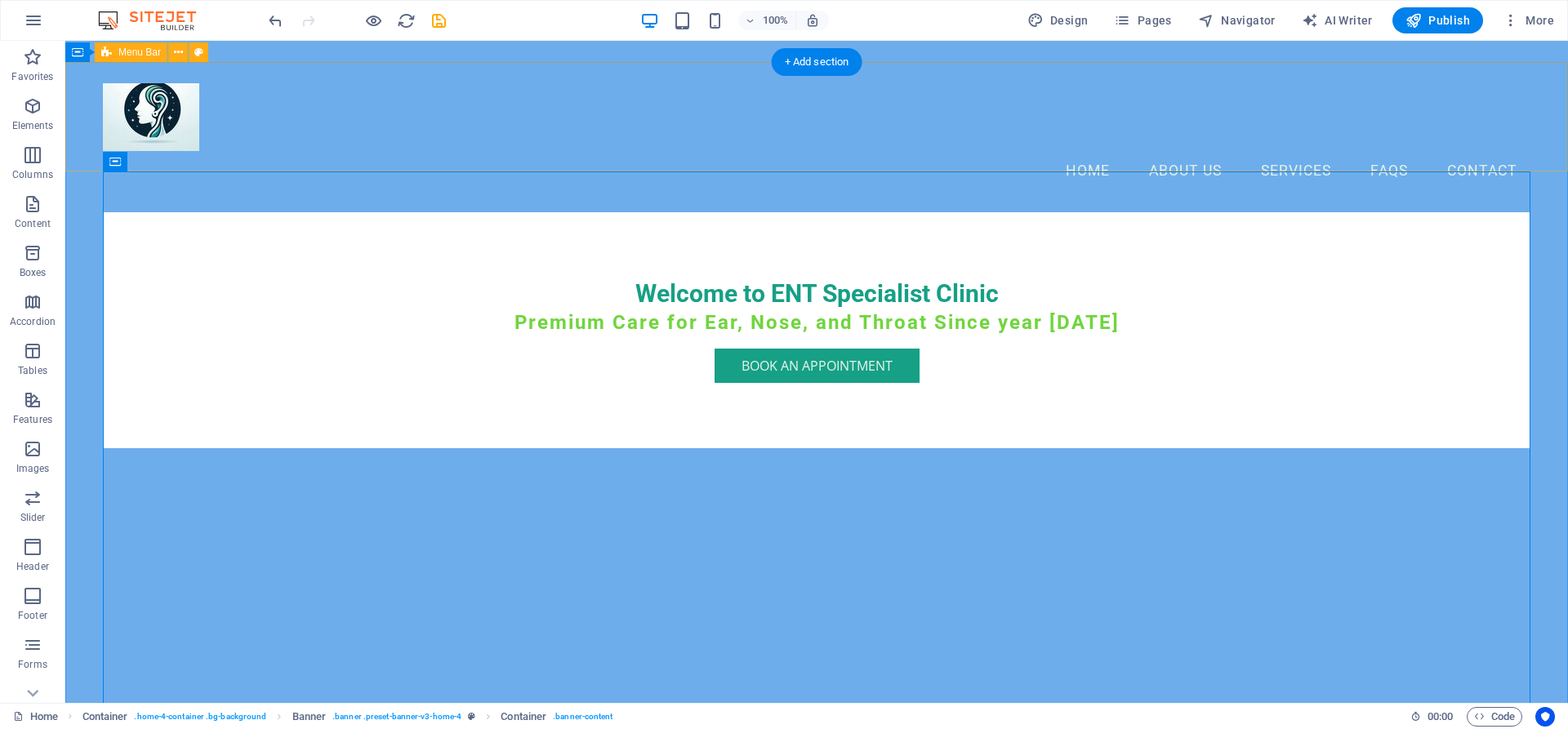
click at [670, 150] on div "Menu Home About Us Services FAQs Contact" at bounding box center [816, 137] width 1503 height 150
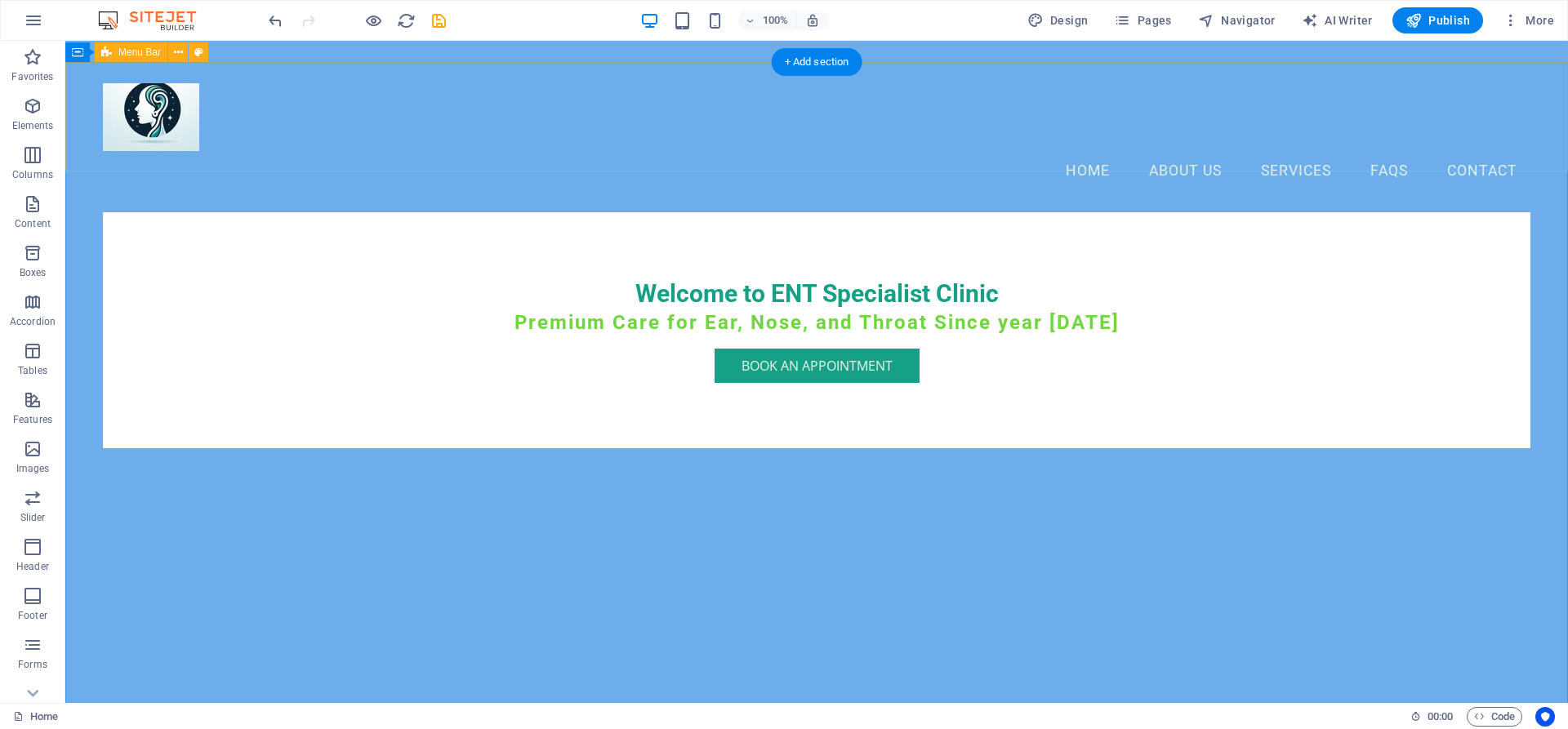
click at [819, 153] on div "Menu Home About Us Services FAQs Contact" at bounding box center [816, 137] width 1503 height 150
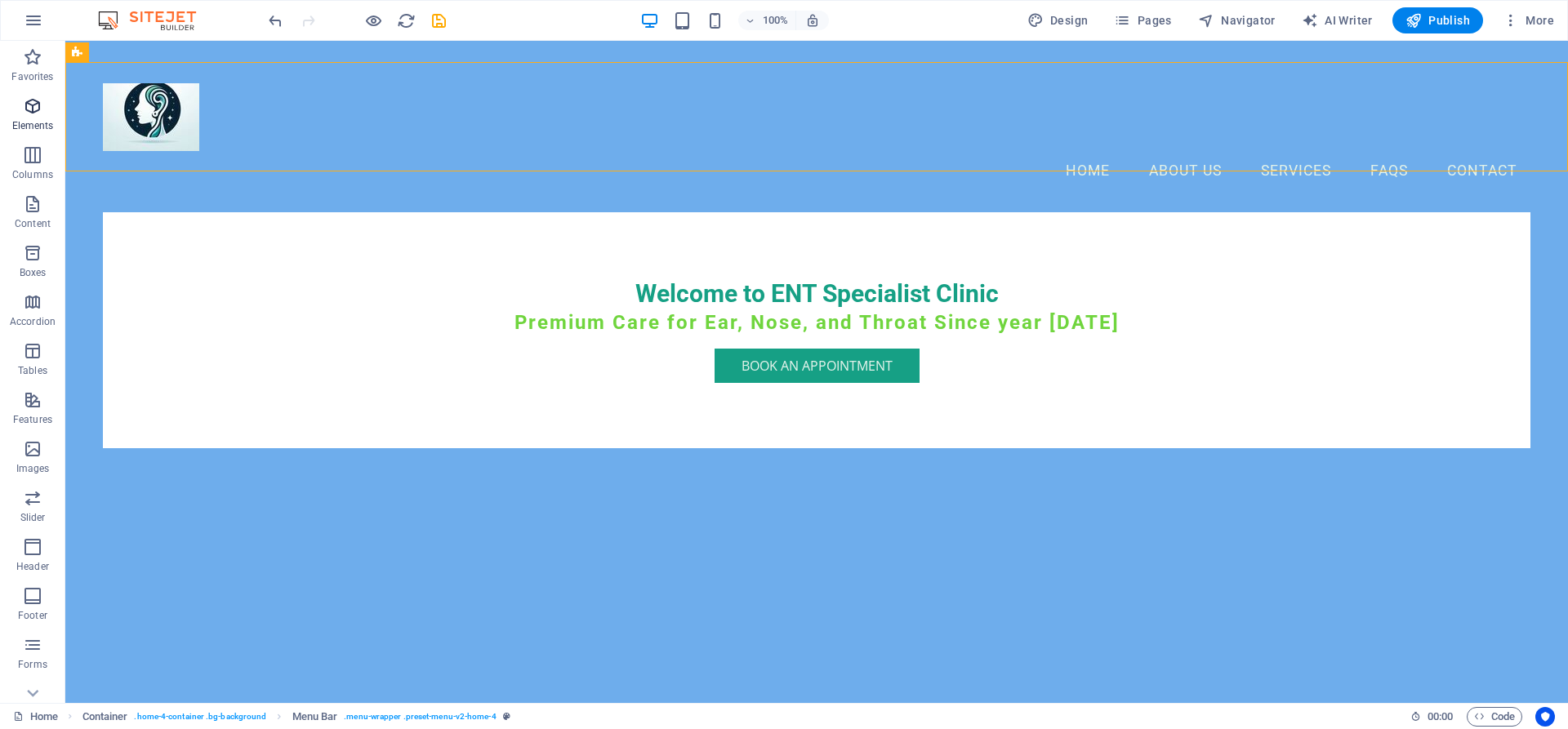
click at [30, 118] on span "Elements" at bounding box center [32, 116] width 65 height 39
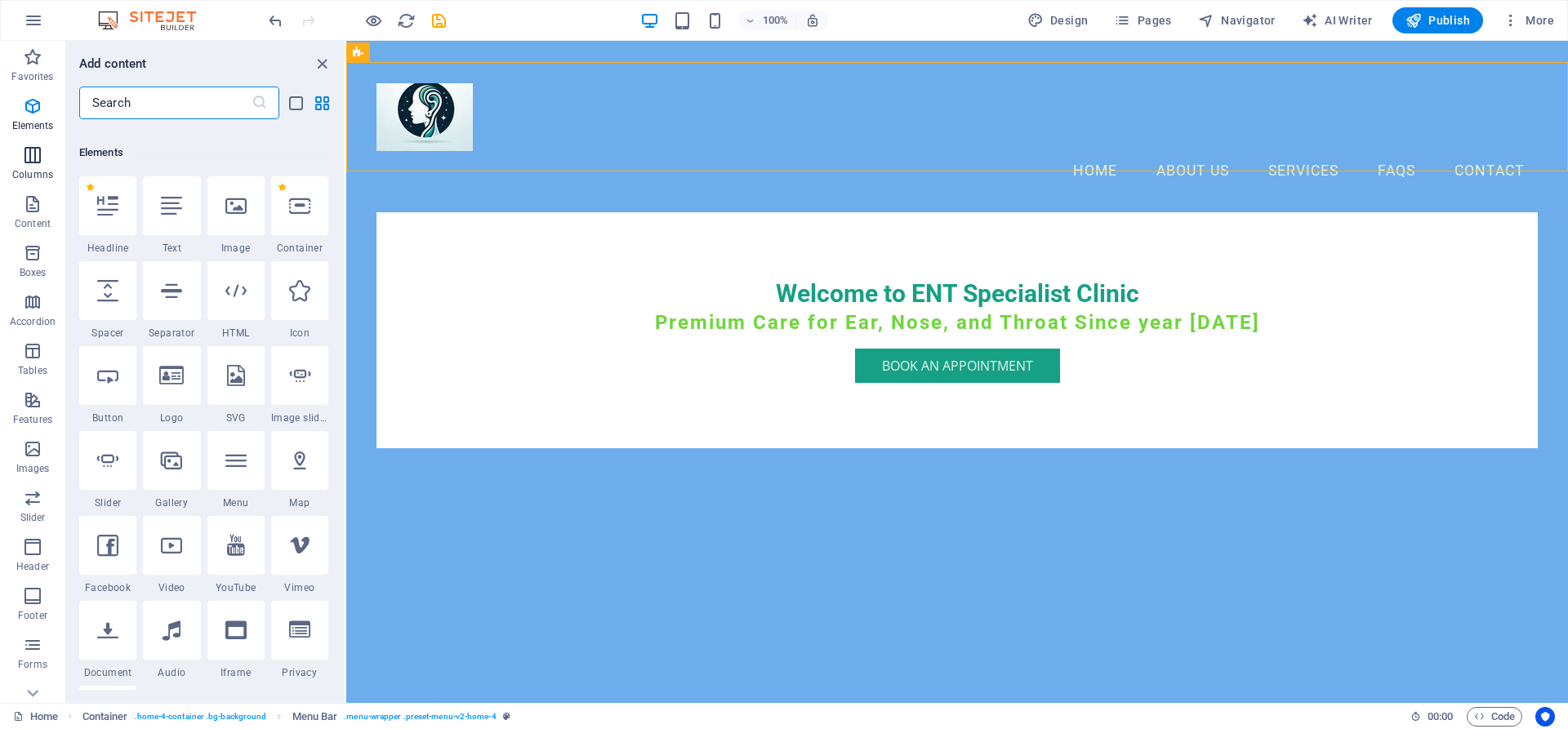
scroll to position [174, 0]
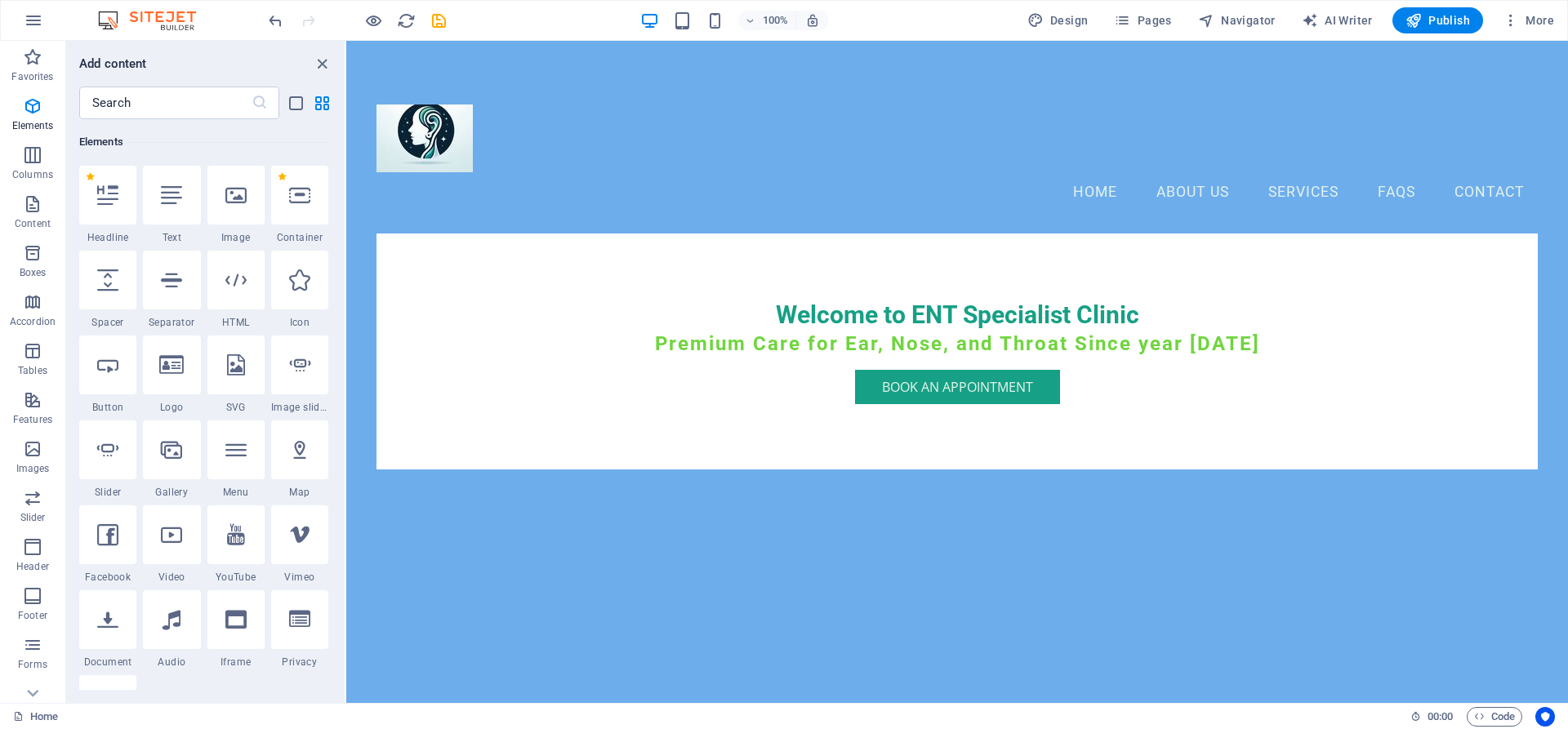
select select "%"
select select "px"
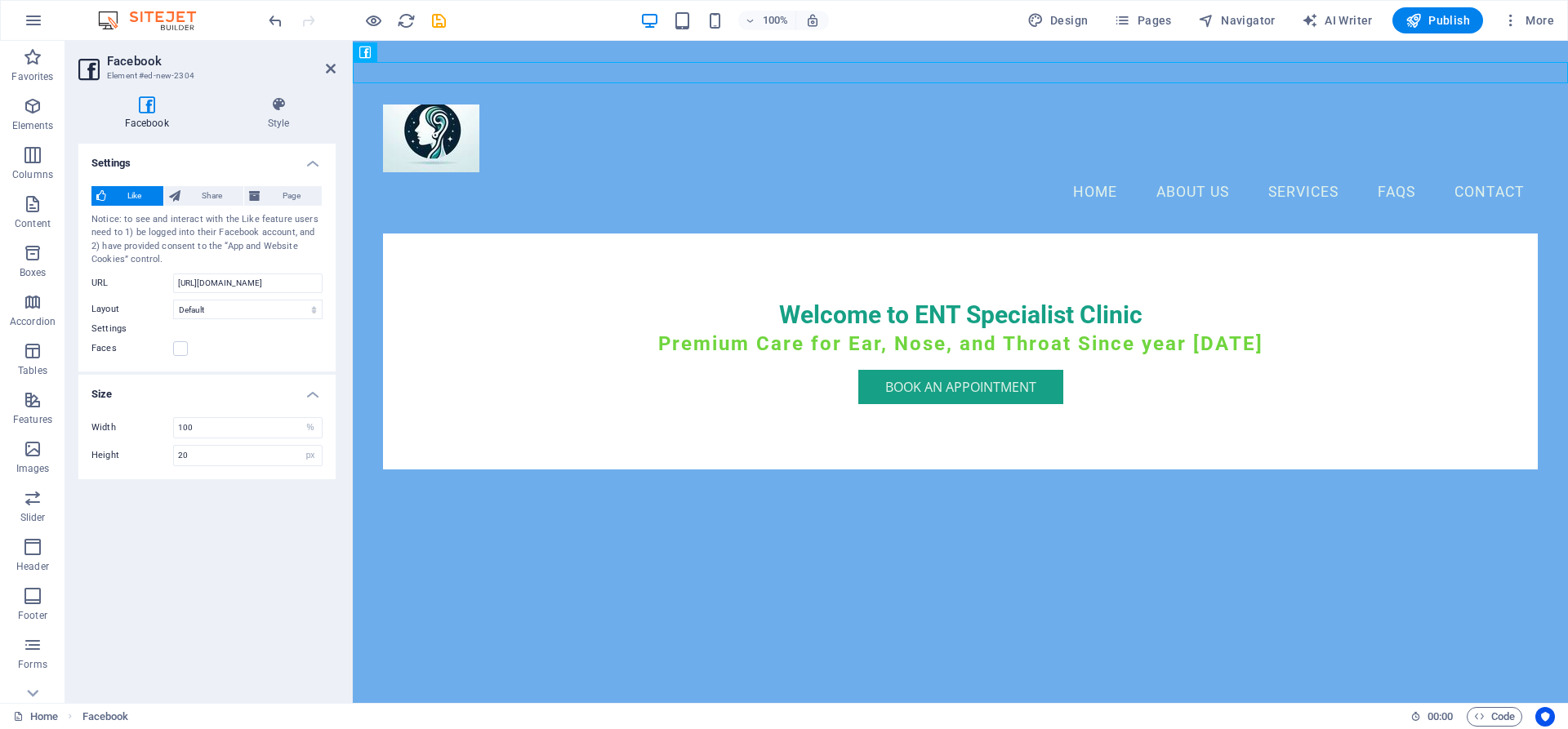
drag, startPoint x: 719, startPoint y: 97, endPoint x: 516, endPoint y: 77, distance: 204.0
click at [278, 21] on icon "undo" at bounding box center [275, 20] width 19 height 19
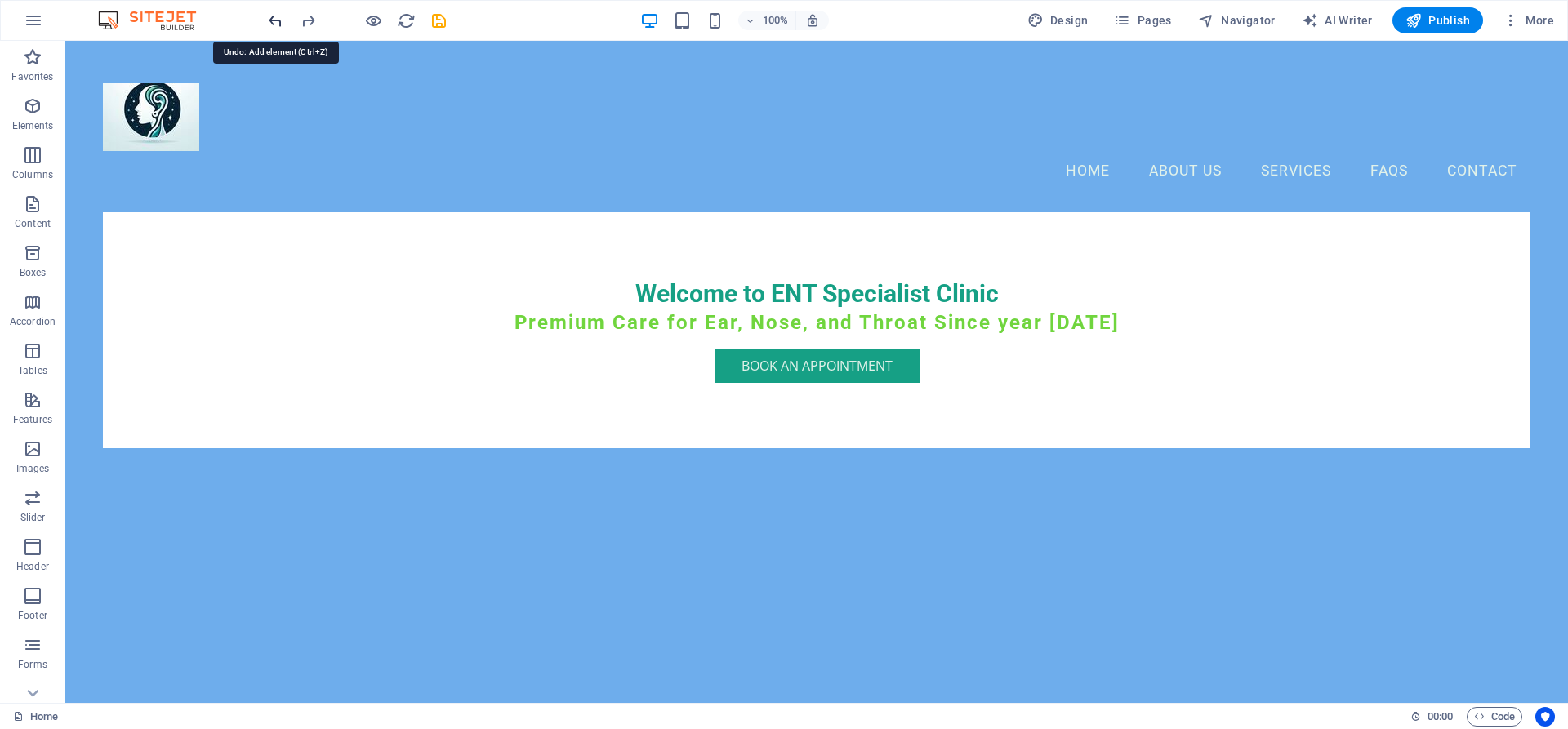
click at [268, 17] on icon "undo" at bounding box center [275, 20] width 19 height 19
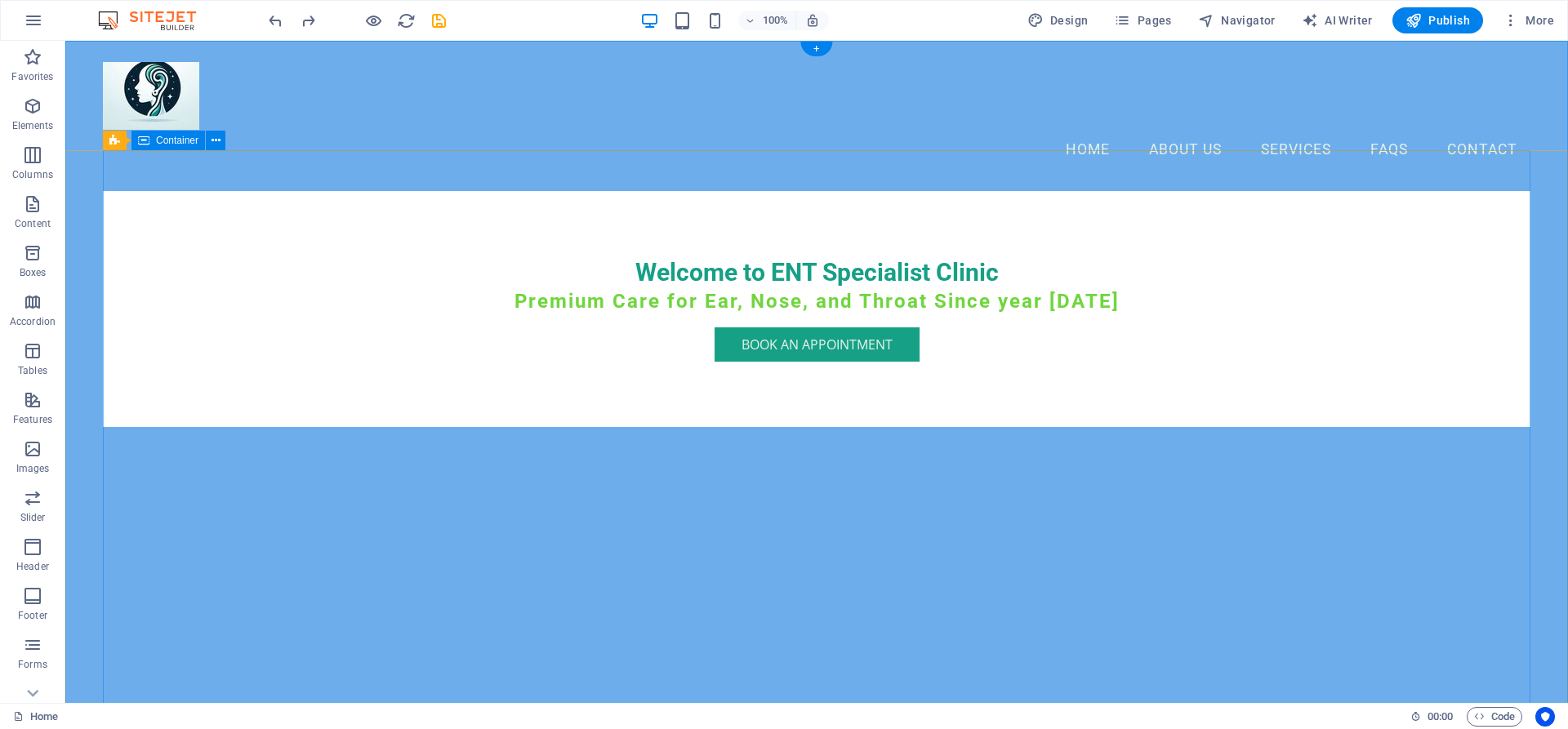
click at [1254, 243] on div "Welcome to ENT Specialist Clinic Premium Care for Ear, Nose, and Throat Since y…" at bounding box center [816, 309] width 1427 height 237
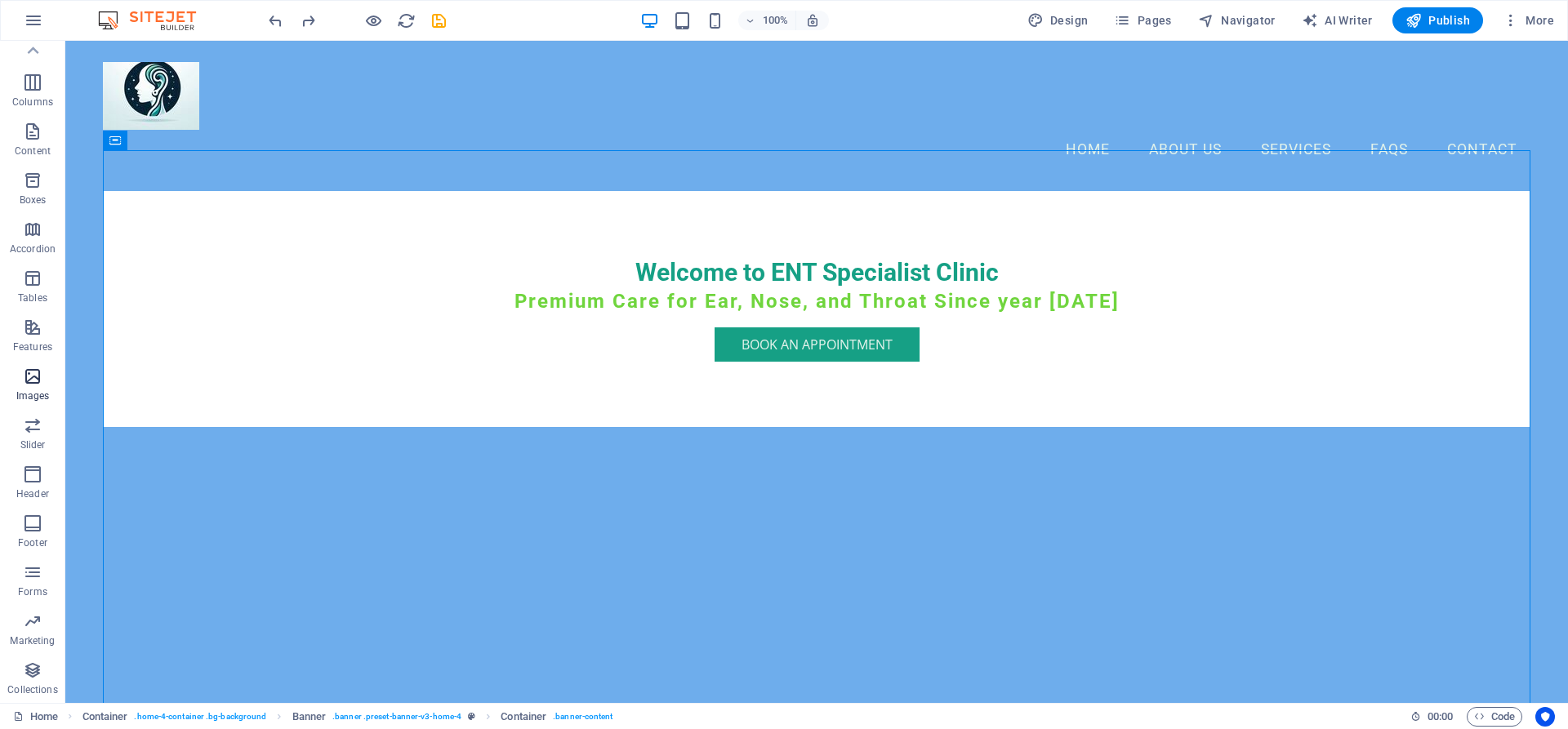
scroll to position [0, 0]
click at [30, 255] on icon "button" at bounding box center [32, 252] width 20 height 20
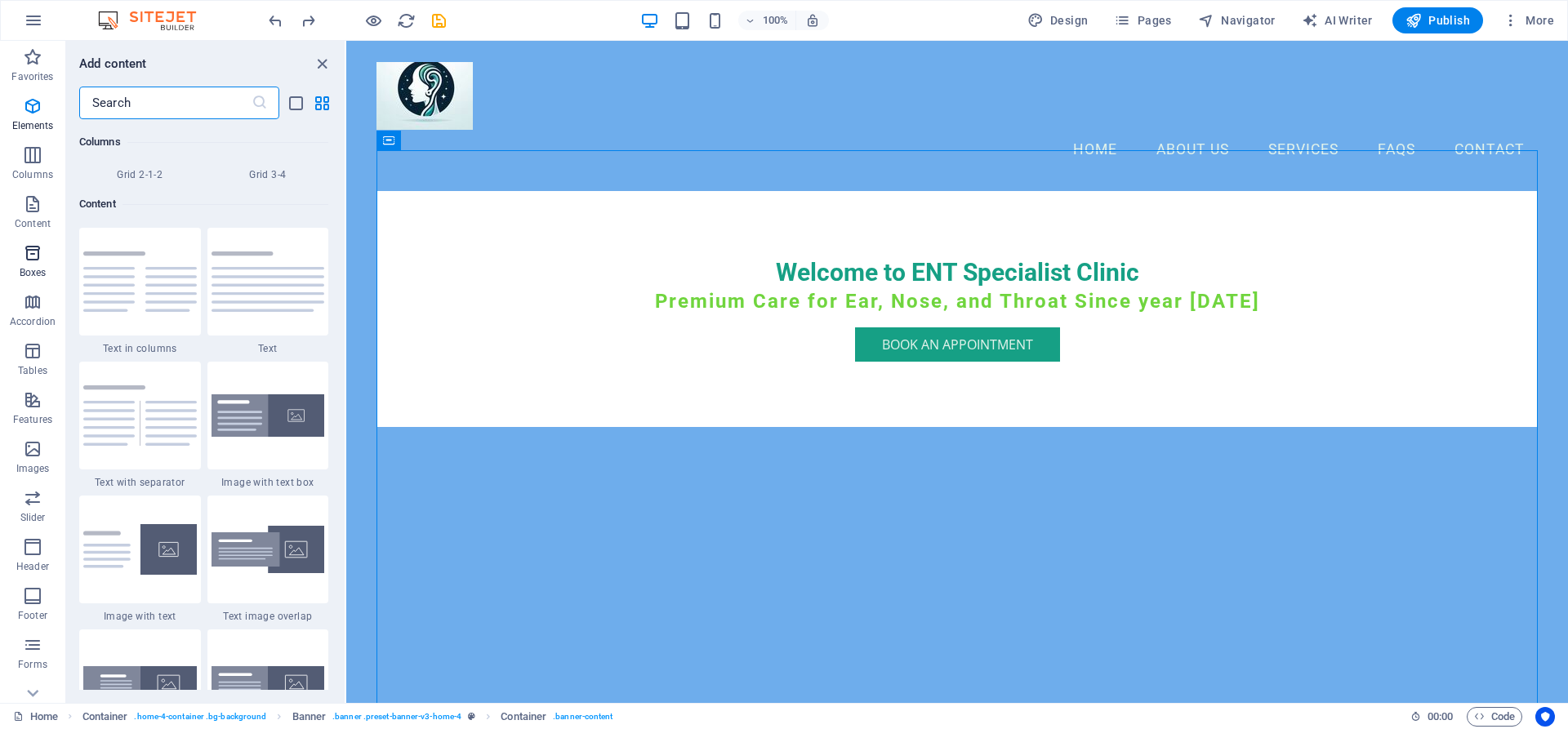
scroll to position [4505, 0]
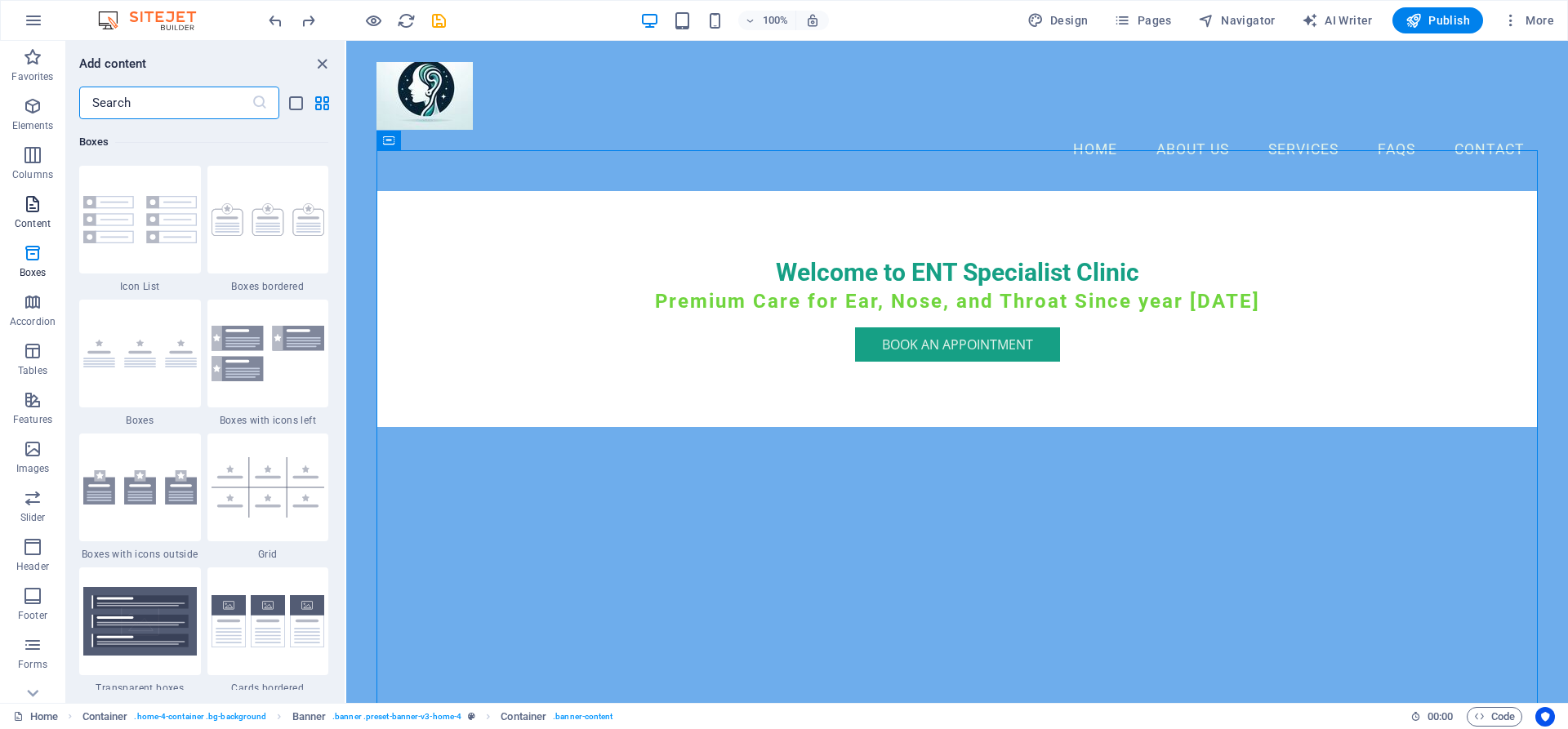
click at [30, 209] on icon "button" at bounding box center [32, 204] width 20 height 20
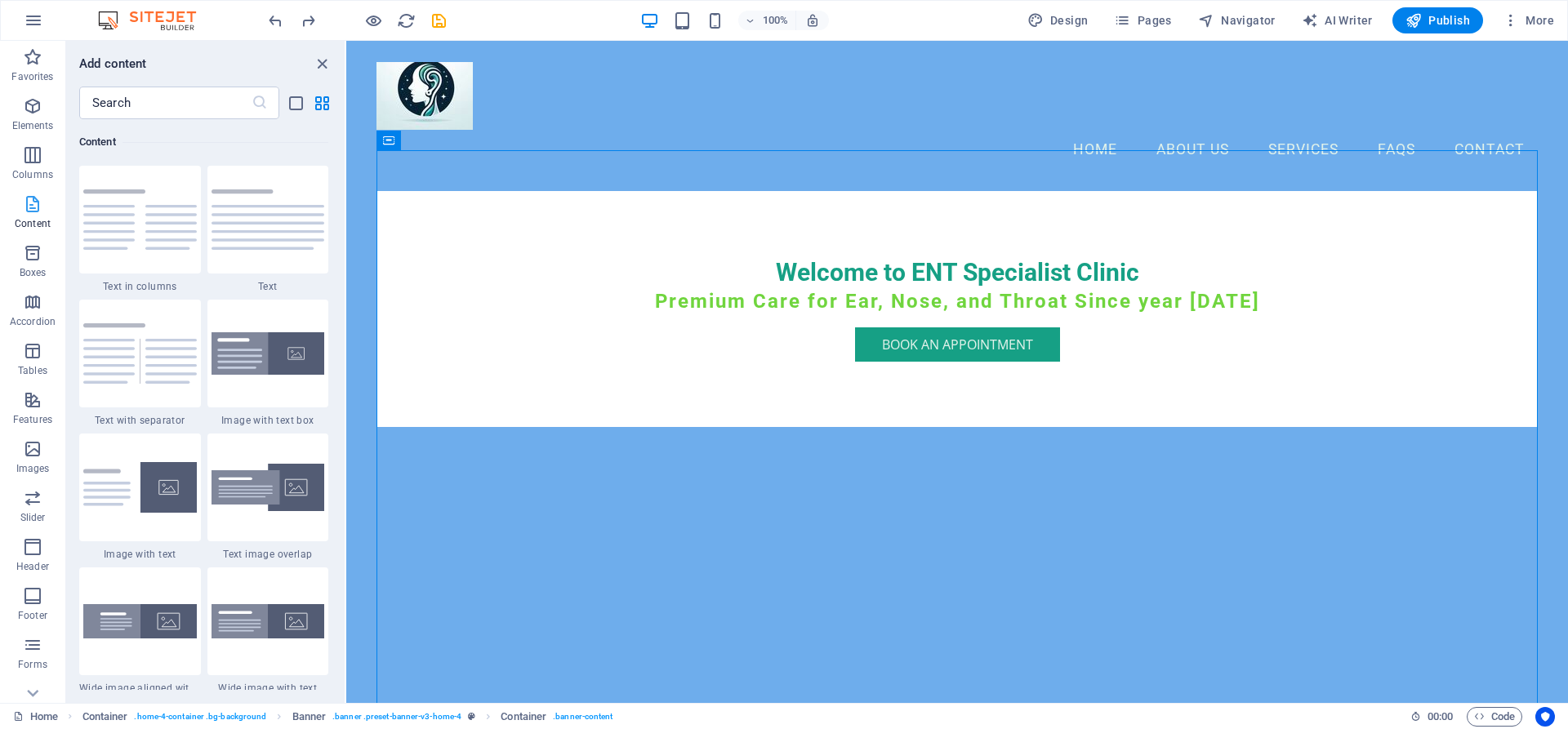
scroll to position [2857, 0]
click at [39, 110] on icon "button" at bounding box center [32, 105] width 20 height 20
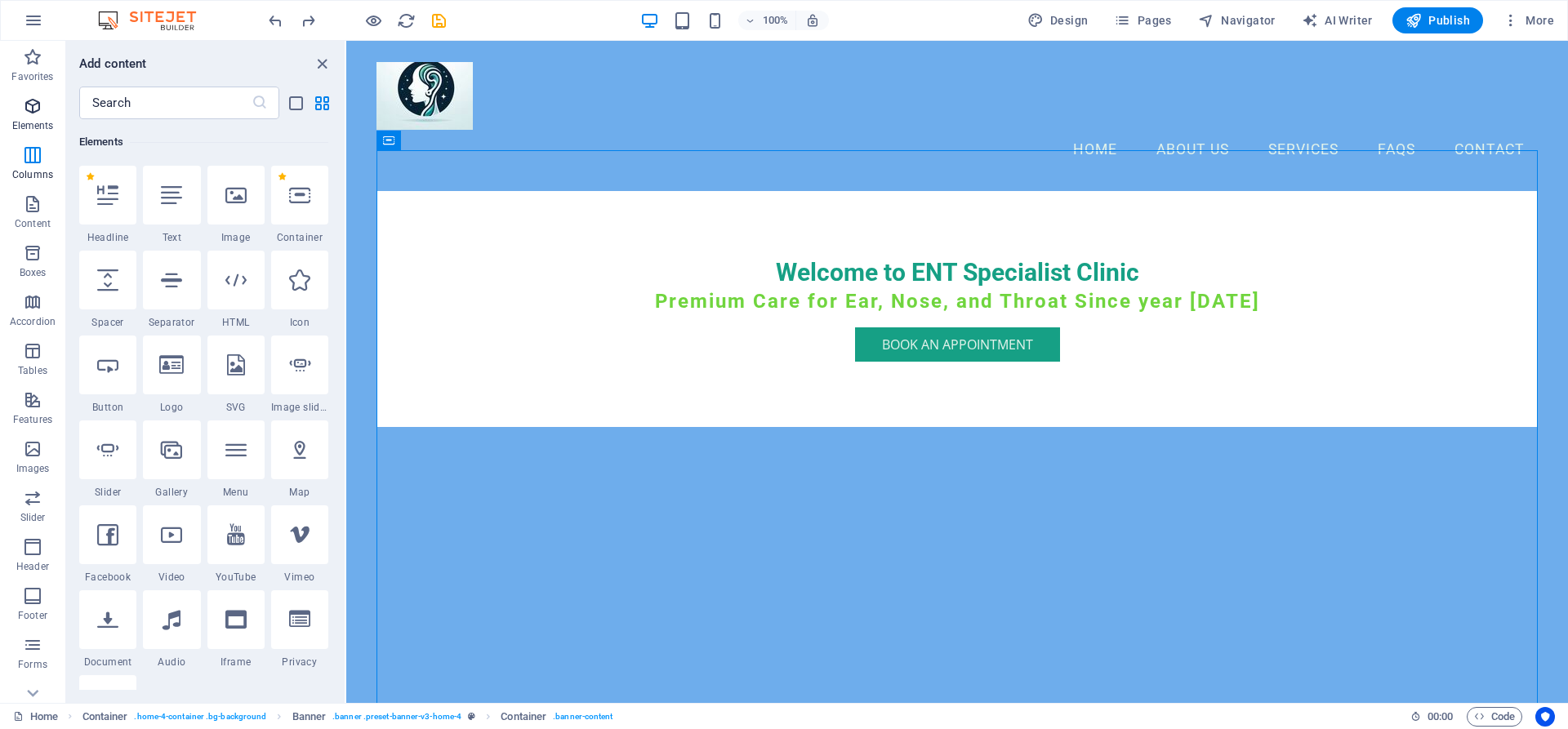
scroll to position [174, 0]
click at [297, 210] on div at bounding box center [299, 195] width 57 height 59
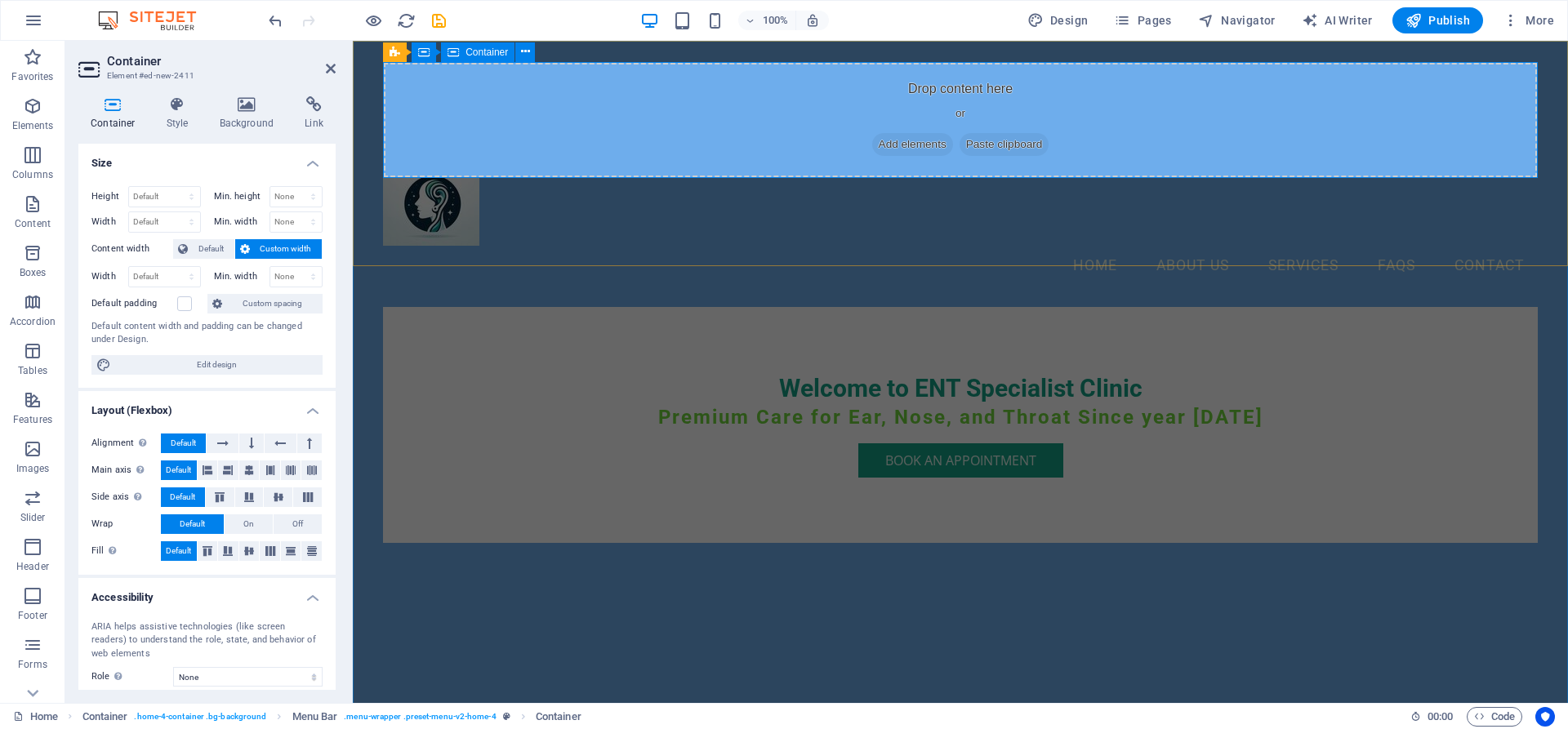
click at [946, 172] on div "Drop content here or Add elements Paste clipboard" at bounding box center [960, 120] width 1154 height 116
click at [280, 18] on icon "undo" at bounding box center [275, 20] width 19 height 19
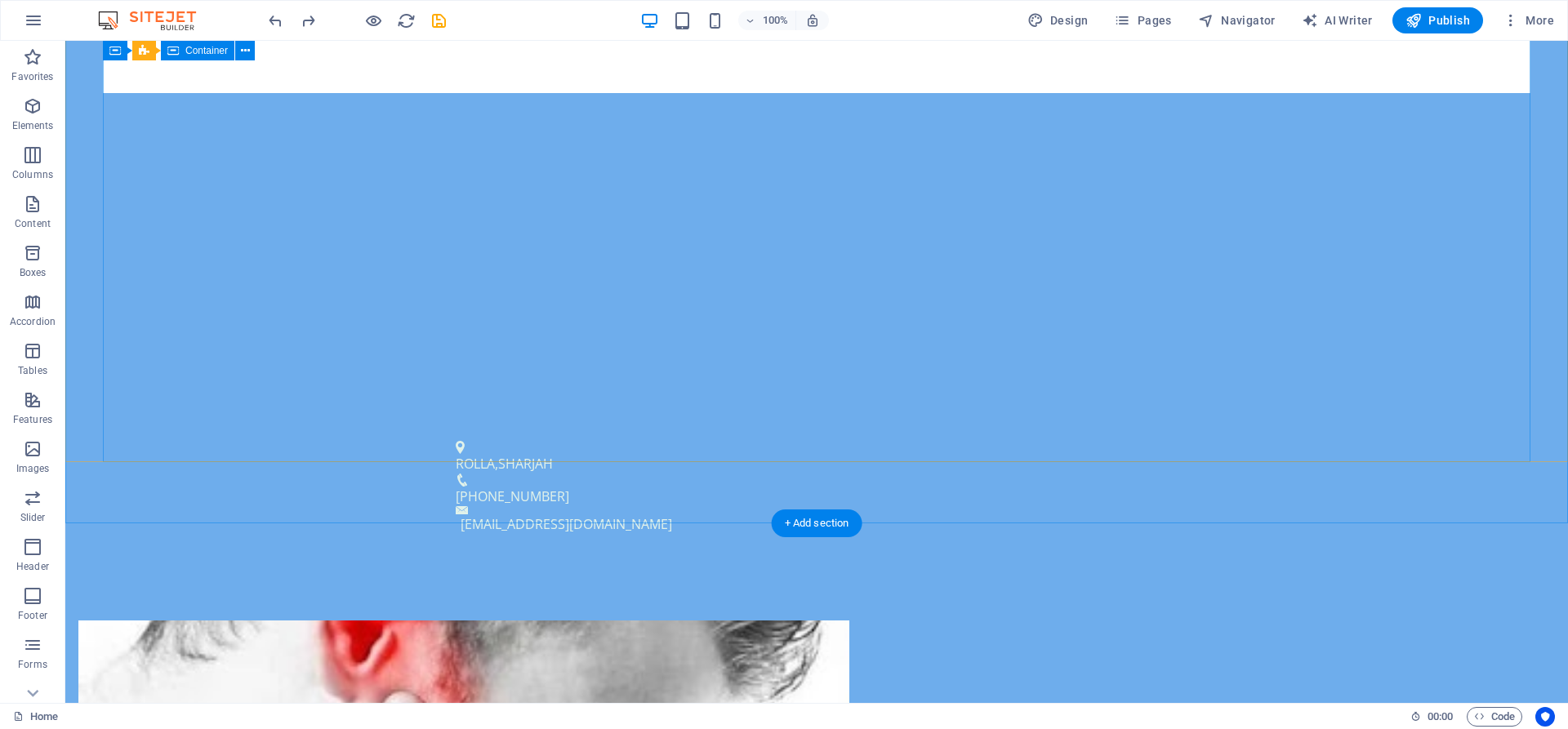
scroll to position [416, 0]
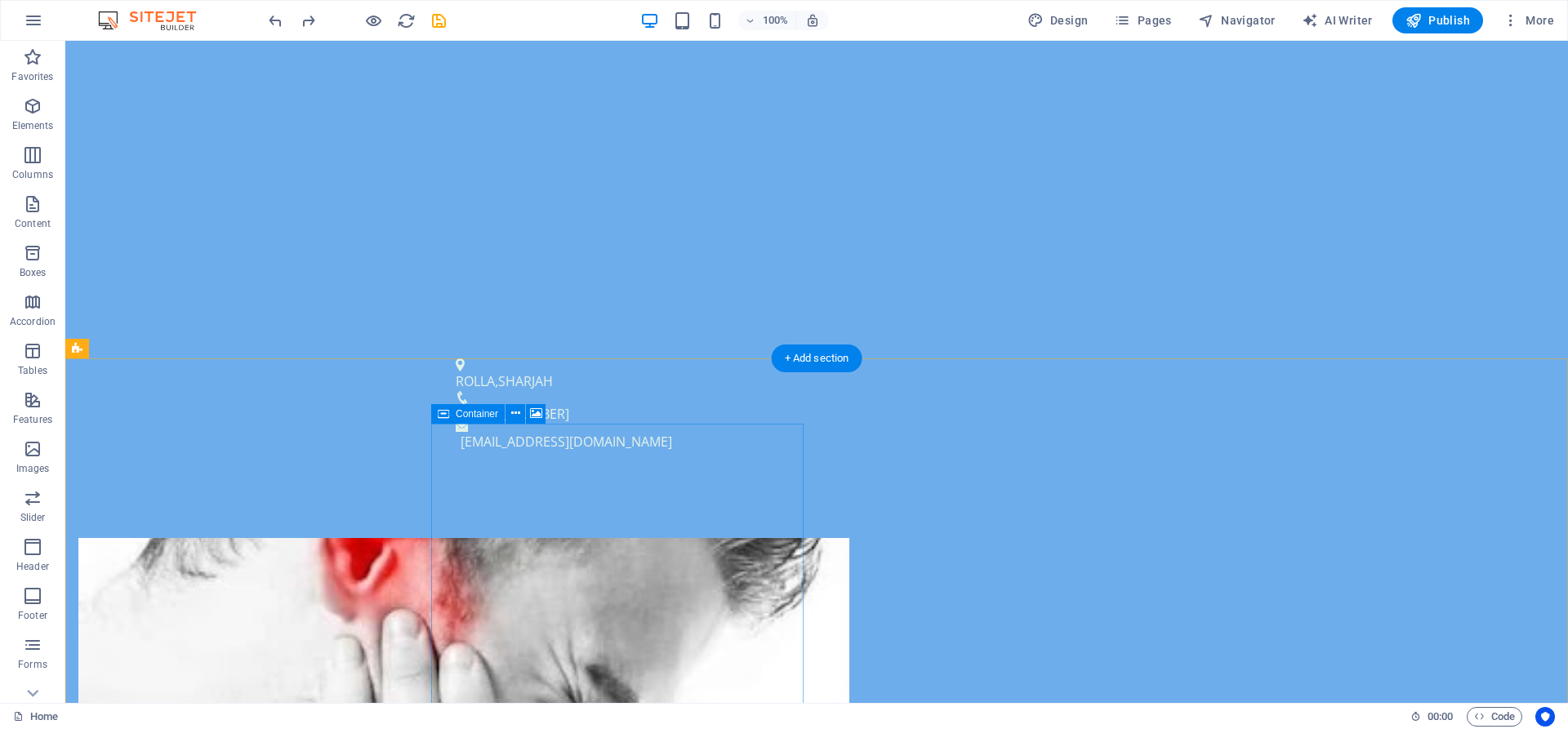
click at [458, 416] on span "Container" at bounding box center [477, 415] width 42 height 10
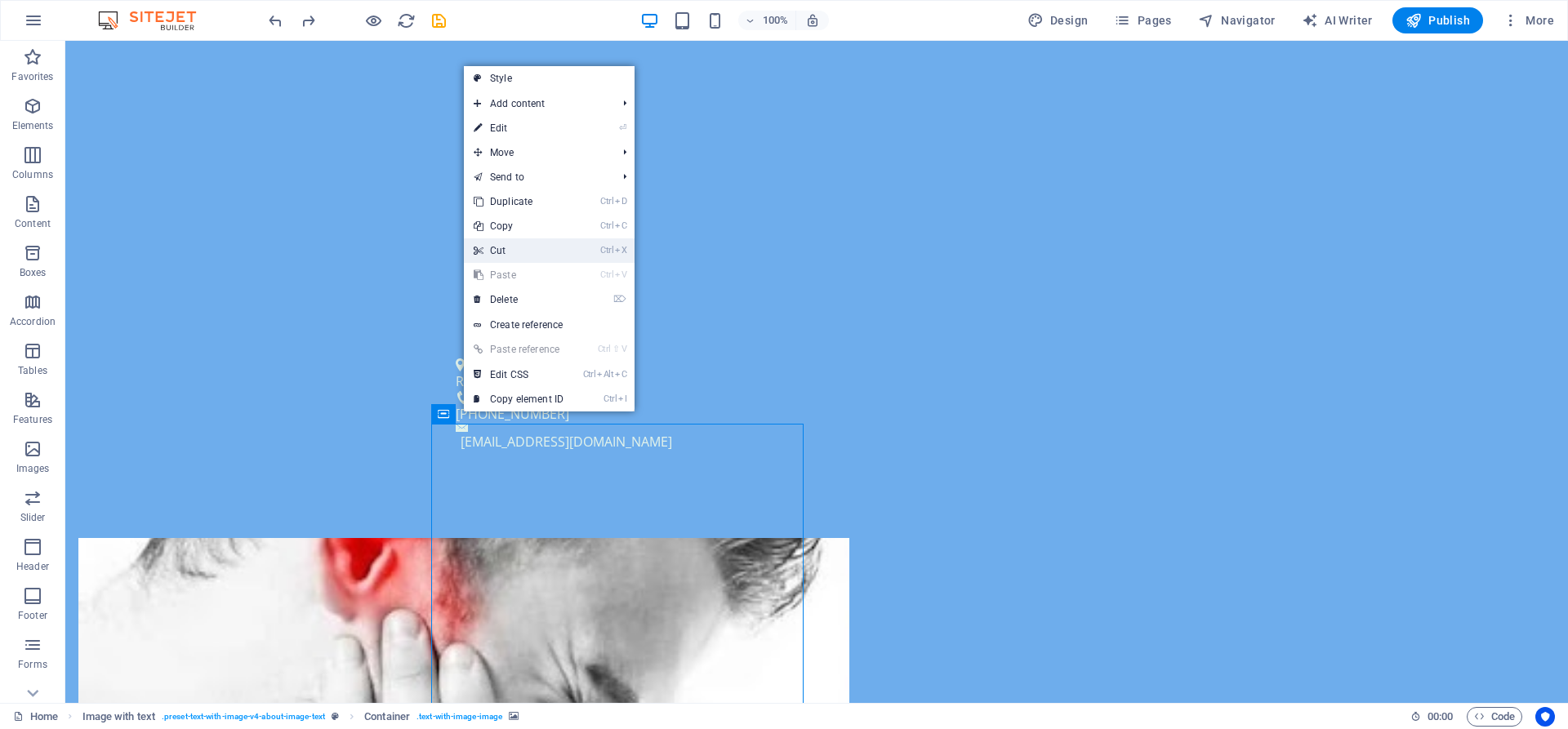
click at [500, 246] on link "Ctrl X Cut" at bounding box center [518, 251] width 110 height 25
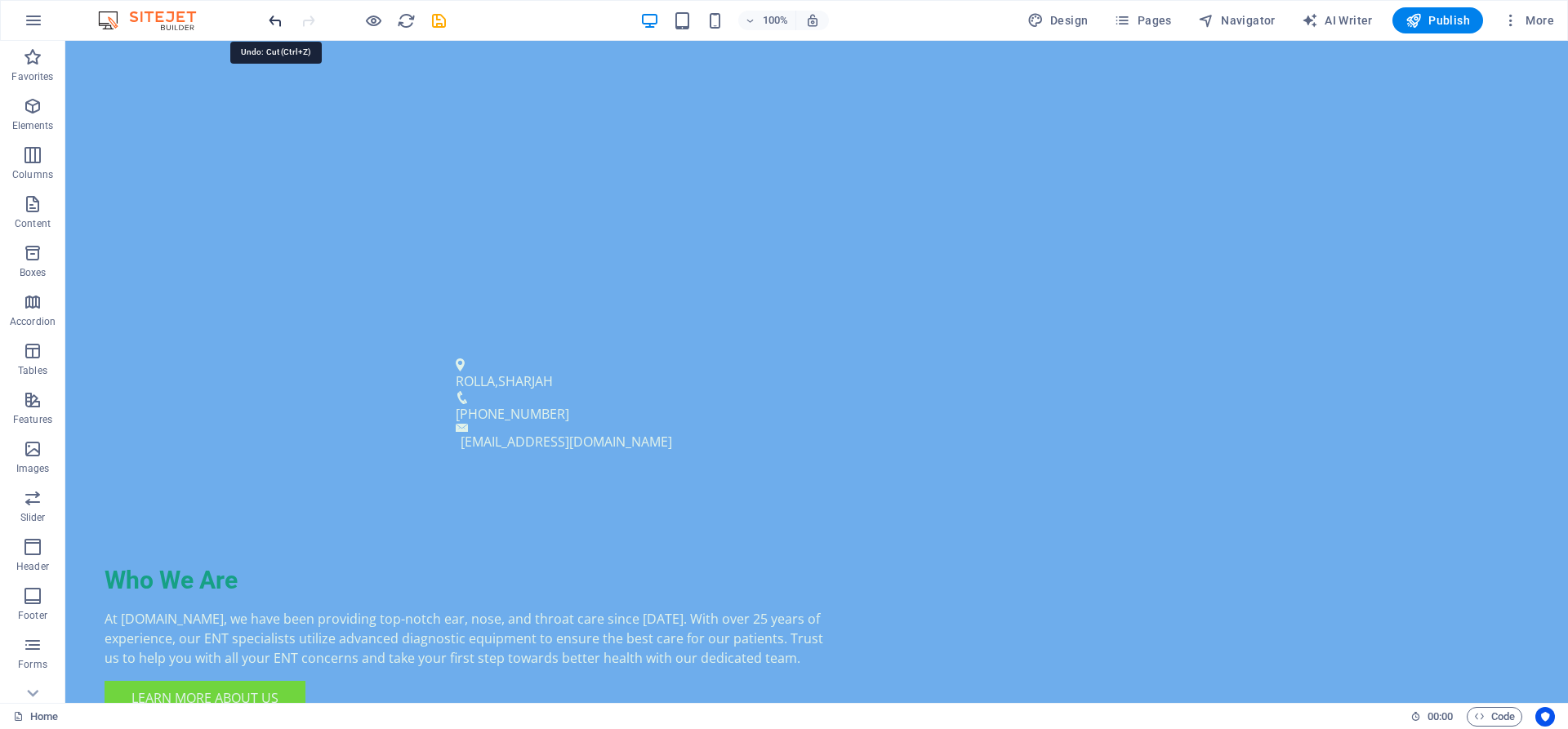
click at [274, 21] on icon "undo" at bounding box center [275, 20] width 19 height 19
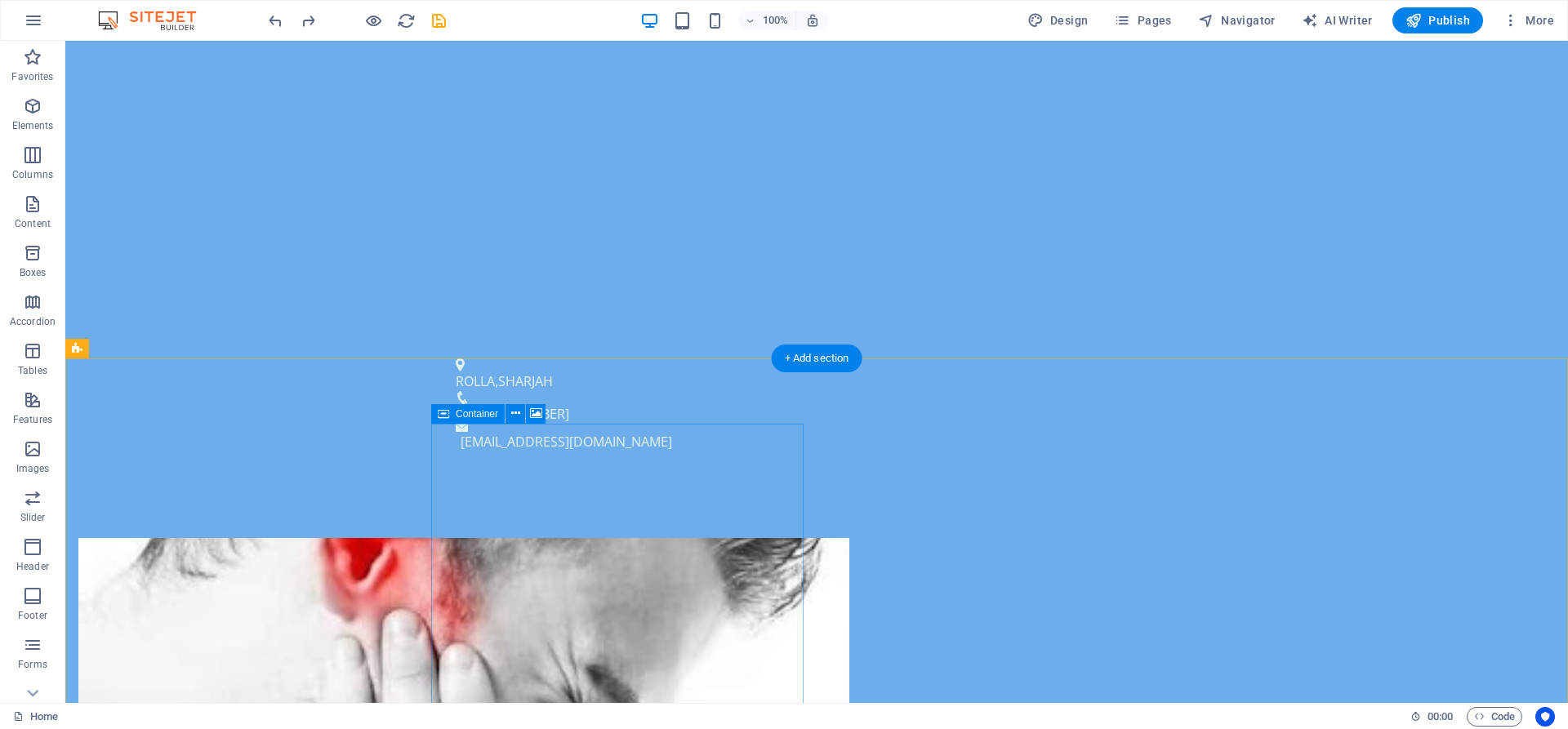
click at [515, 415] on icon at bounding box center [516, 414] width 9 height 17
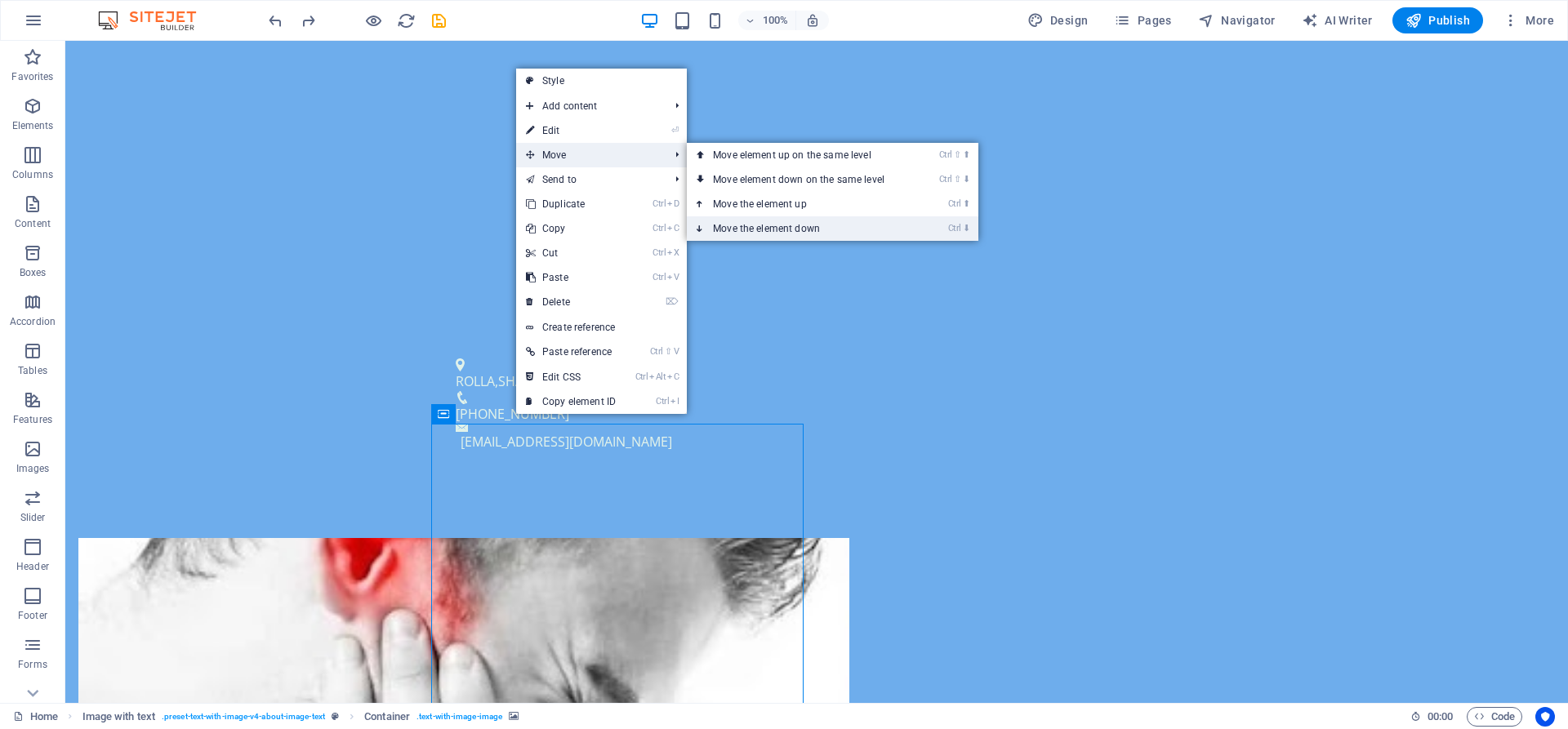
click at [802, 220] on link "Ctrl ⬇ Move the element down" at bounding box center [801, 229] width 230 height 25
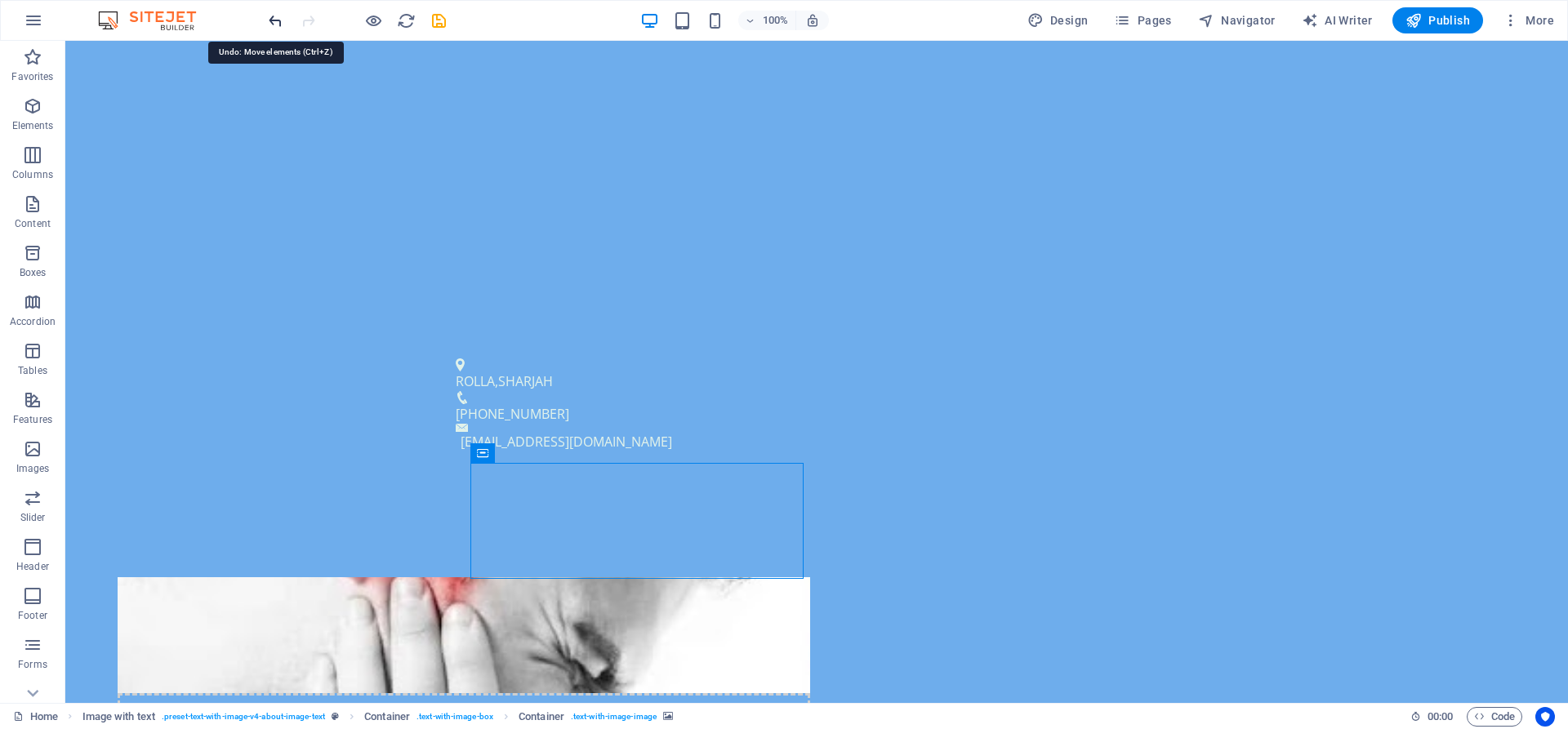
click at [279, 21] on icon "undo" at bounding box center [275, 20] width 19 height 19
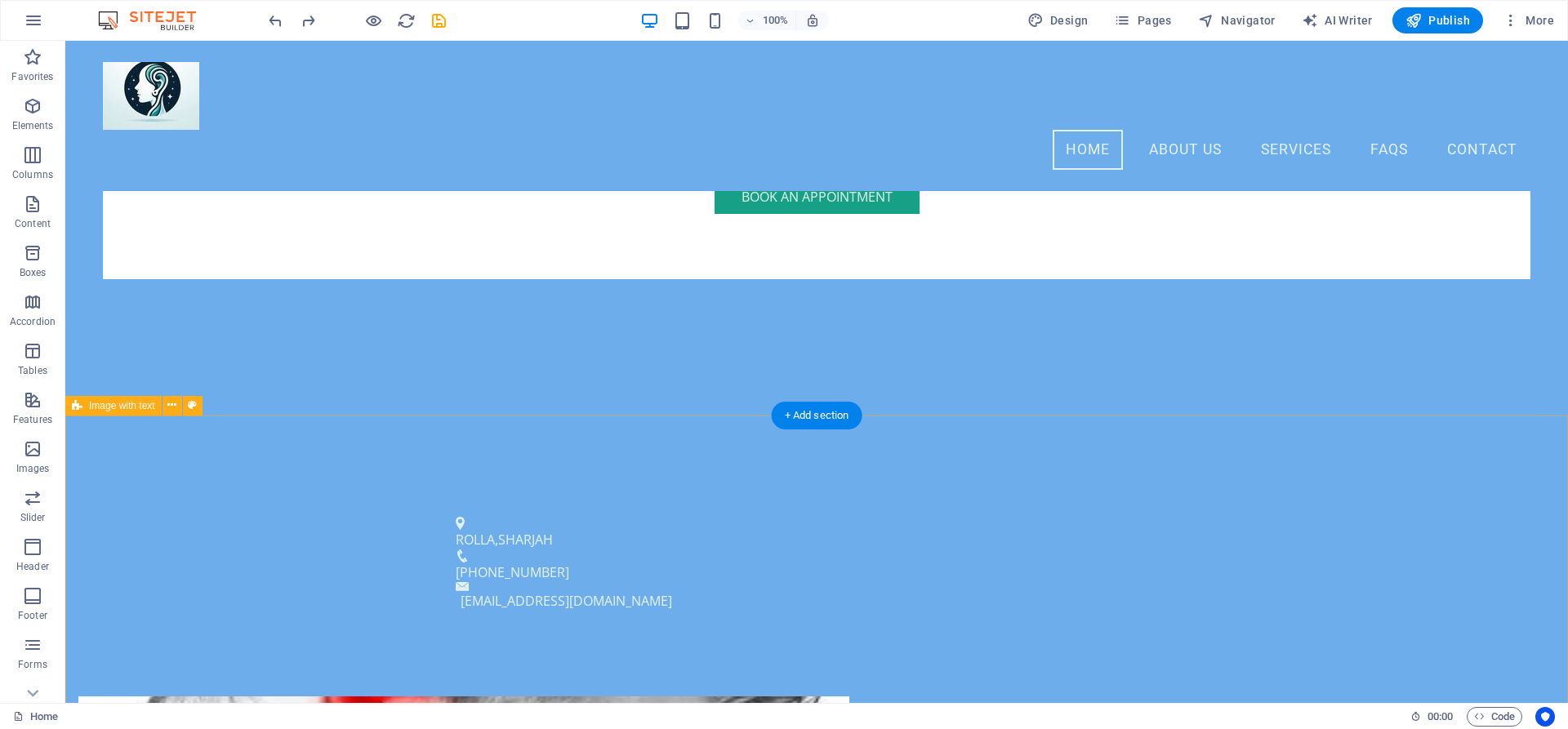
scroll to position [0, 0]
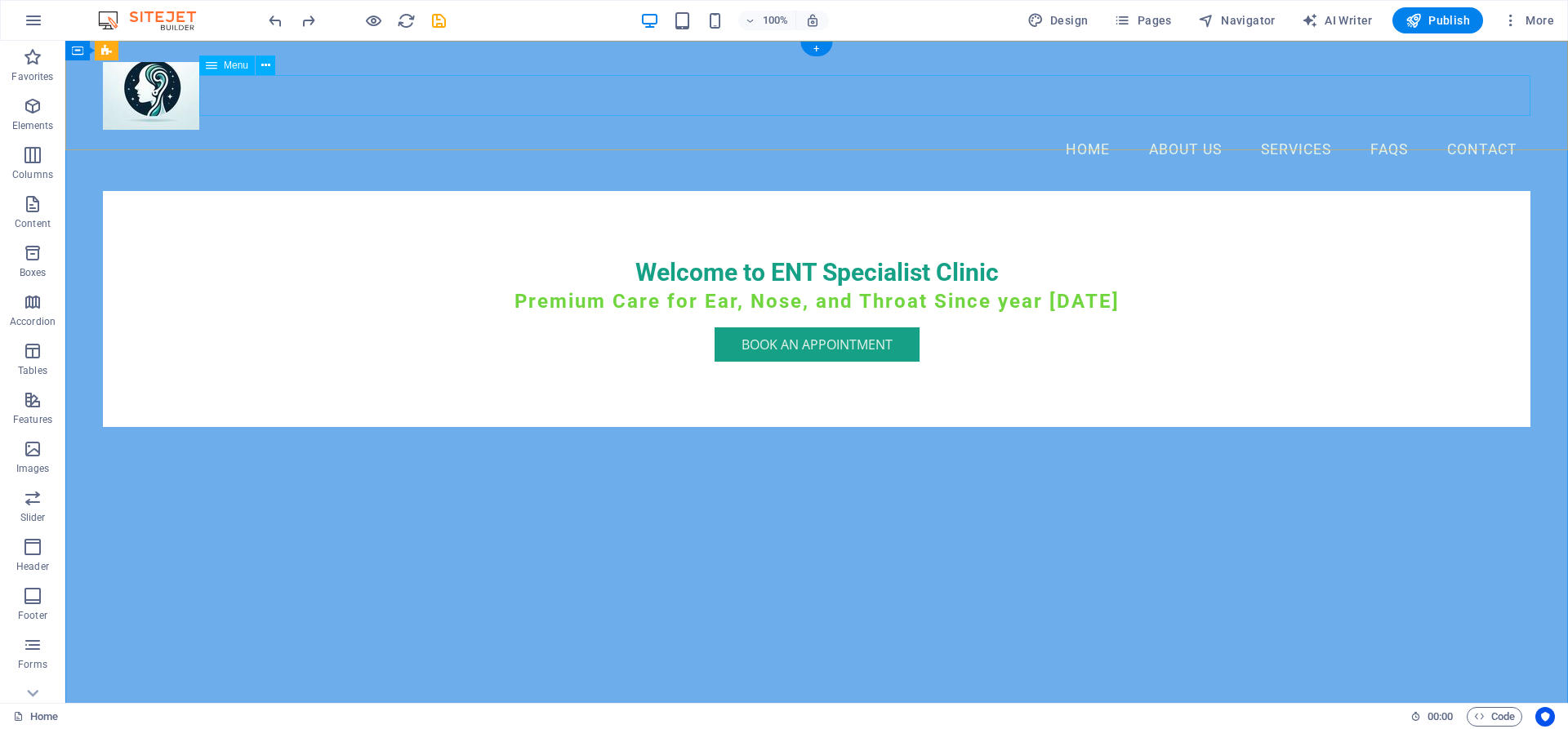
click at [1481, 130] on nav "Home About Us Services FAQs Contact" at bounding box center [816, 150] width 1427 height 41
click at [1528, 19] on span "More" at bounding box center [1528, 20] width 52 height 16
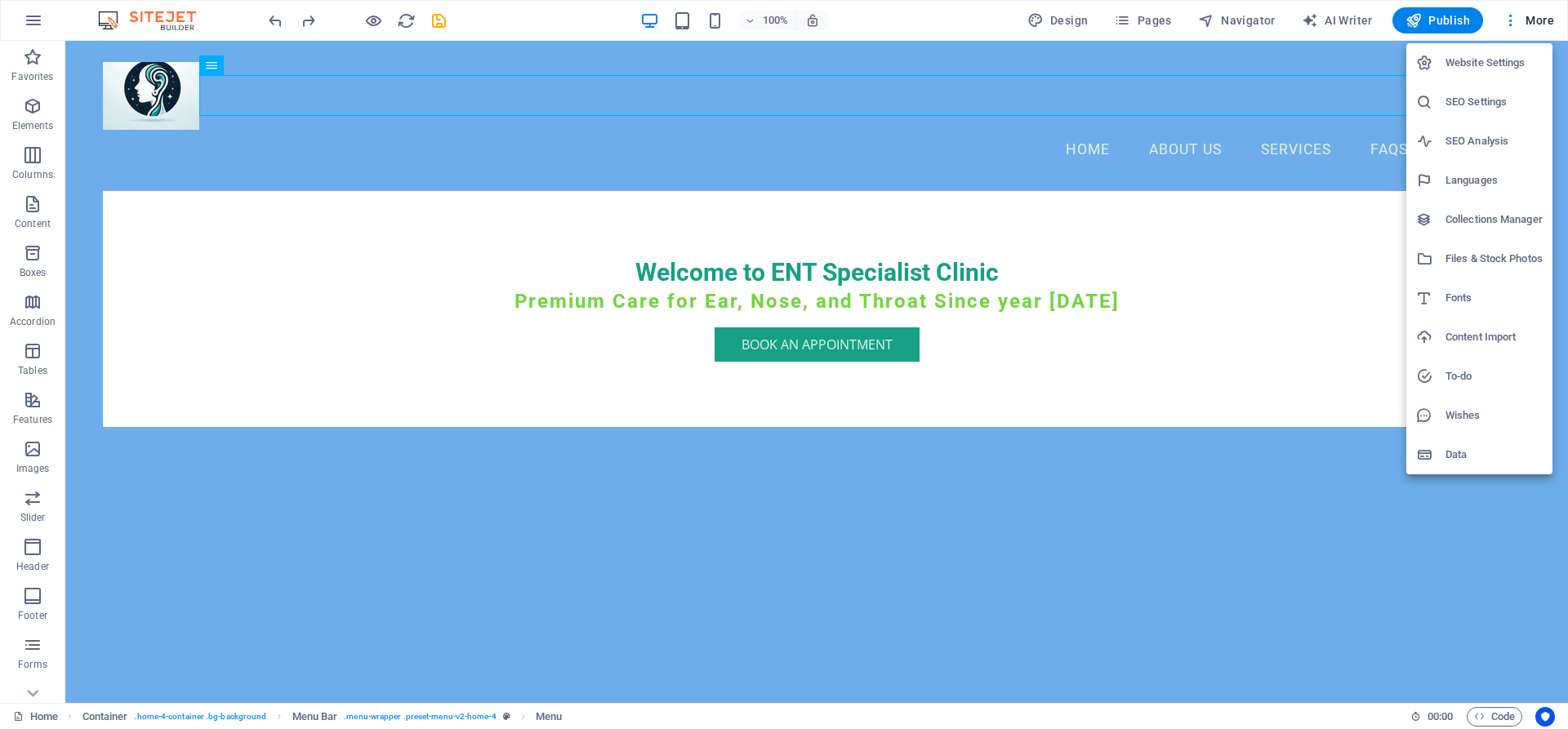
click at [1294, 224] on div at bounding box center [784, 364] width 1568 height 729
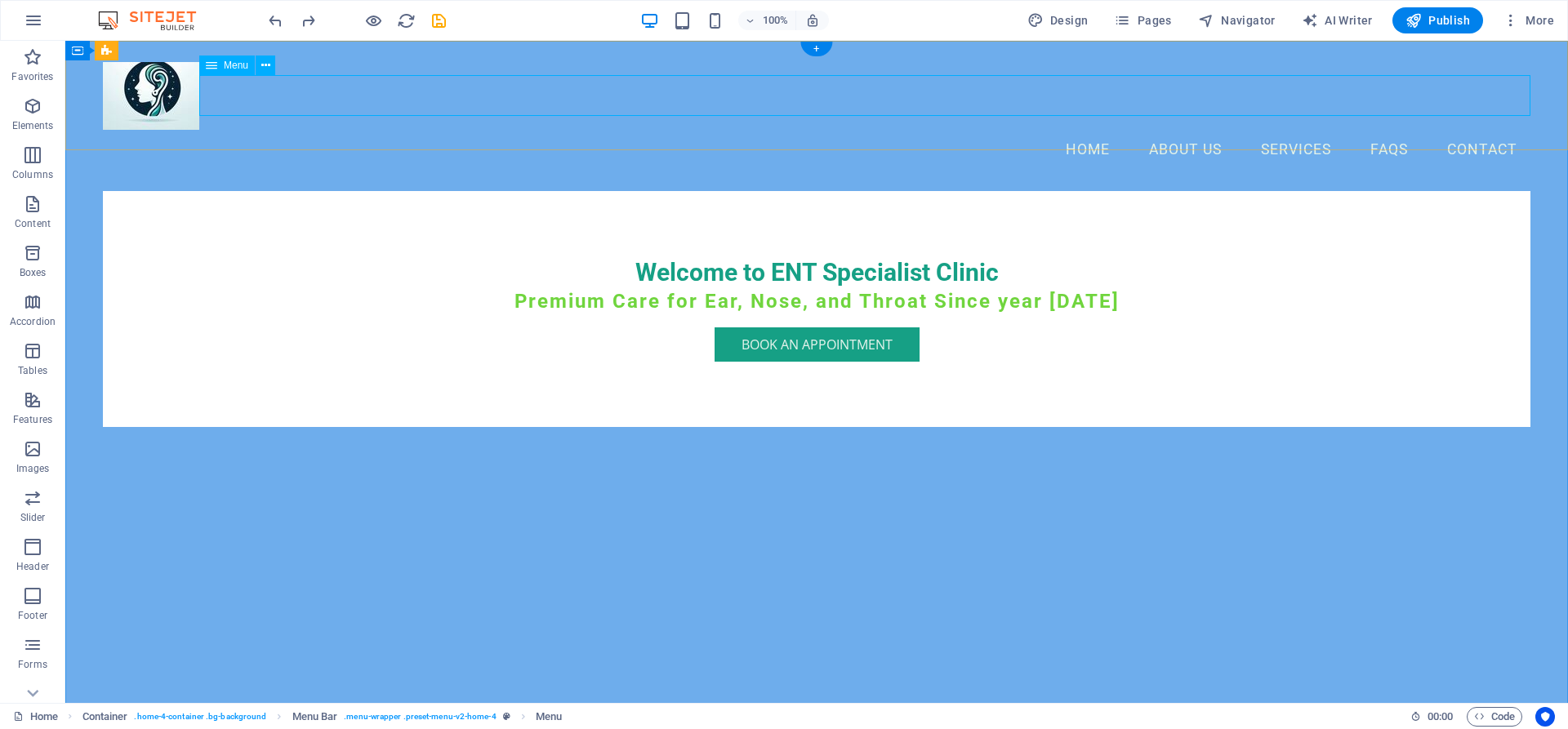
click at [1293, 130] on nav "Home About Us Services FAQs Contact" at bounding box center [816, 150] width 1427 height 41
click at [1294, 347] on div "Welcome to ENT Specialist Clinic Premium Care for Ear, Nose, and Throat Since y…" at bounding box center [816, 309] width 1427 height 237
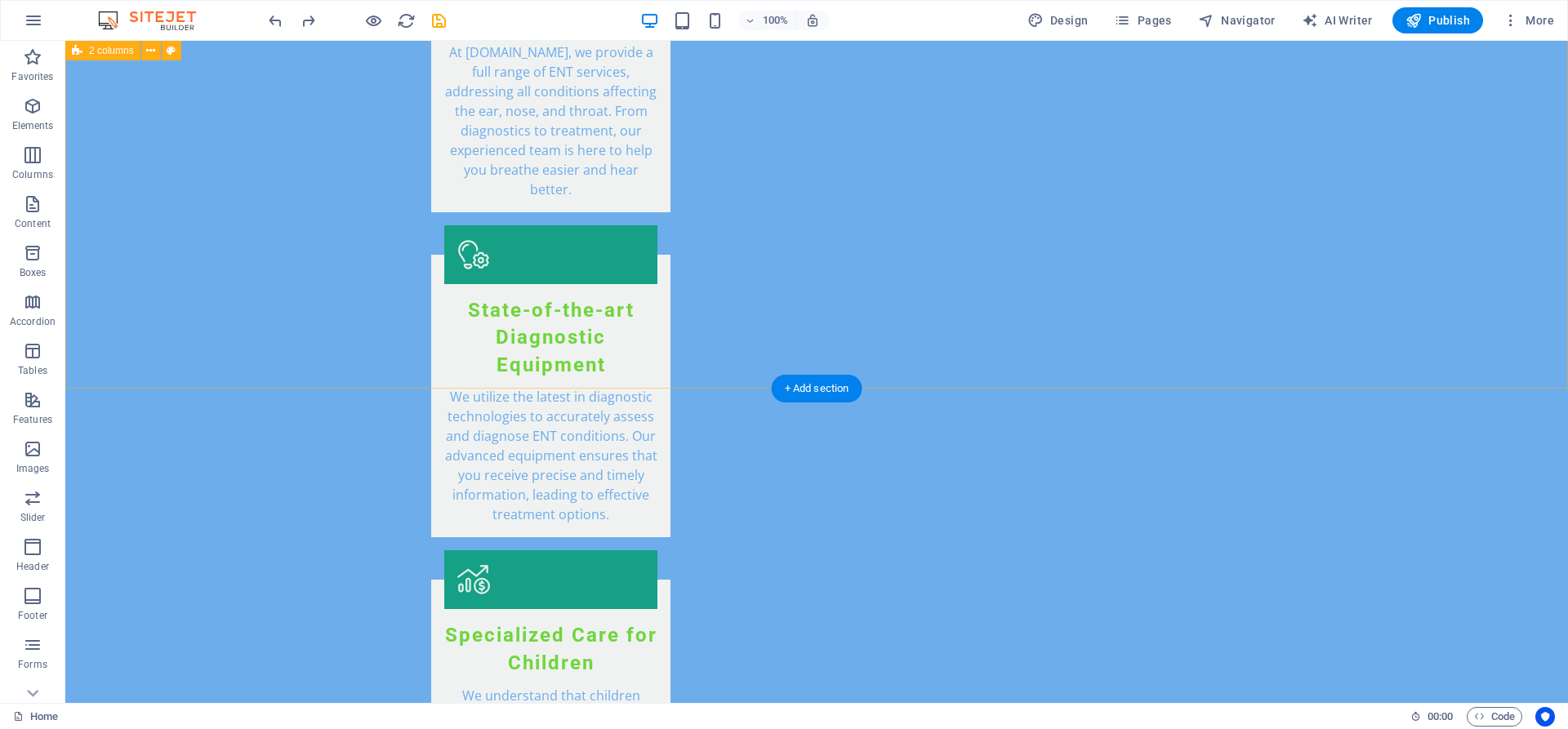
scroll to position [3083, 0]
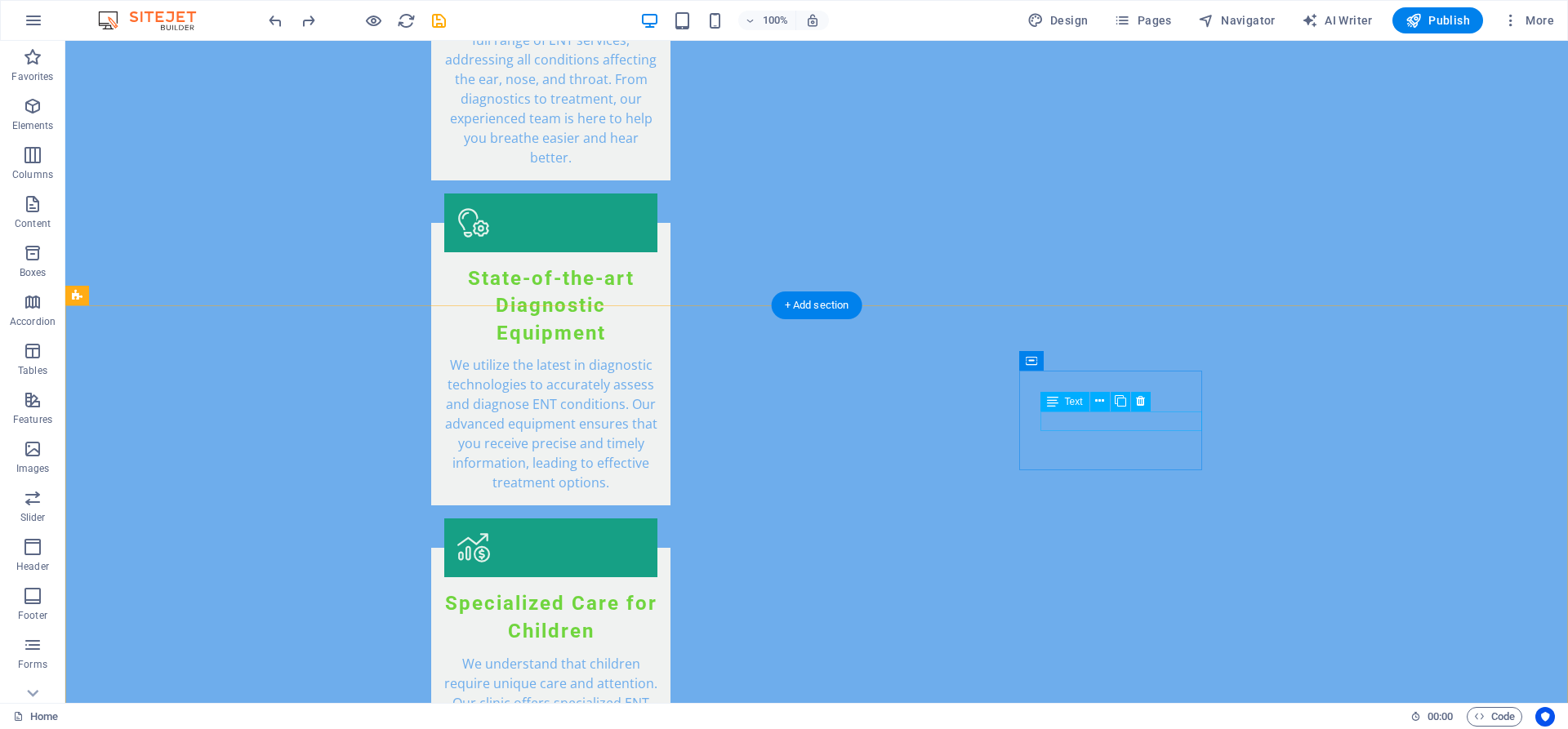
click at [1103, 401] on icon at bounding box center [1099, 401] width 9 height 17
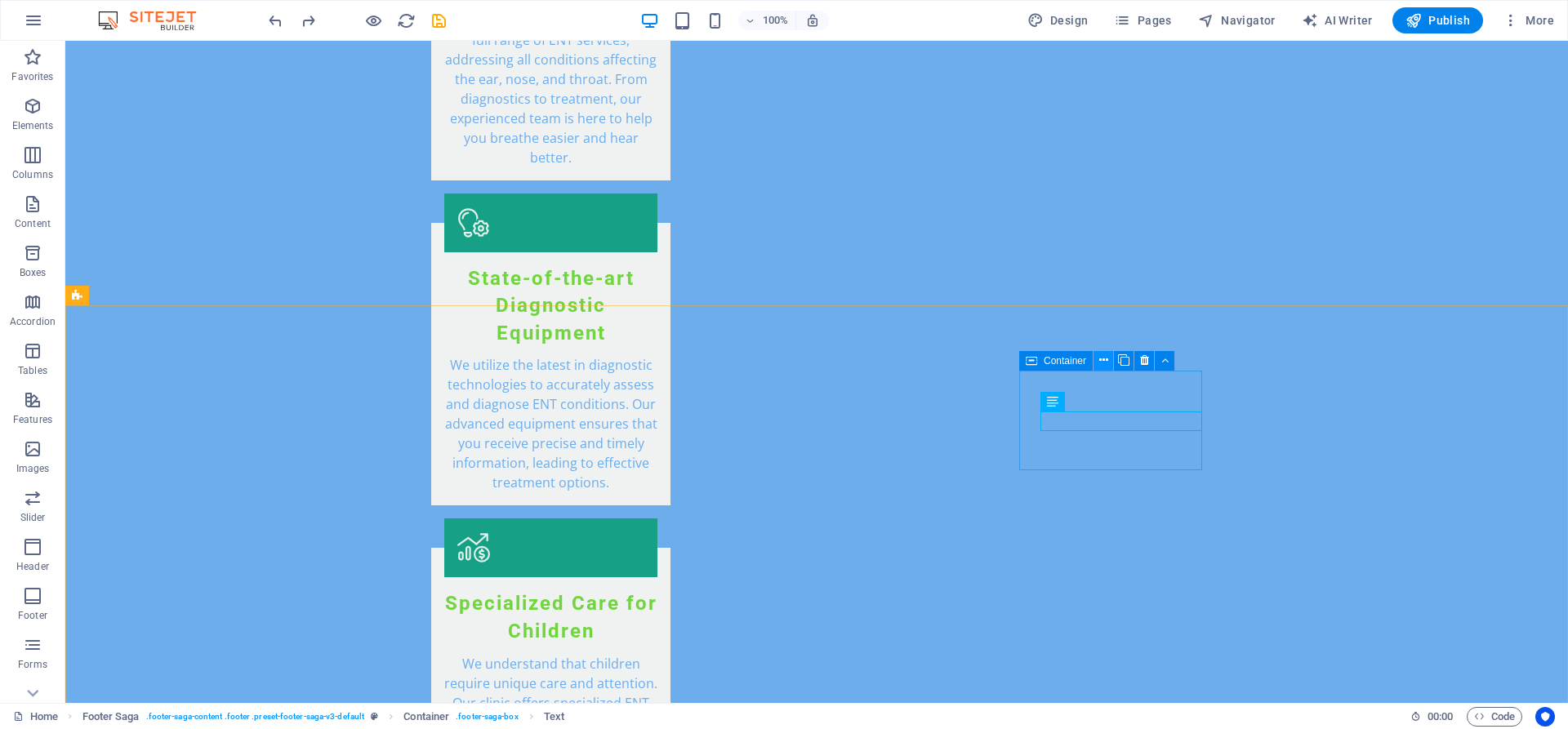
click at [1106, 364] on icon at bounding box center [1103, 360] width 9 height 17
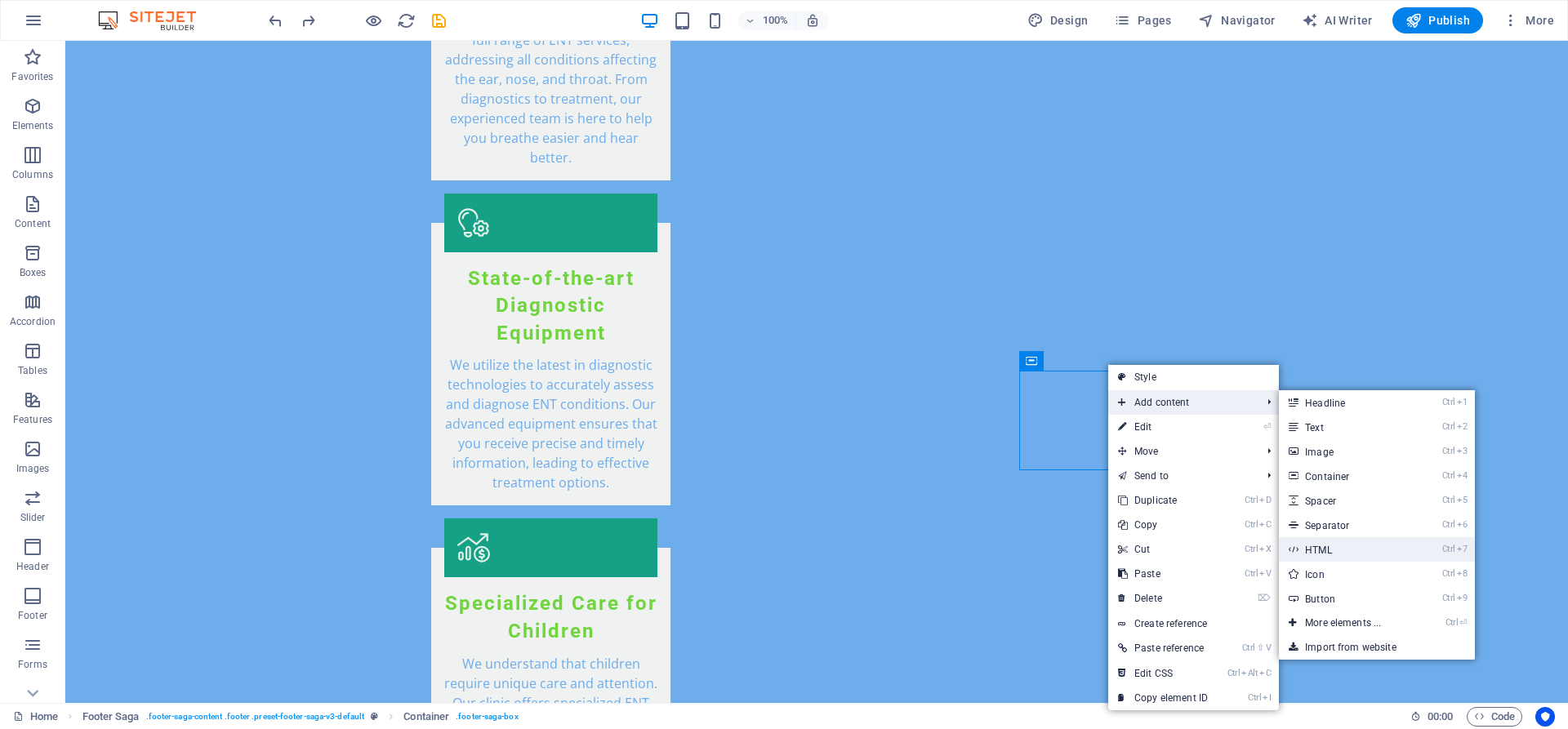
click at [1342, 551] on link "Ctrl 7 HTML" at bounding box center [1345, 550] width 135 height 25
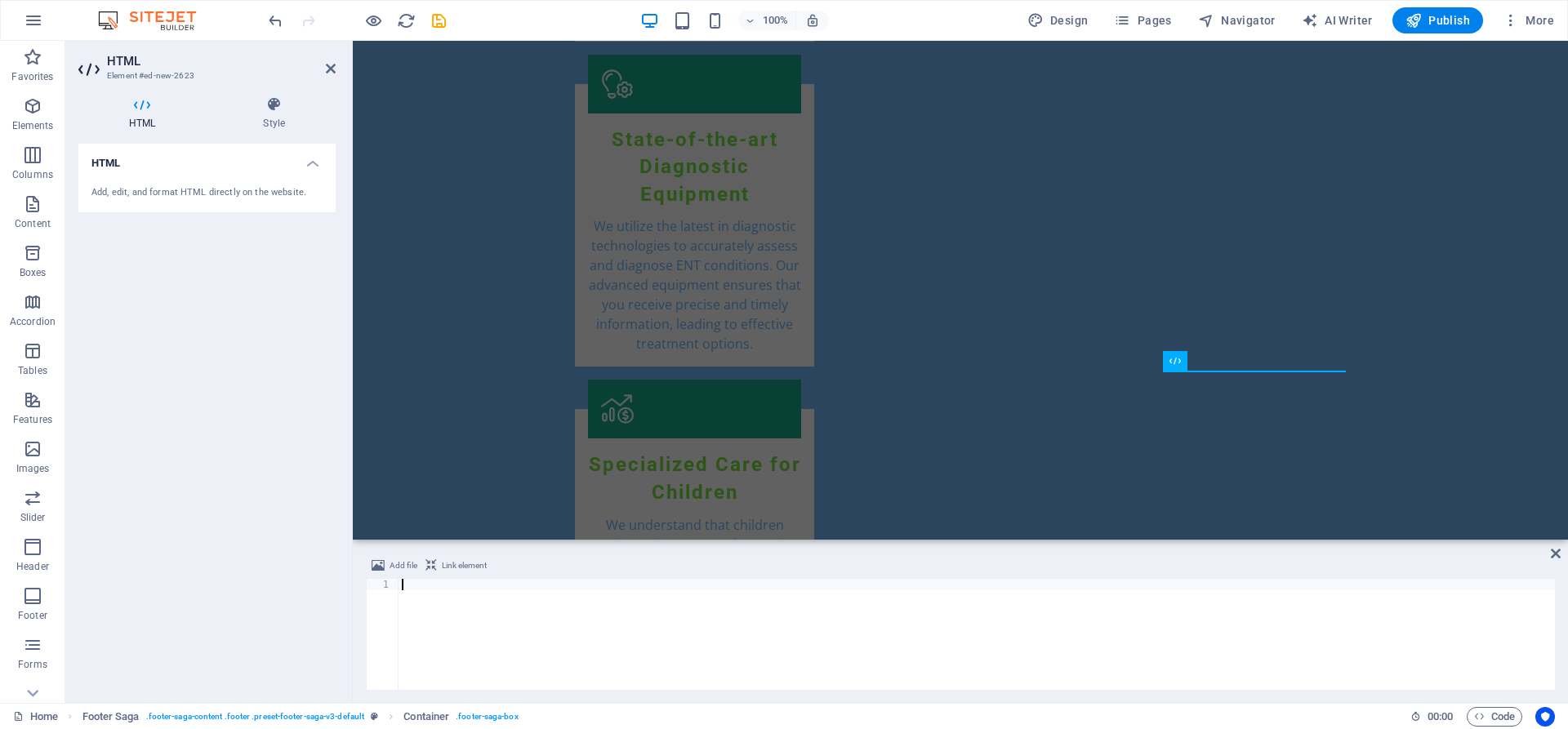
scroll to position [2943, 0]
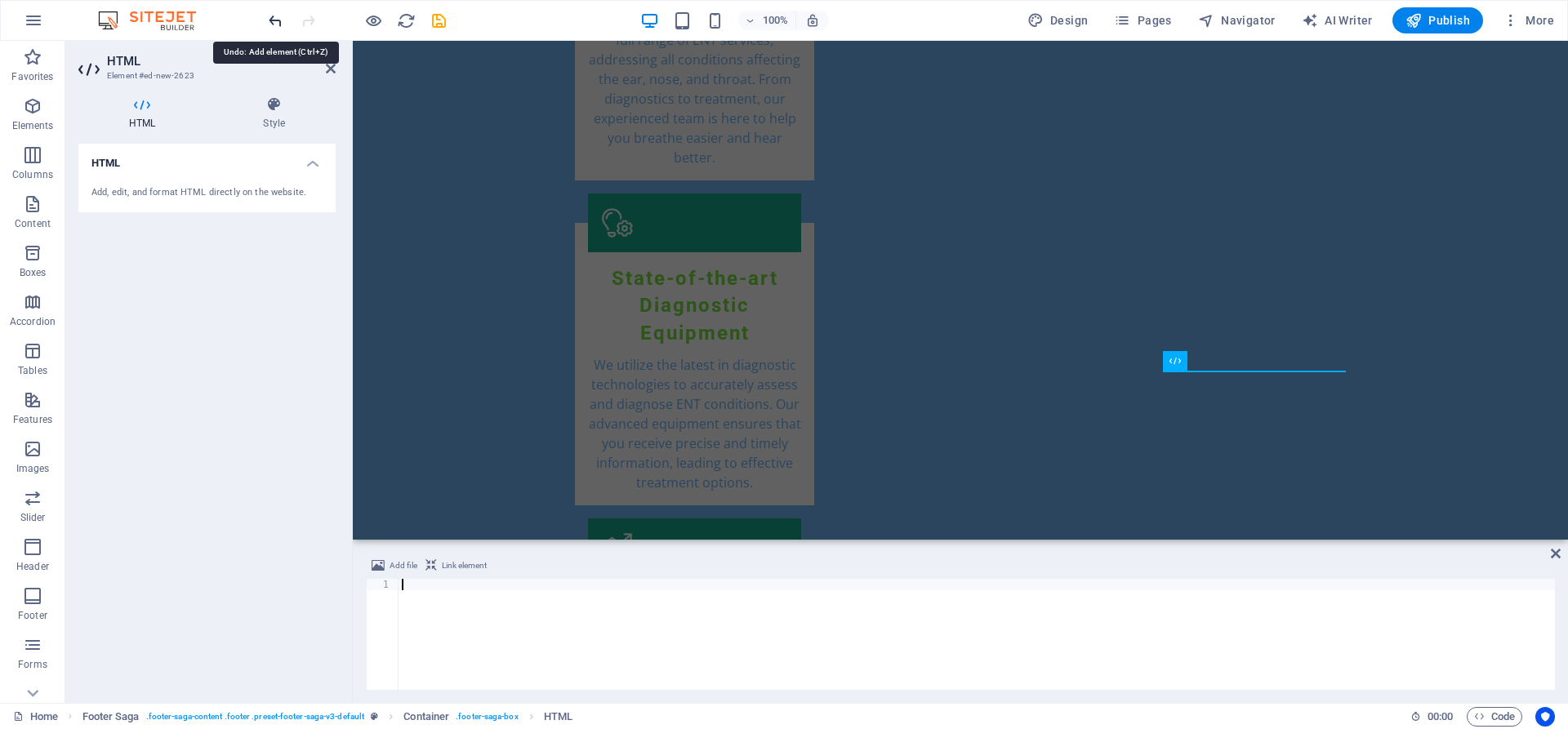
click at [285, 20] on icon "undo" at bounding box center [275, 20] width 19 height 19
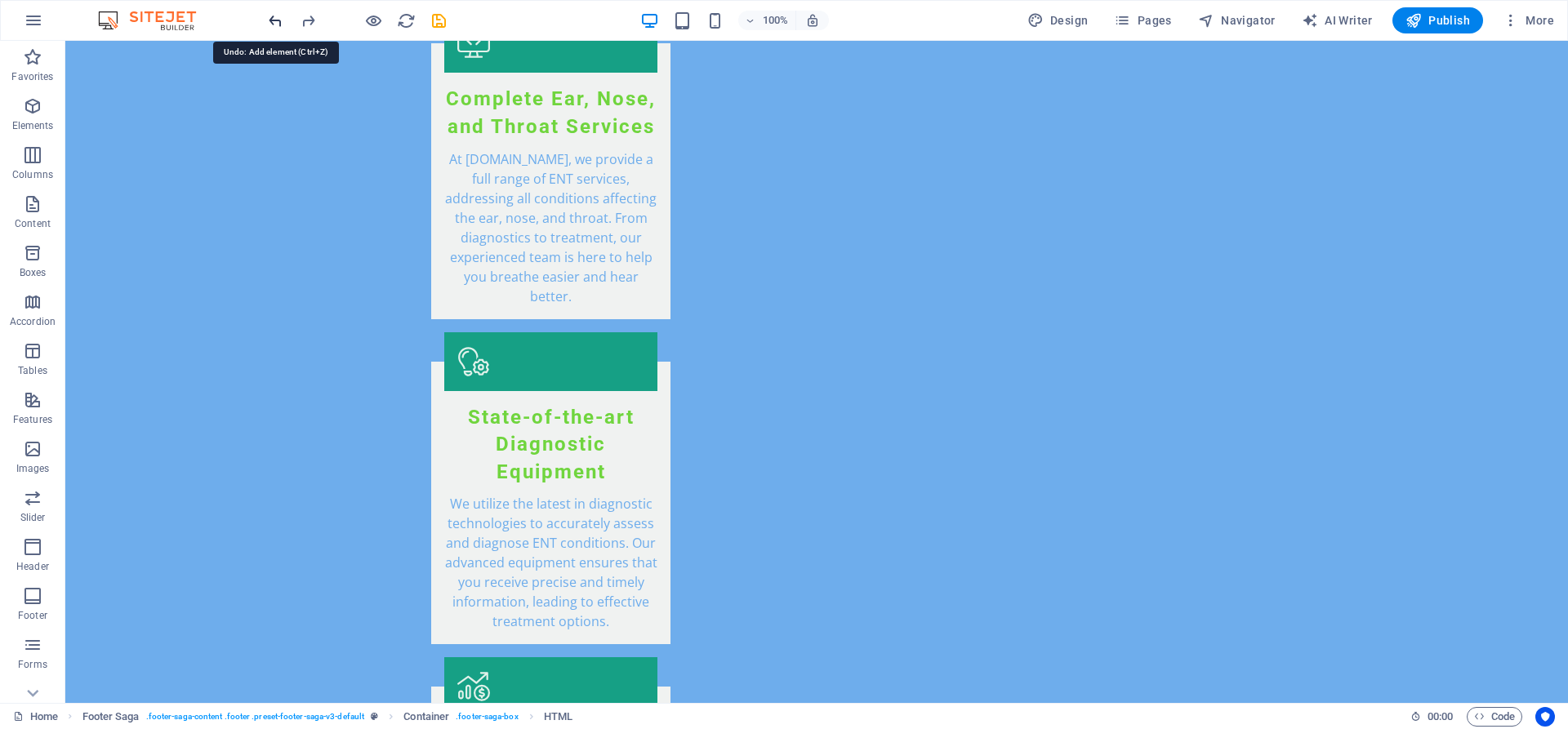
scroll to position [3083, 0]
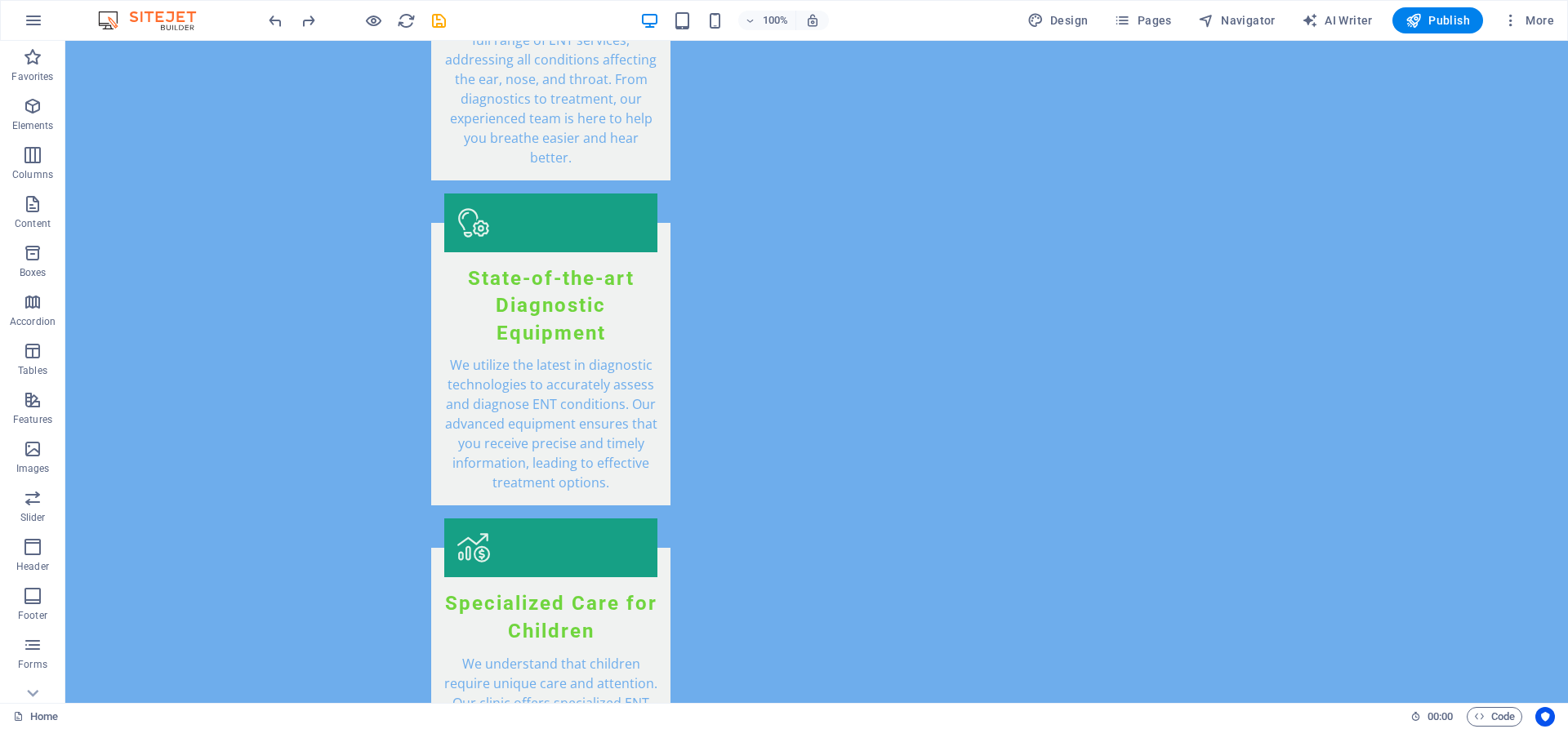
click at [263, 24] on div "100% Design Pages Navigator AI Writer Publish More" at bounding box center [784, 20] width 1566 height 39
click at [269, 18] on icon "undo" at bounding box center [275, 20] width 19 height 19
click at [277, 28] on icon "undo" at bounding box center [275, 20] width 19 height 19
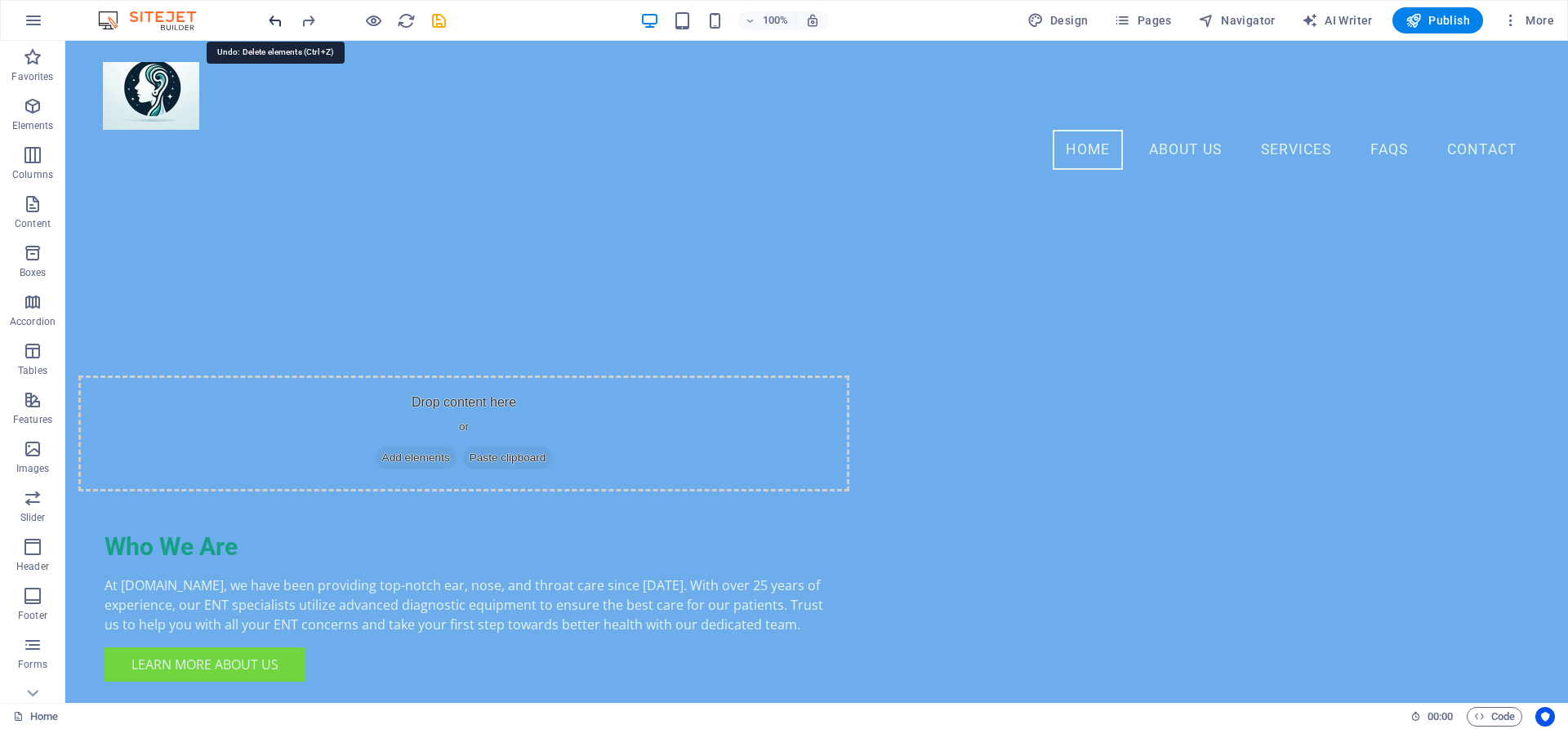
scroll to position [500, 0]
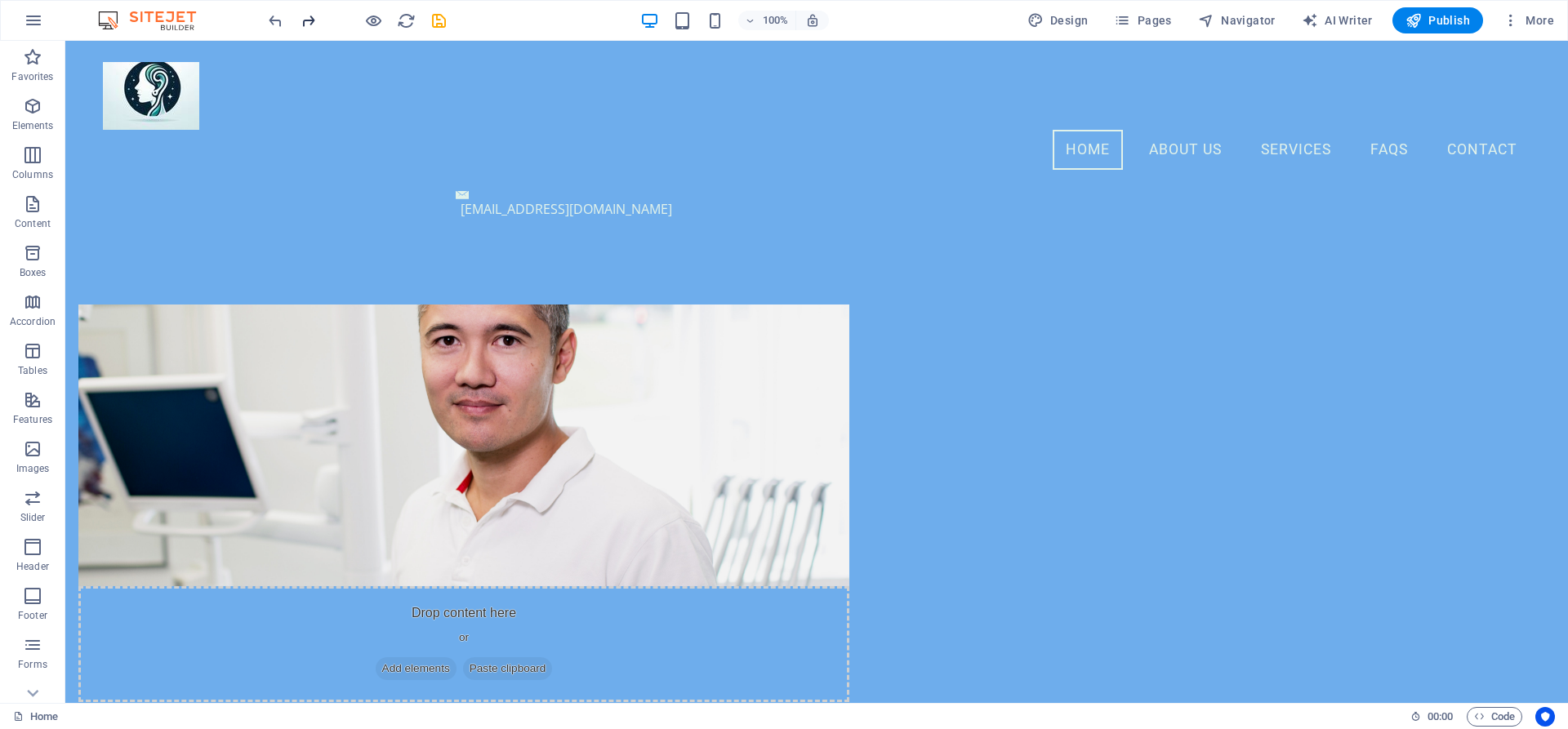
click at [311, 23] on icon "redo" at bounding box center [308, 20] width 19 height 19
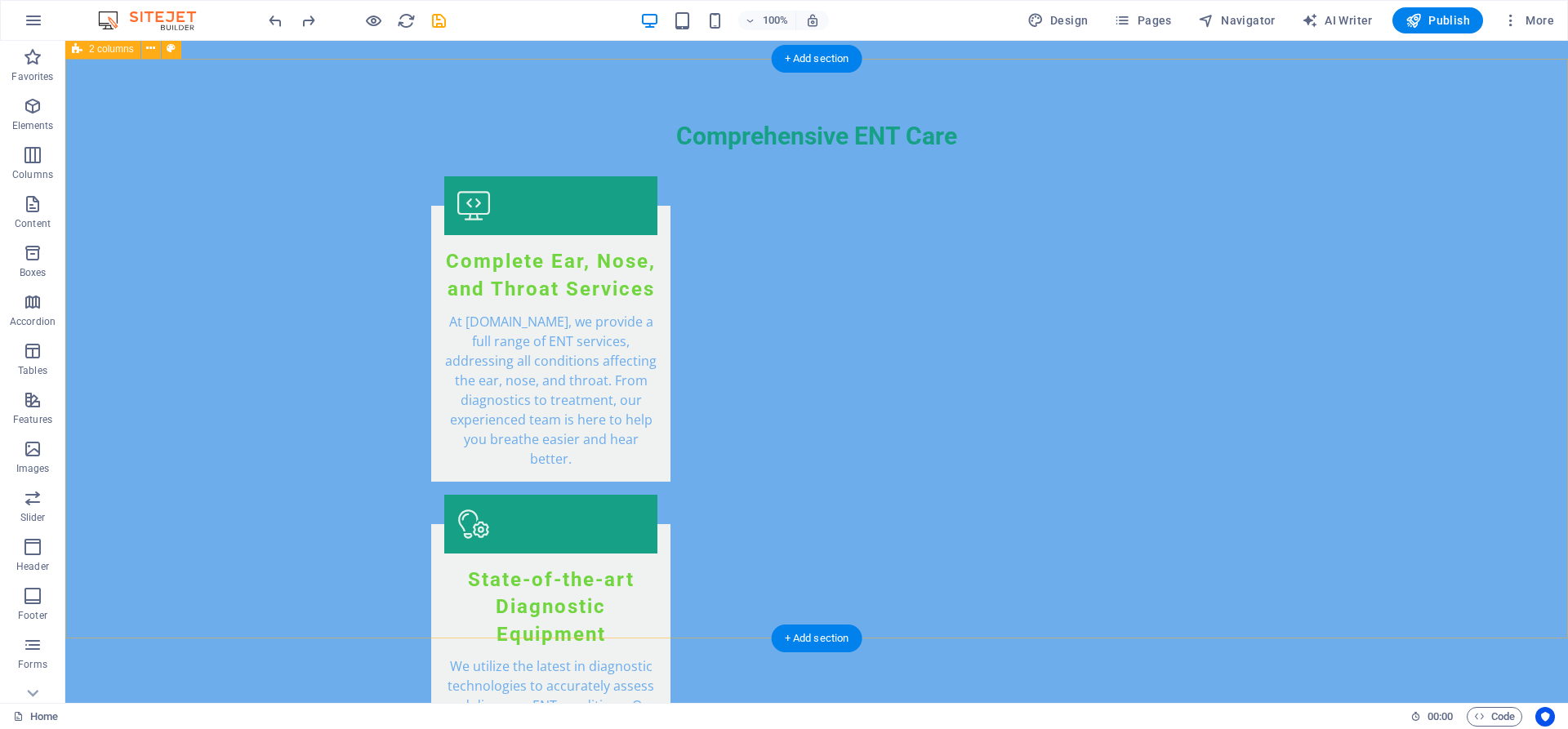
scroll to position [2916, 0]
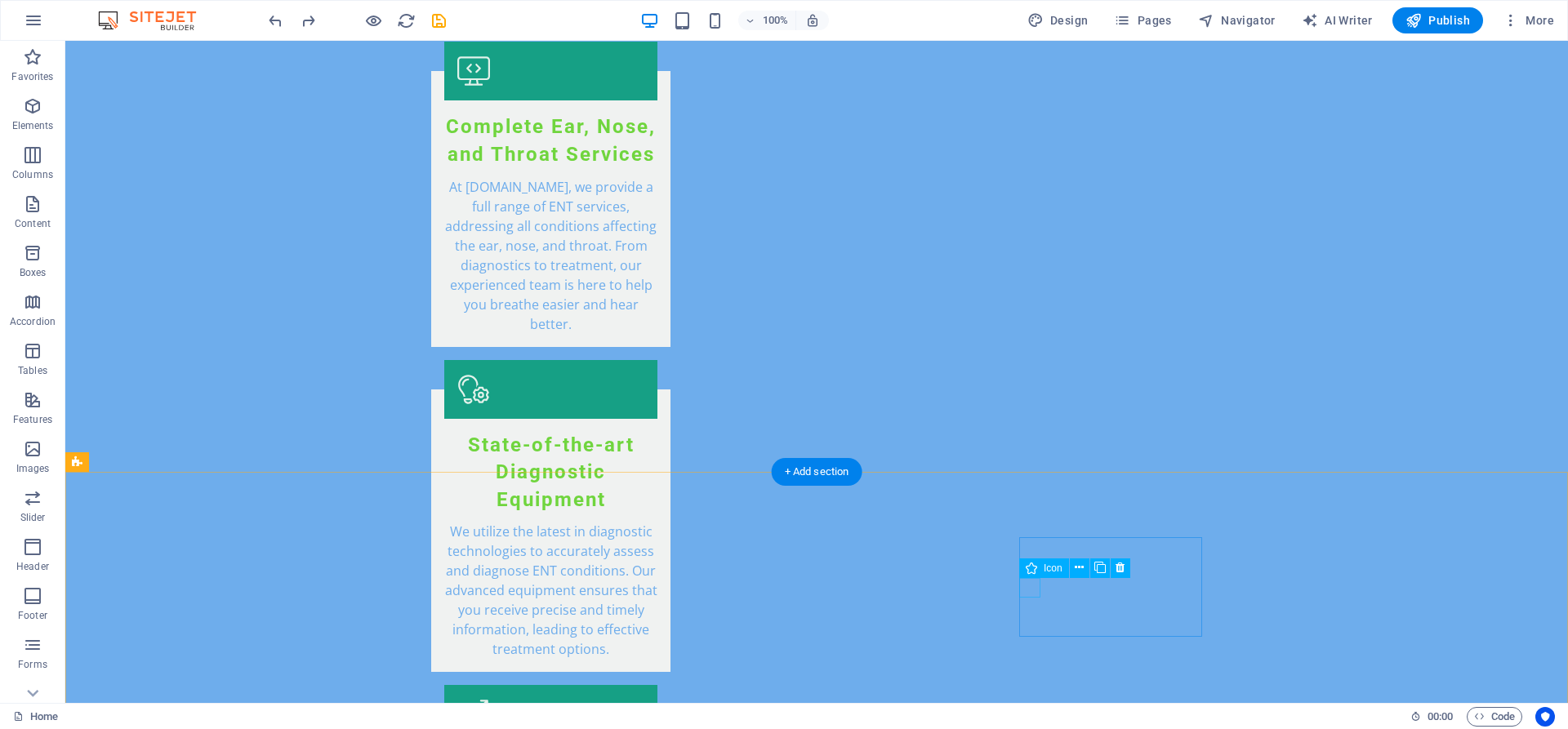
click at [1095, 566] on icon at bounding box center [1099, 568] width 11 height 17
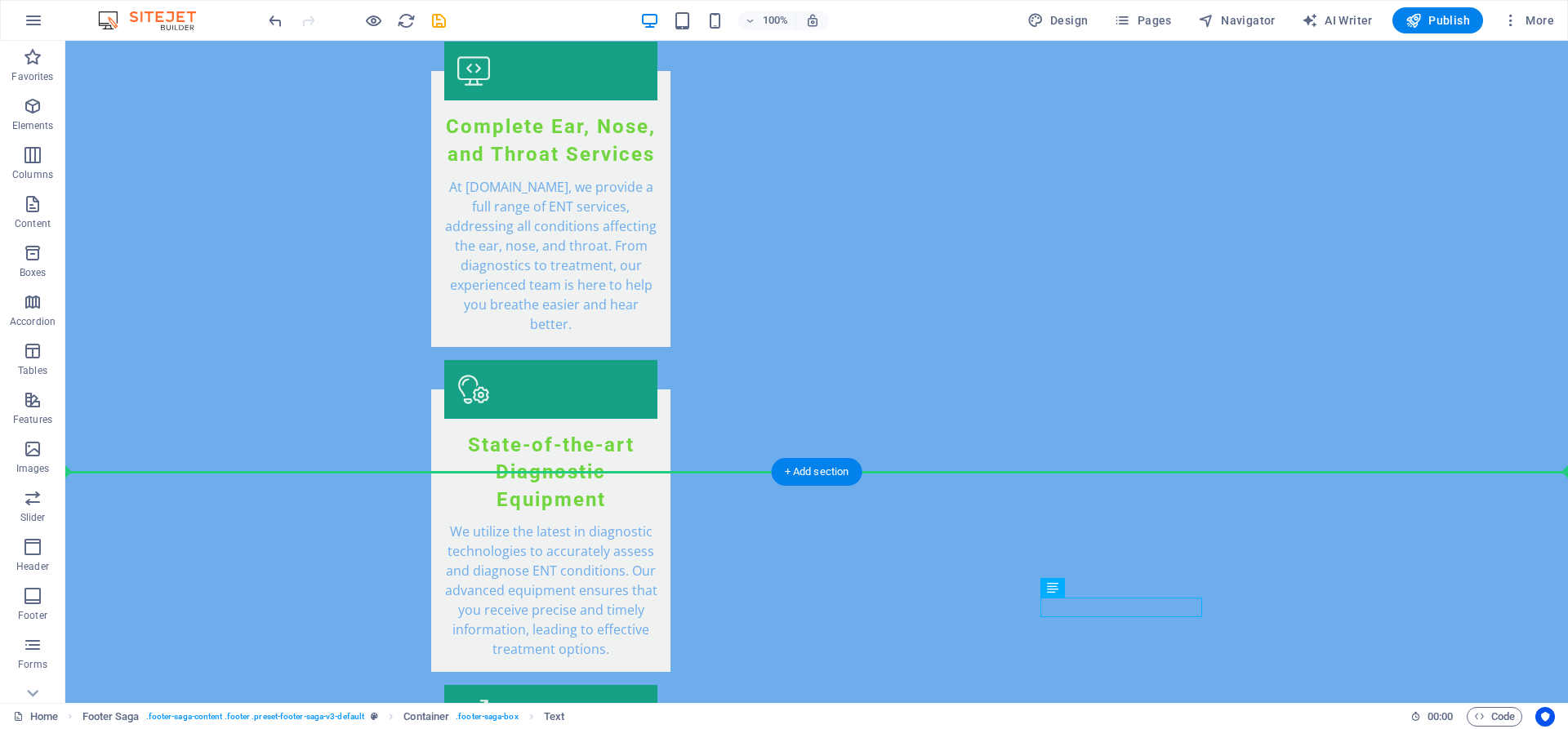
drag, startPoint x: 1076, startPoint y: 607, endPoint x: 1074, endPoint y: 461, distance: 146.0
click at [1074, 461] on div "Menu Home About Us Services FAQs Contact Welcome to ENT Specialist Clinic Premi…" at bounding box center [816, 621] width 1503 height 6993
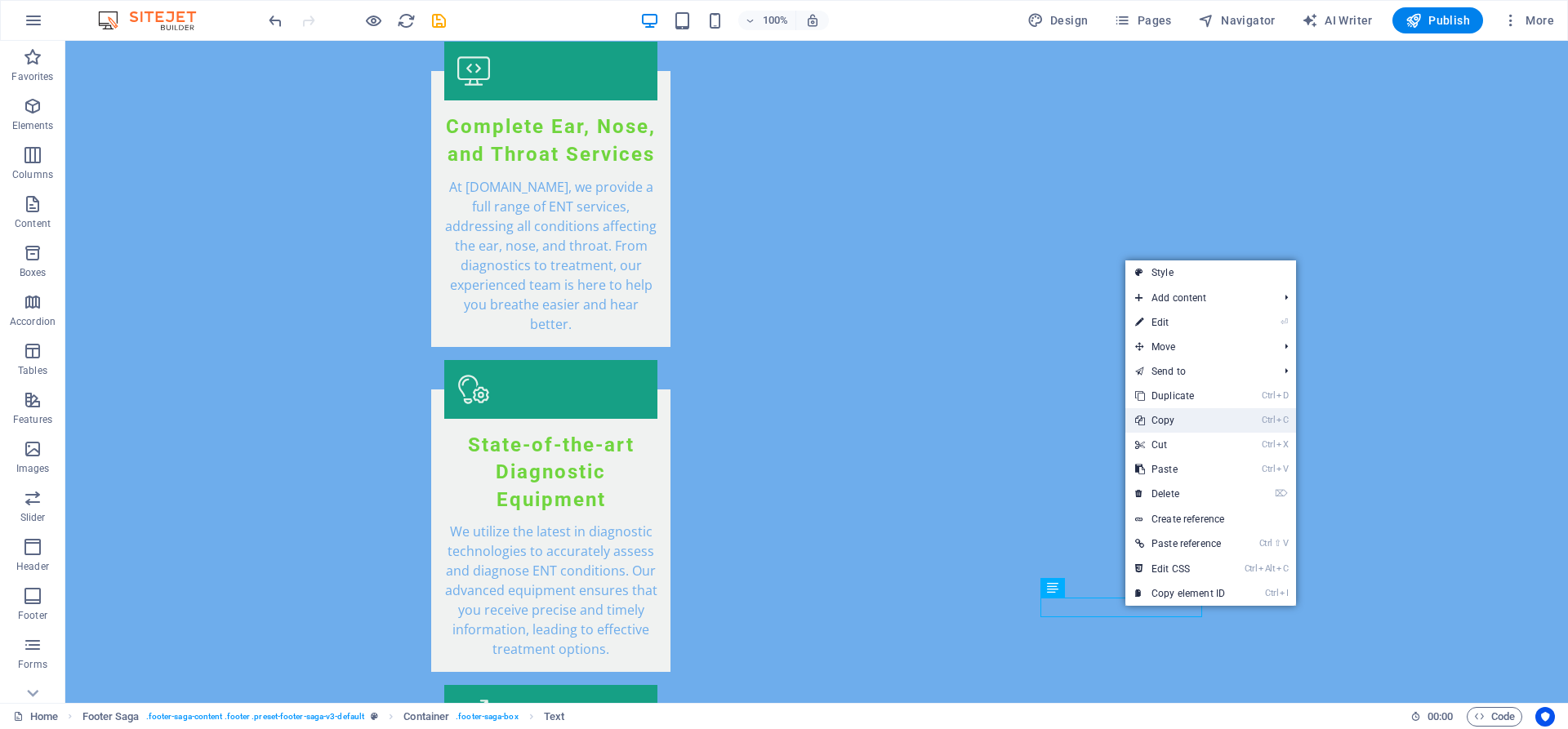
drag, startPoint x: 1170, startPoint y: 419, endPoint x: 1143, endPoint y: 408, distance: 29.2
click at [1170, 419] on link "Ctrl C Copy" at bounding box center [1180, 421] width 110 height 25
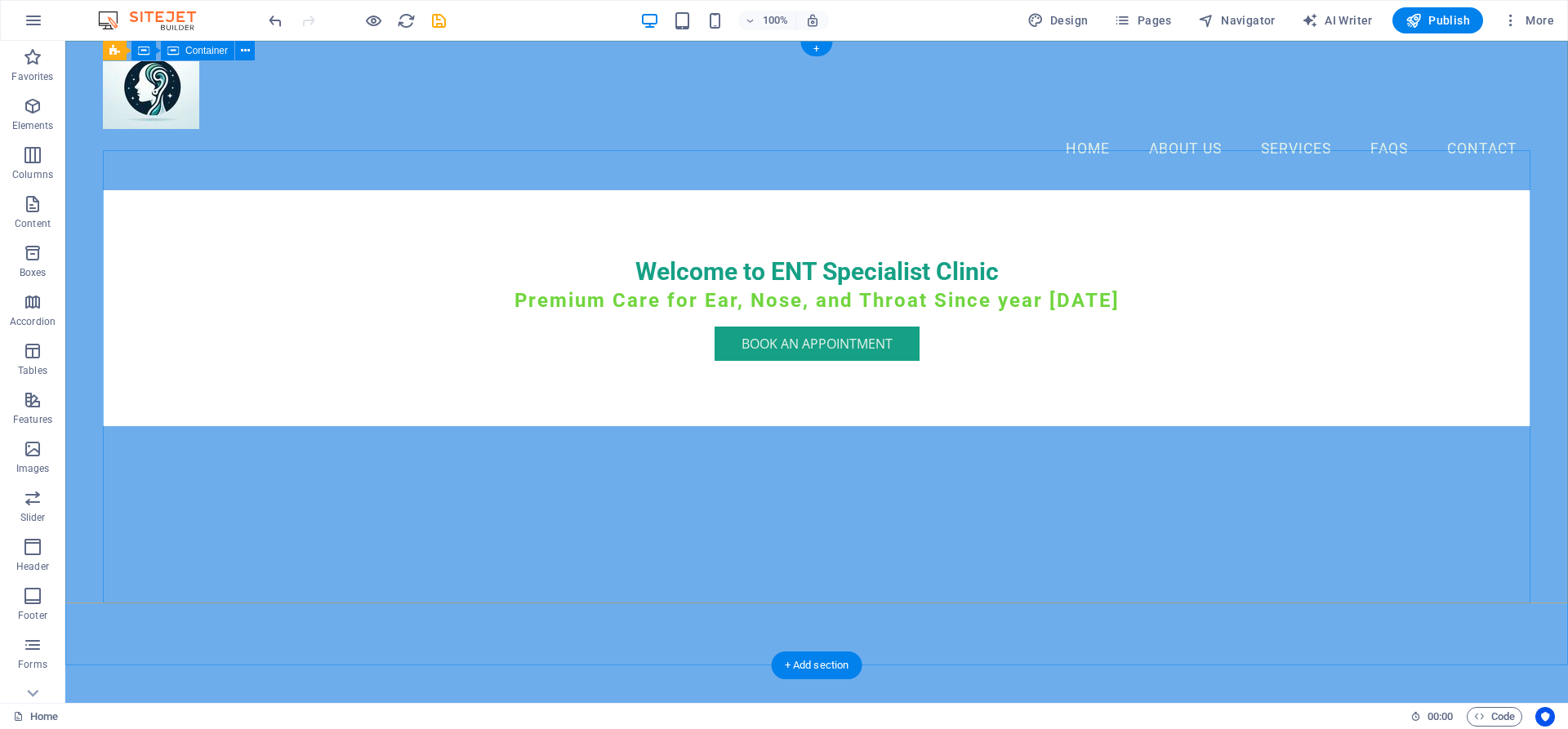
scroll to position [0, 0]
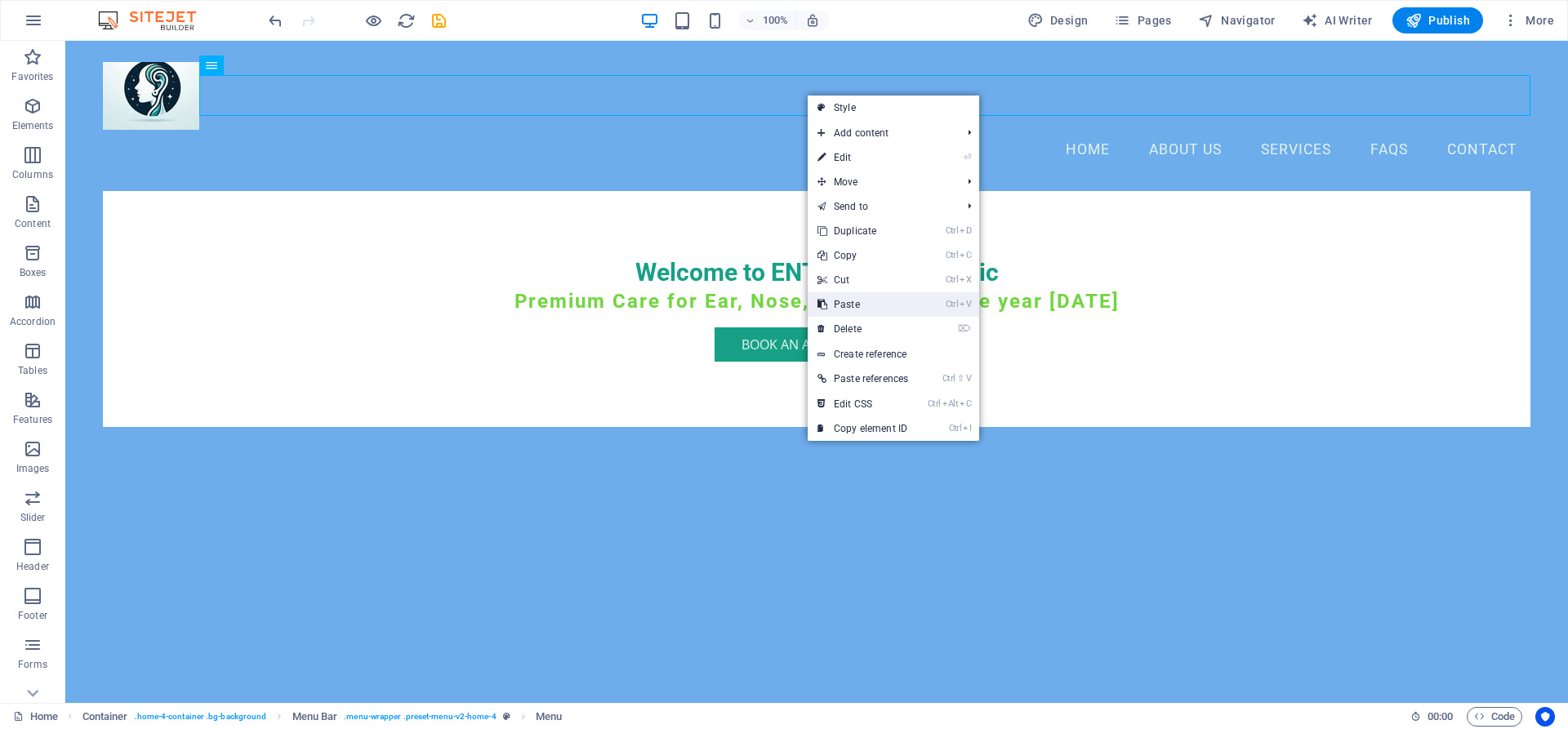
click at [869, 299] on link "Ctrl V Paste" at bounding box center [863, 304] width 110 height 25
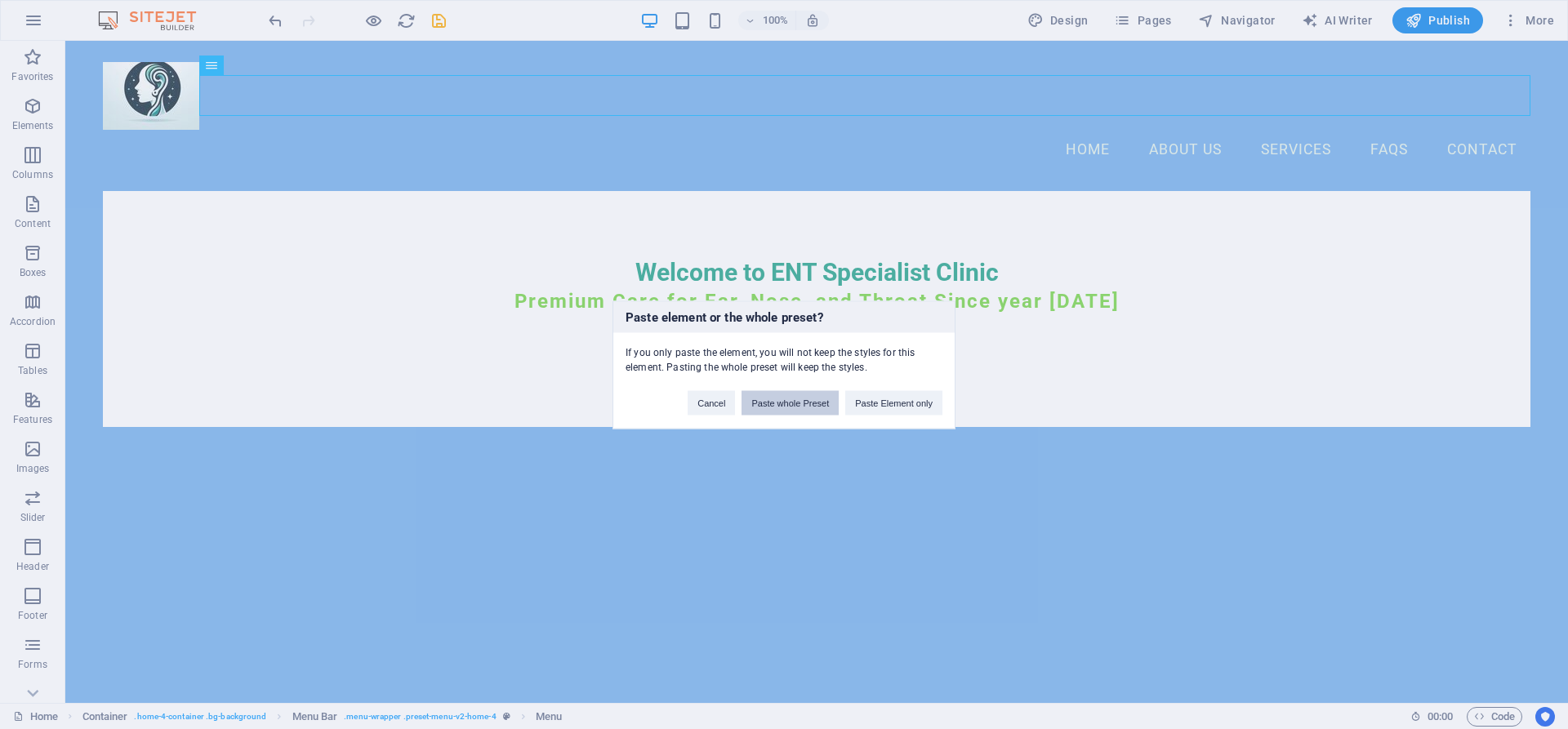
click at [830, 406] on button "Paste whole Preset" at bounding box center [790, 402] width 97 height 25
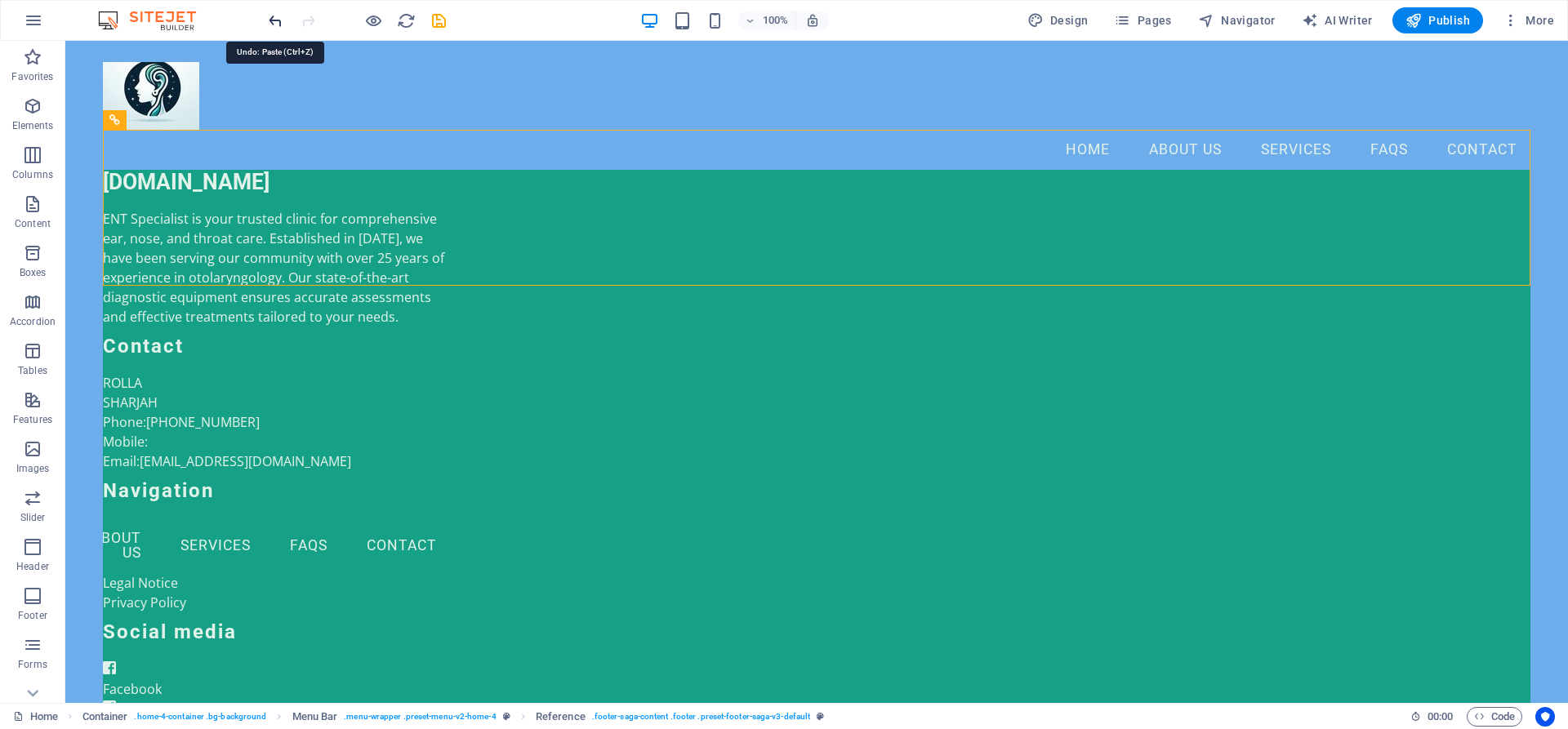
click at [280, 22] on icon "undo" at bounding box center [275, 20] width 19 height 19
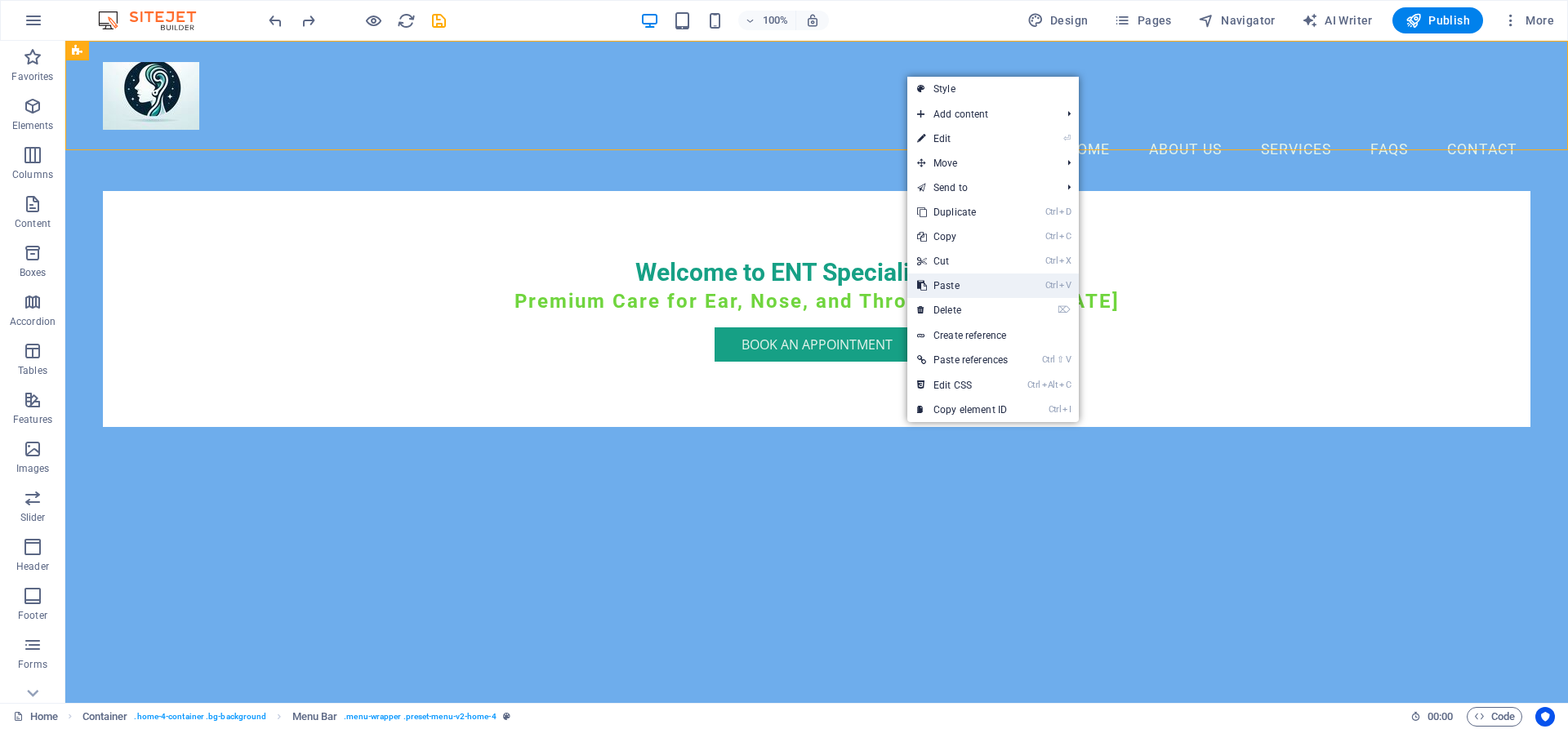
click at [996, 281] on link "Ctrl V Paste" at bounding box center [962, 285] width 110 height 25
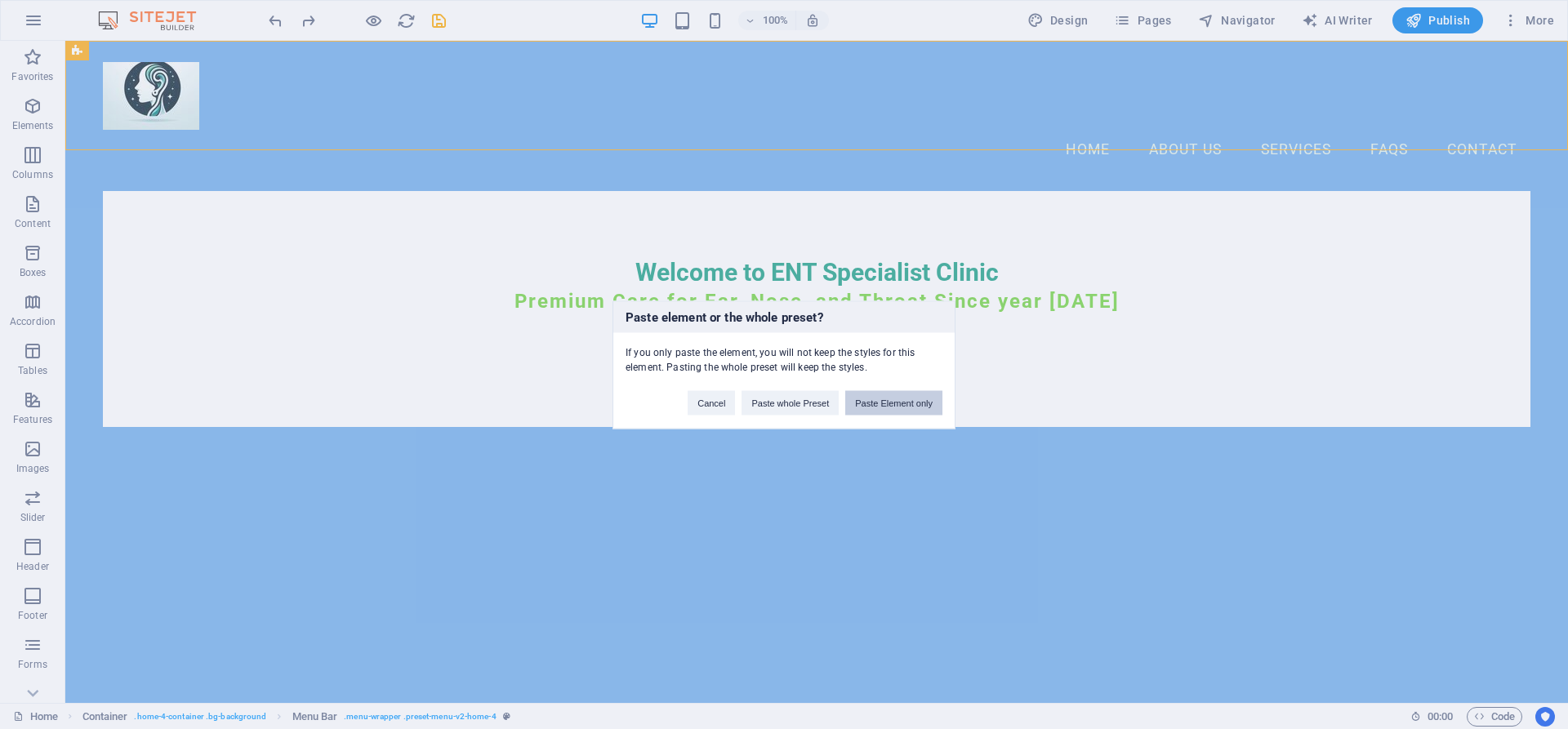
click at [911, 403] on button "Paste Element only" at bounding box center [894, 402] width 97 height 25
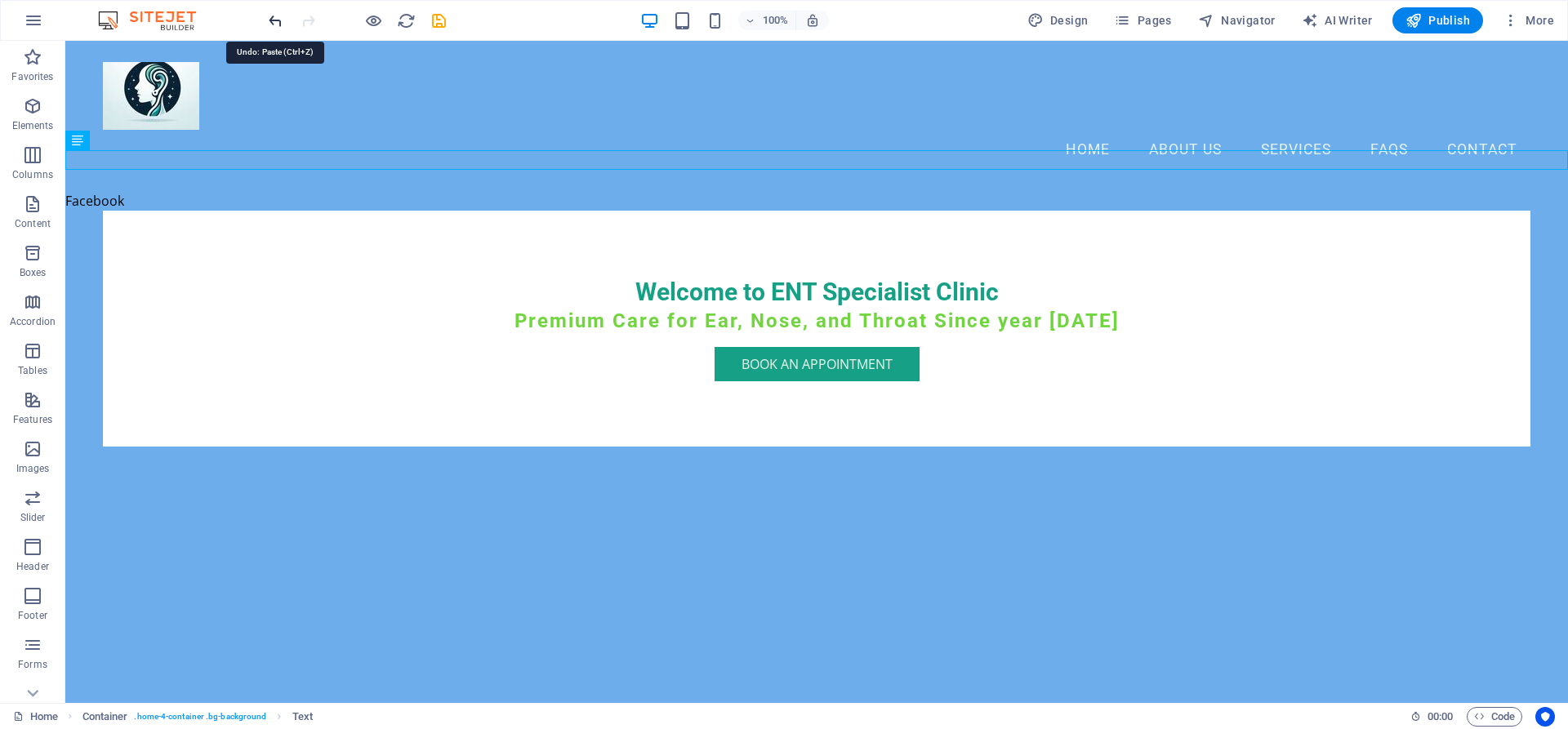
click at [270, 15] on icon "undo" at bounding box center [275, 20] width 19 height 19
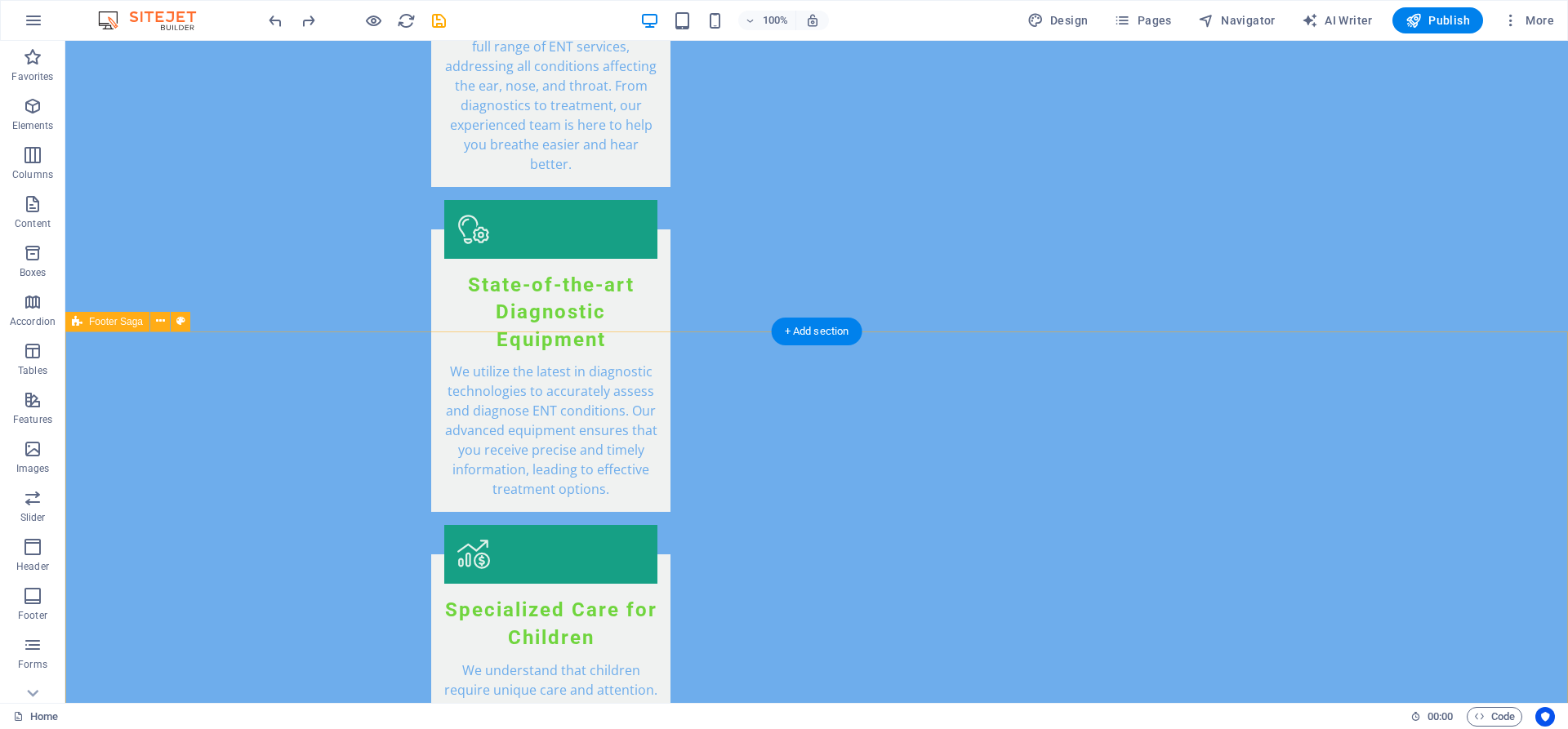
scroll to position [3129, 0]
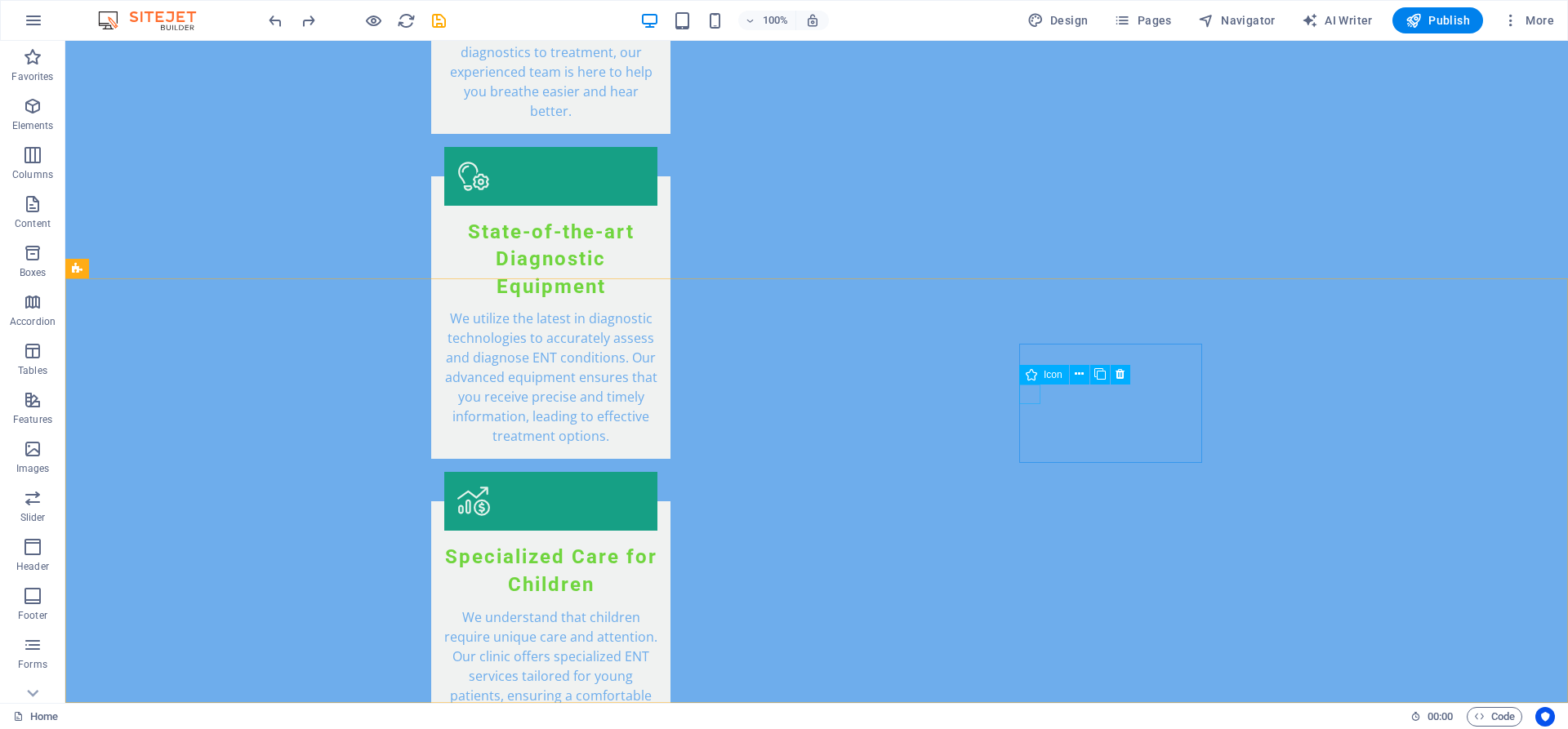
click at [1045, 376] on span "Icon" at bounding box center [1052, 375] width 19 height 10
click at [1080, 373] on icon at bounding box center [1079, 375] width 9 height 17
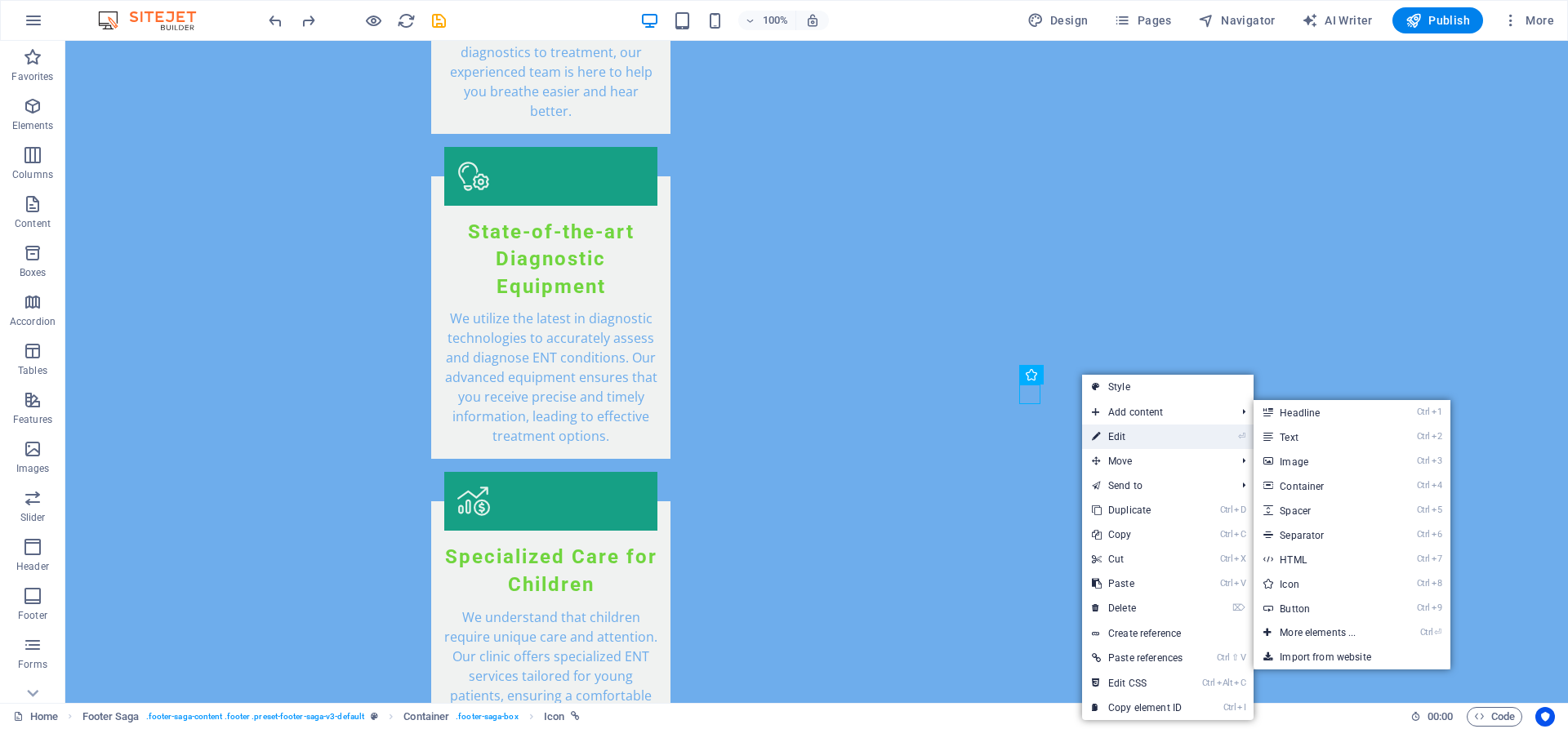
click at [1137, 439] on link "⏎ Edit" at bounding box center [1137, 437] width 110 height 25
select select "xMidYMid"
select select "px"
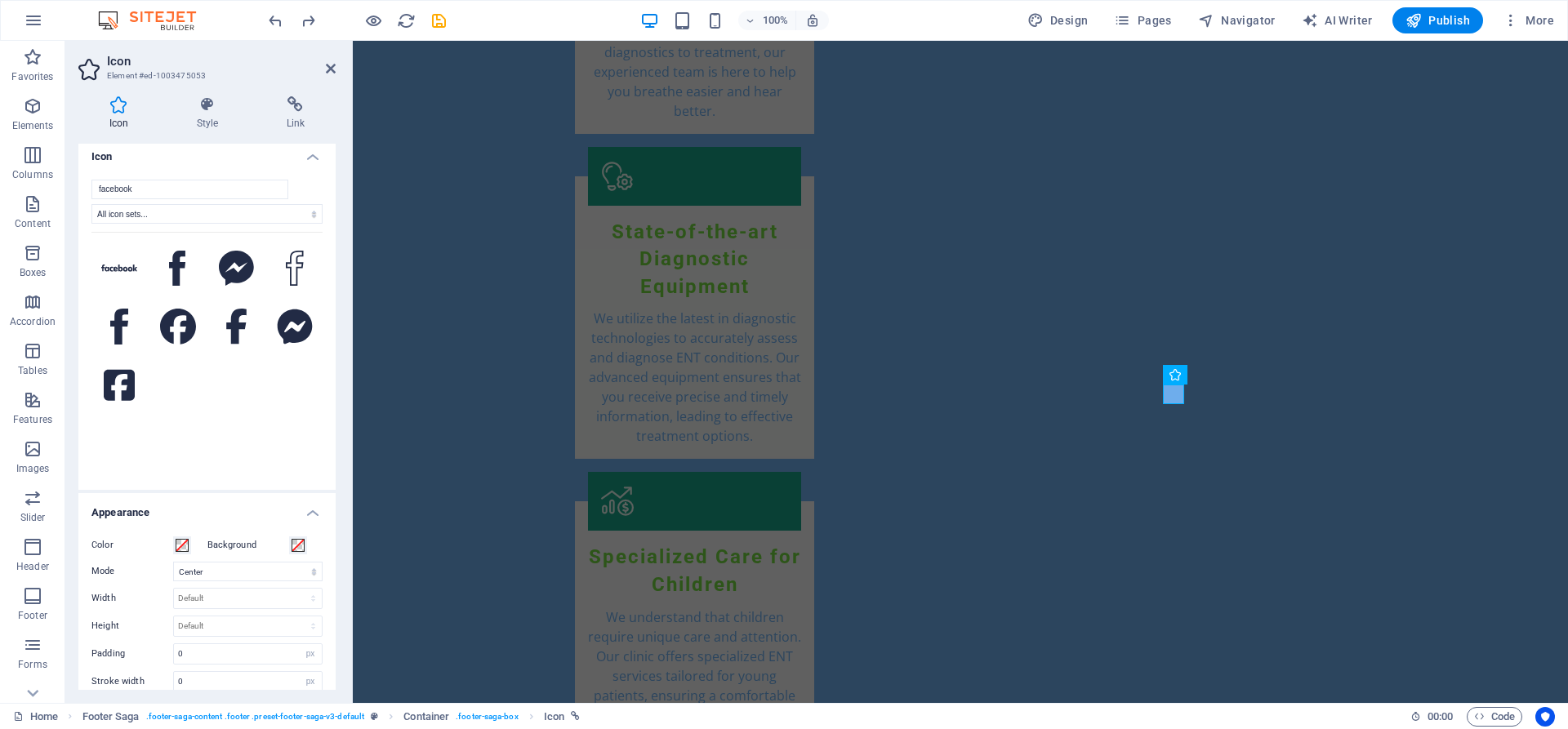
scroll to position [0, 0]
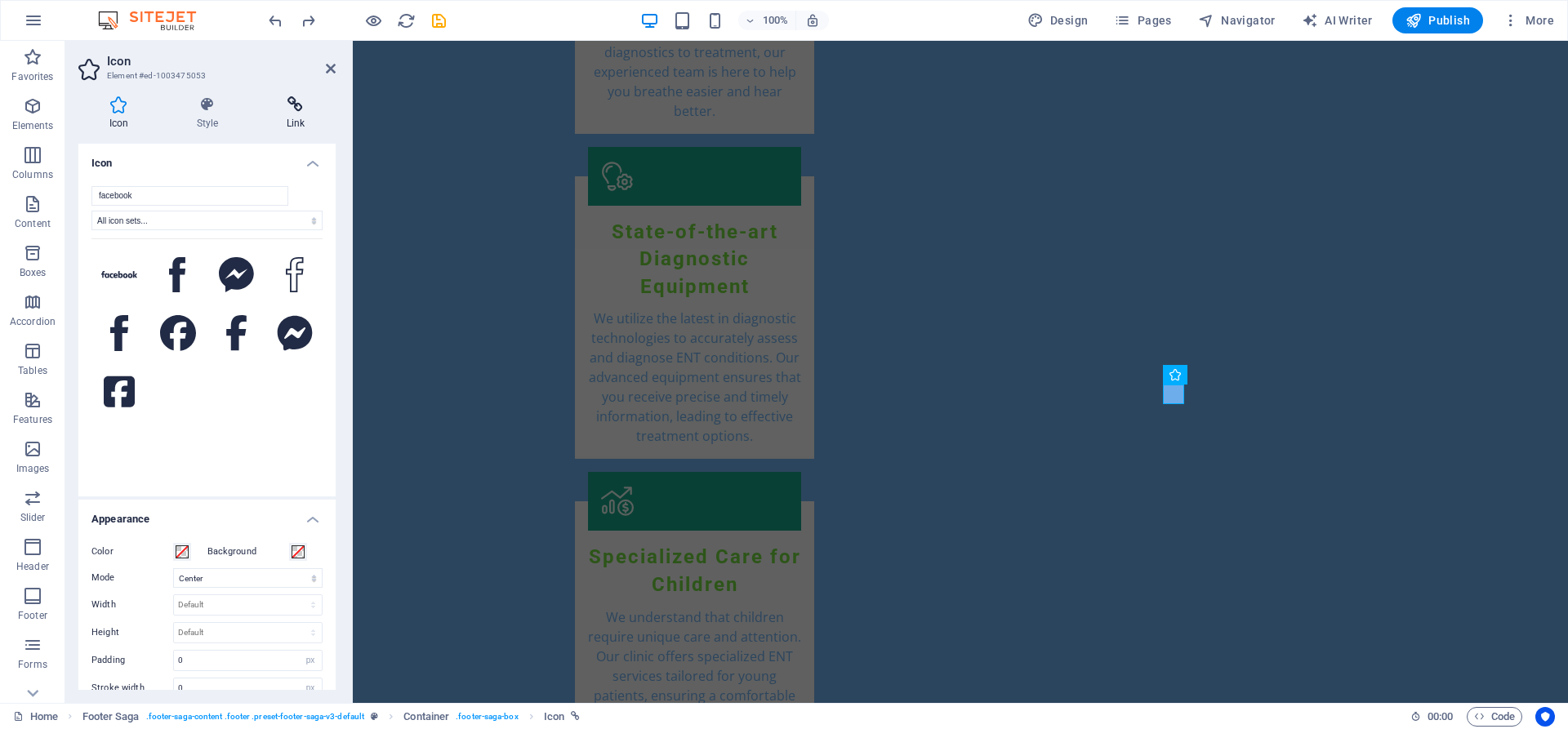
click at [299, 105] on icon at bounding box center [296, 104] width 80 height 16
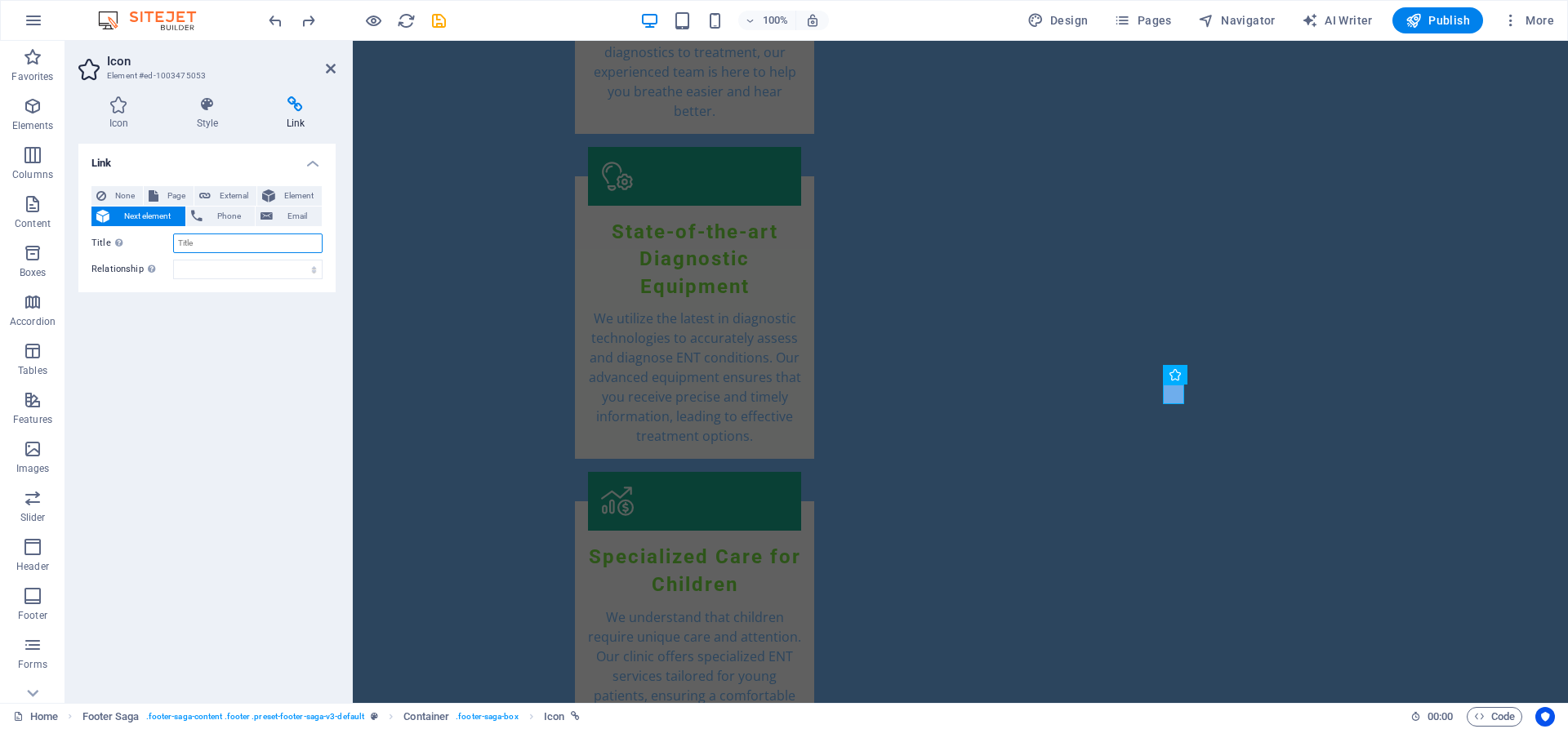
click at [233, 246] on input "Title Additional link description, should not be the same as the link text. The…" at bounding box center [248, 243] width 149 height 20
click at [225, 198] on span "External" at bounding box center [234, 195] width 36 height 20
select select "blank"
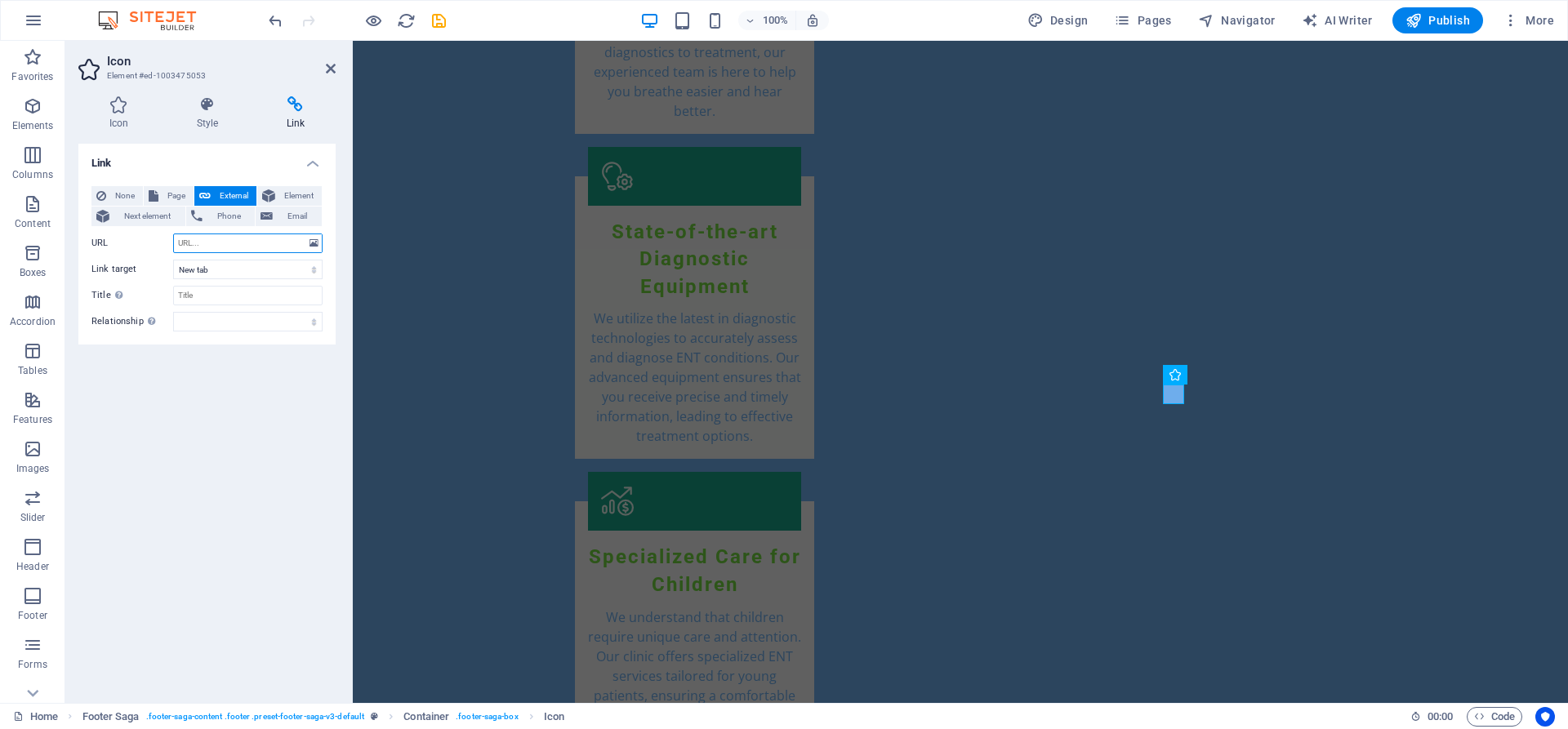
click at [244, 243] on input "URL" at bounding box center [248, 243] width 149 height 20
paste input "[URL][DOMAIN_NAME]"
type input "[URL][DOMAIN_NAME]"
click at [224, 427] on div "Link None Page External Element Next element Phone Email Page Home Subpage Lega…" at bounding box center [206, 416] width 257 height 546
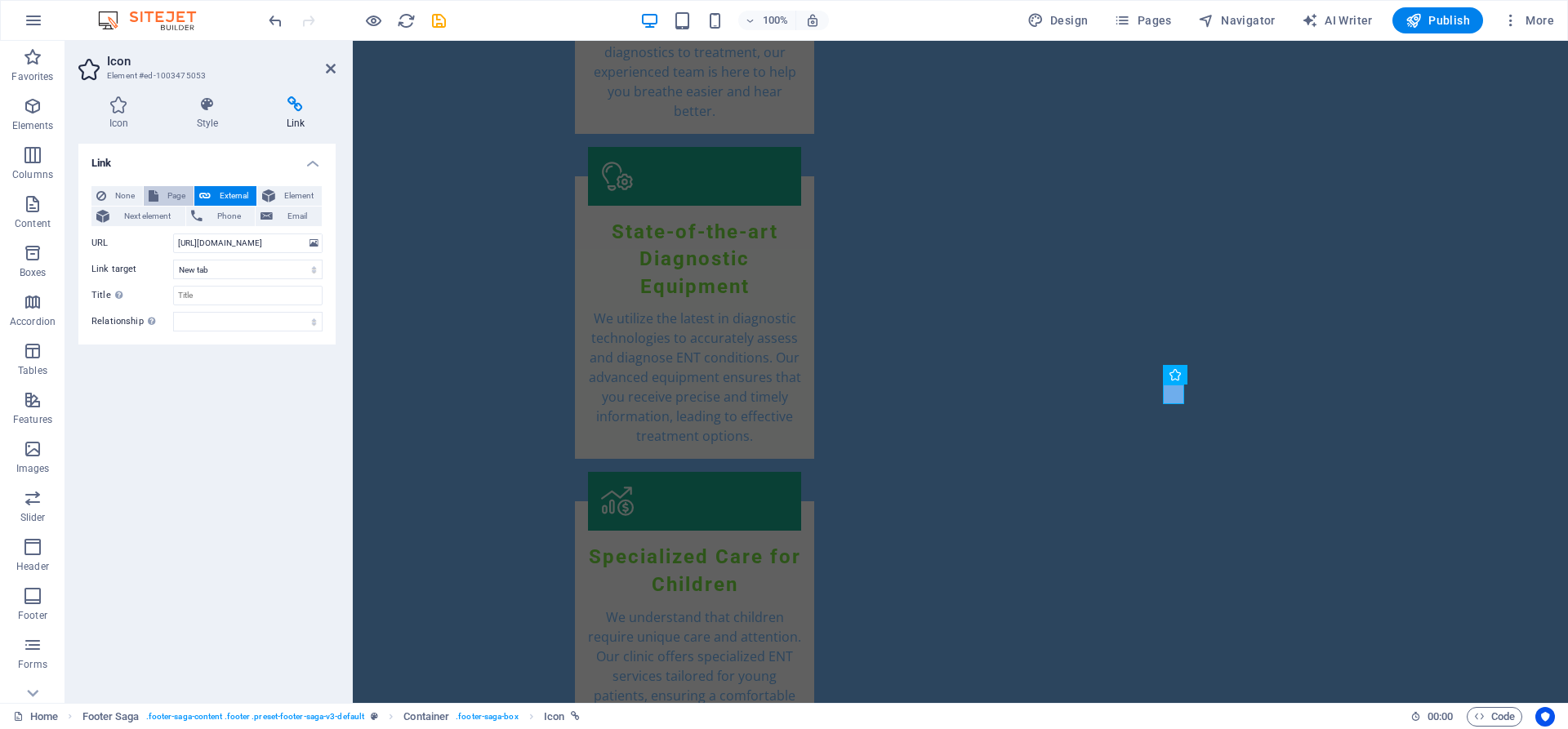
click at [165, 196] on span "Page" at bounding box center [176, 195] width 25 height 20
select select
click at [173, 234] on select "Home Subpage Legal Notice Privacy" at bounding box center [248, 243] width 149 height 20
click at [222, 433] on div "Link None Page External Element Next element Phone Email Page Home Subpage Lega…" at bounding box center [206, 416] width 257 height 546
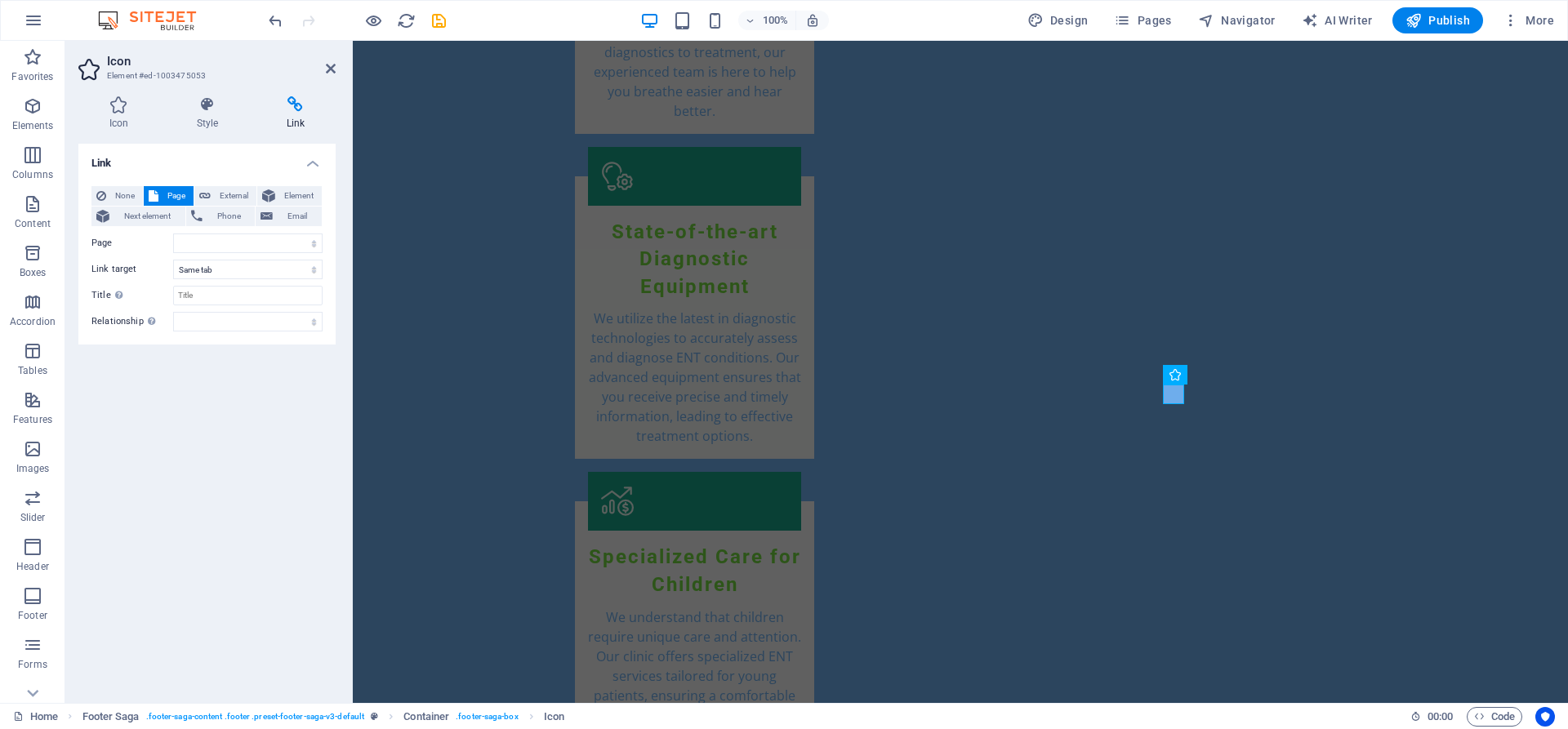
click at [249, 447] on div "Link None Page External Element Next element Phone Email Page Home Subpage Lega…" at bounding box center [206, 416] width 257 height 546
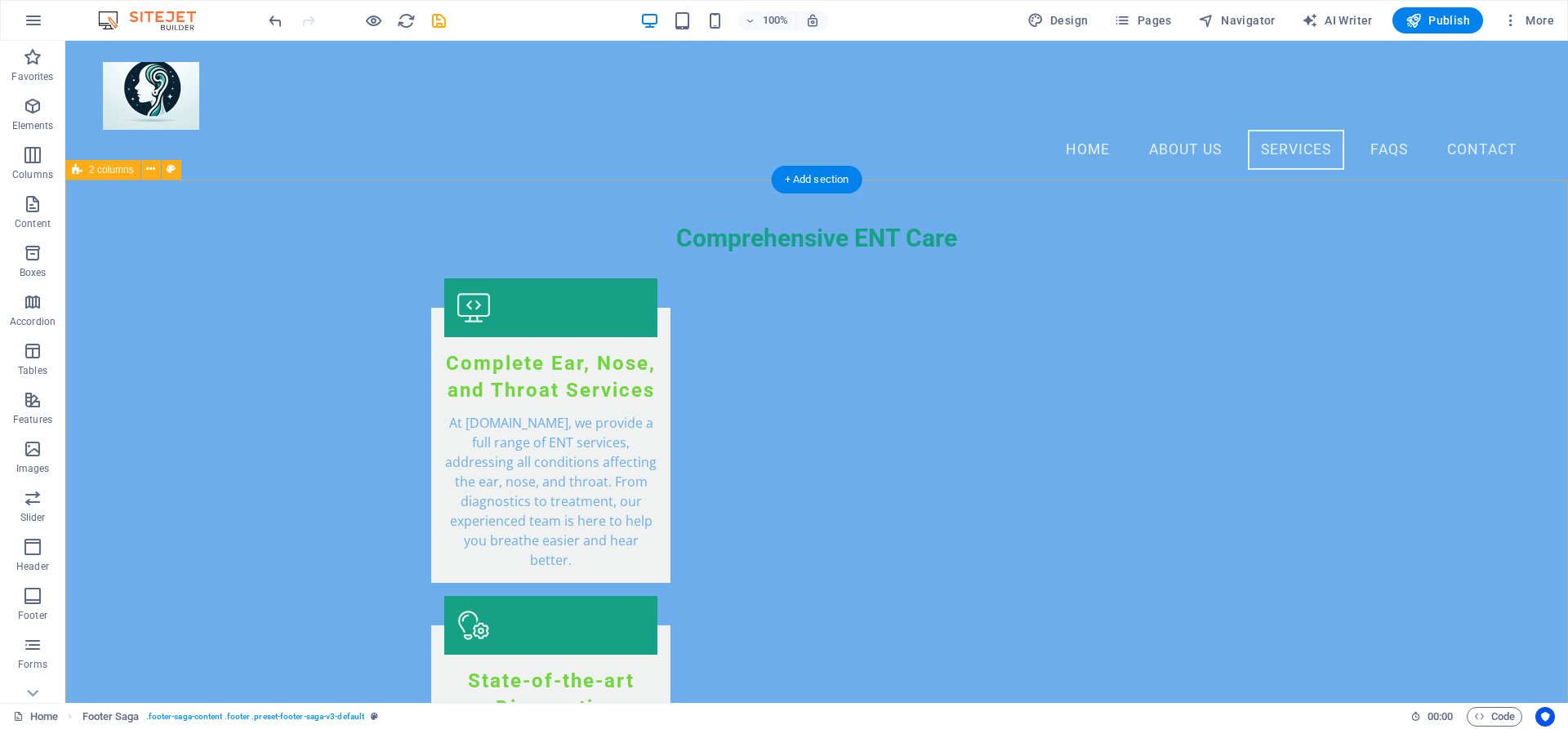
scroll to position [2519, 0]
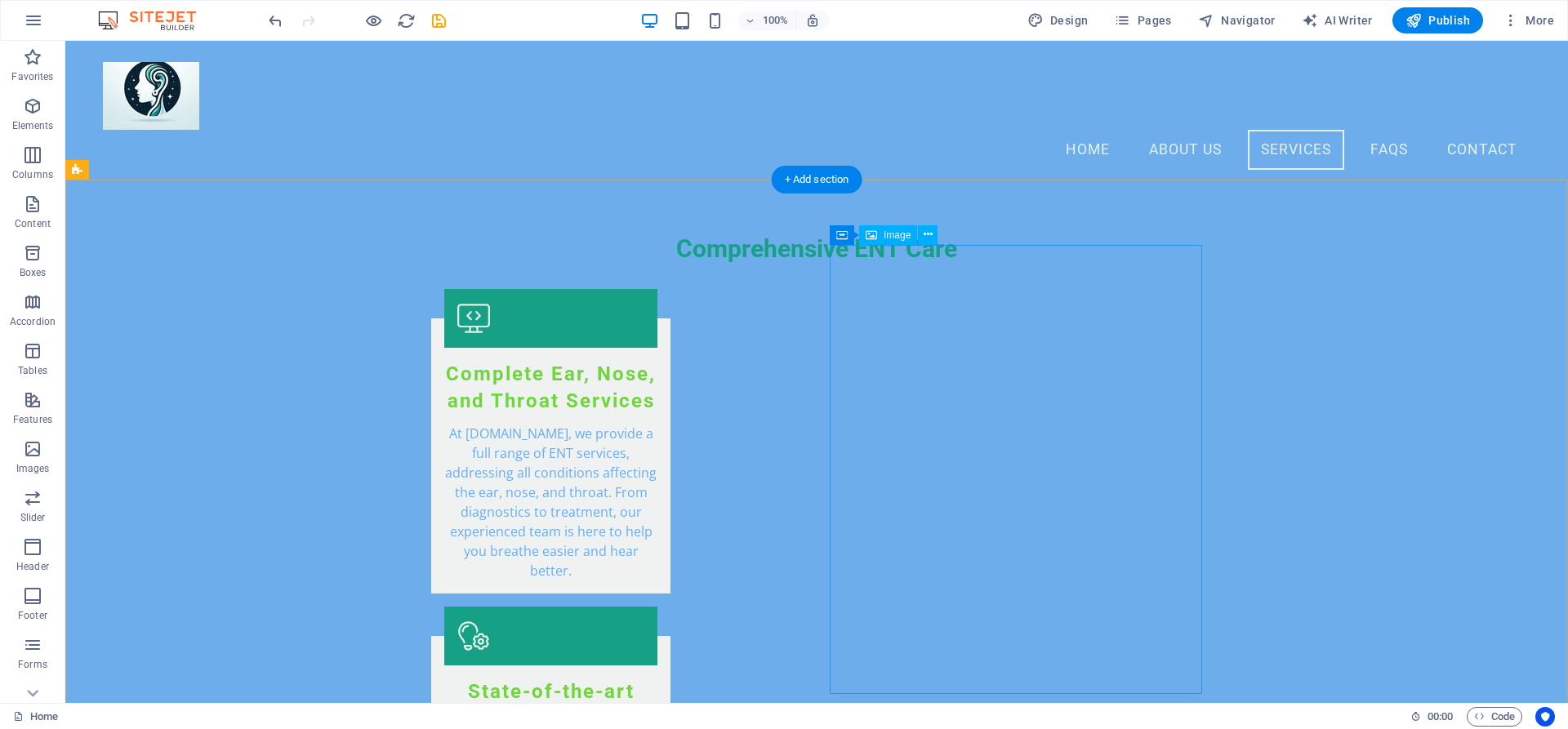
click at [877, 239] on div "Image" at bounding box center [888, 235] width 58 height 20
click at [892, 237] on span "Image" at bounding box center [897, 235] width 27 height 10
click at [870, 238] on icon at bounding box center [871, 235] width 11 height 20
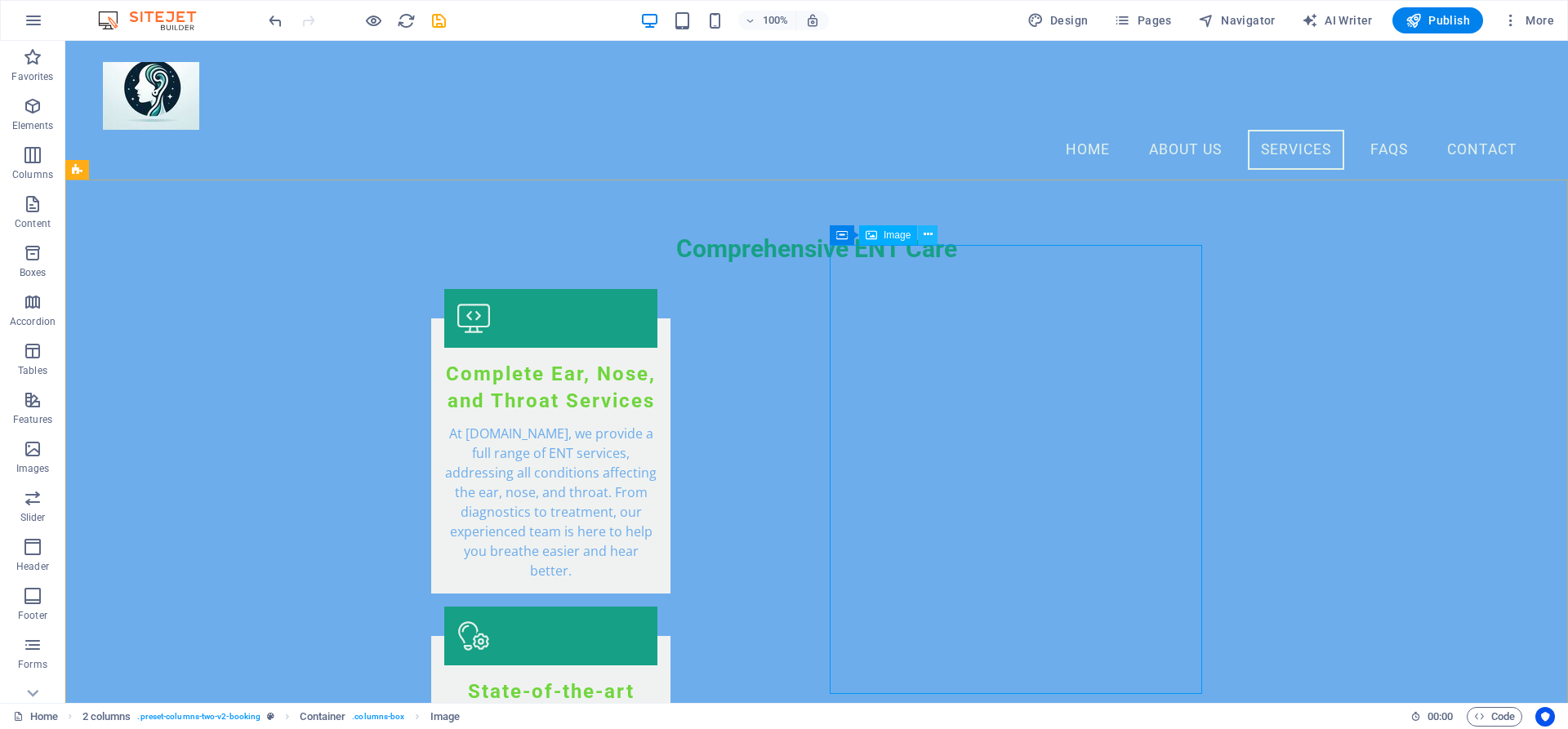
click at [928, 234] on icon at bounding box center [928, 235] width 9 height 17
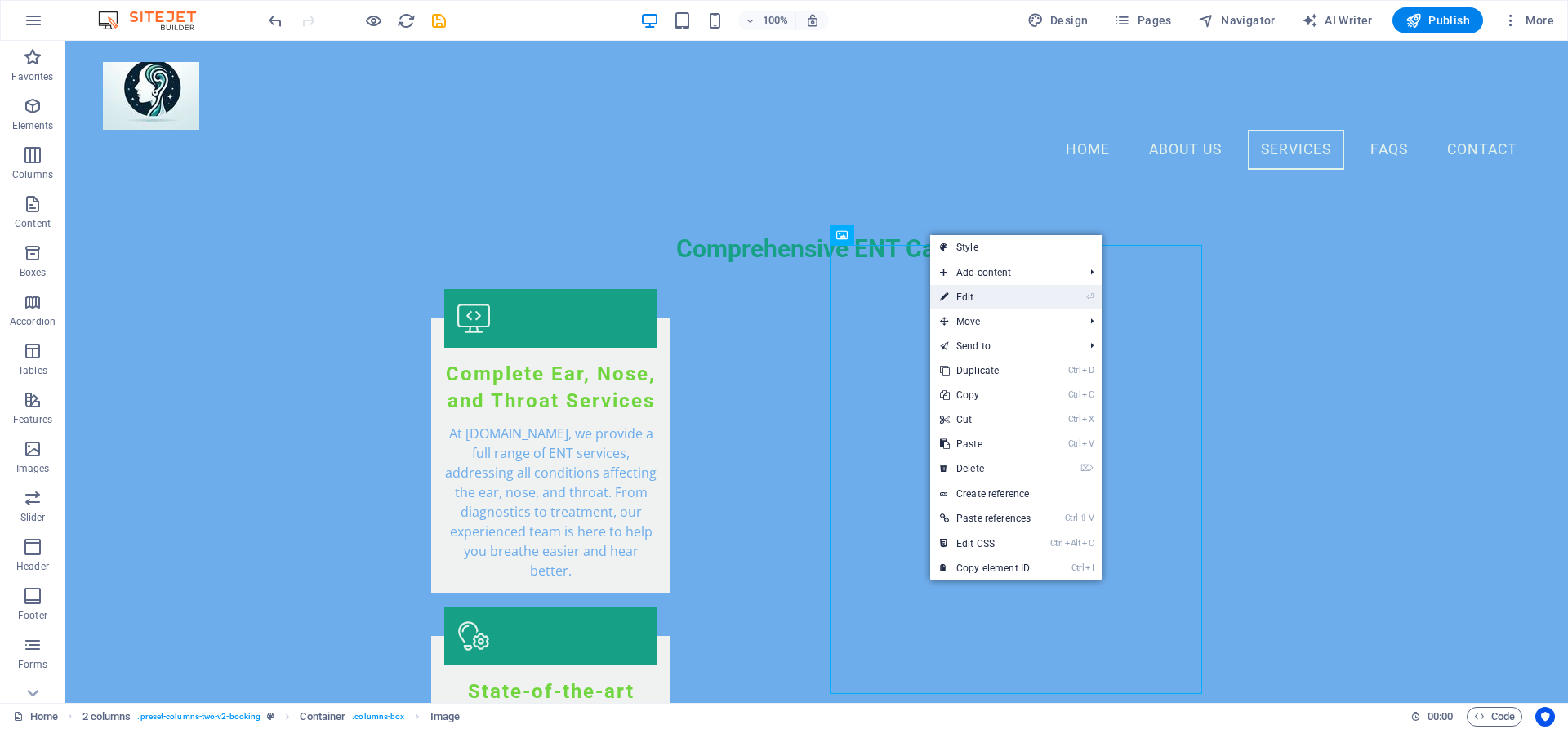
click at [968, 291] on link "⏎ Edit" at bounding box center [985, 297] width 110 height 25
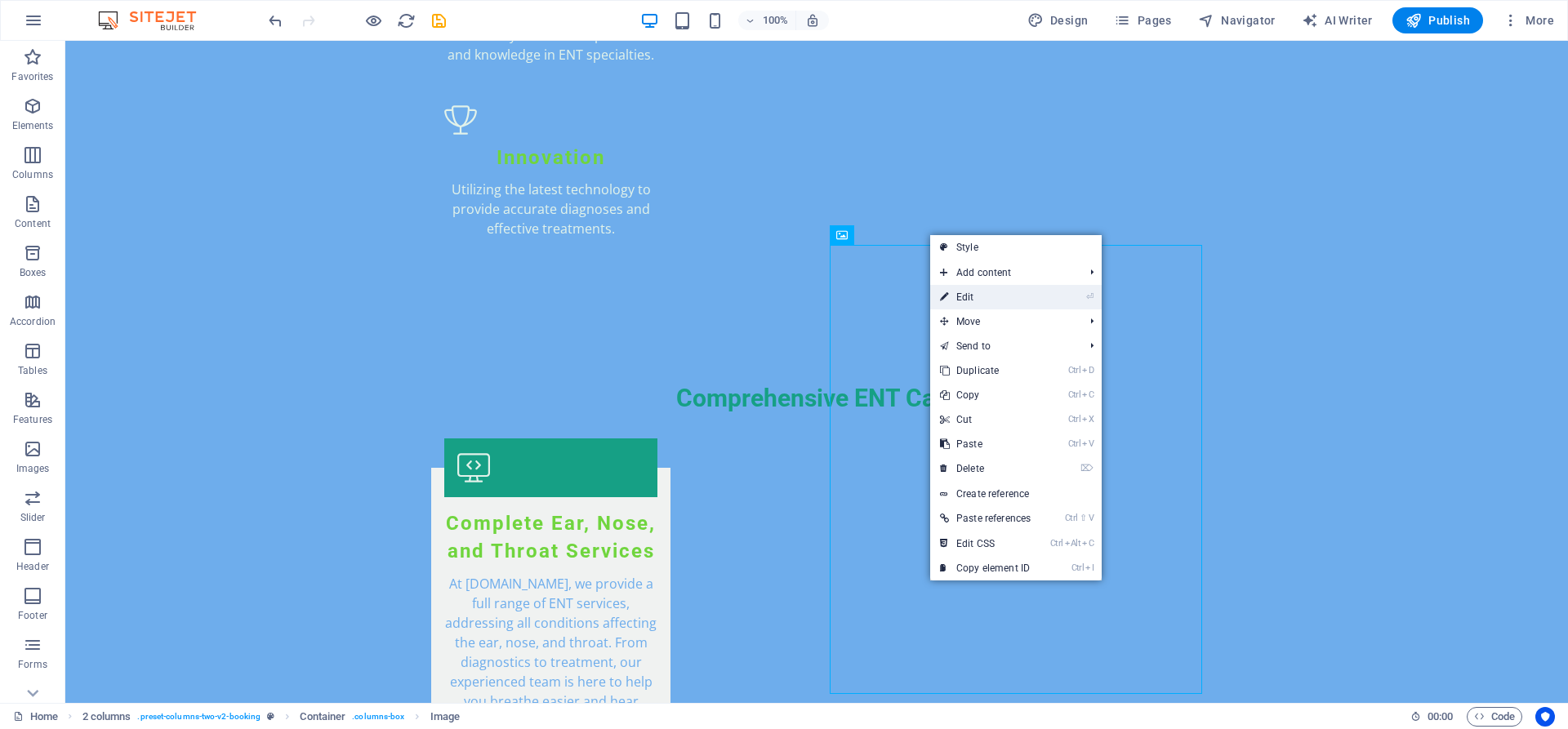
select select "px"
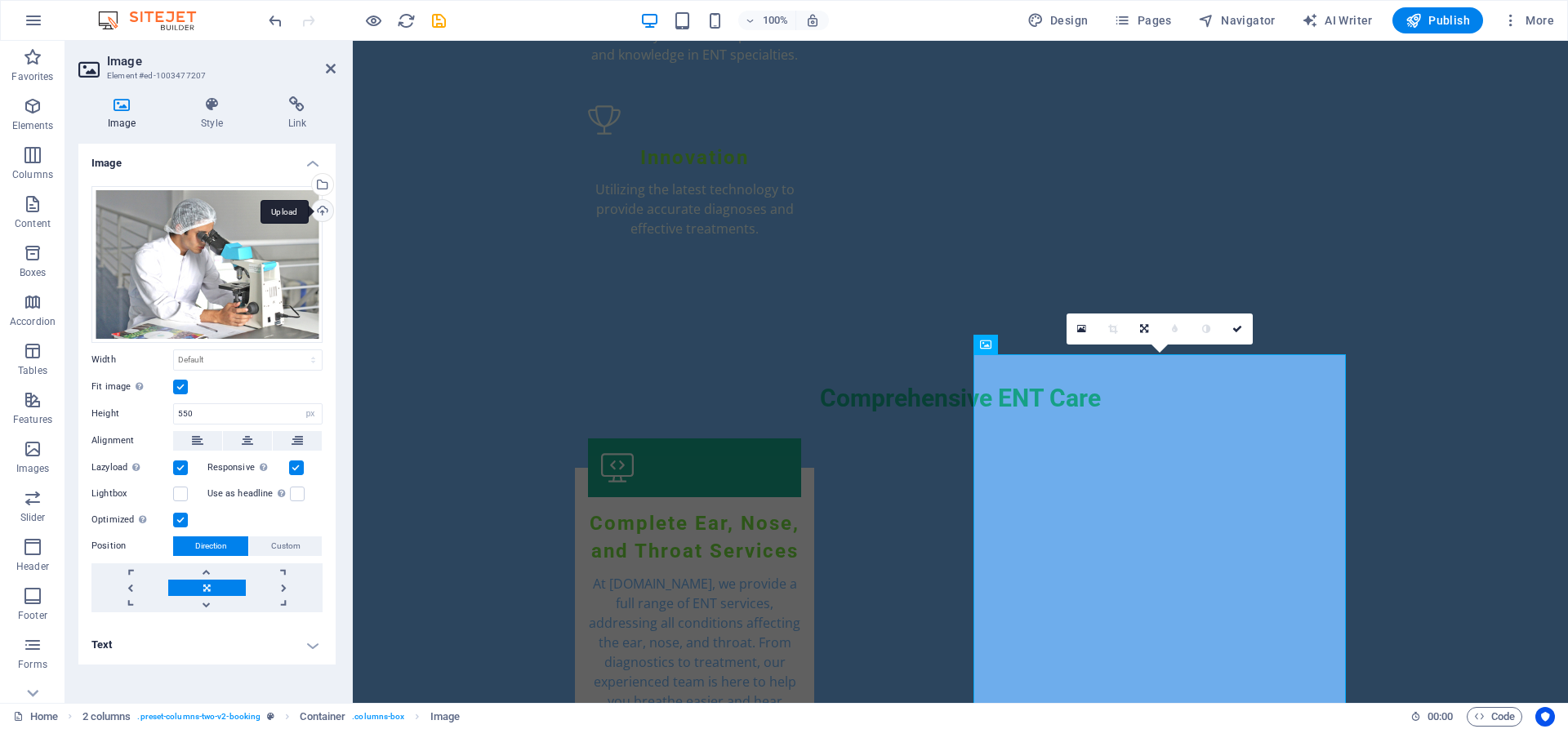
click at [323, 213] on div "Upload" at bounding box center [320, 212] width 25 height 25
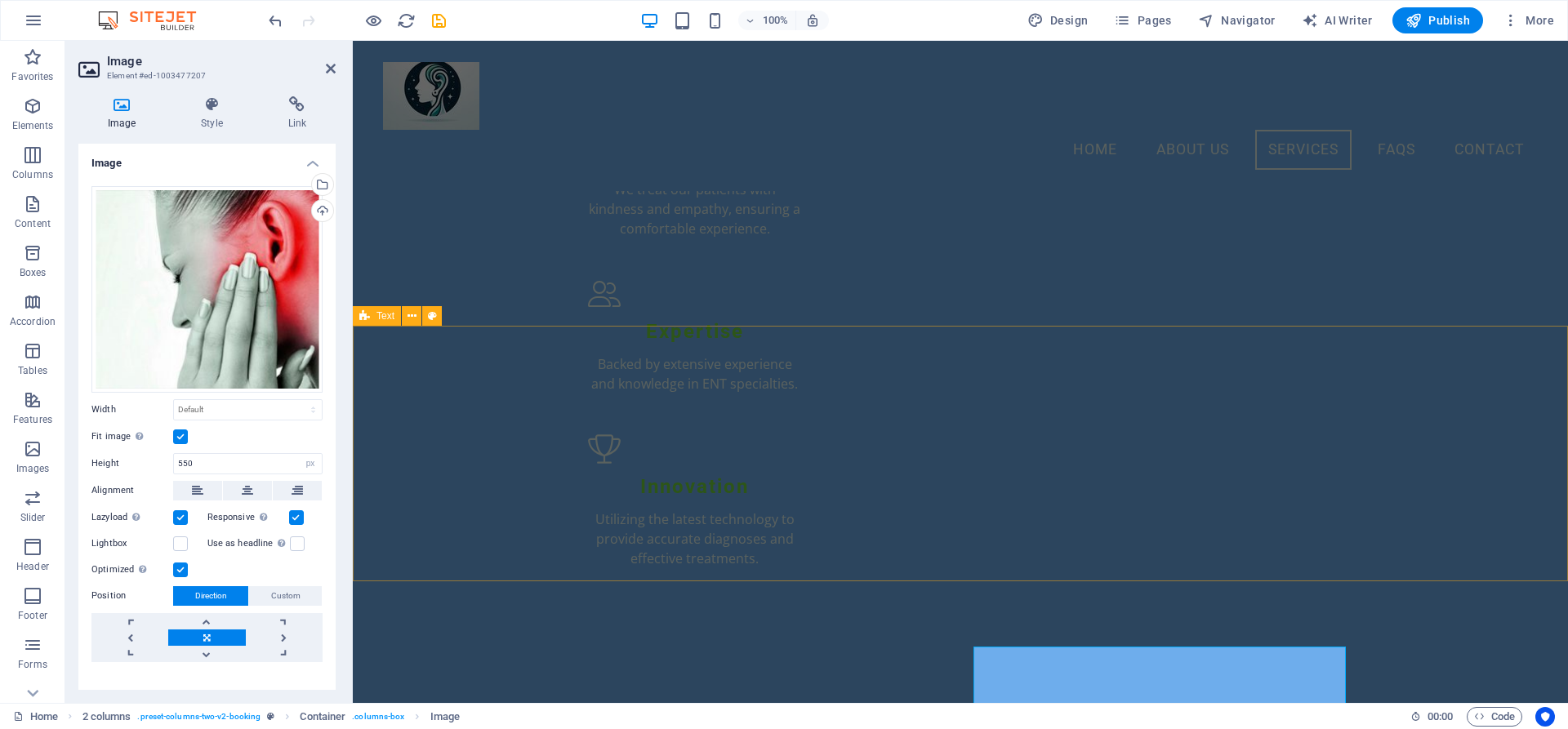
scroll to position [2019, 0]
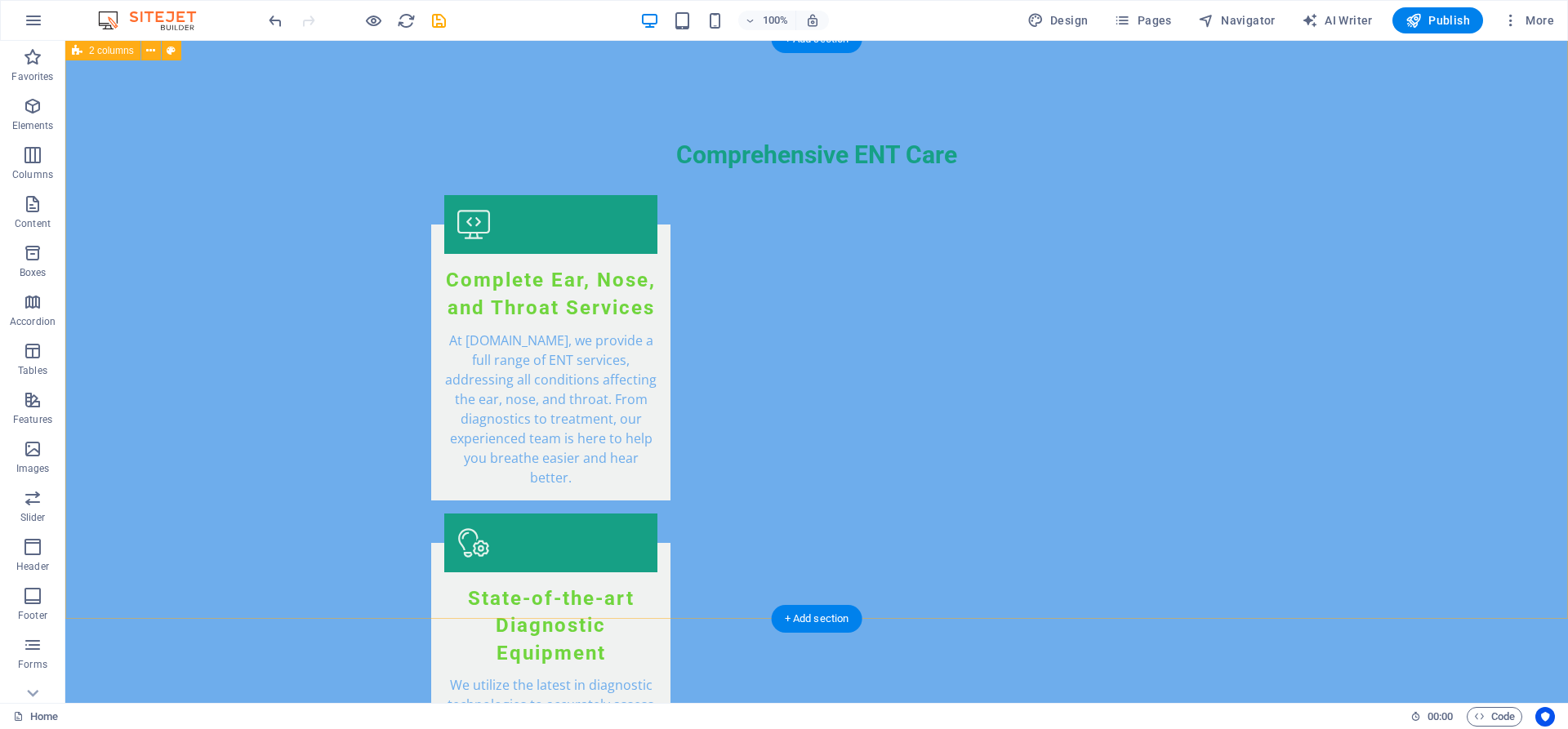
scroll to position [2769, 0]
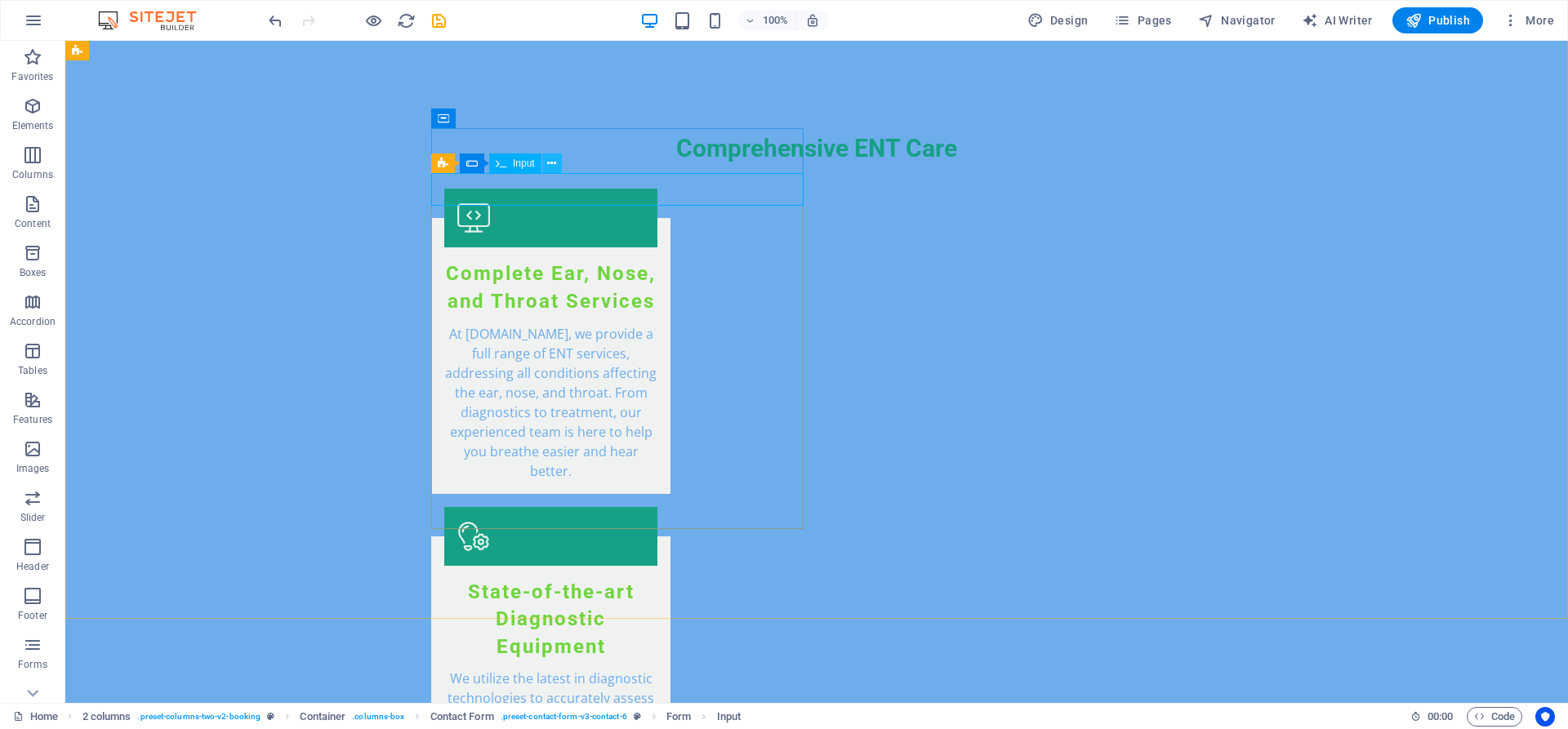
click at [546, 167] on button at bounding box center [551, 163] width 20 height 20
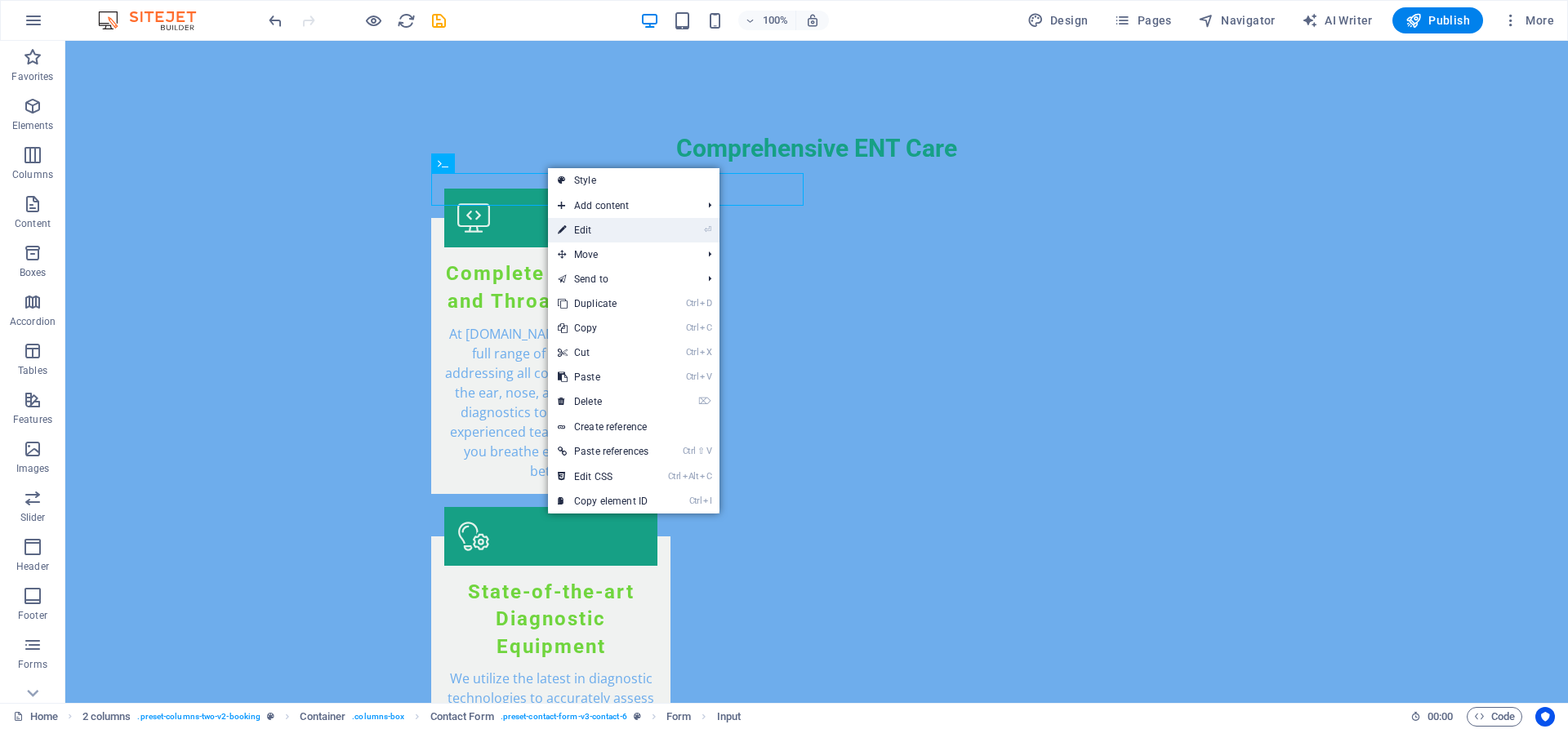
click at [586, 235] on link "⏎ Edit" at bounding box center [603, 230] width 110 height 25
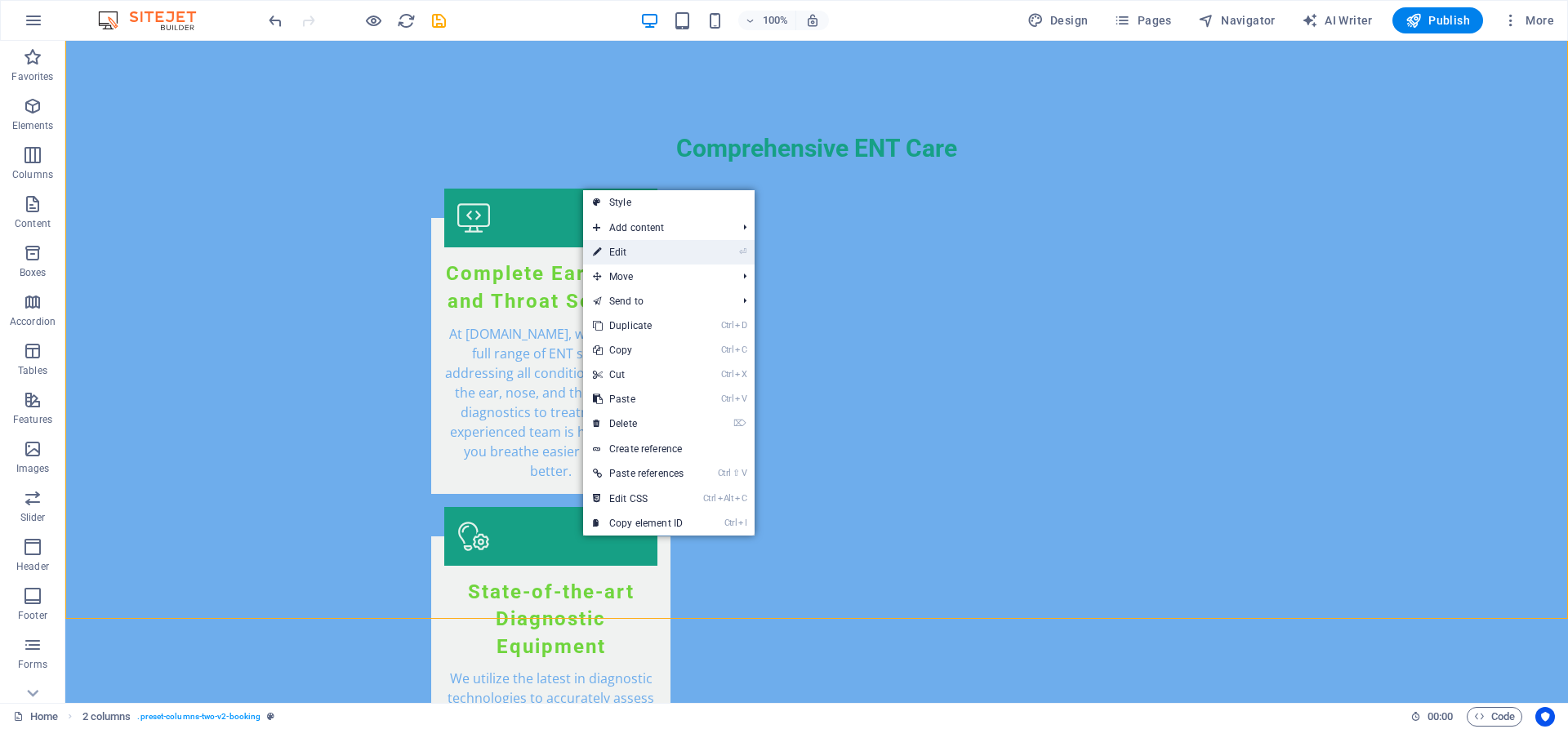
click at [612, 247] on link "⏎ Edit" at bounding box center [638, 252] width 110 height 25
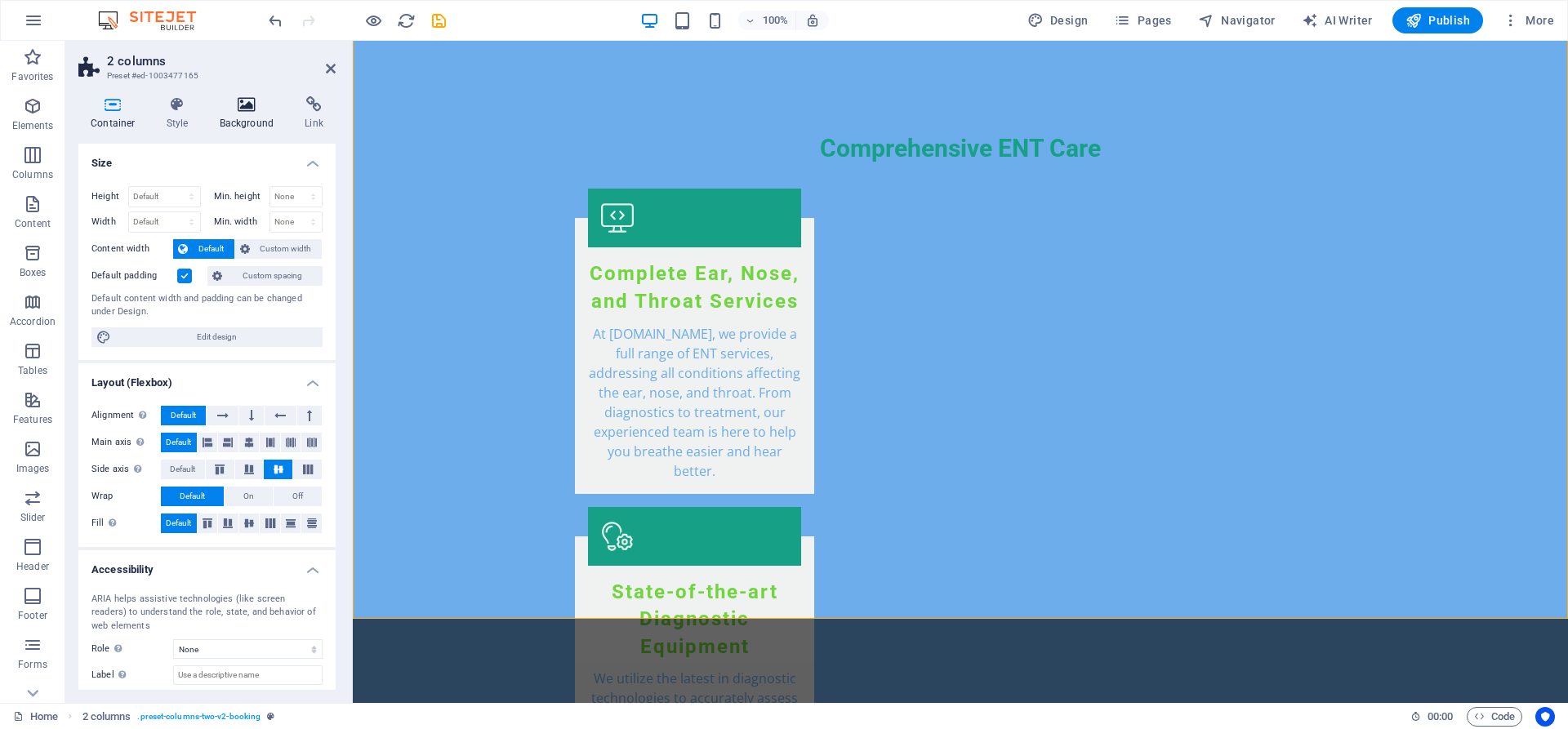
click at [246, 116] on h4 "Background" at bounding box center [250, 113] width 86 height 34
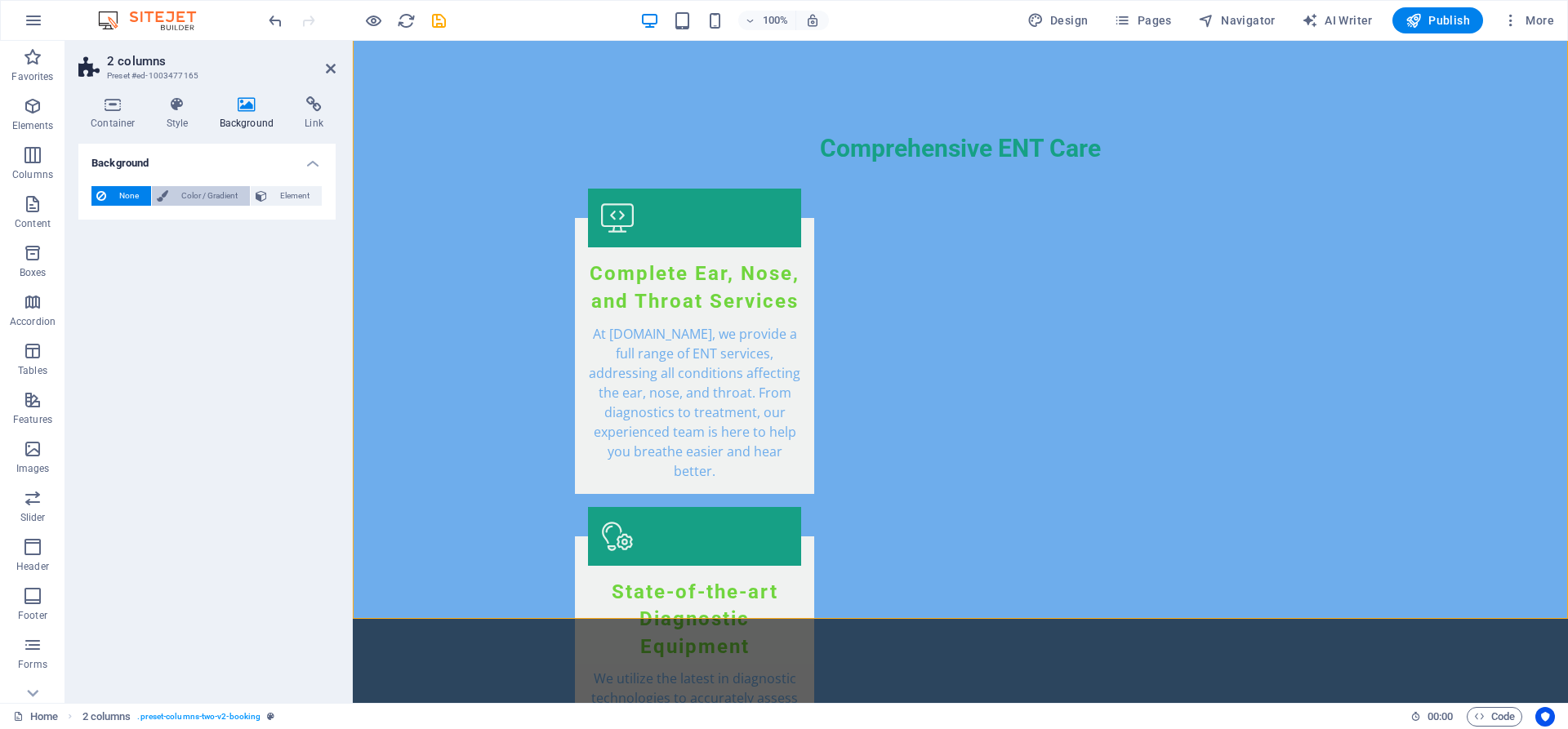
click at [208, 199] on span "Color / Gradient" at bounding box center [209, 195] width 72 height 20
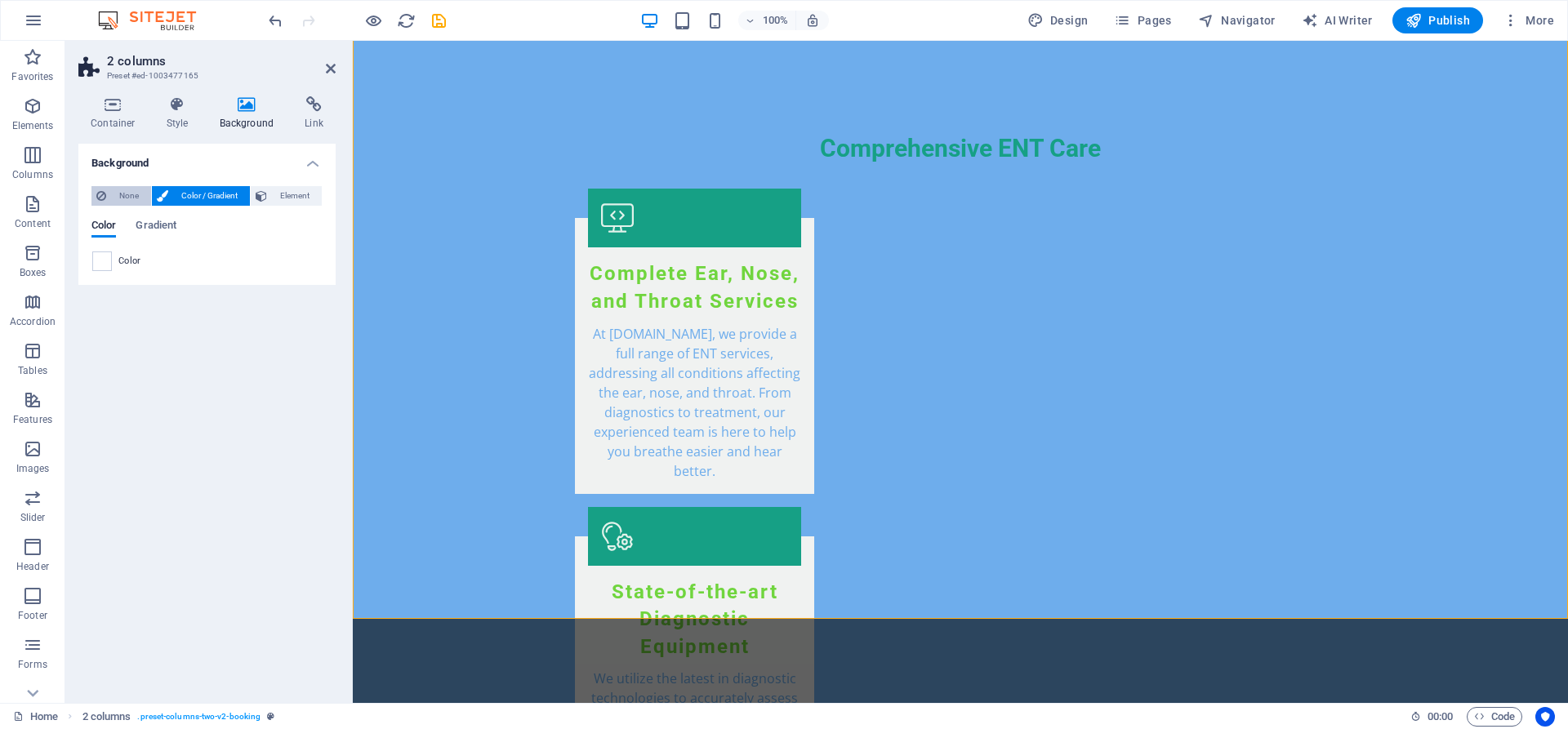
click at [133, 201] on span "None" at bounding box center [128, 195] width 35 height 20
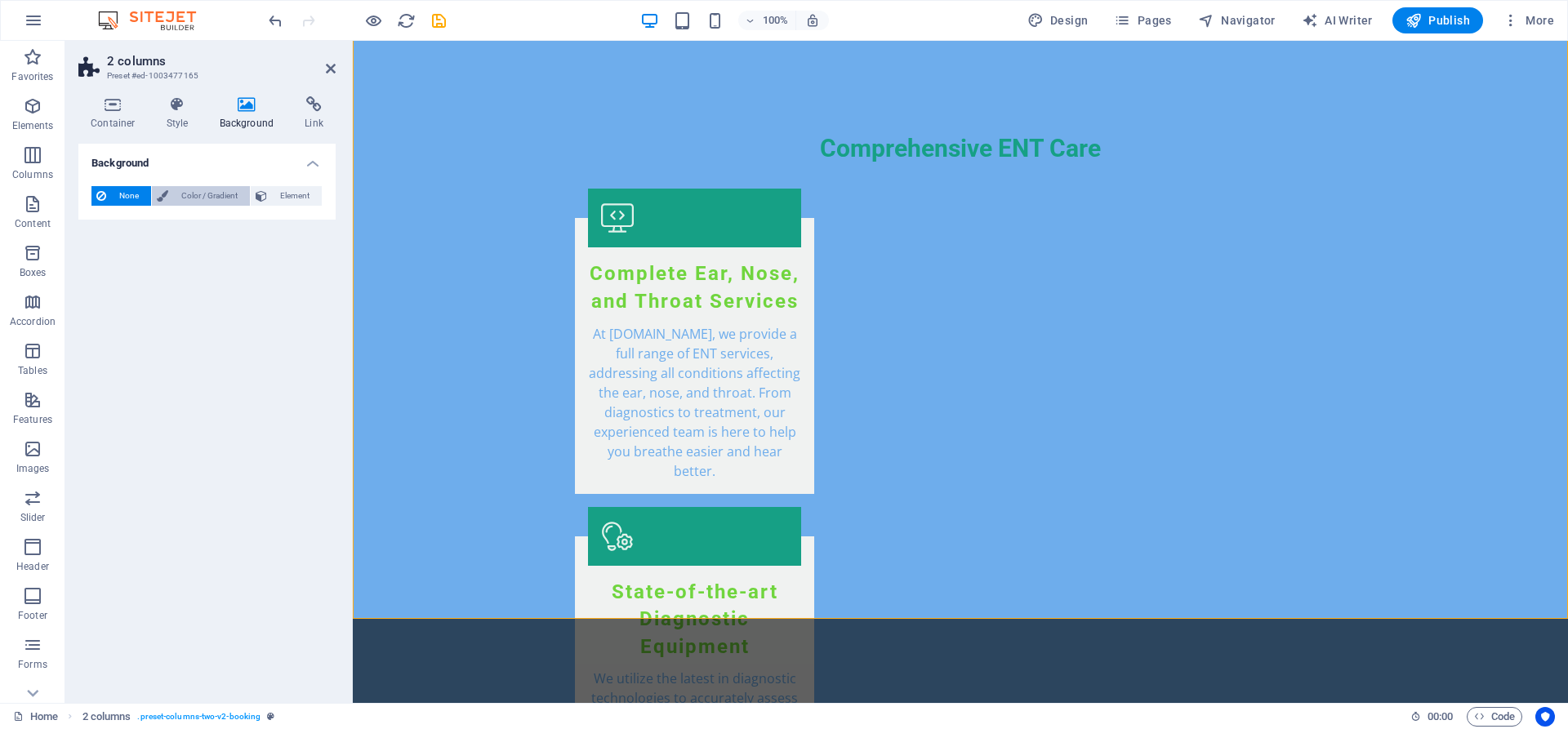
click at [222, 200] on span "Color / Gradient" at bounding box center [209, 195] width 72 height 20
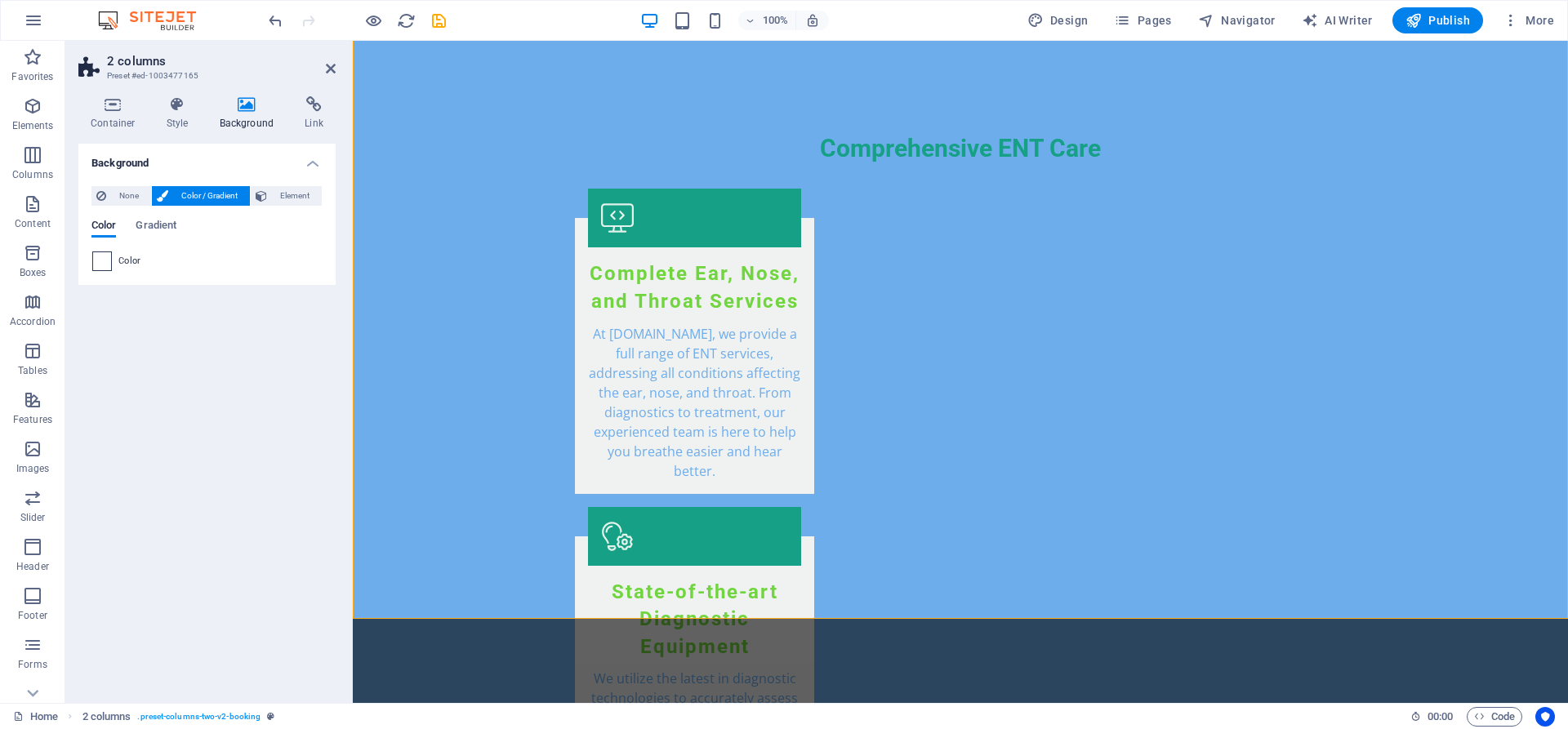
click at [99, 262] on span at bounding box center [102, 261] width 18 height 18
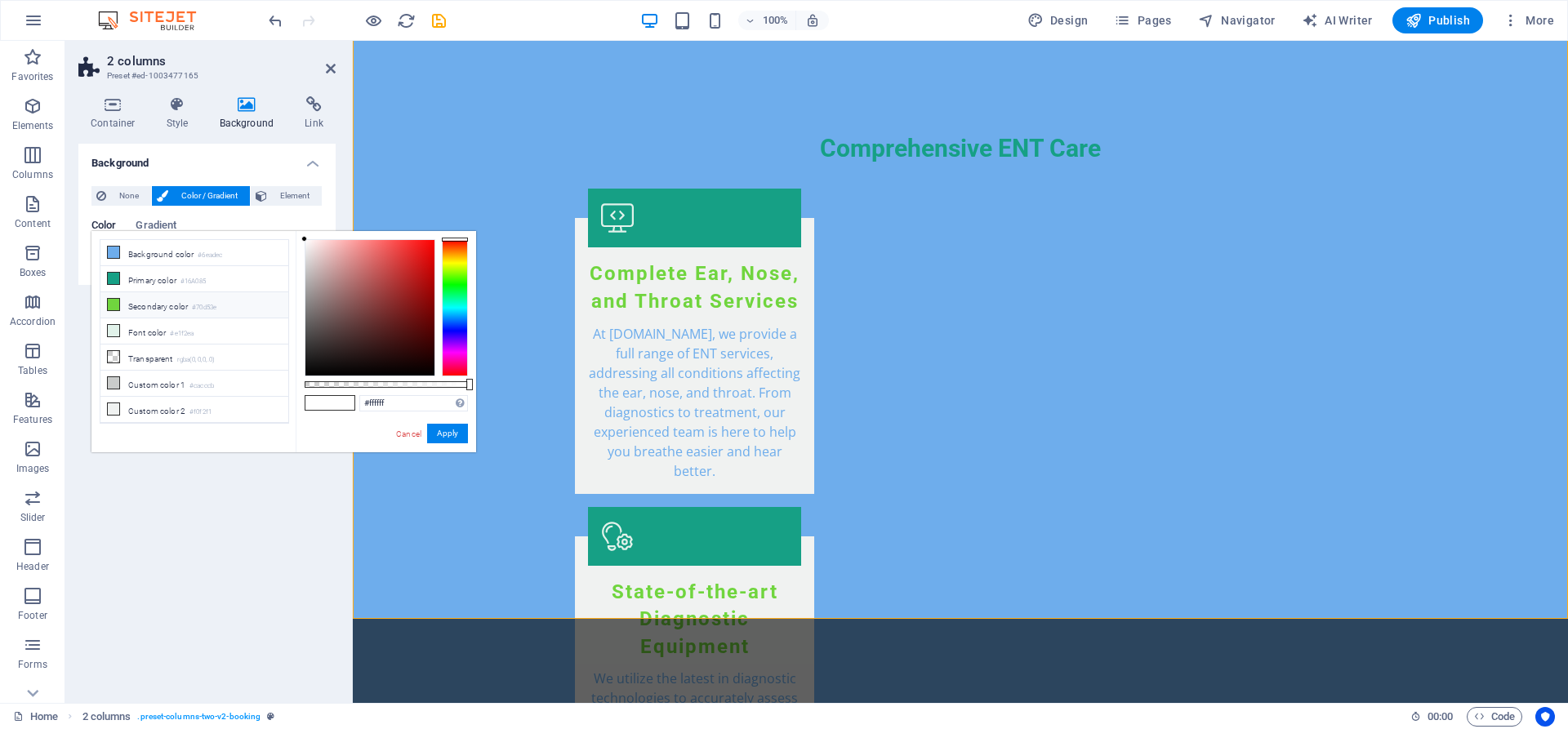
click at [116, 303] on icon at bounding box center [113, 304] width 11 height 11
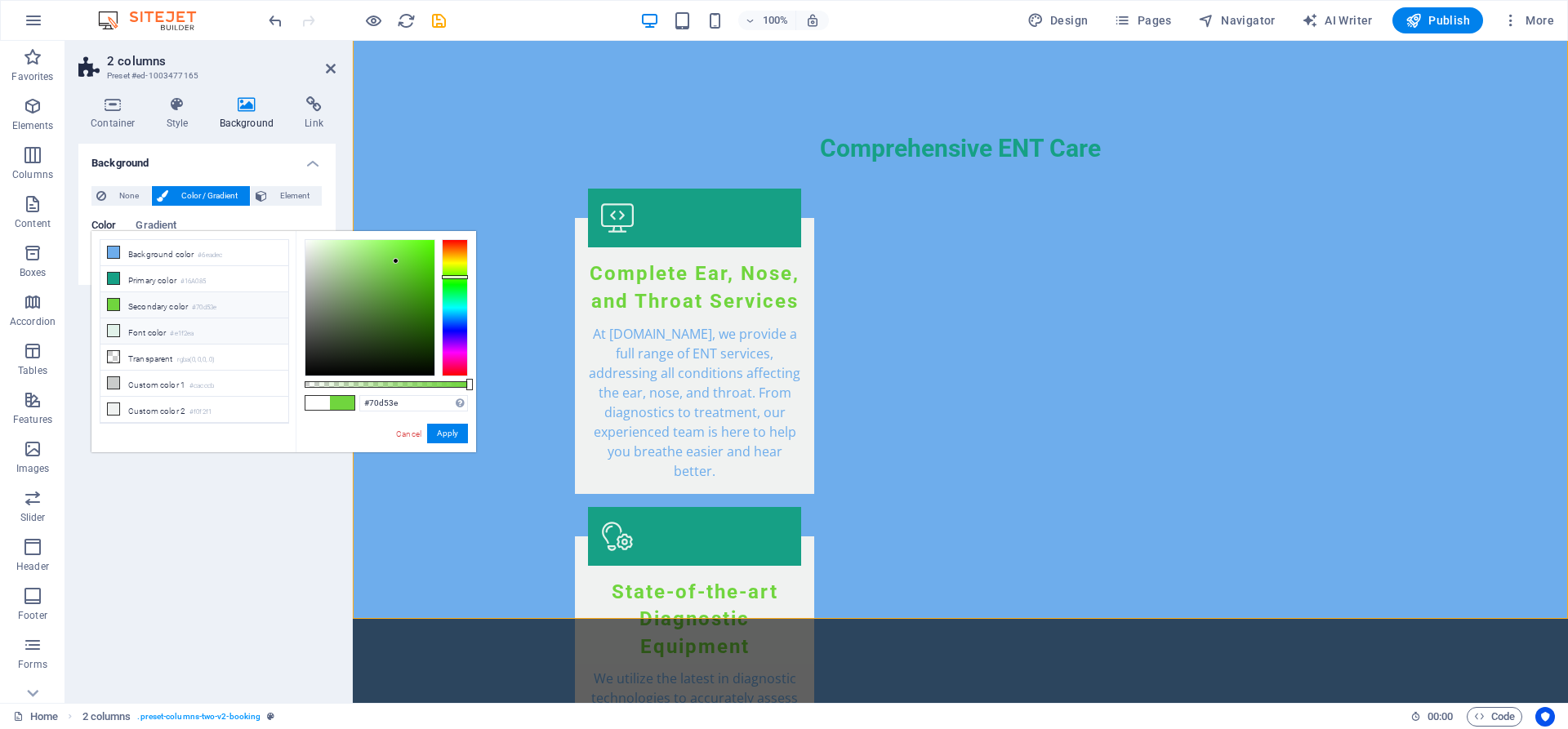
click at [112, 332] on icon at bounding box center [113, 331] width 11 height 11
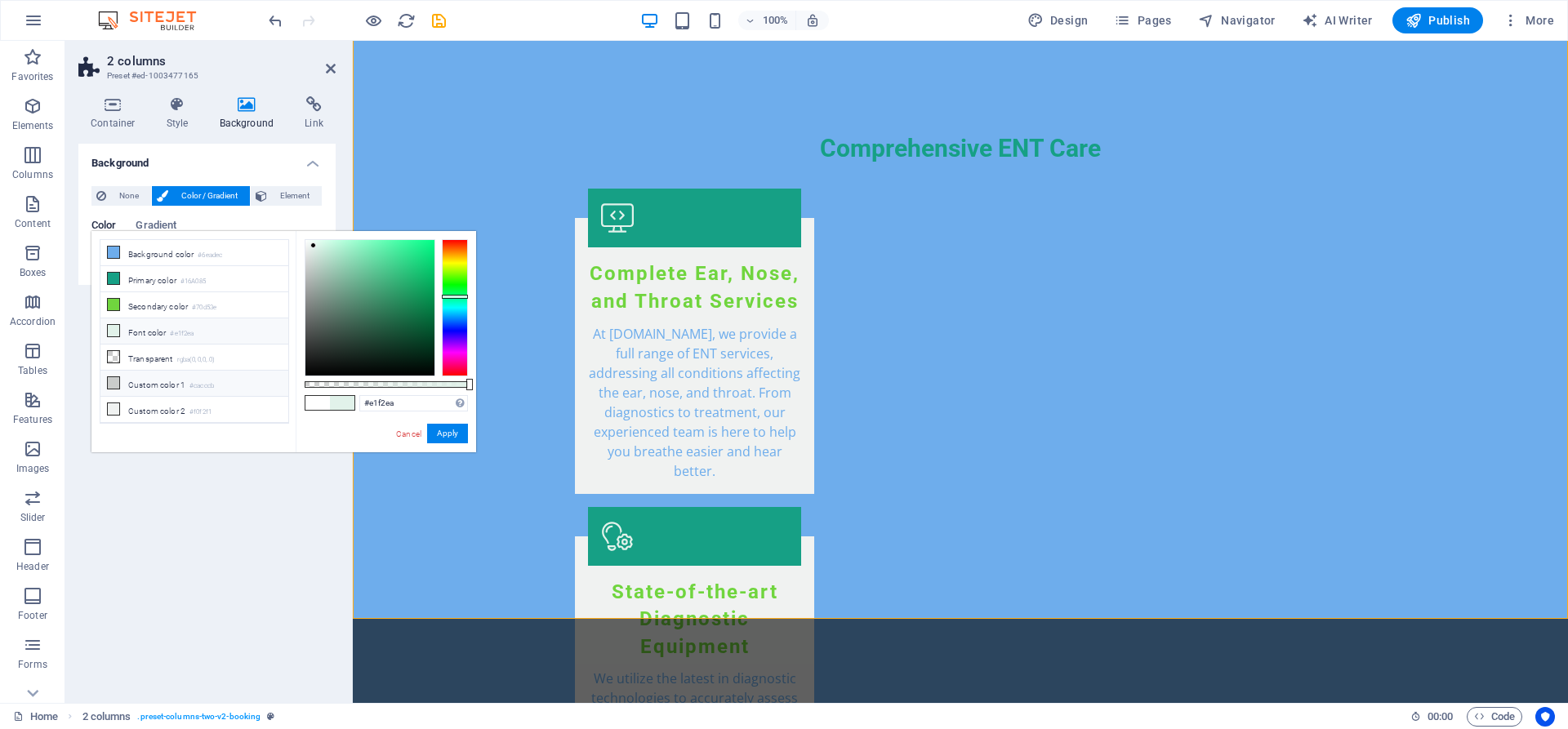
click at [115, 381] on icon at bounding box center [113, 382] width 11 height 11
click at [114, 406] on icon at bounding box center [113, 409] width 11 height 11
click at [113, 251] on icon at bounding box center [113, 251] width 11 height 11
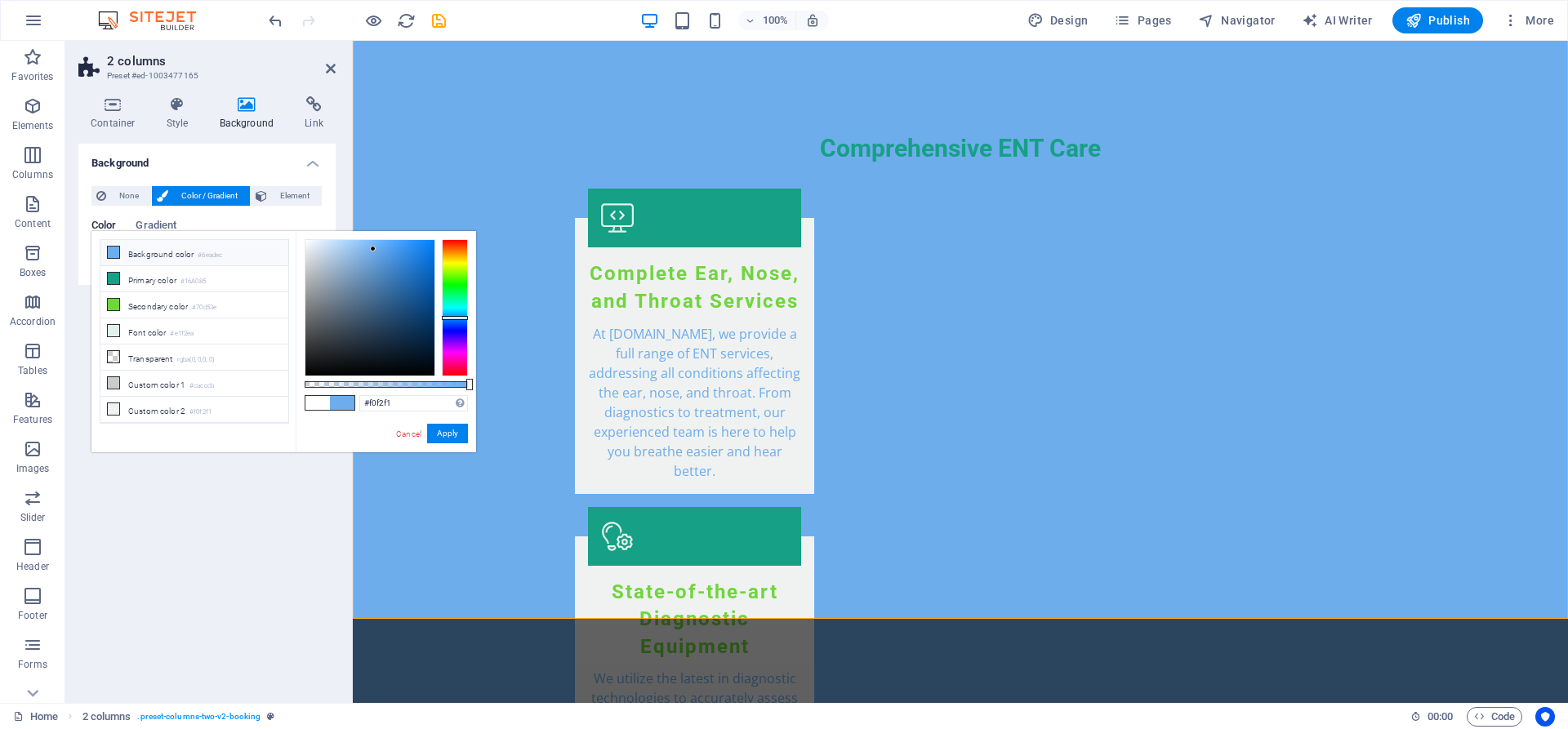
type input "#6eadec"
click at [442, 434] on button "Apply" at bounding box center [448, 433] width 41 height 20
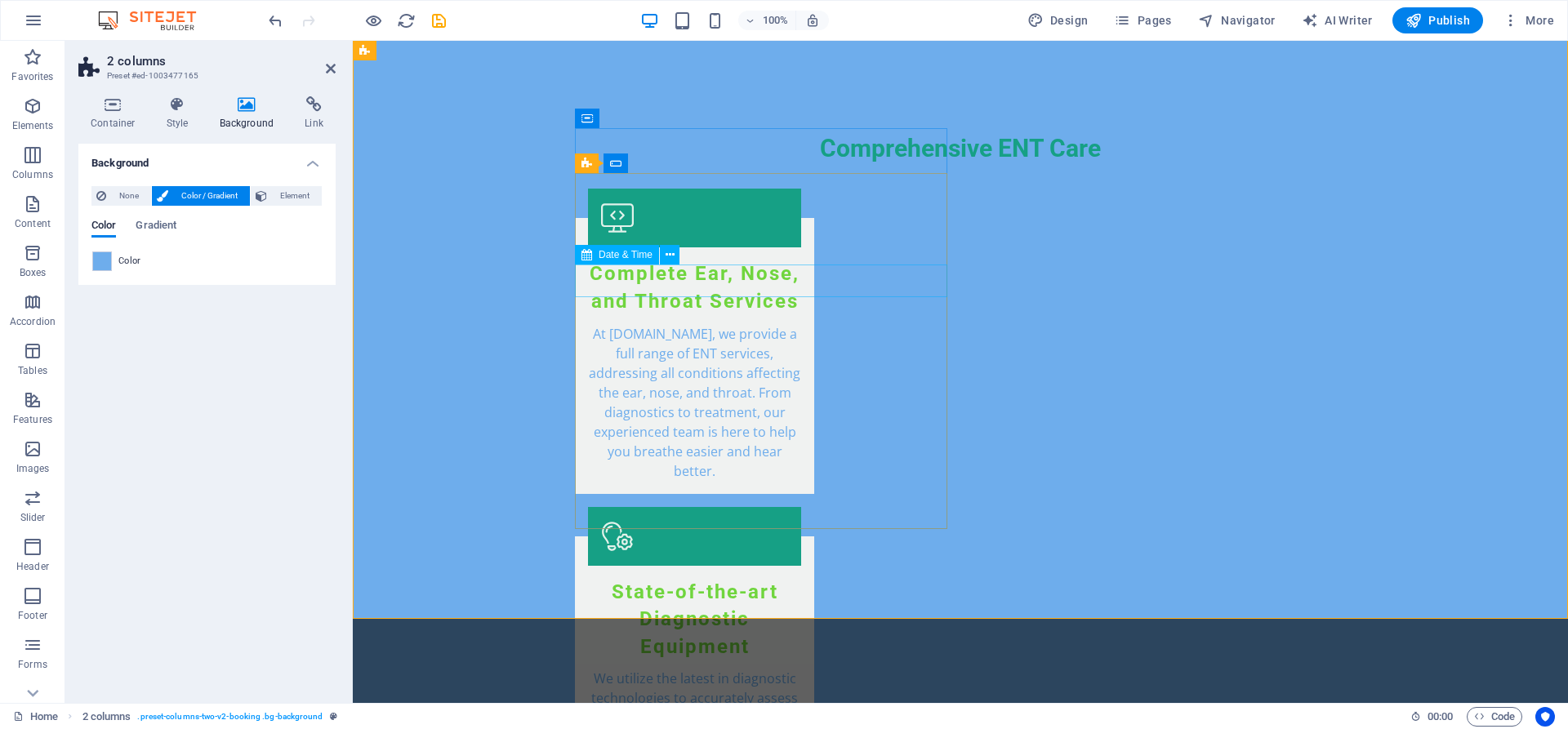
click at [598, 254] on div "Date & Time" at bounding box center [617, 254] width 84 height 20
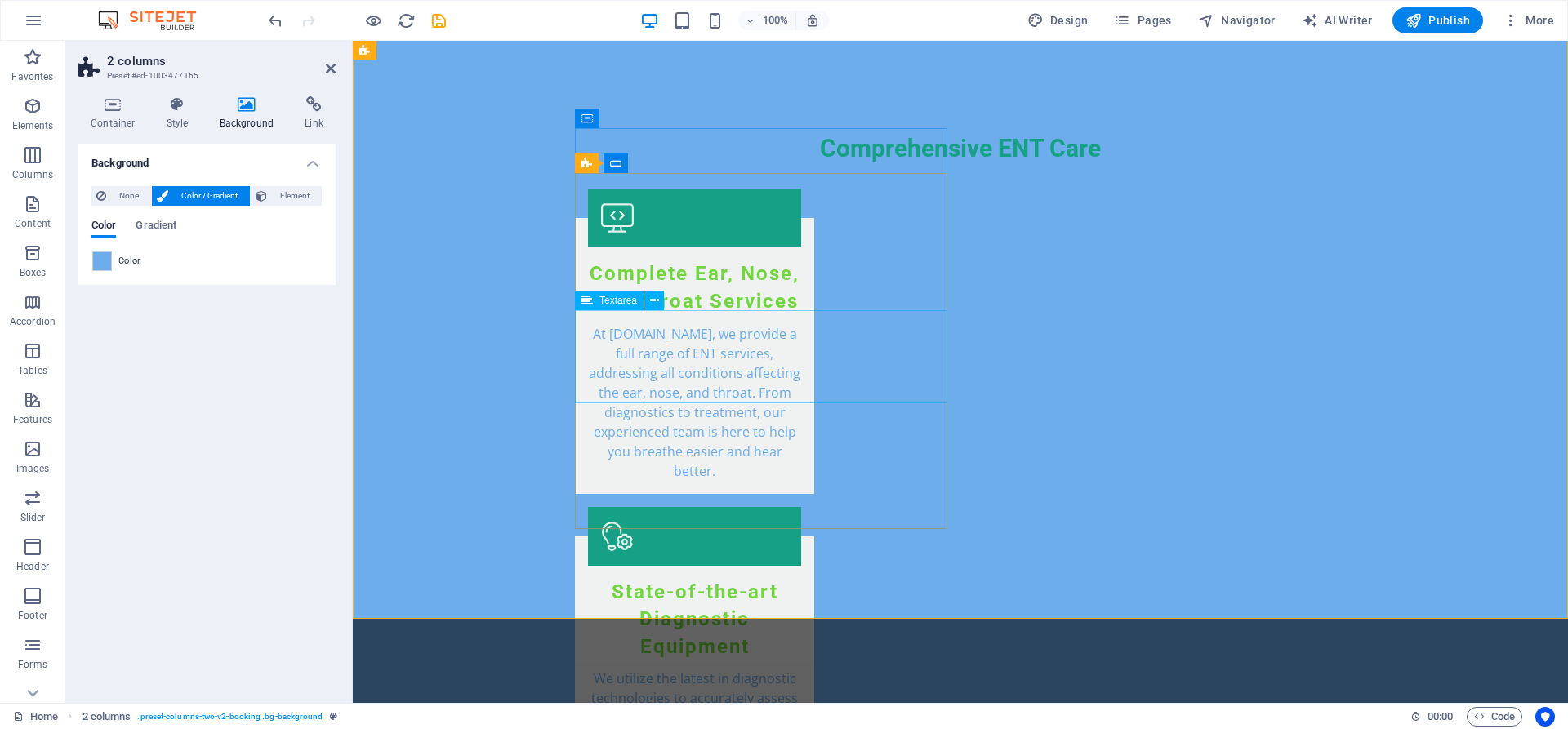
click at [697, 163] on icon at bounding box center [695, 164] width 9 height 17
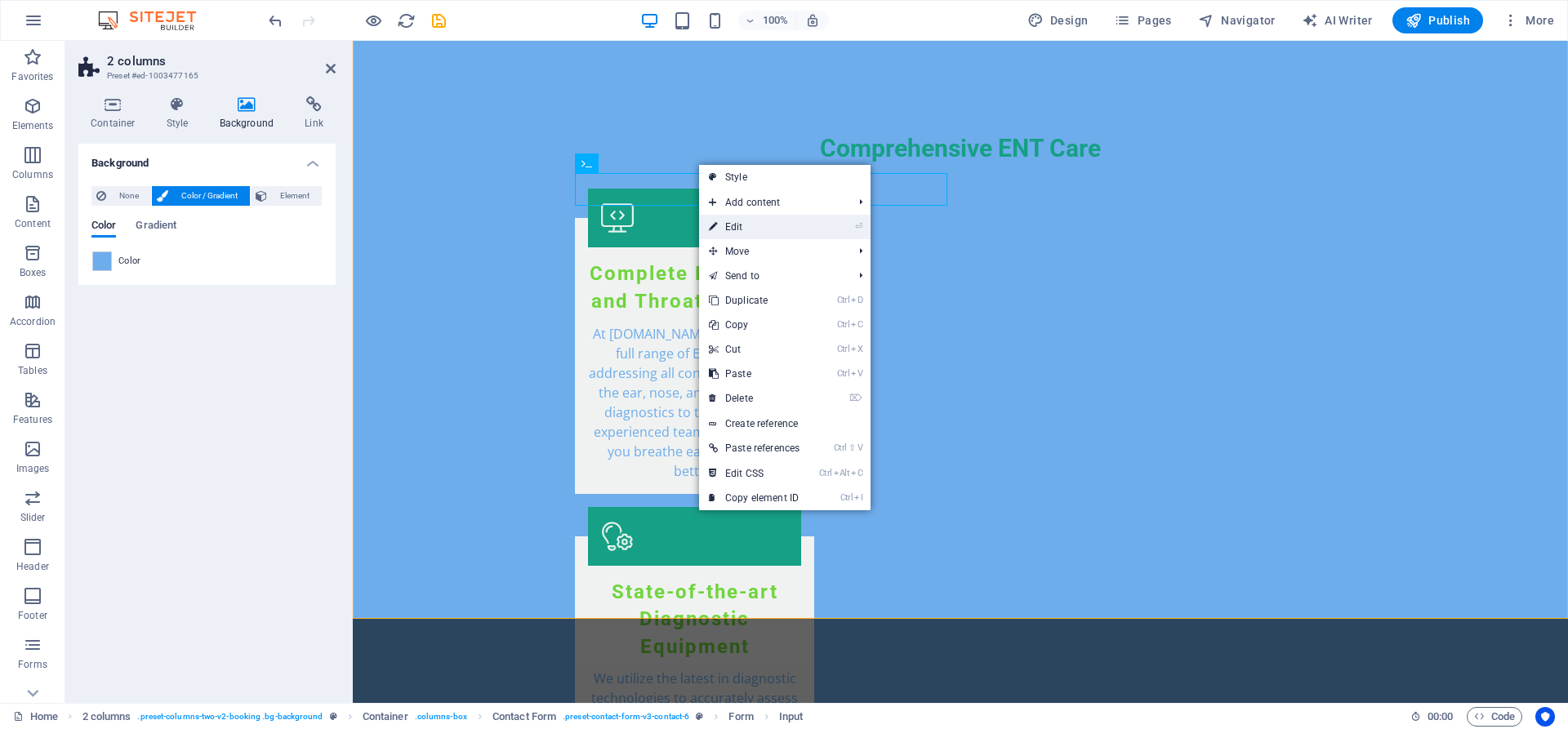
click at [747, 230] on link "⏎ Edit" at bounding box center [754, 227] width 110 height 25
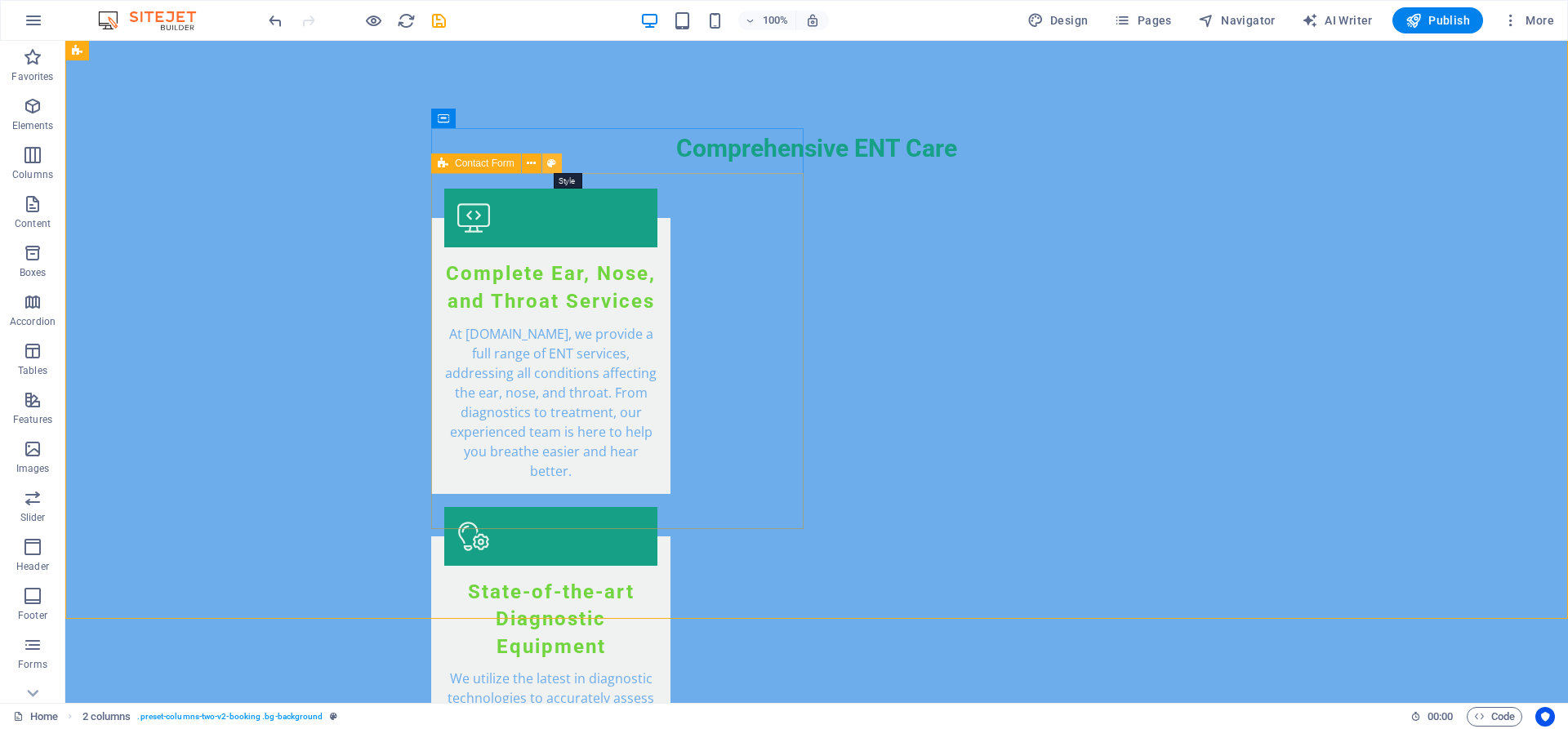
click at [547, 160] on button at bounding box center [551, 163] width 20 height 20
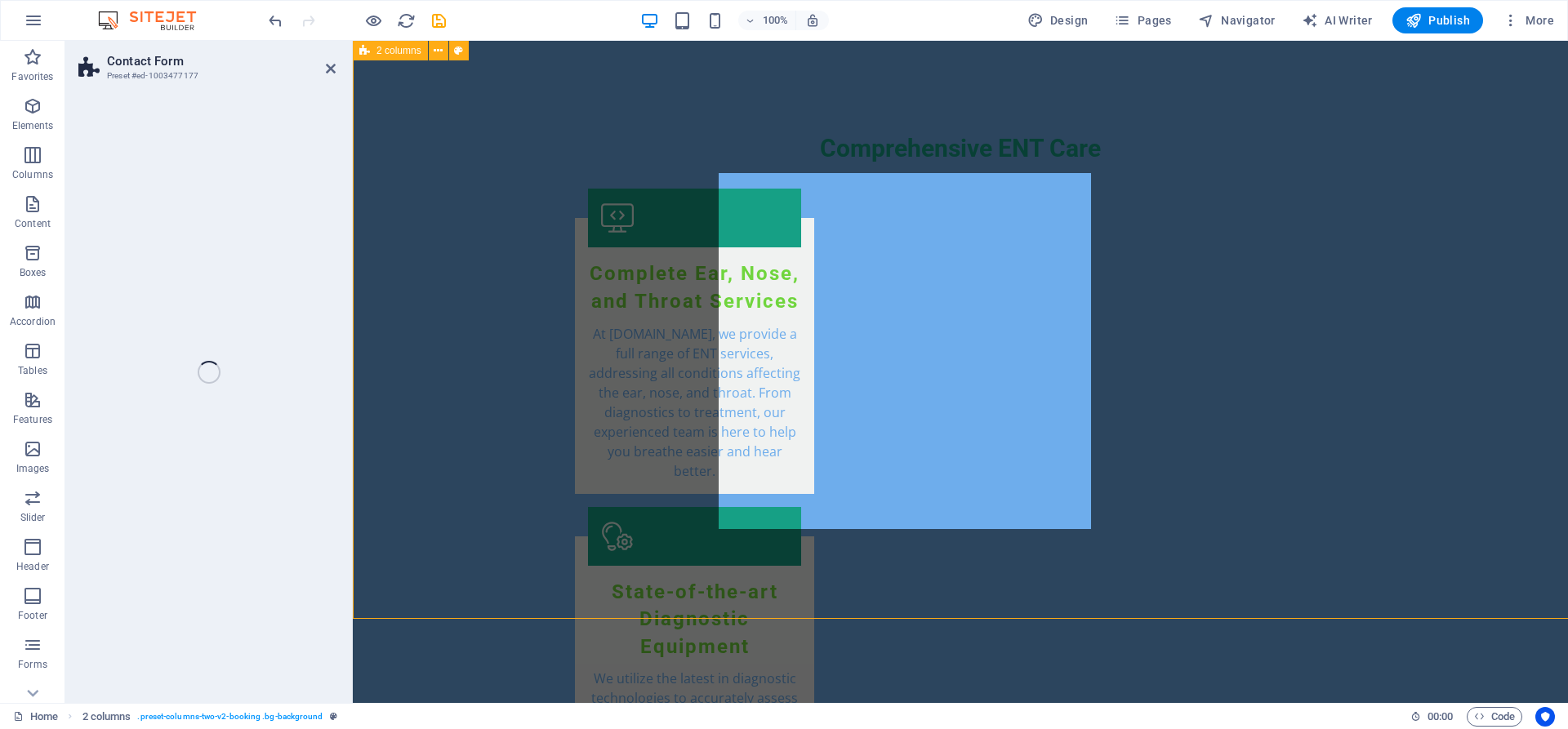
select select "rem"
select select "preset-contact-form-v3-contact-6"
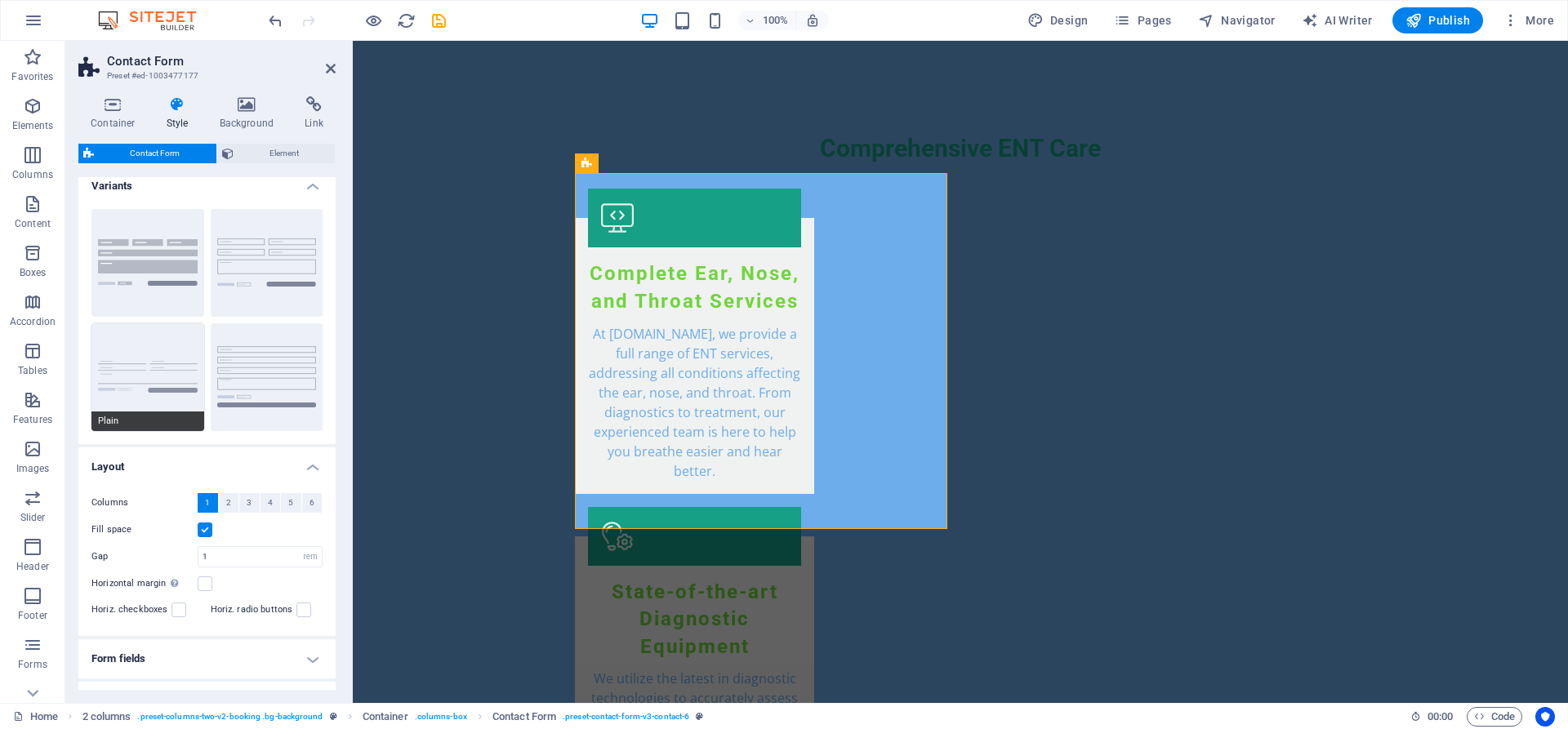
scroll to position [0, 0]
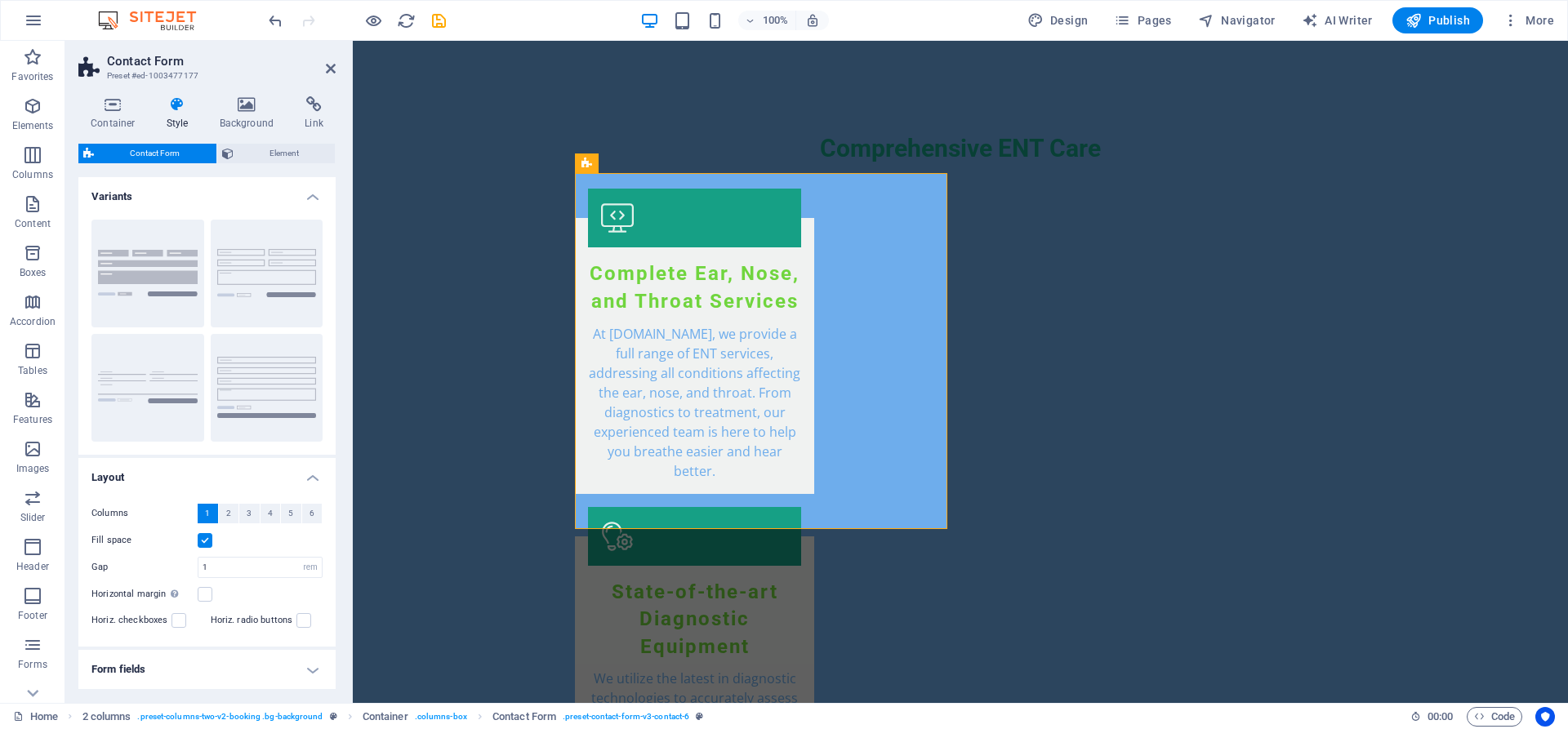
click at [178, 105] on icon at bounding box center [178, 104] width 47 height 16
click at [160, 269] on button "Background" at bounding box center [148, 274] width 113 height 108
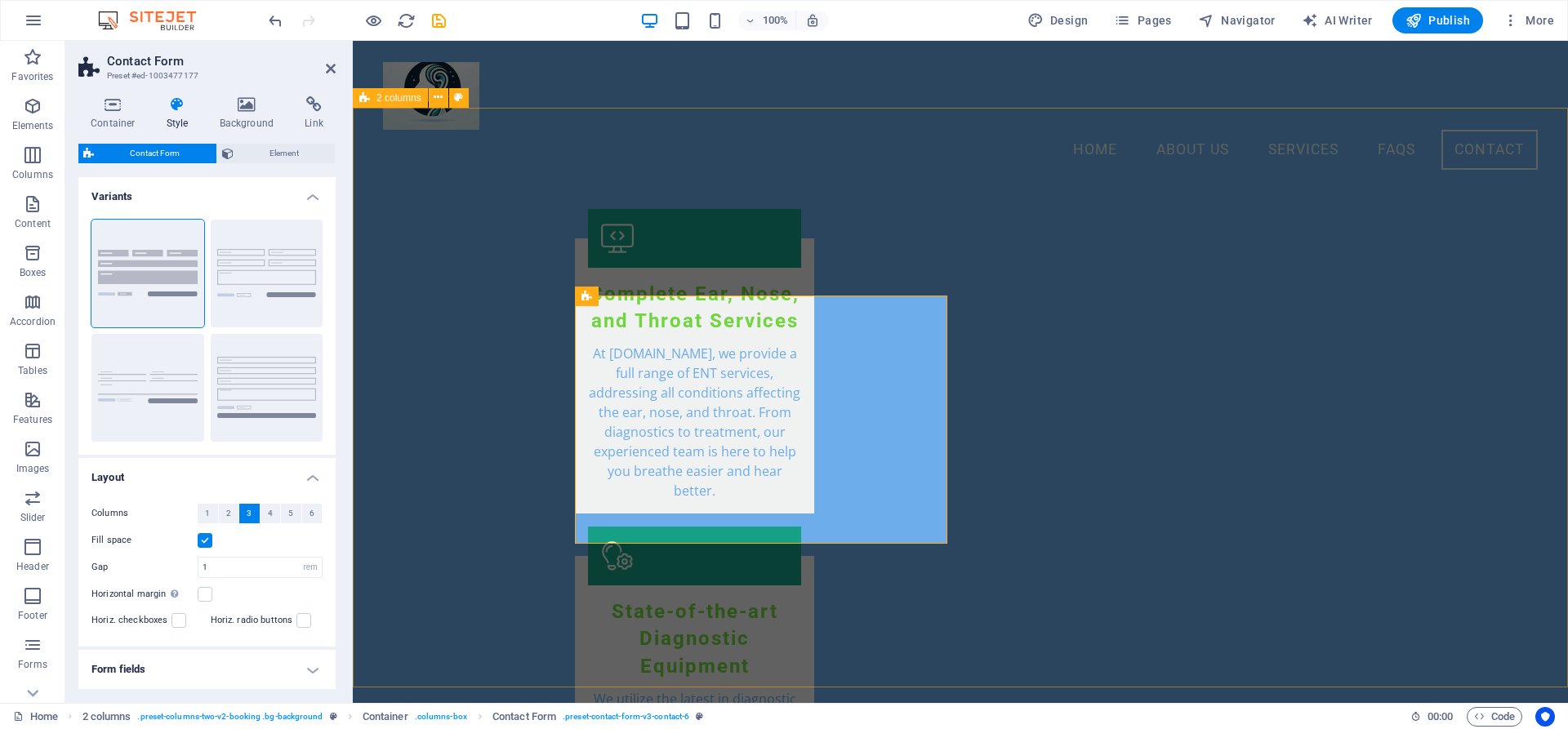
scroll to position [2573, 0]
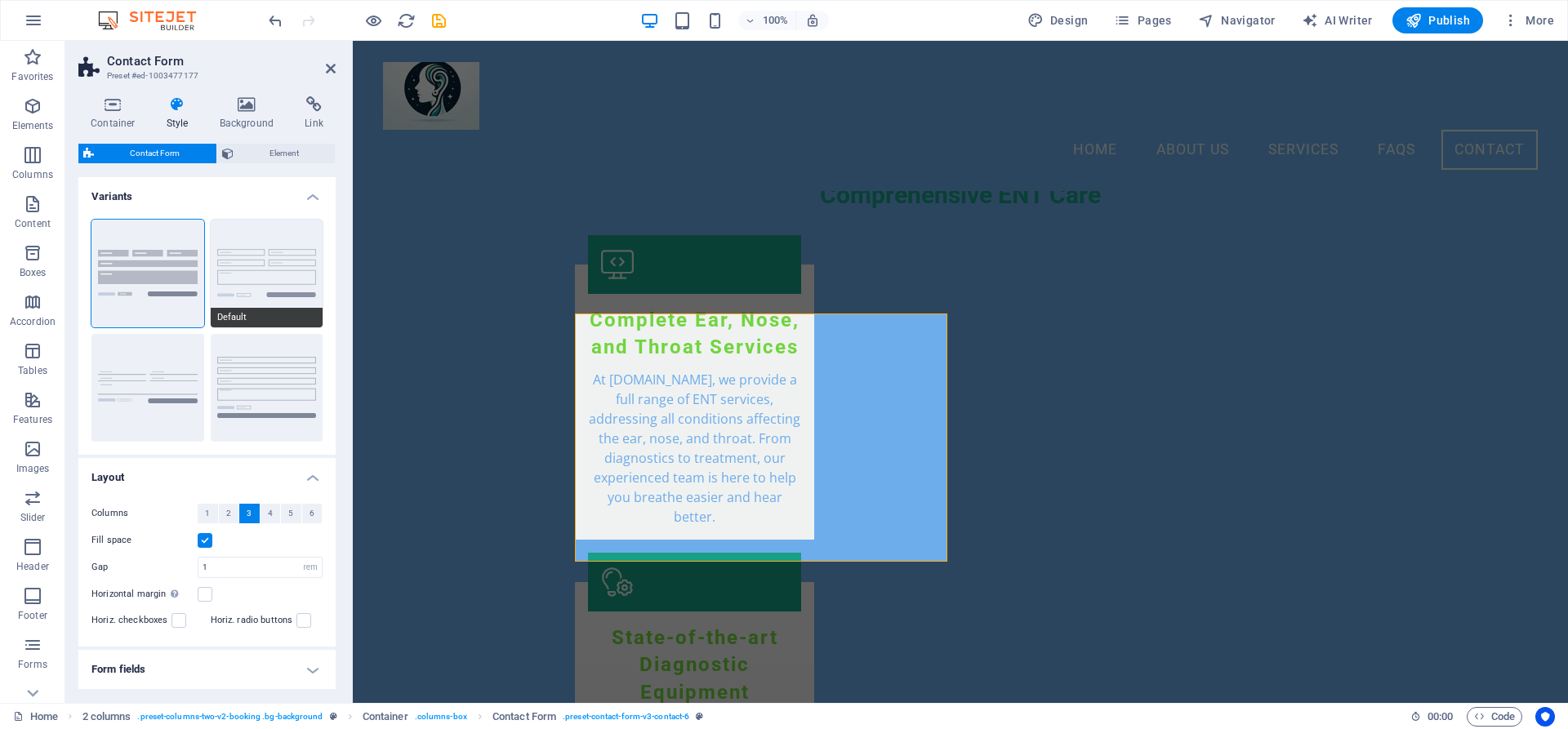
click at [239, 280] on button "Default" at bounding box center [267, 274] width 113 height 108
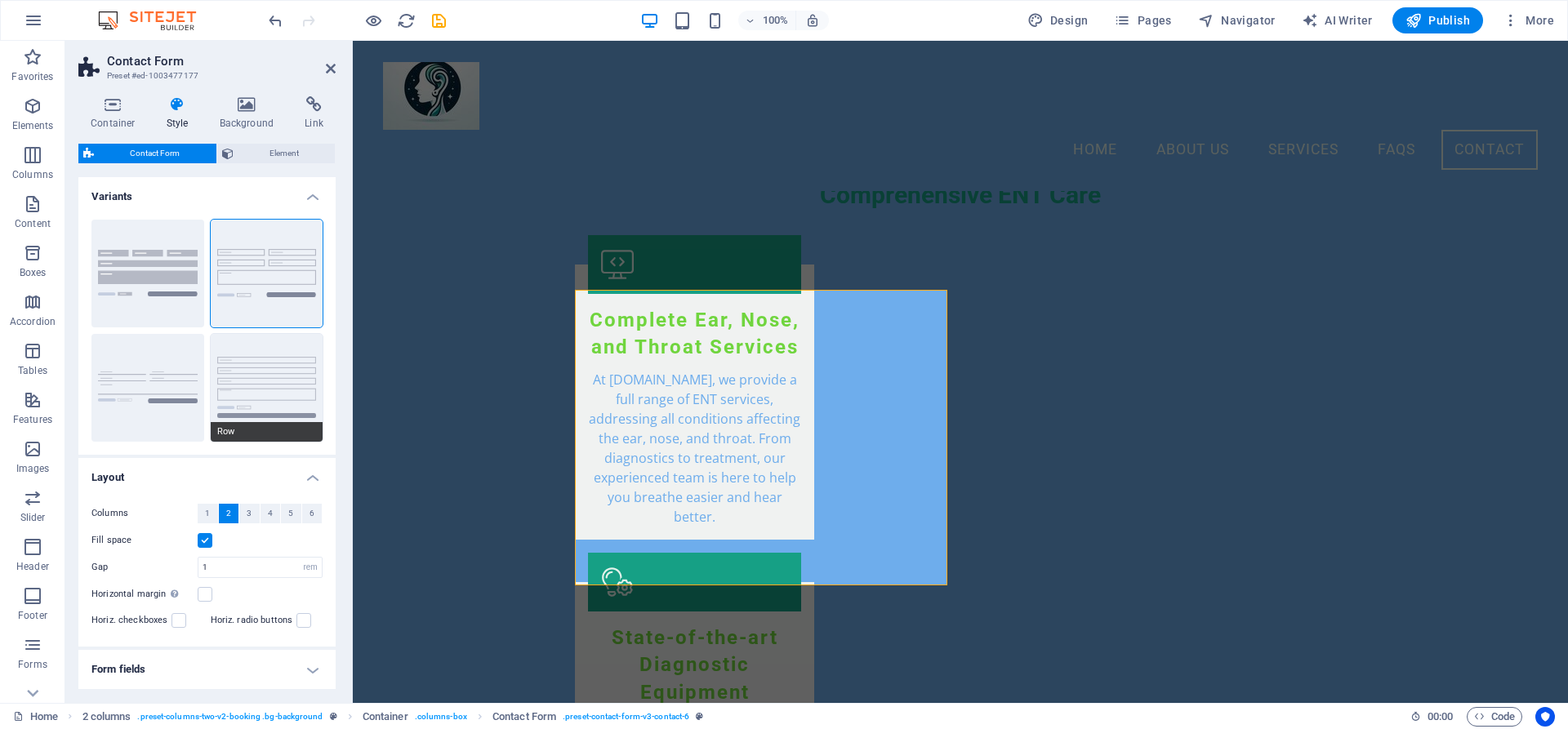
click at [260, 363] on button "Row" at bounding box center [267, 387] width 113 height 108
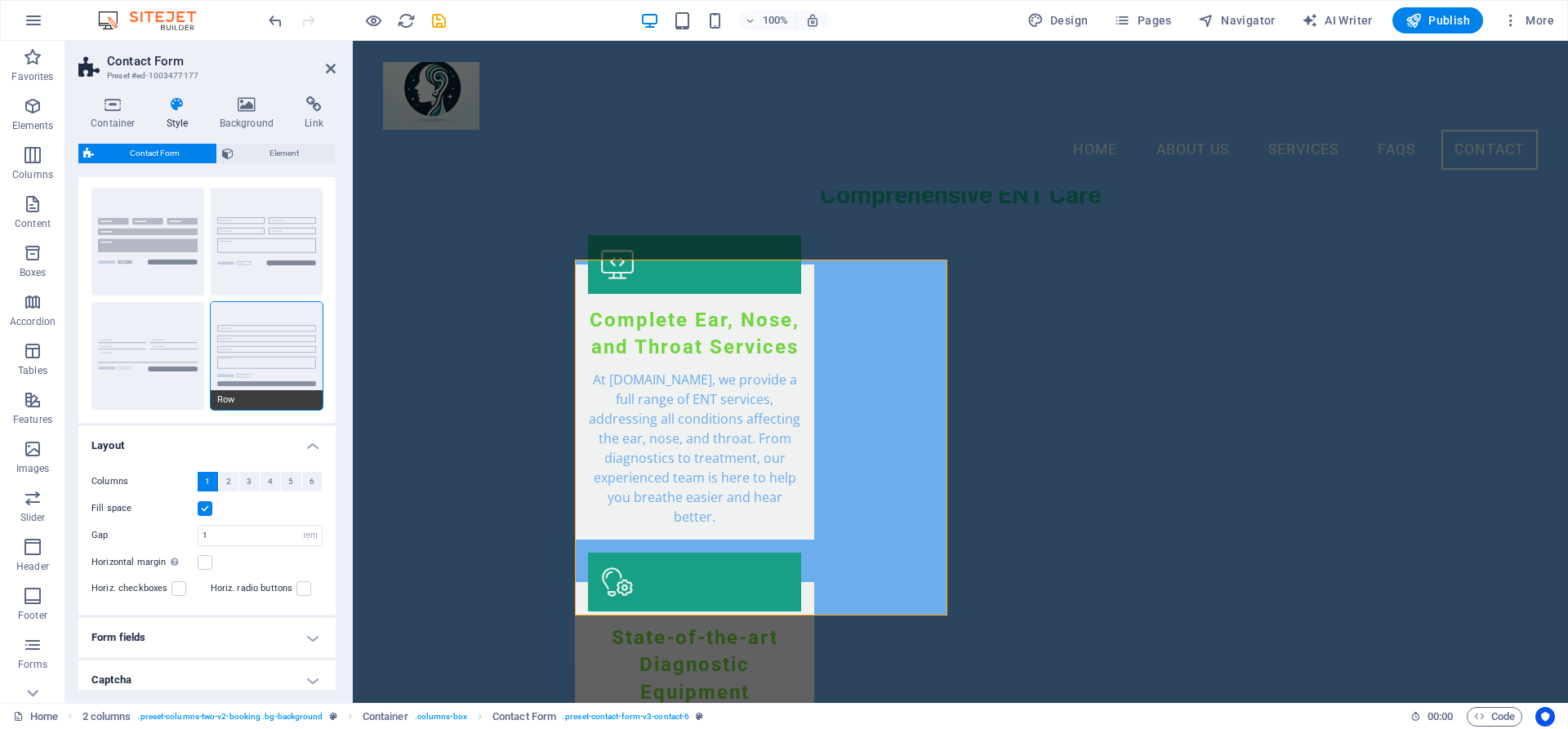
scroll to position [0, 0]
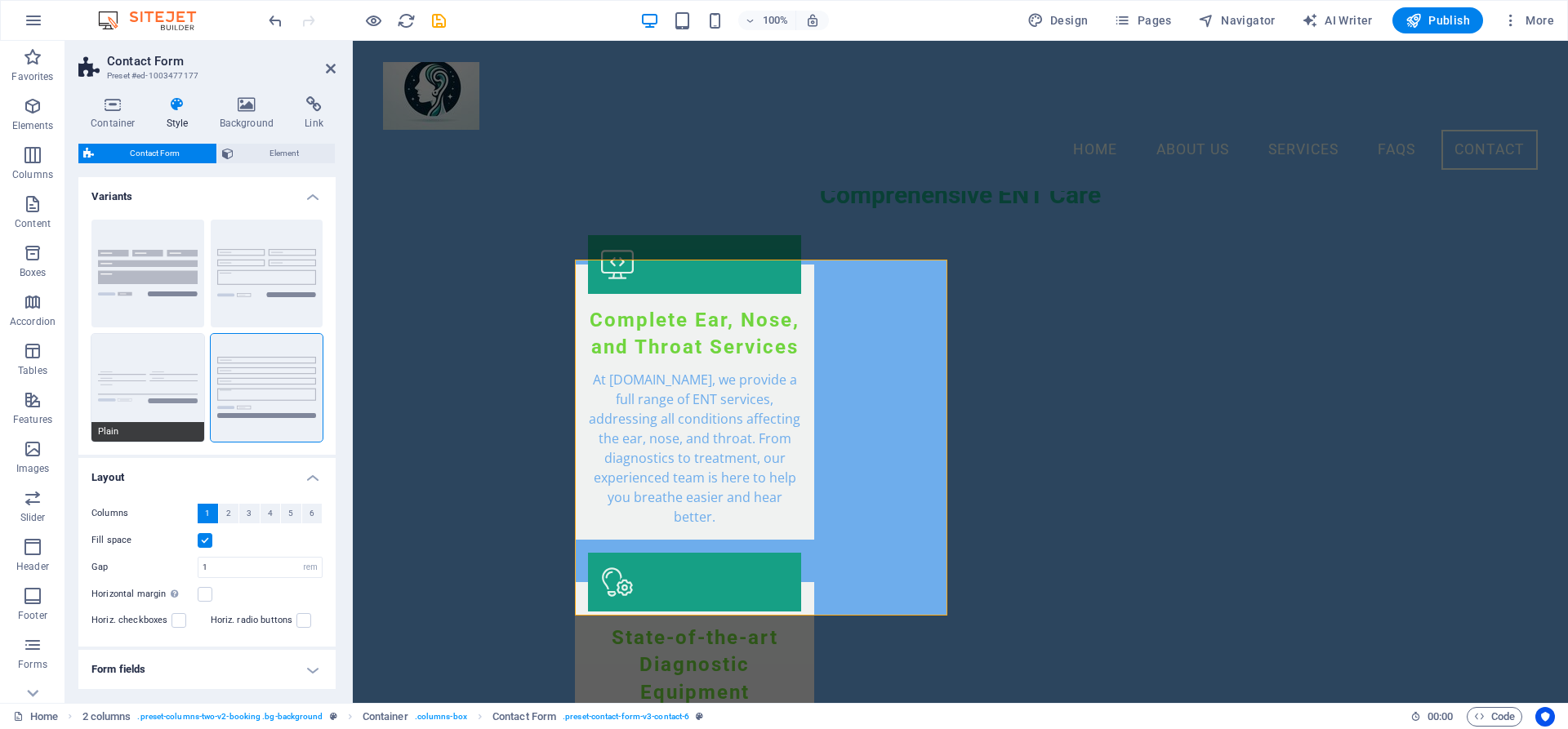
click at [152, 354] on button "Plain" at bounding box center [148, 387] width 113 height 108
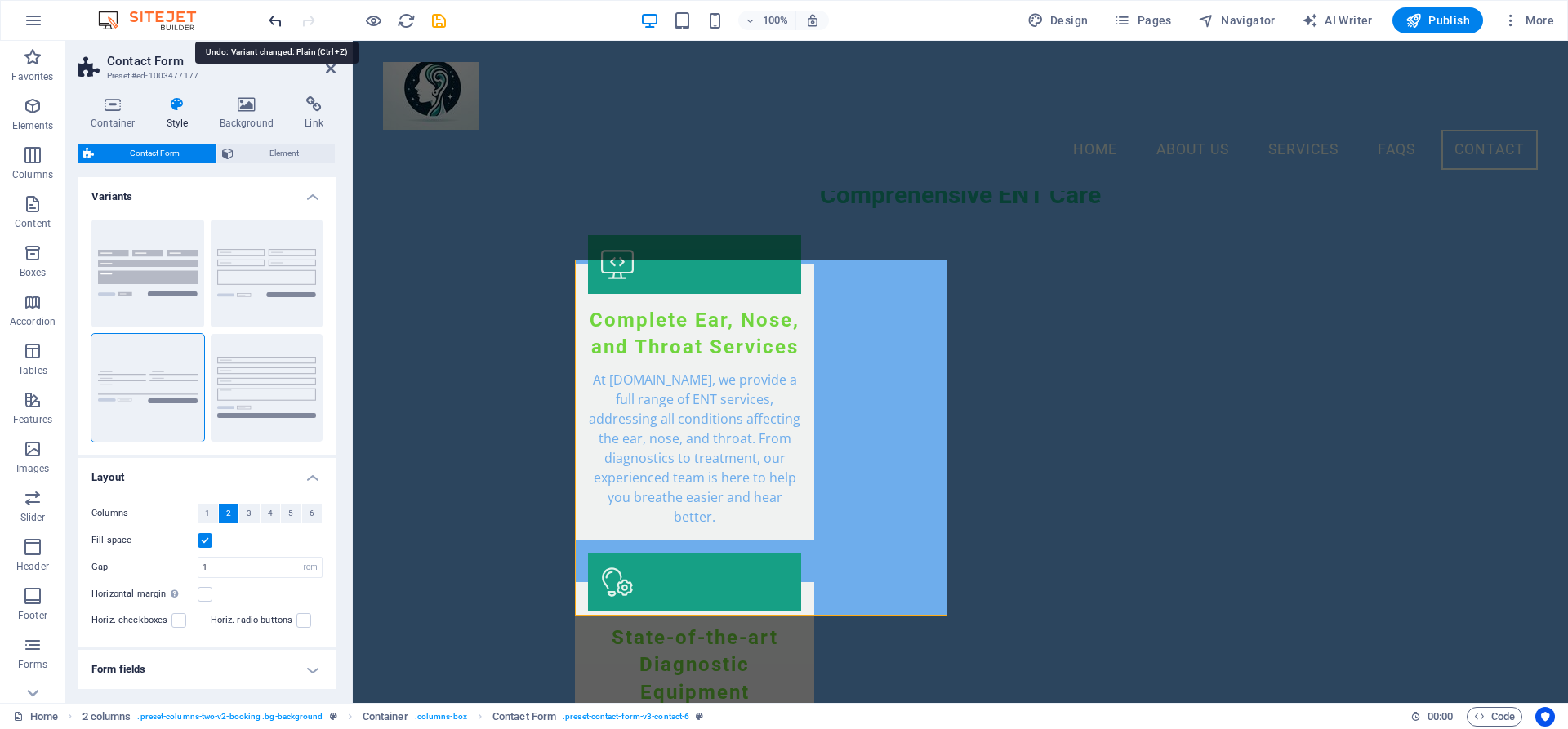
click at [270, 20] on icon "undo" at bounding box center [275, 20] width 19 height 19
click at [270, 19] on icon "undo" at bounding box center [275, 20] width 19 height 19
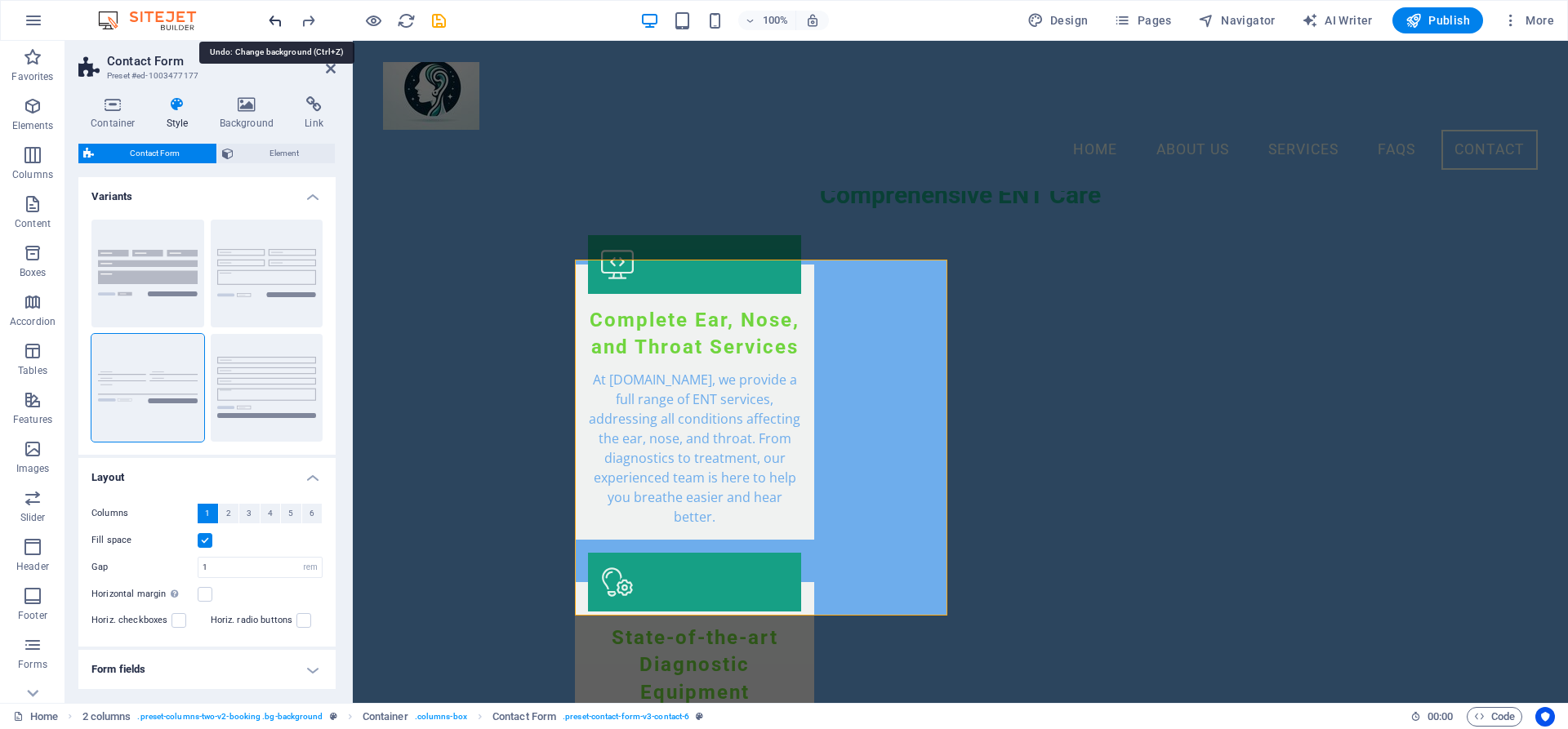
click at [270, 19] on icon "undo" at bounding box center [275, 20] width 19 height 19
click at [271, 19] on icon "undo" at bounding box center [275, 20] width 19 height 19
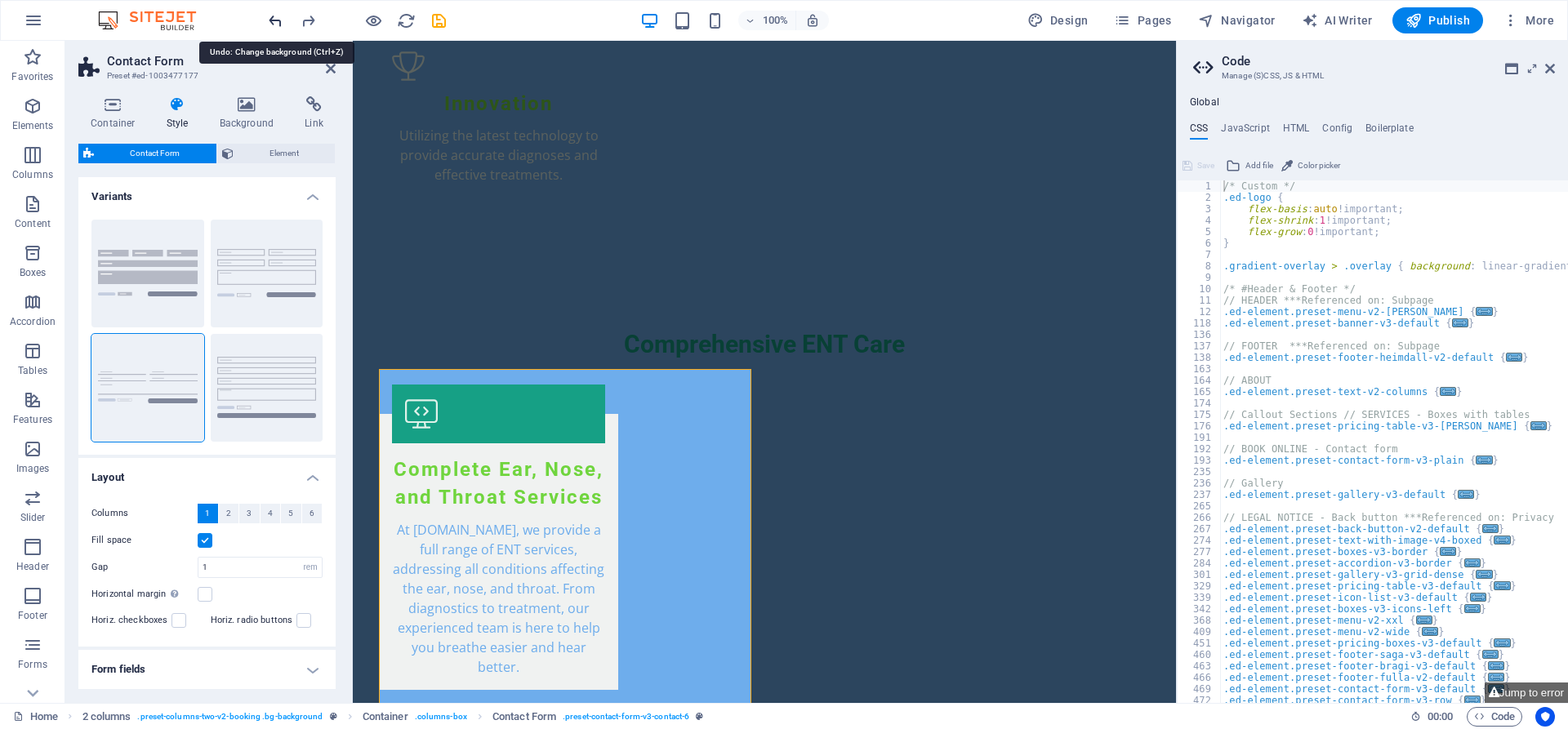
click at [272, 15] on icon "undo" at bounding box center [275, 20] width 19 height 19
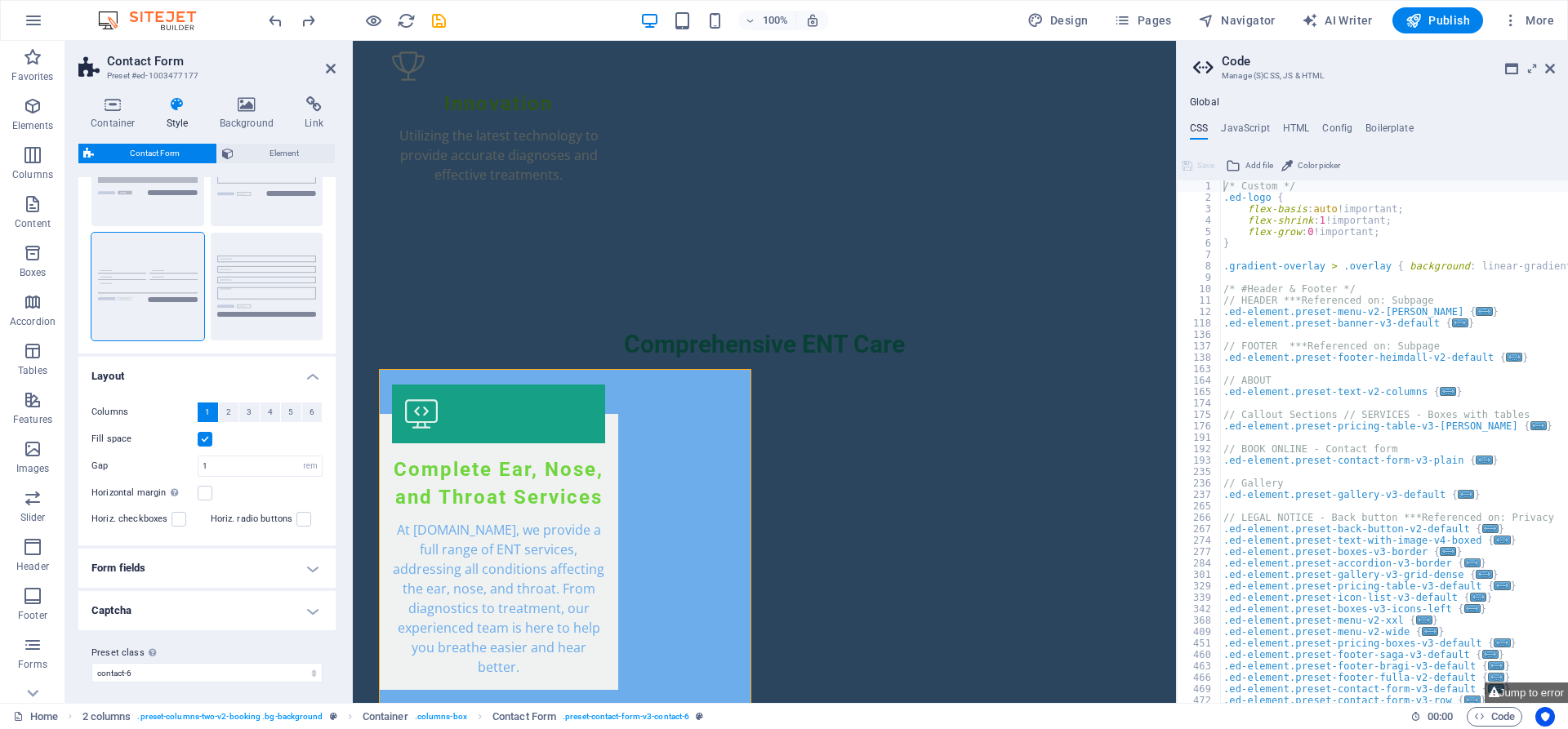
scroll to position [107, 0]
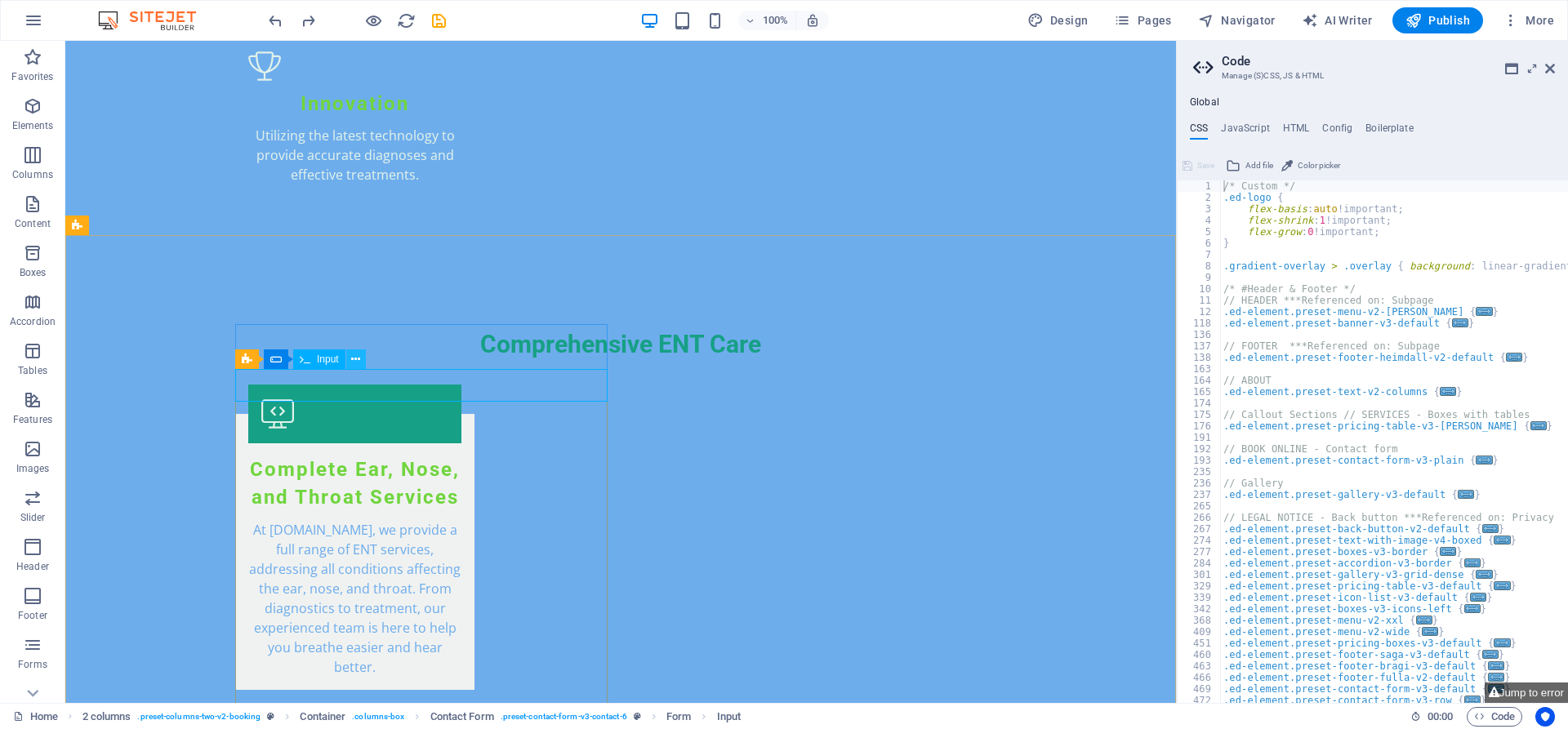
click at [356, 359] on icon at bounding box center [355, 359] width 9 height 17
click at [315, 495] on icon at bounding box center [314, 497] width 9 height 17
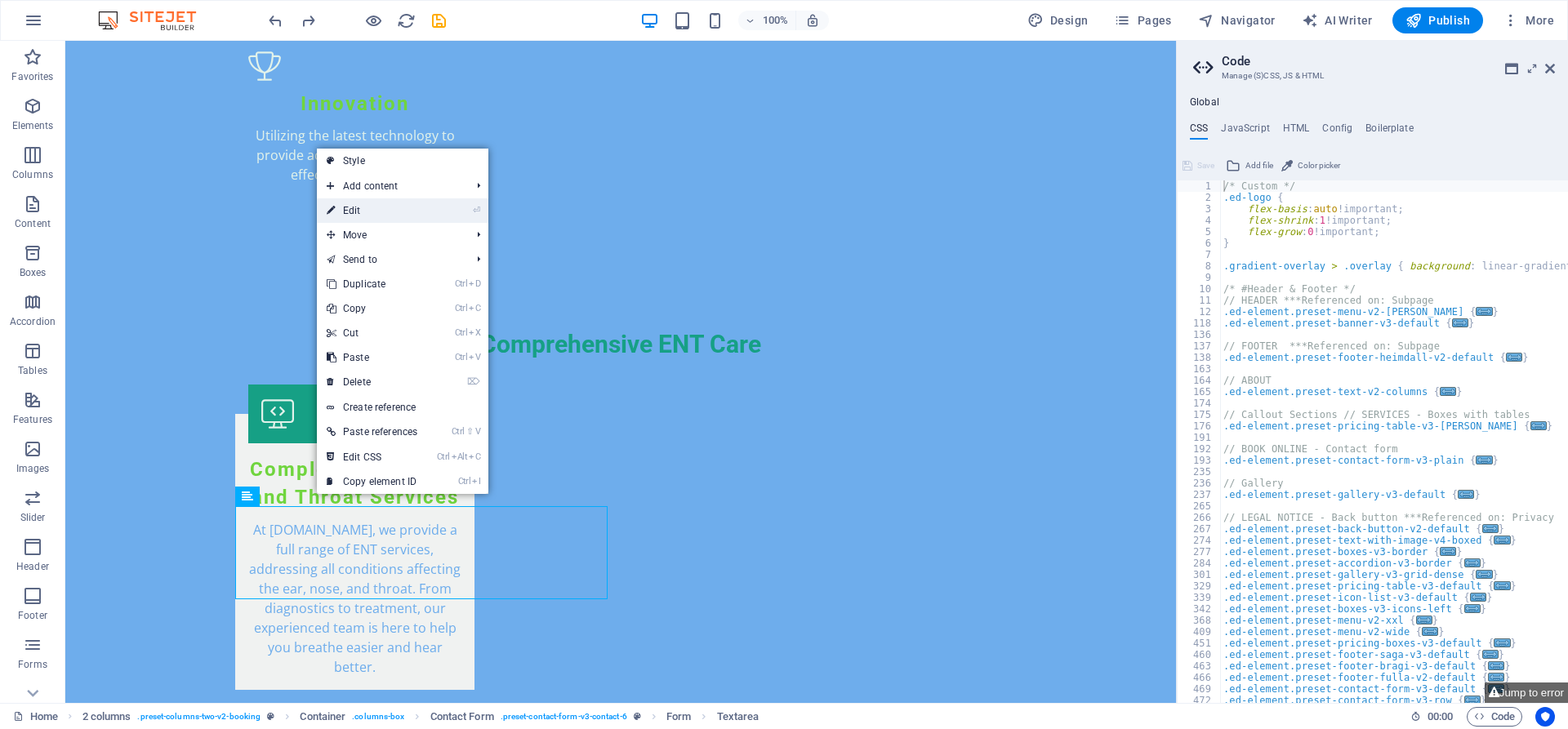
click at [343, 206] on link "⏎ Edit" at bounding box center [372, 211] width 110 height 25
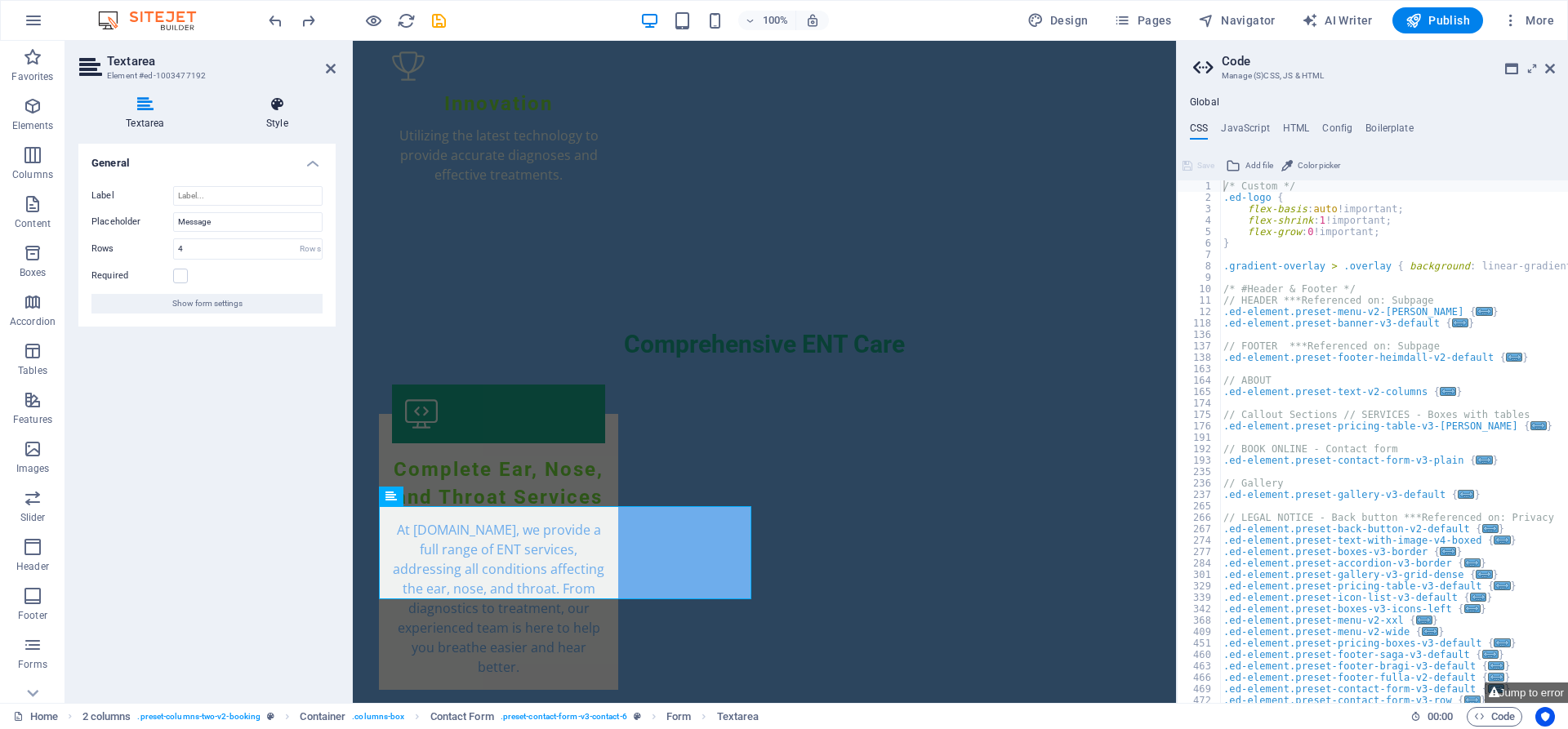
click at [273, 115] on h4 "Style" at bounding box center [277, 113] width 116 height 34
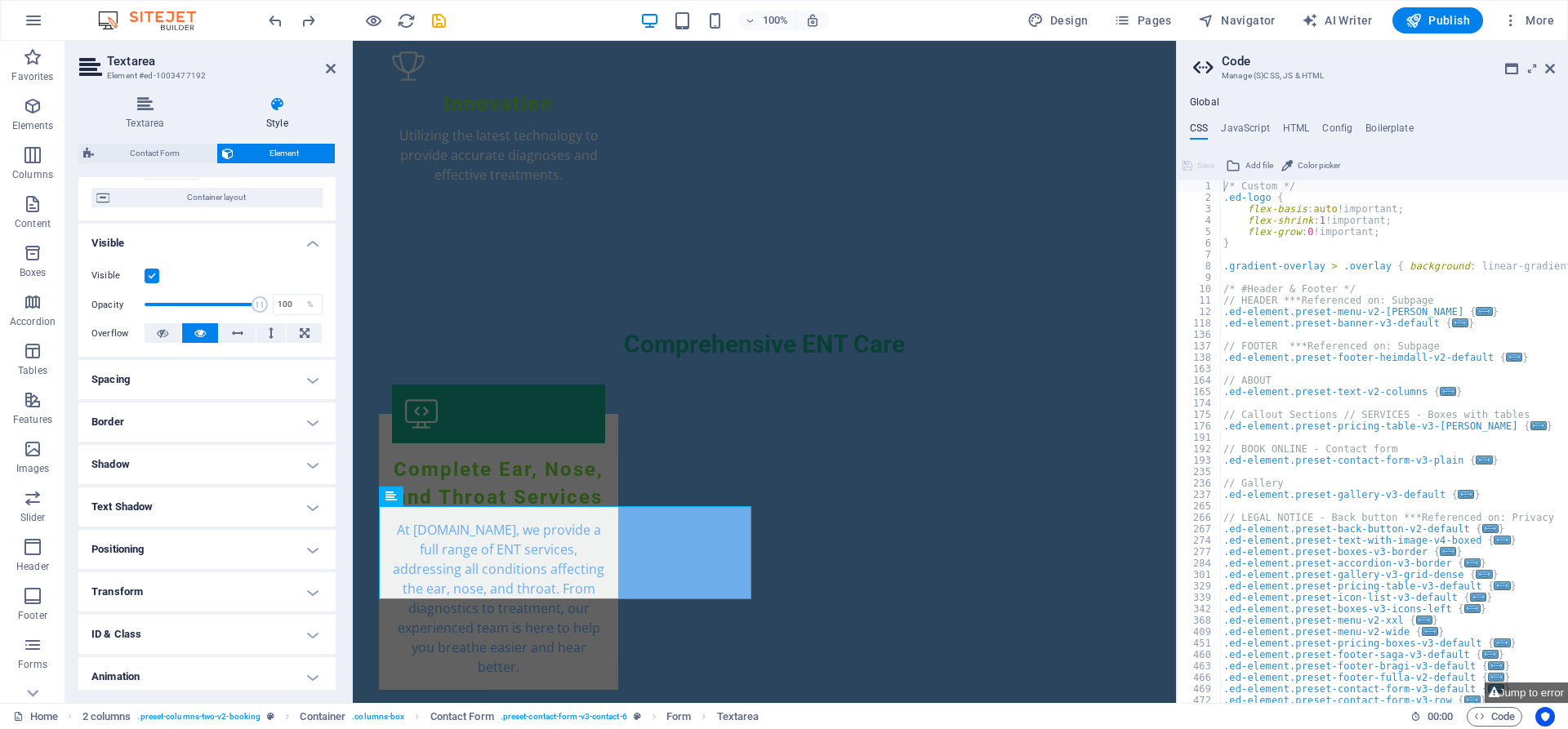
scroll to position [104, 0]
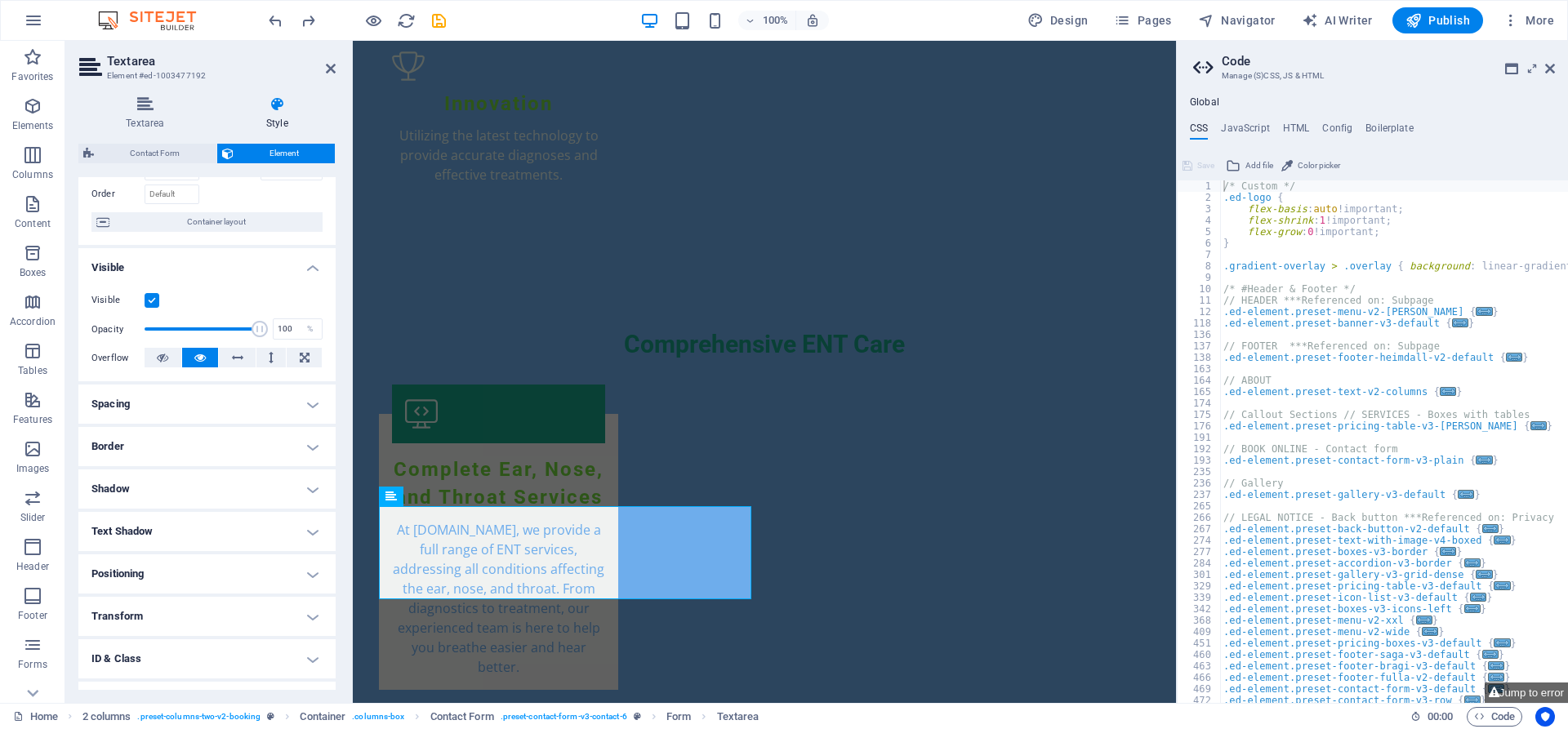
click at [196, 487] on h4 "Shadow" at bounding box center [206, 489] width 257 height 39
click at [183, 519] on span "None" at bounding box center [177, 522] width 20 height 20
click at [202, 562] on h4 "Text Shadow" at bounding box center [206, 568] width 257 height 39
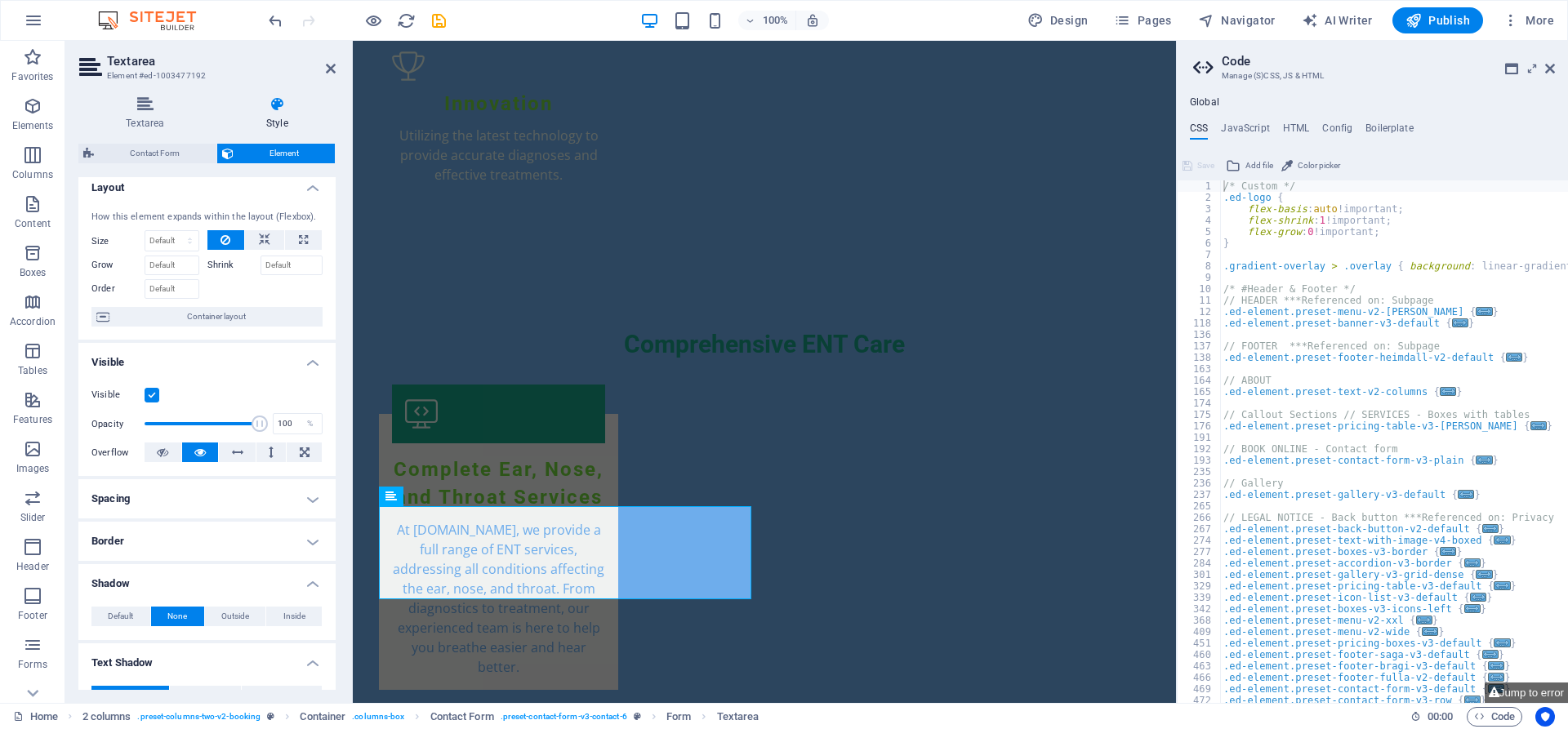
scroll to position [0, 0]
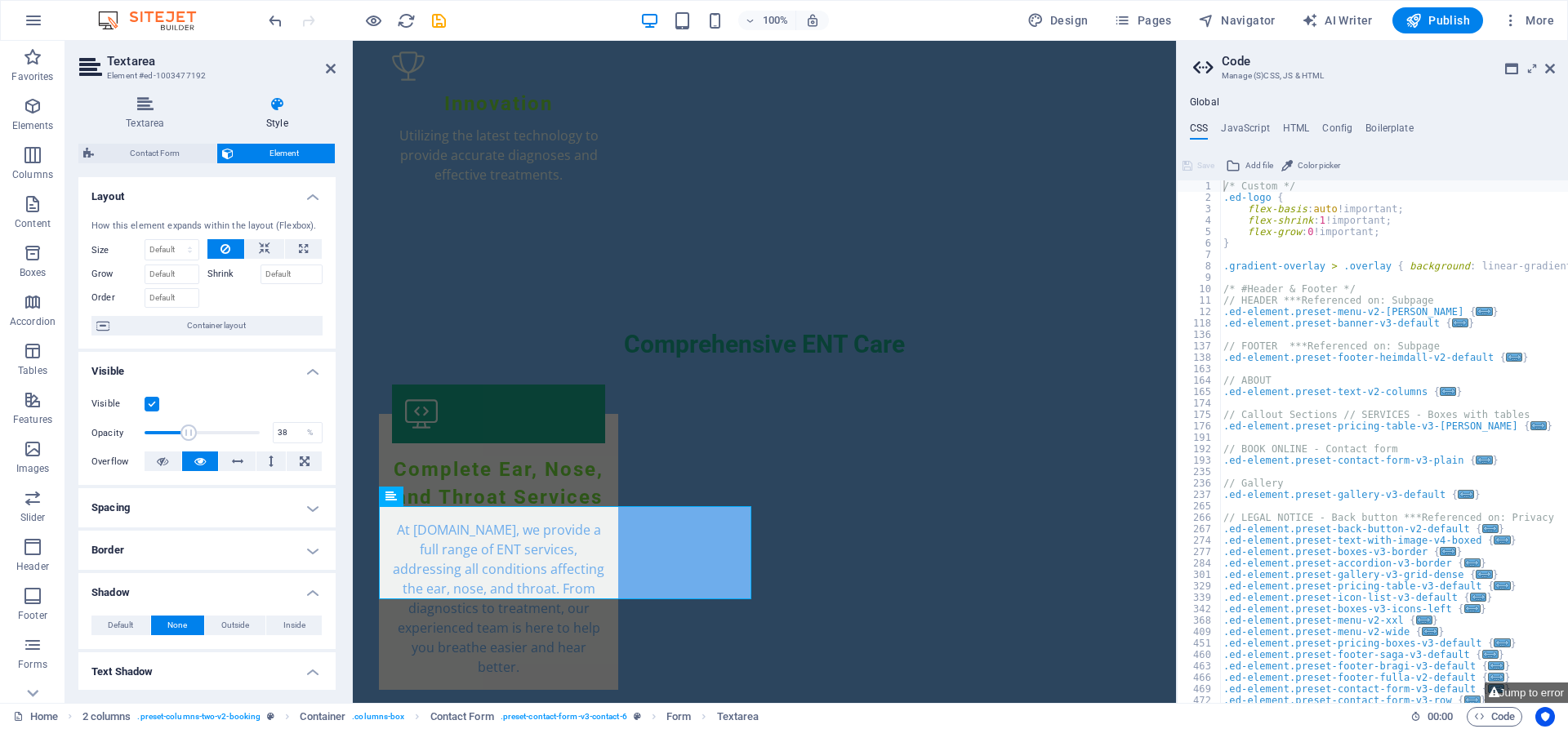
drag, startPoint x: 255, startPoint y: 432, endPoint x: 188, endPoint y: 431, distance: 67.0
click at [188, 432] on span at bounding box center [188, 432] width 16 height 16
drag, startPoint x: 188, startPoint y: 431, endPoint x: 251, endPoint y: 432, distance: 63.0
click at [251, 432] on span at bounding box center [250, 432] width 16 height 16
click at [144, 101] on icon at bounding box center [145, 104] width 134 height 16
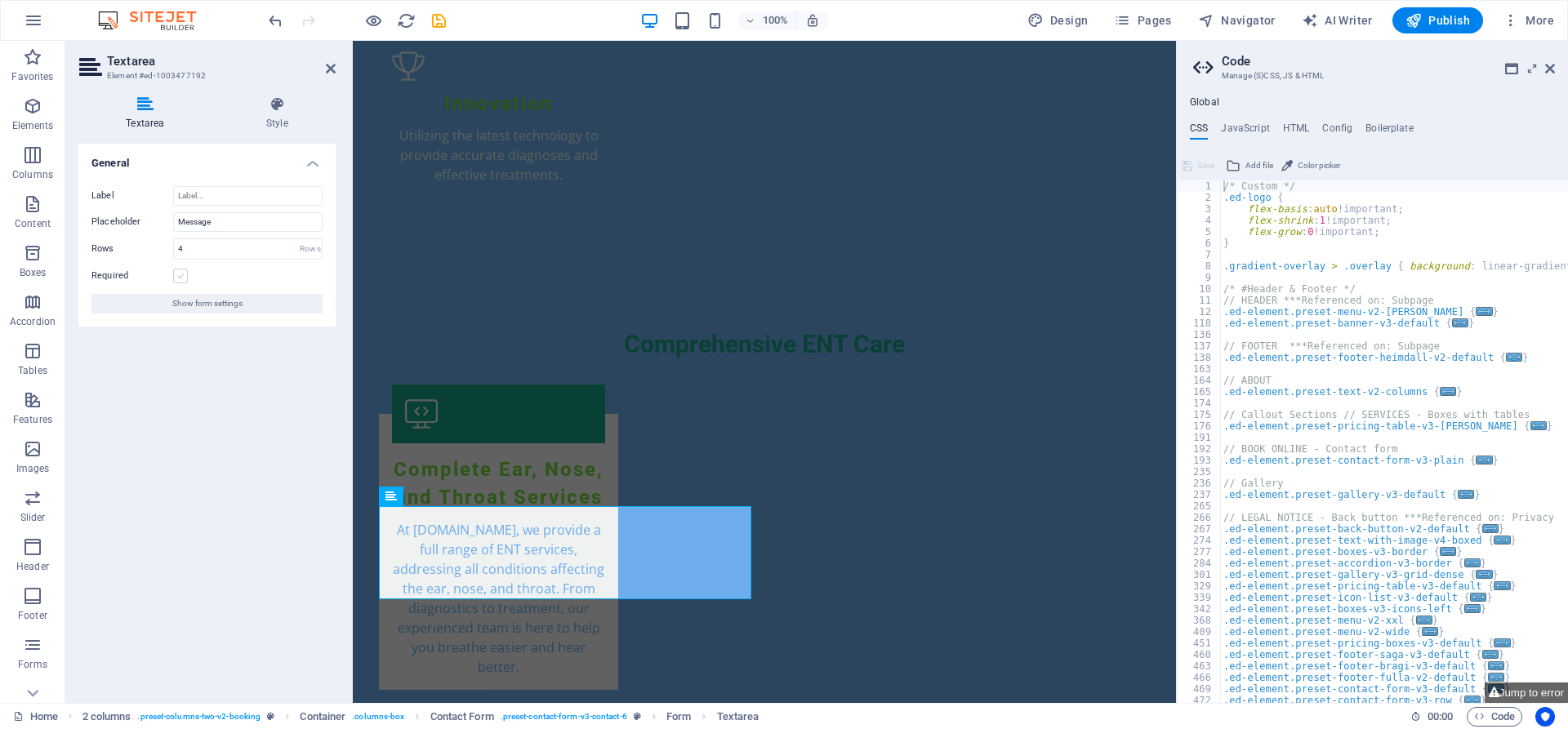
click at [184, 280] on label at bounding box center [180, 275] width 14 height 14
click at [0, 0] on input "Required" at bounding box center [0, 0] width 0 height 0
click at [274, 104] on icon at bounding box center [277, 104] width 116 height 16
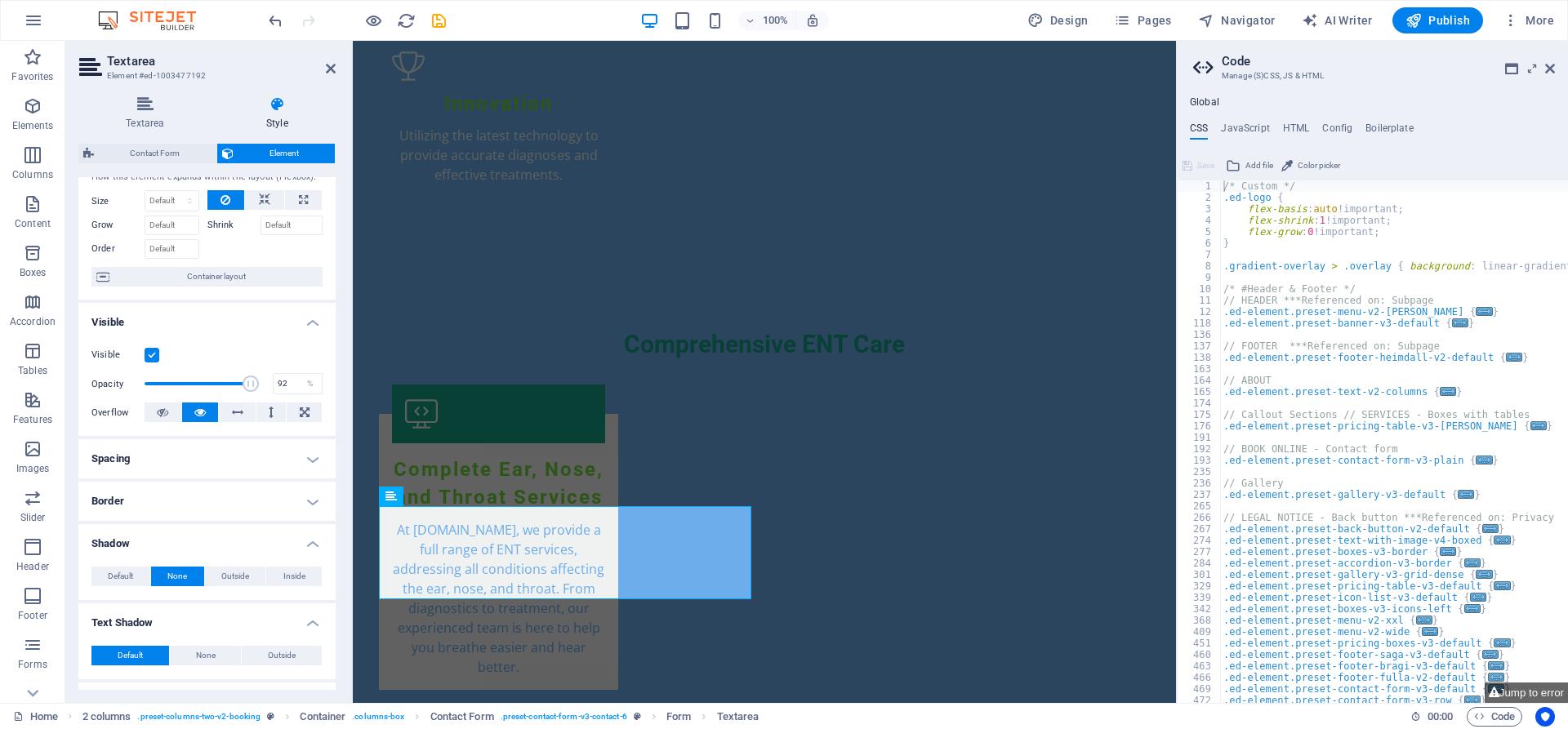
scroll to position [147, 0]
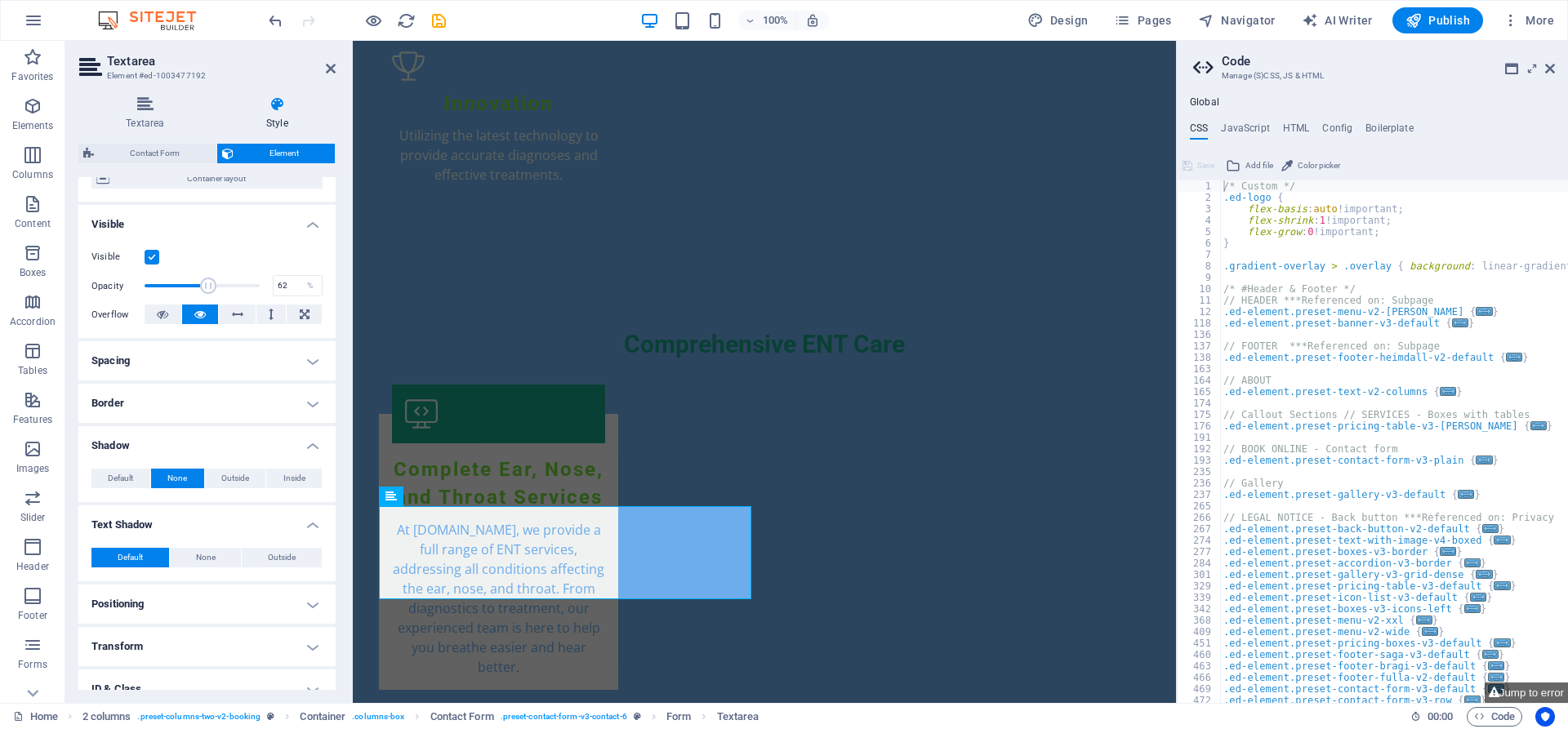
type input "63"
drag, startPoint x: 245, startPoint y: 282, endPoint x: 217, endPoint y: 280, distance: 28.1
click at [217, 280] on span at bounding box center [216, 285] width 16 height 16
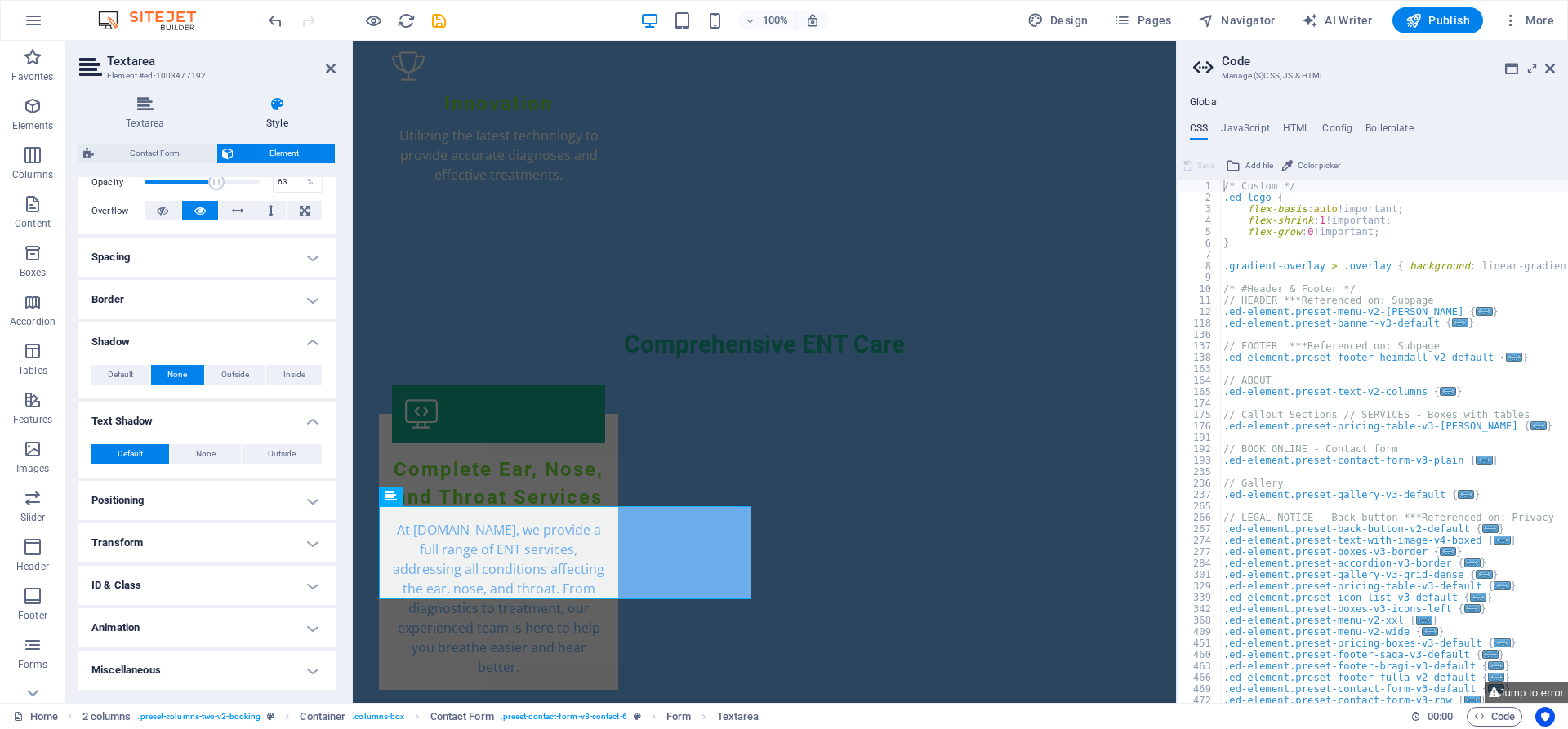
scroll to position [0, 0]
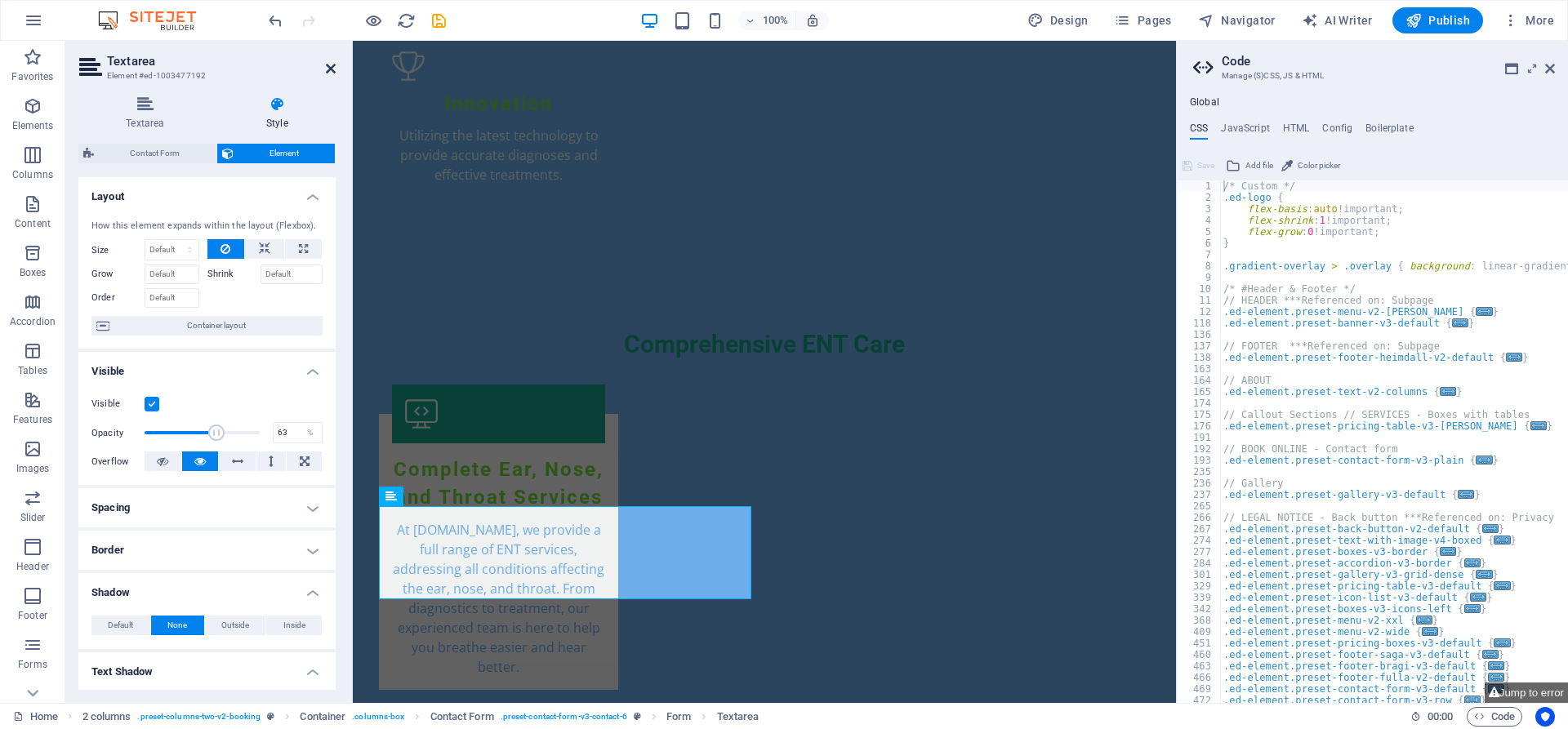
click at [330, 67] on icon at bounding box center [331, 68] width 10 height 13
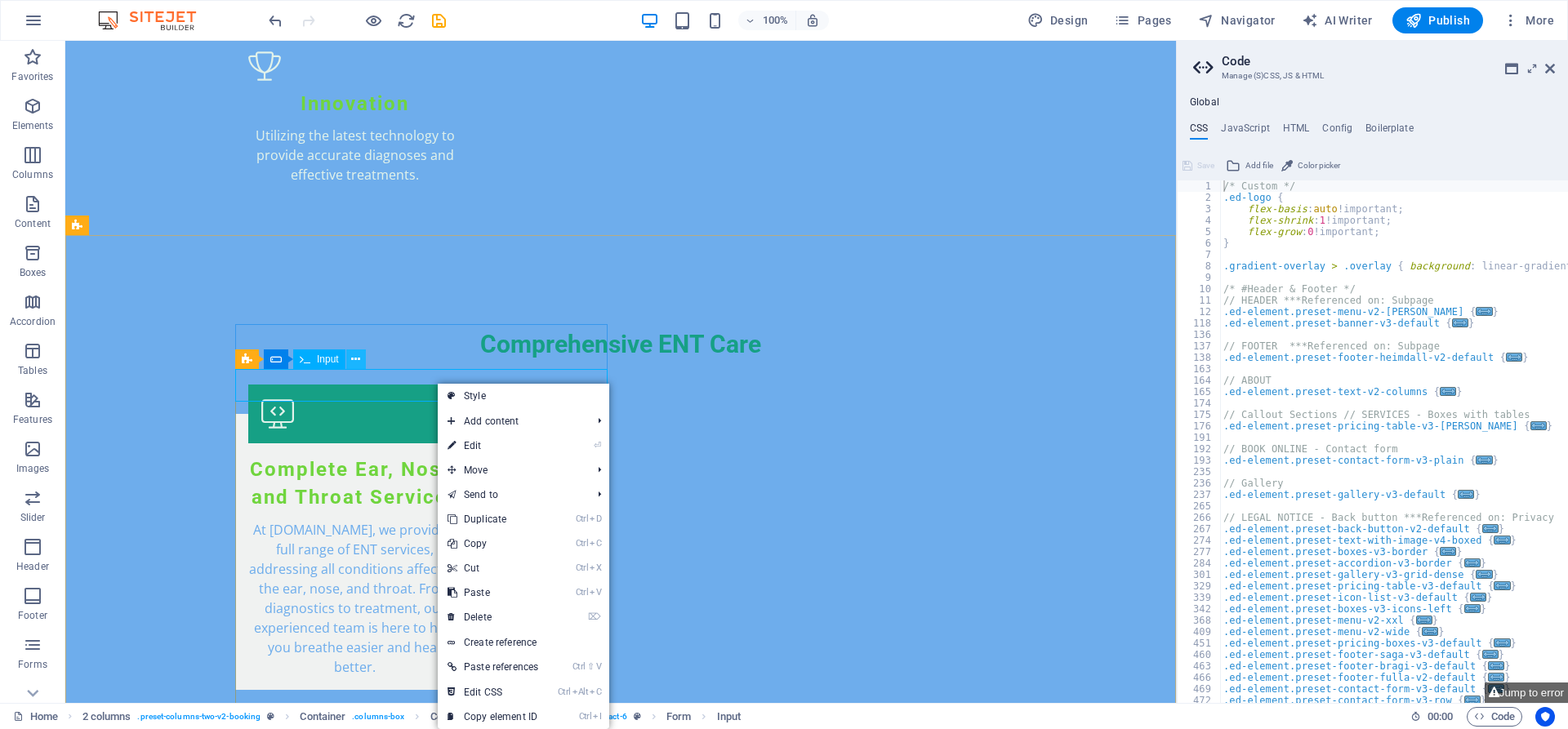
click at [353, 359] on icon at bounding box center [355, 359] width 9 height 17
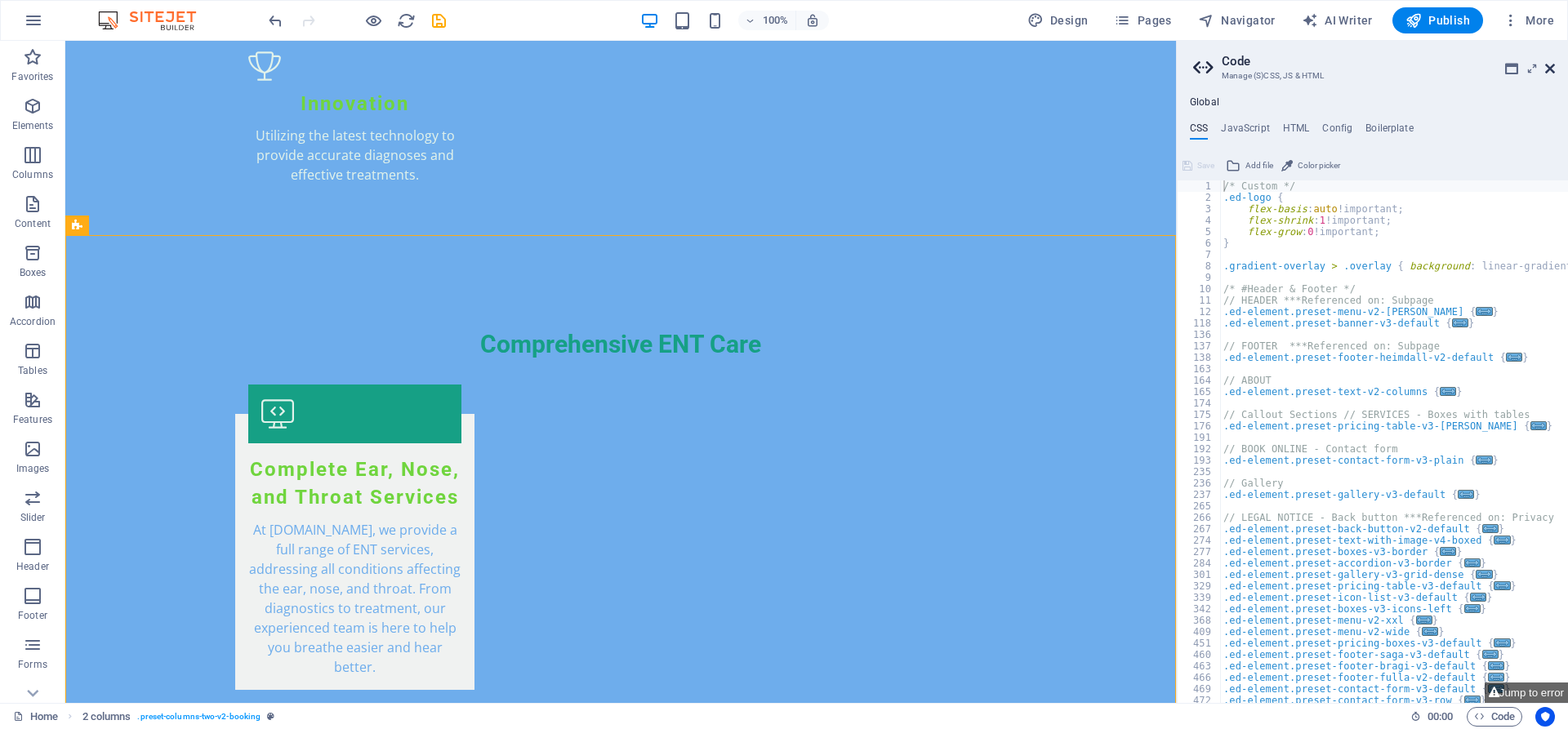
click at [1552, 72] on icon at bounding box center [1550, 68] width 10 height 13
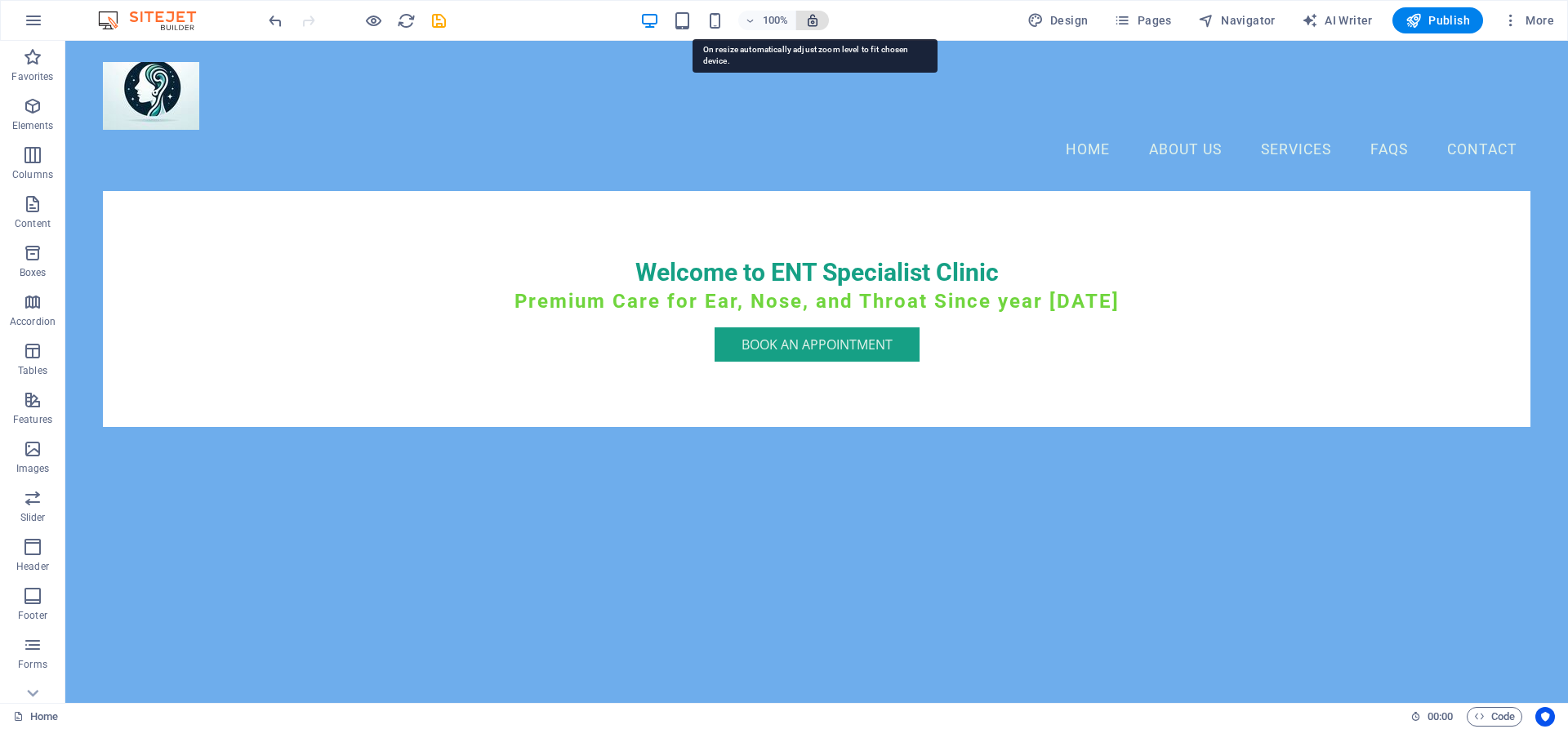
click at [817, 25] on icon "button" at bounding box center [812, 20] width 14 height 14
click at [1449, 18] on span "Publish" at bounding box center [1437, 20] width 65 height 16
checkbox input "false"
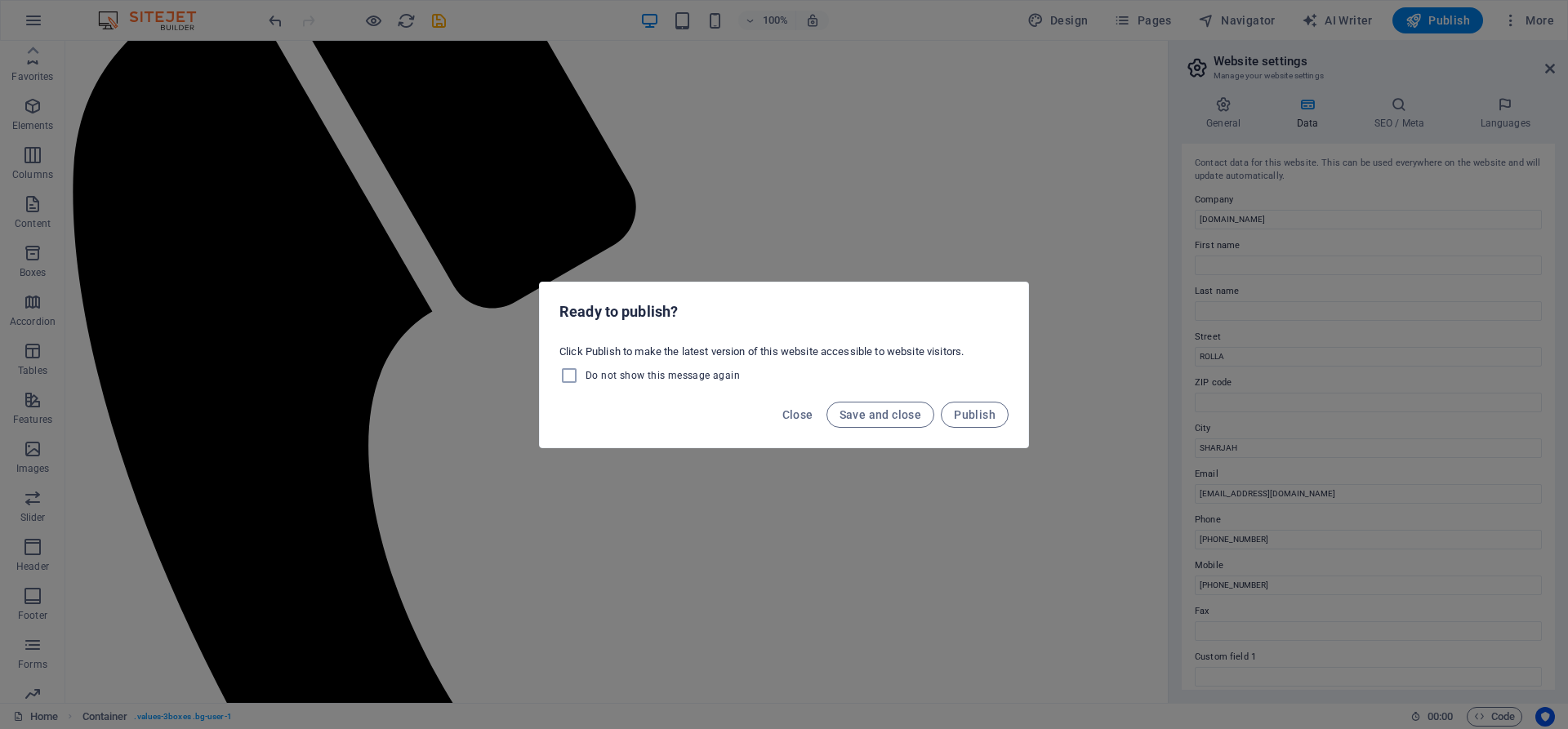
scroll to position [73, 0]
click at [882, 419] on span "Save and close" at bounding box center [880, 415] width 82 height 13
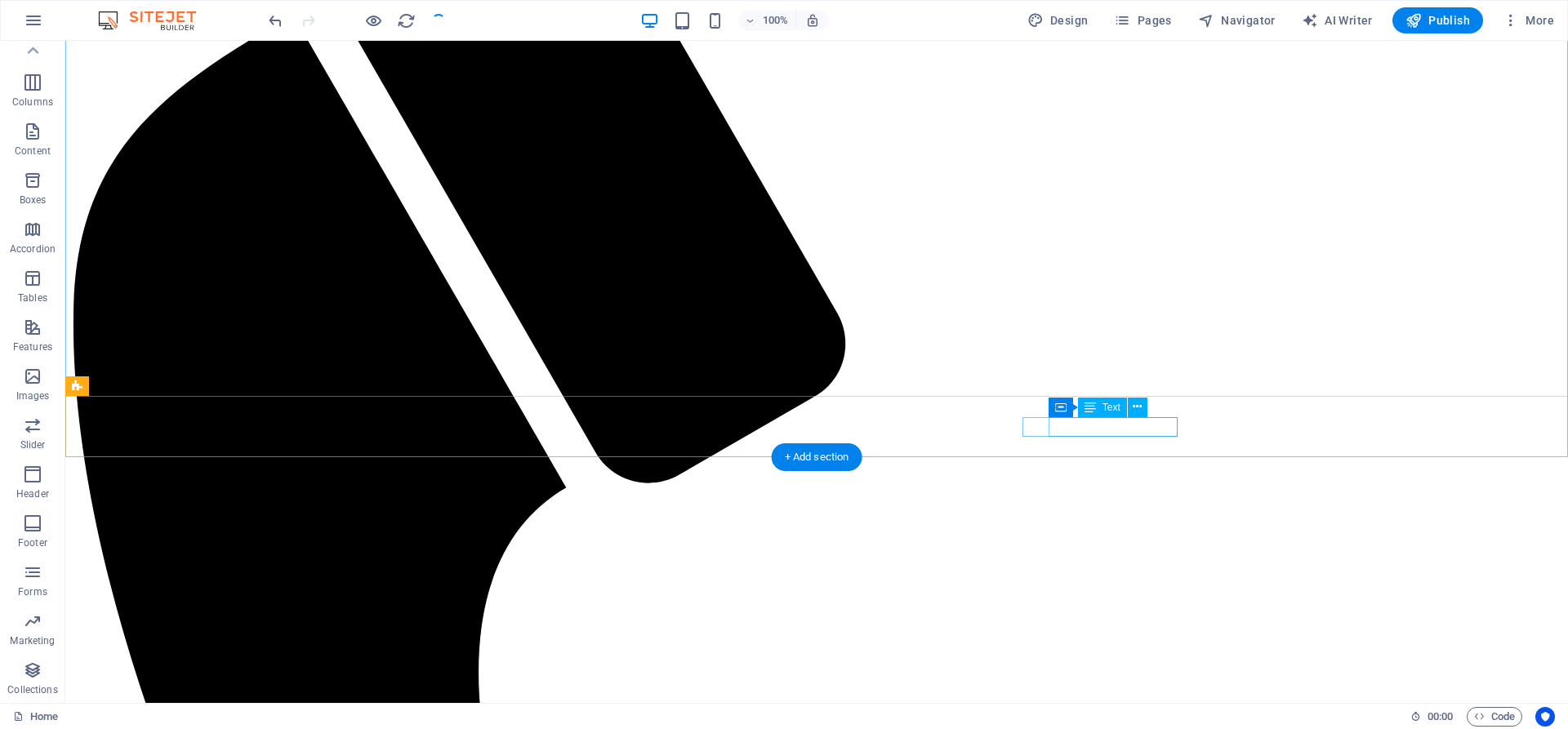
checkbox input "false"
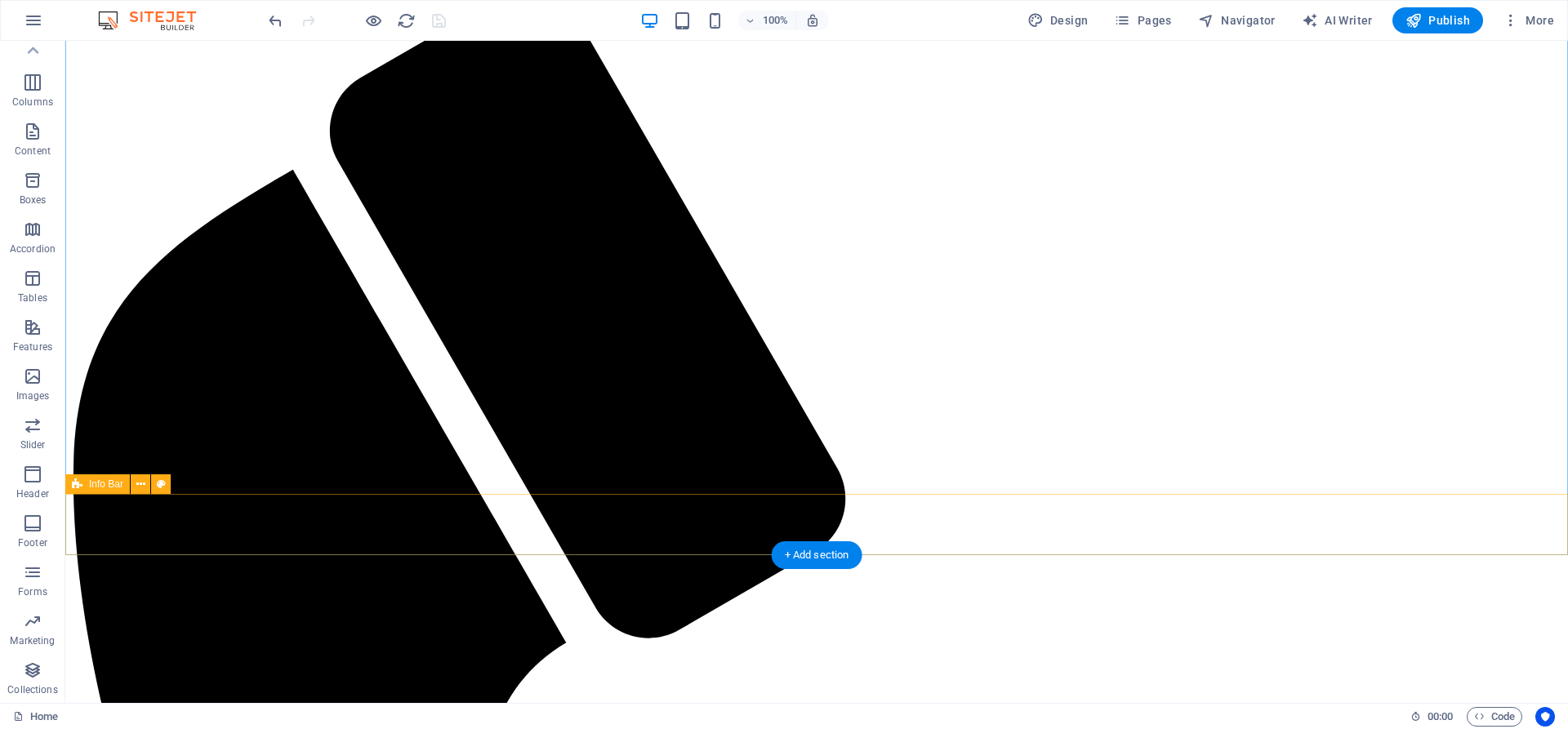
scroll to position [0, 0]
